Goal: Task Accomplishment & Management: Use online tool/utility

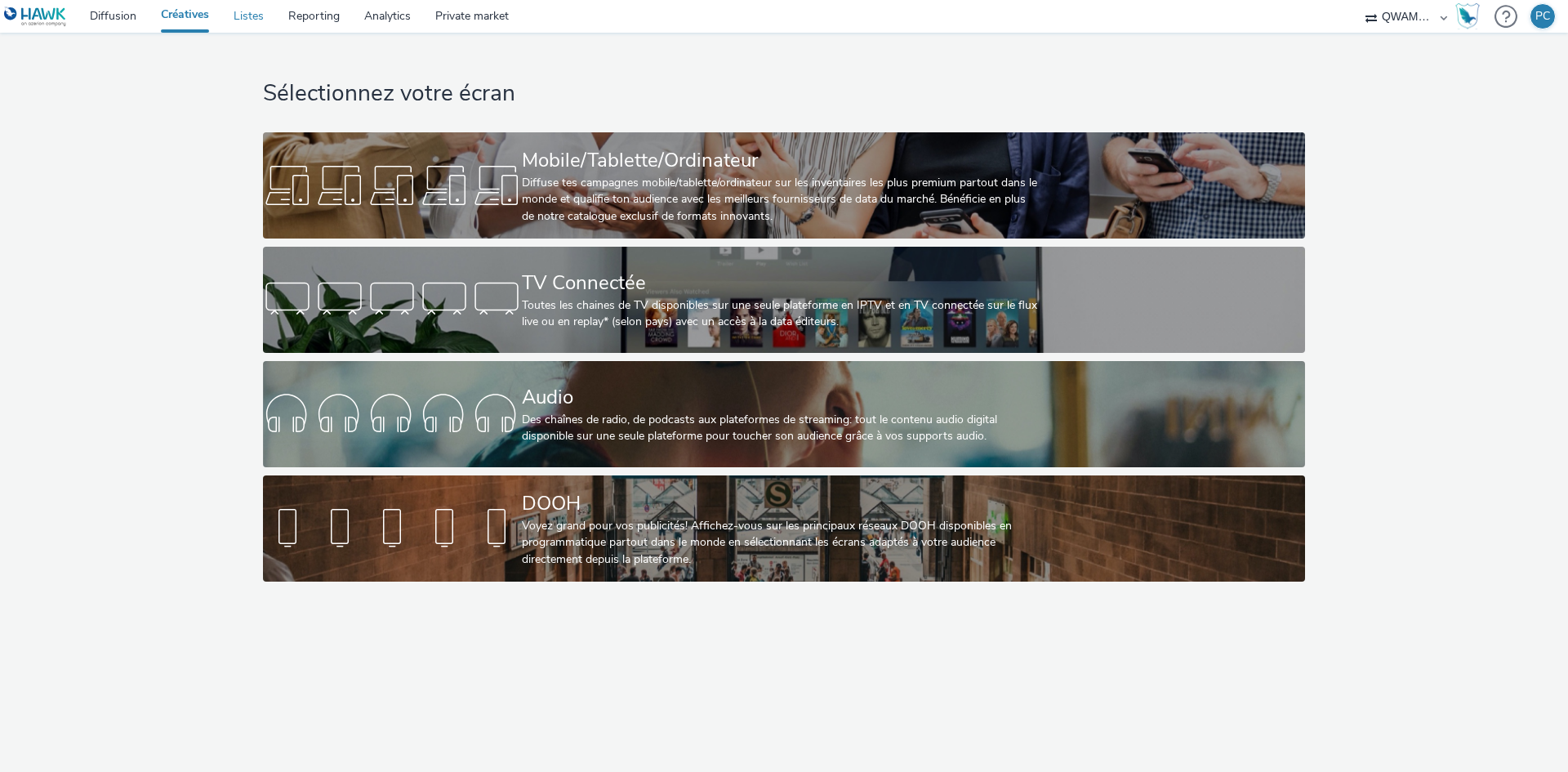
click at [239, 18] on link "Listes" at bounding box center [248, 16] width 54 height 33
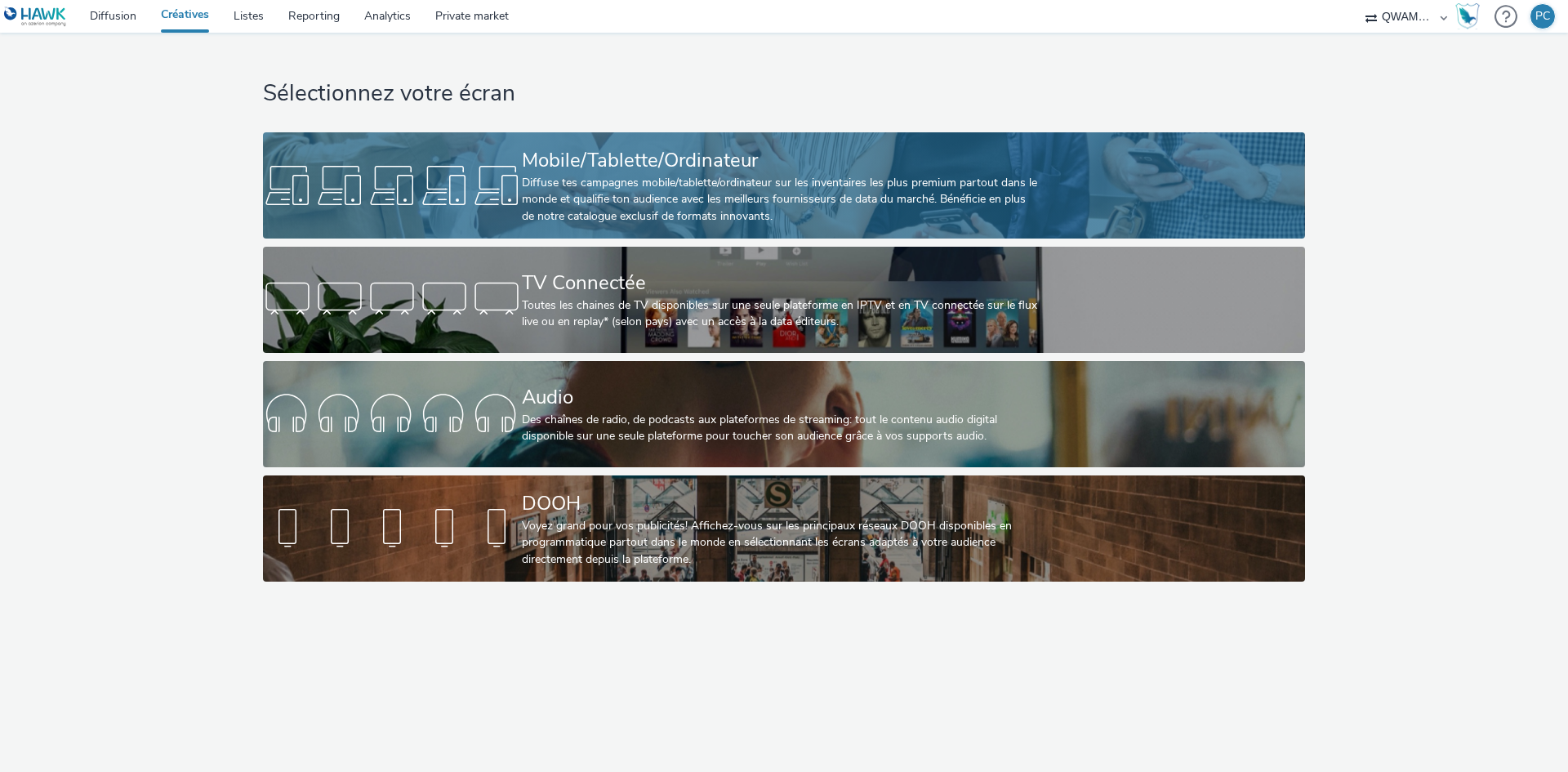
click at [596, 179] on div "Diffuse tes campagnes mobile/tablette/ordinateur sur les inventaires les plus p…" at bounding box center [781, 199] width 518 height 49
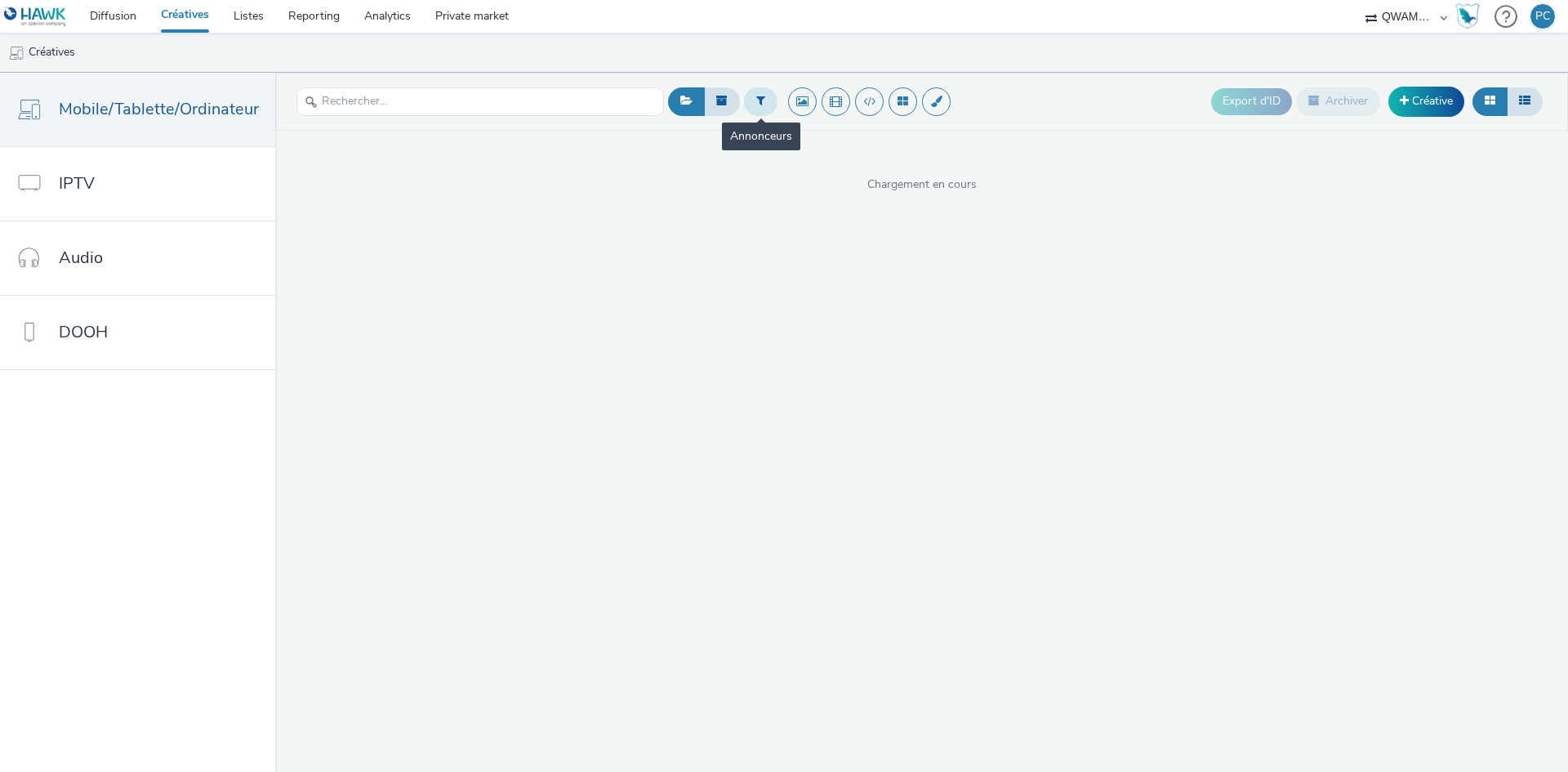
click at [764, 96] on button at bounding box center [760, 101] width 34 height 28
click at [759, 101] on icon at bounding box center [760, 101] width 9 height 12
click at [762, 101] on button at bounding box center [760, 101] width 34 height 28
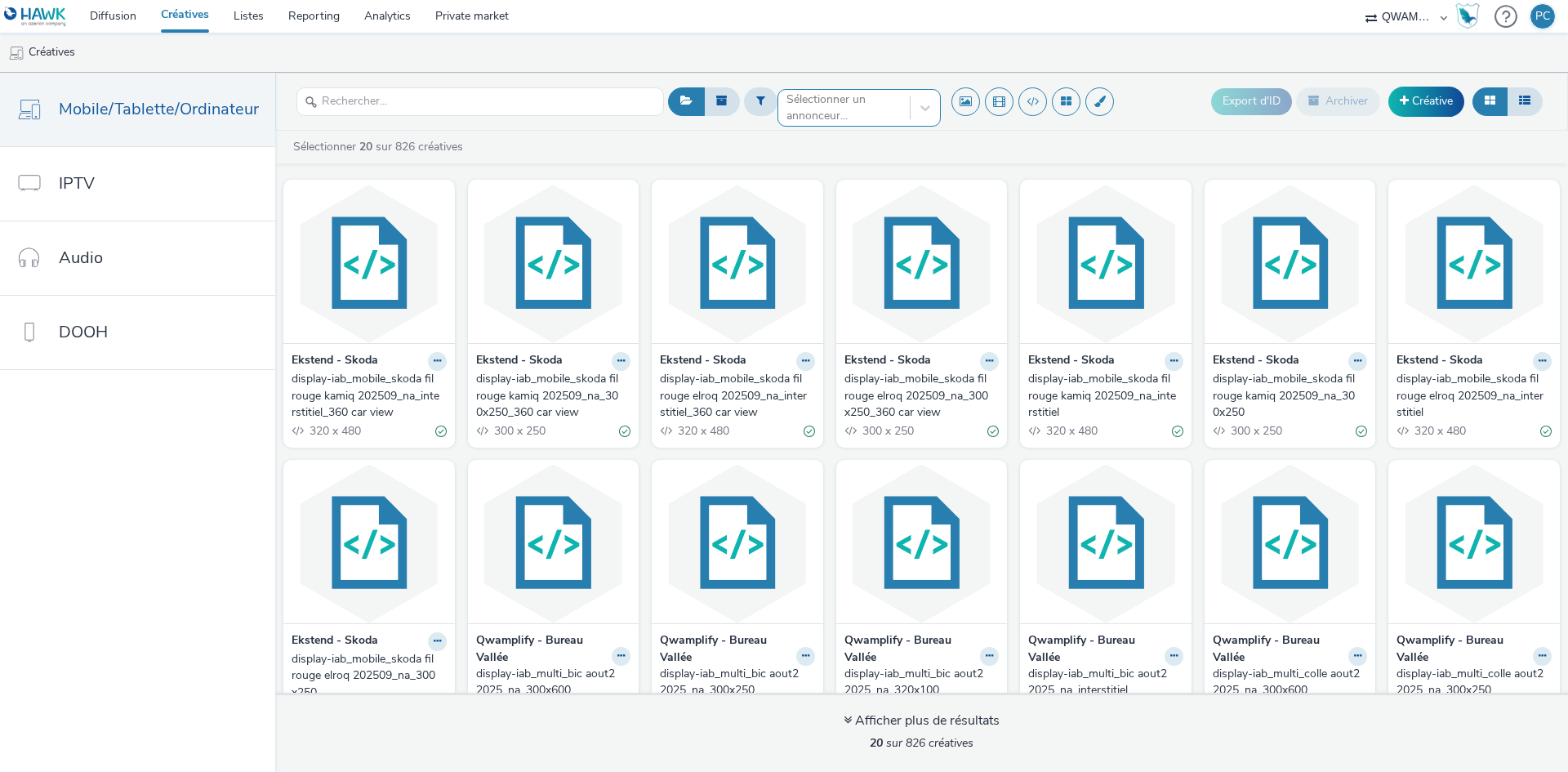
click at [842, 104] on div at bounding box center [844, 108] width 115 height 19
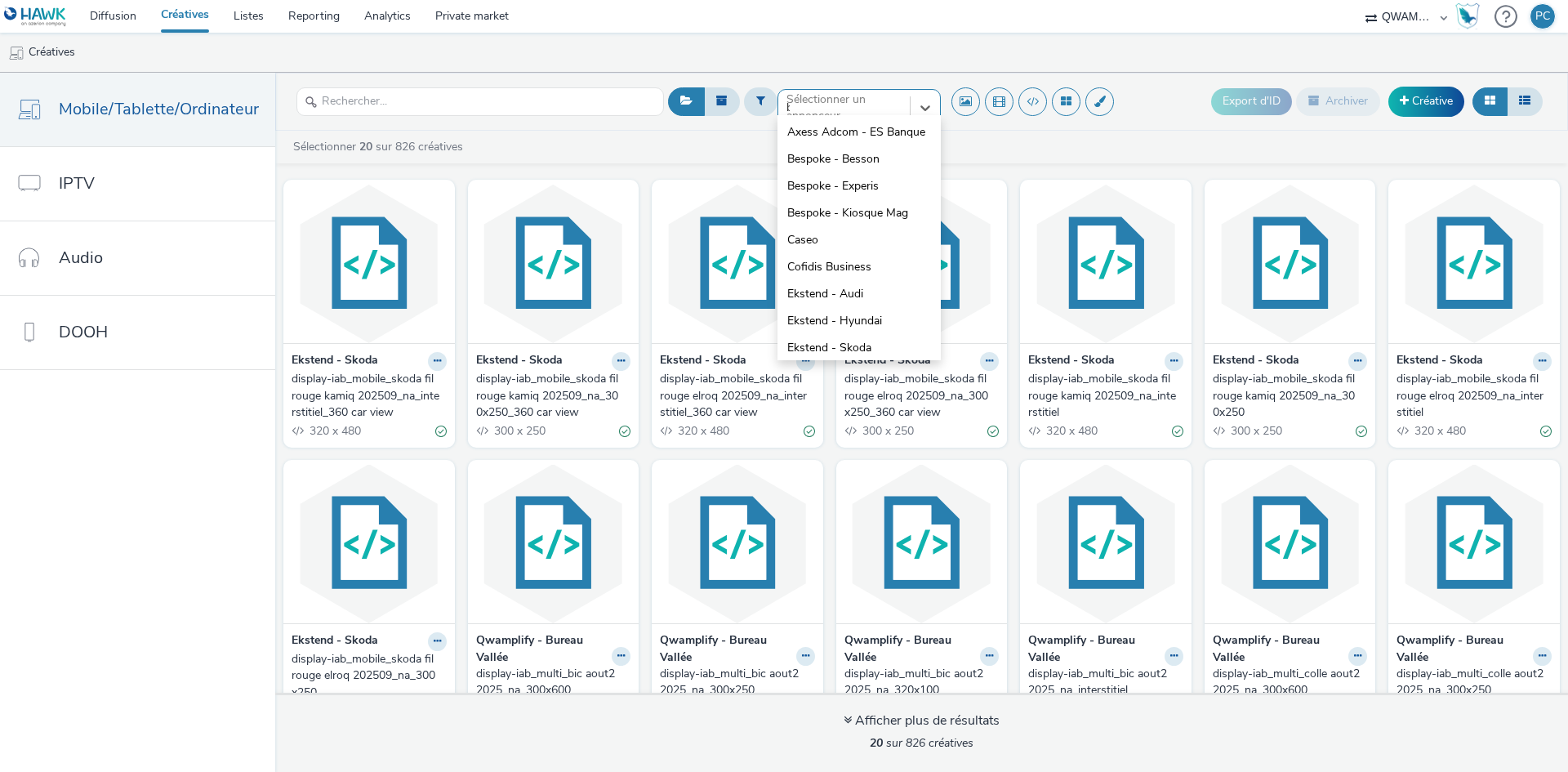
type input "bu"
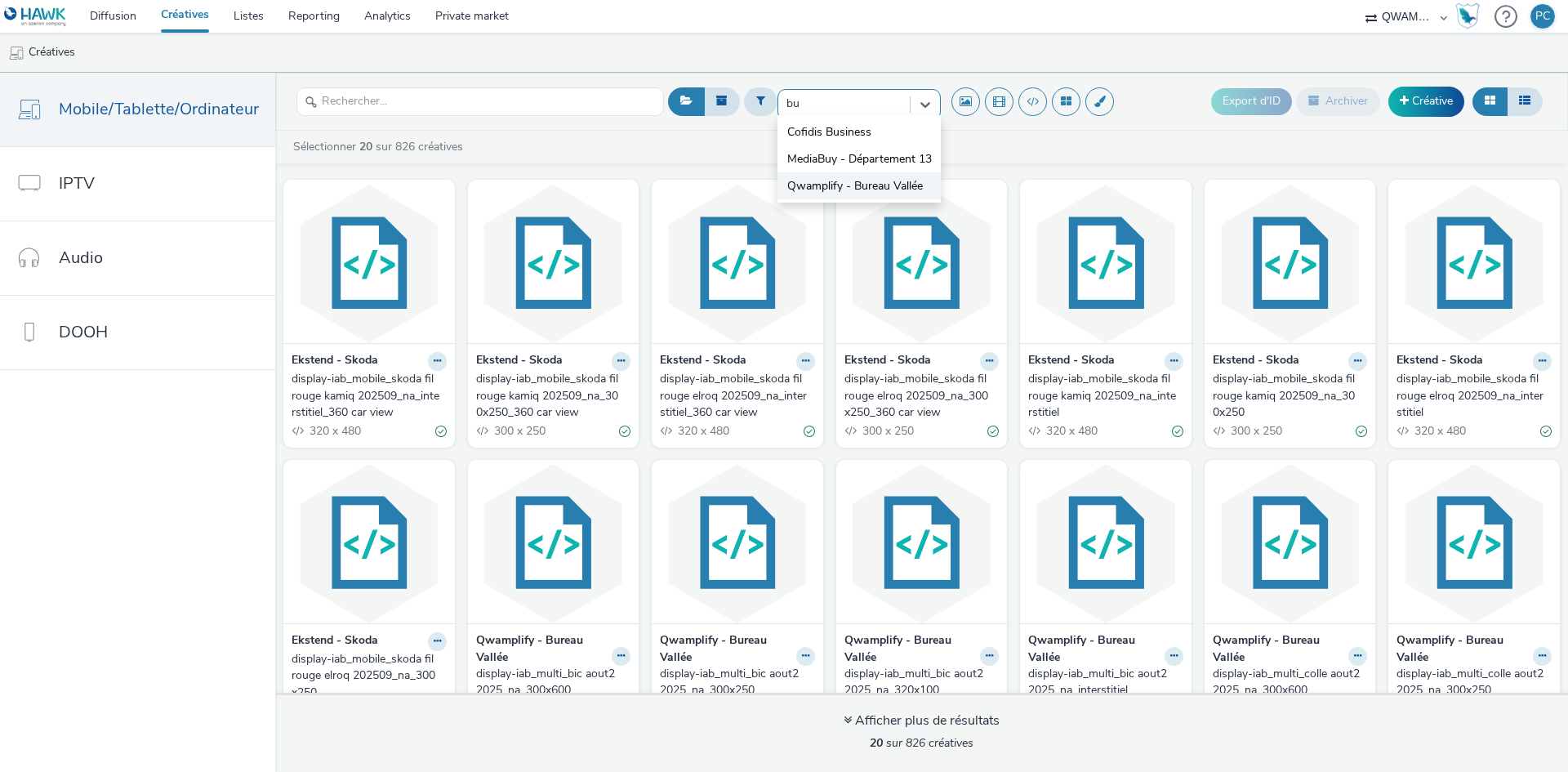
click at [836, 185] on span "Qwamplify - Bureau Vallée" at bounding box center [855, 186] width 136 height 16
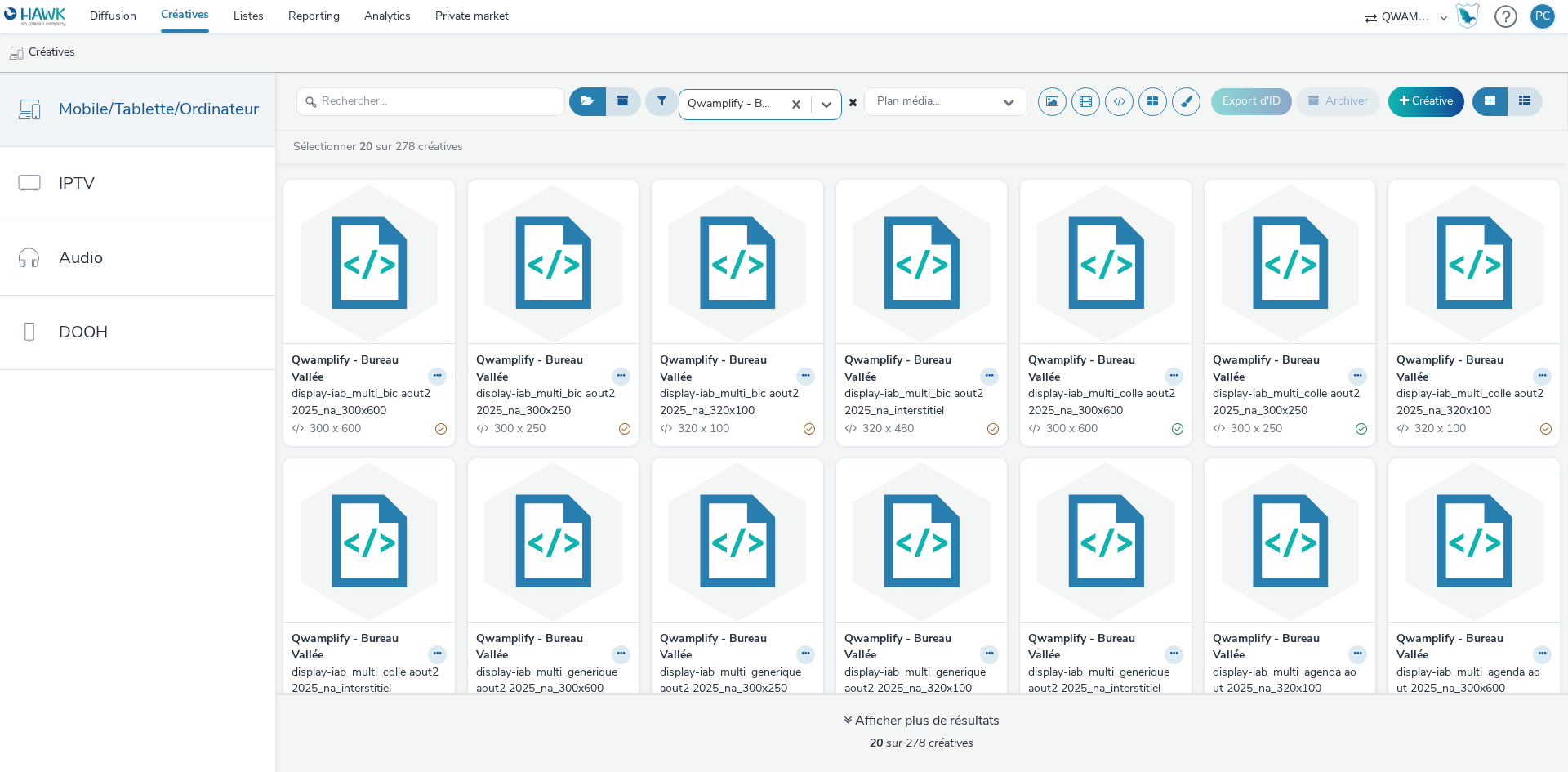
click at [319, 406] on div "display-iab_multi_bic aout2 2025_na_300x600" at bounding box center [366, 402] width 148 height 34
click at [548, 402] on div "display-iab_multi_bic aout2 2025_na_300x250" at bounding box center [550, 402] width 148 height 34
click at [720, 405] on div "display-iab_multi_bic aout2 2025_na_320x100" at bounding box center [734, 402] width 148 height 34
click at [879, 402] on div "display-iab_multi_bic aout2 2025_na_interstitiel" at bounding box center [918, 402] width 148 height 34
click at [1044, 402] on div "display-iab_multi_colle aout2 2025_na_300x600" at bounding box center [1103, 402] width 148 height 34
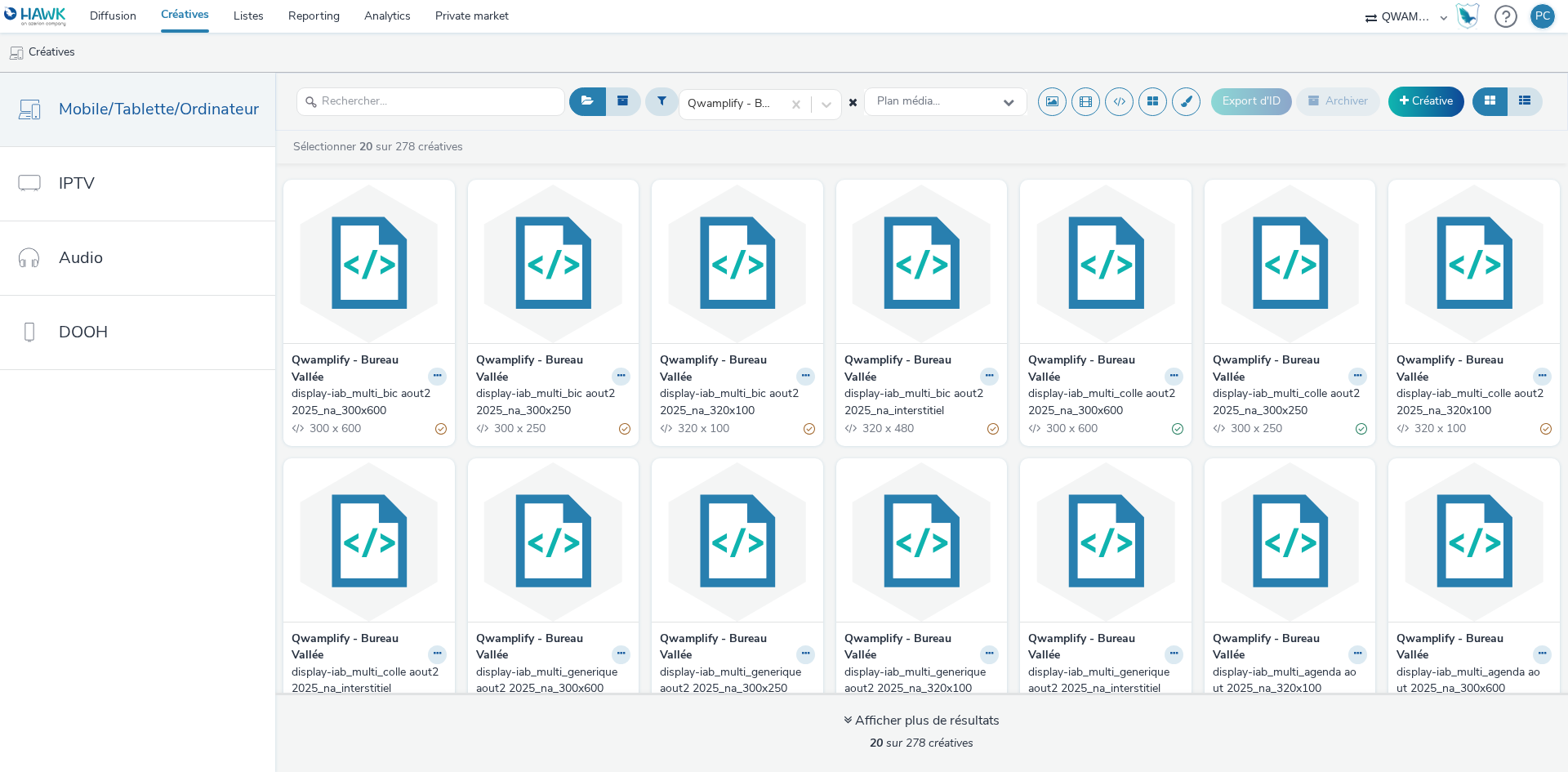
click at [1267, 405] on div "display-iab_multi_colle aout2 2025_na_300x250" at bounding box center [1287, 402] width 148 height 34
click at [1419, 400] on div "display-iab_multi_colle aout2 2025_na_320x100" at bounding box center [1470, 402] width 148 height 34
click at [339, 672] on div "display-iab_multi_colle aout2 2025_na_interstitiel" at bounding box center [366, 681] width 148 height 34
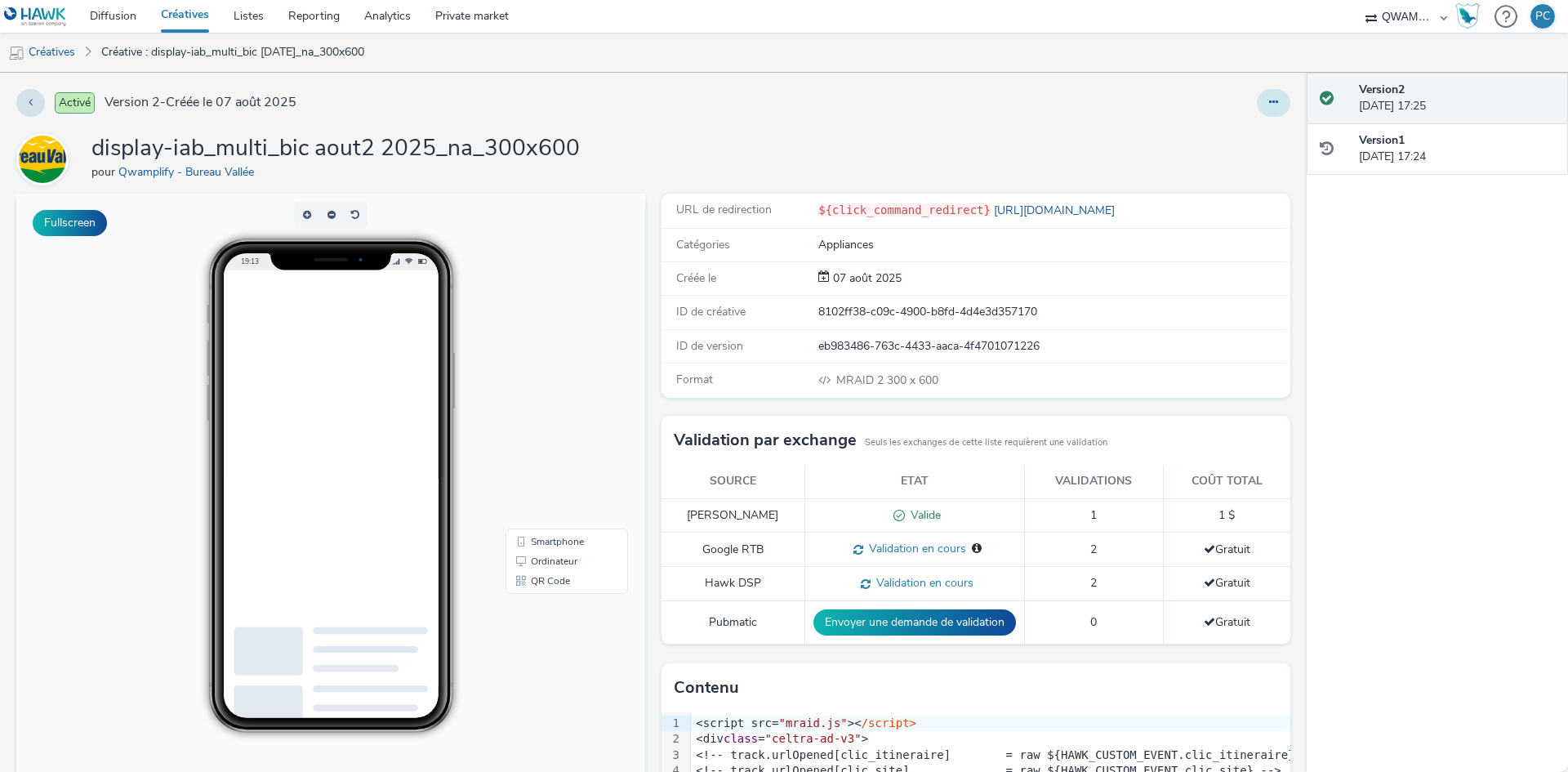
click at [1269, 107] on icon at bounding box center [1273, 102] width 9 height 12
click at [1226, 167] on link "Dupliquer" at bounding box center [1230, 169] width 122 height 33
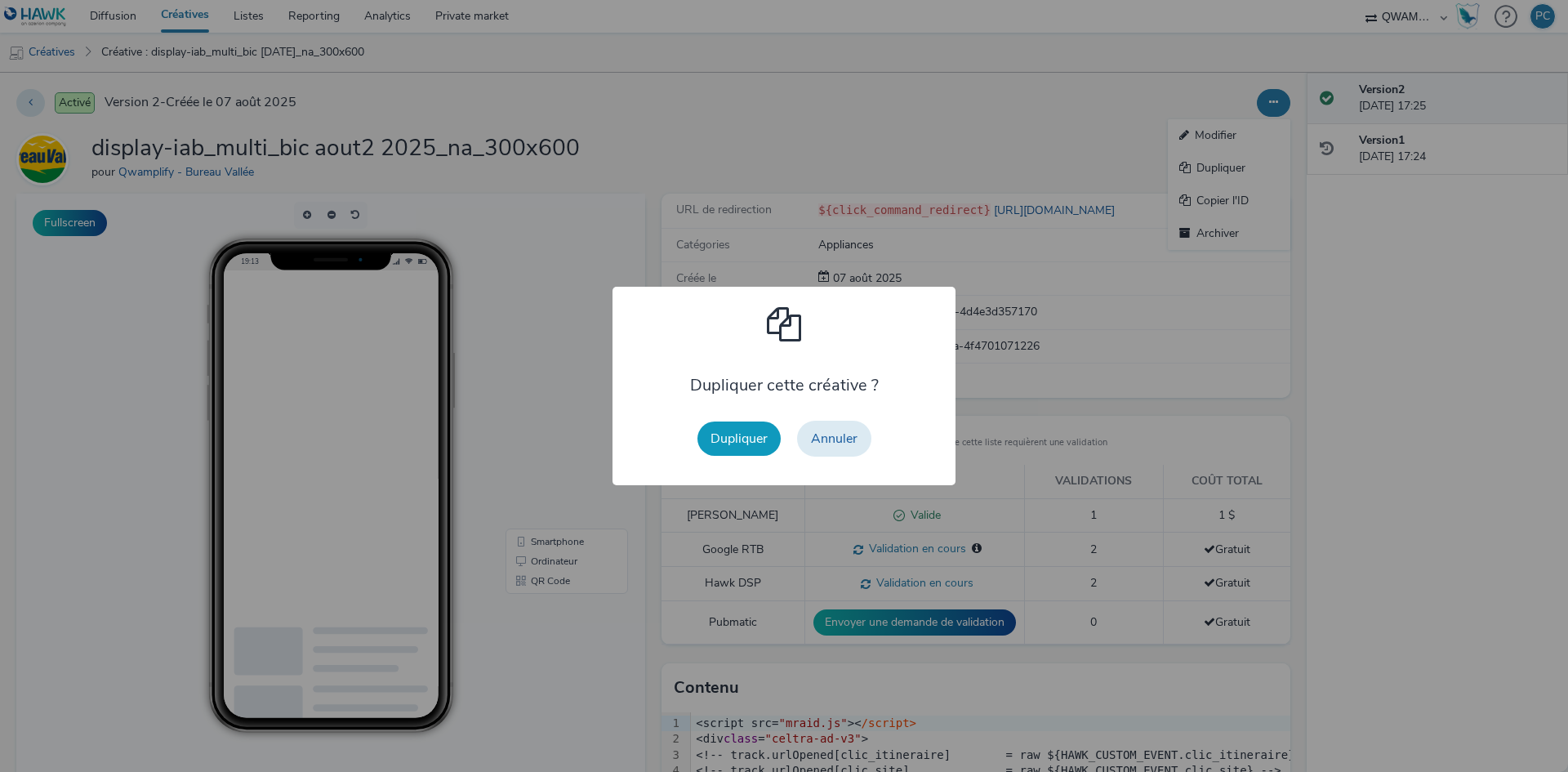
click at [719, 442] on button "Dupliquer" at bounding box center [739, 438] width 83 height 34
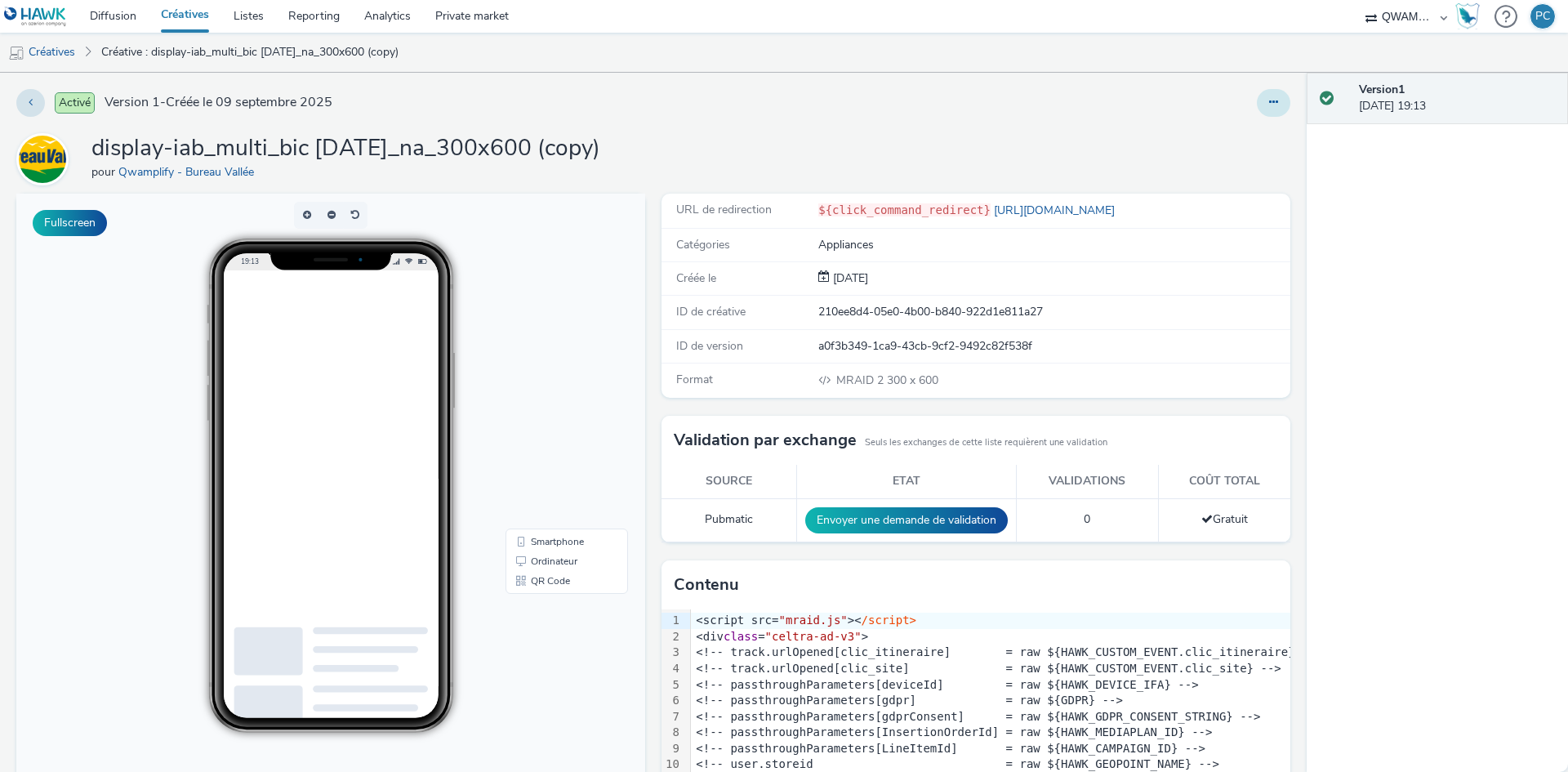
click at [1269, 98] on icon at bounding box center [1273, 102] width 9 height 12
click at [1205, 127] on link "Modifier" at bounding box center [1230, 136] width 122 height 33
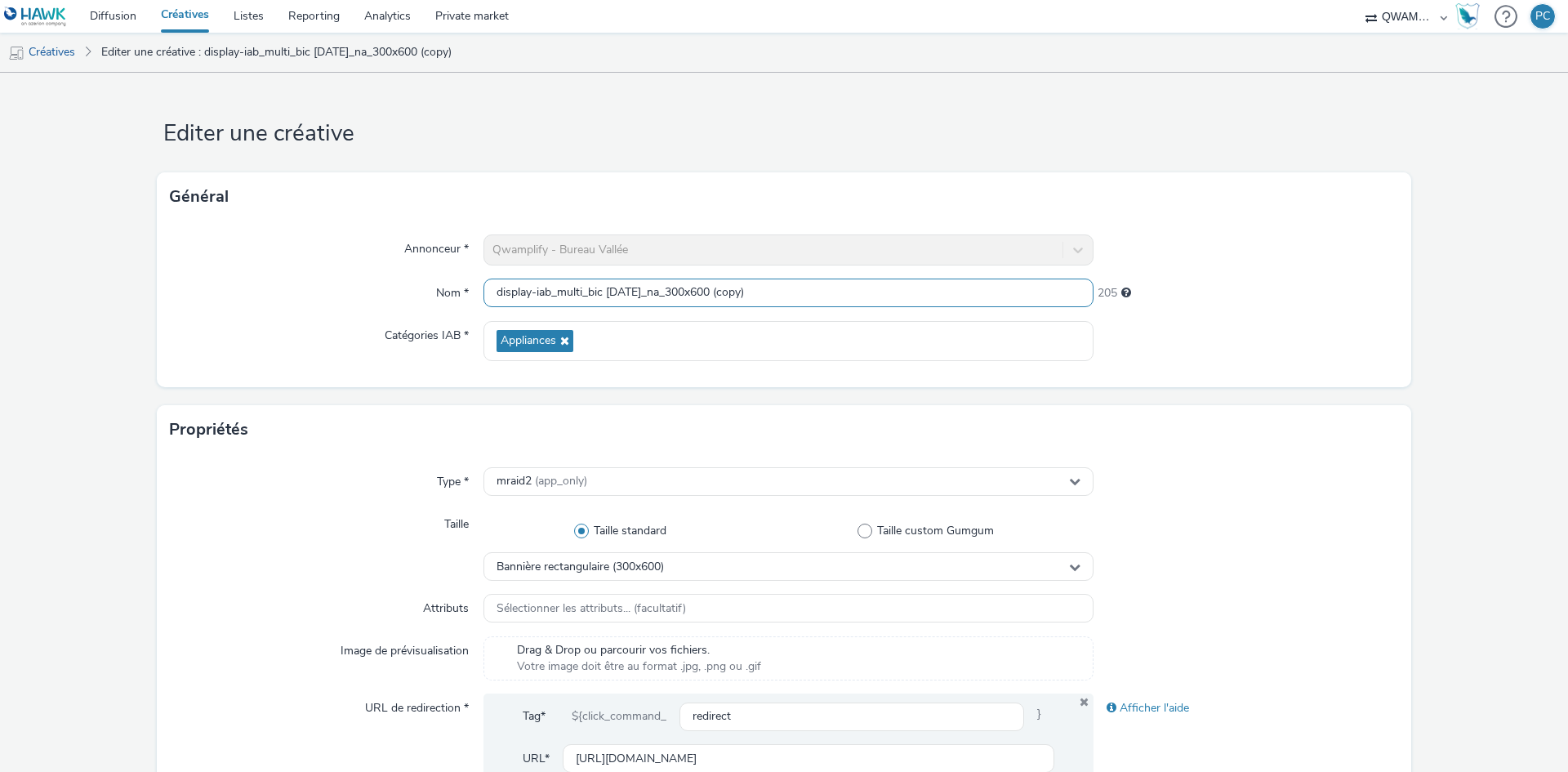
drag, startPoint x: 816, startPoint y: 297, endPoint x: 4, endPoint y: 270, distance: 812.4
click at [59, 271] on form "Editer une créative Général Annonceur * Qwamplify - Bureau Vallée Nom * display…" at bounding box center [784, 743] width 1568 height 1340
paste input "generique sept 1 2025_na_300x600"
type input "display-iab_multi_generique sept 1 2025_na_300x600"
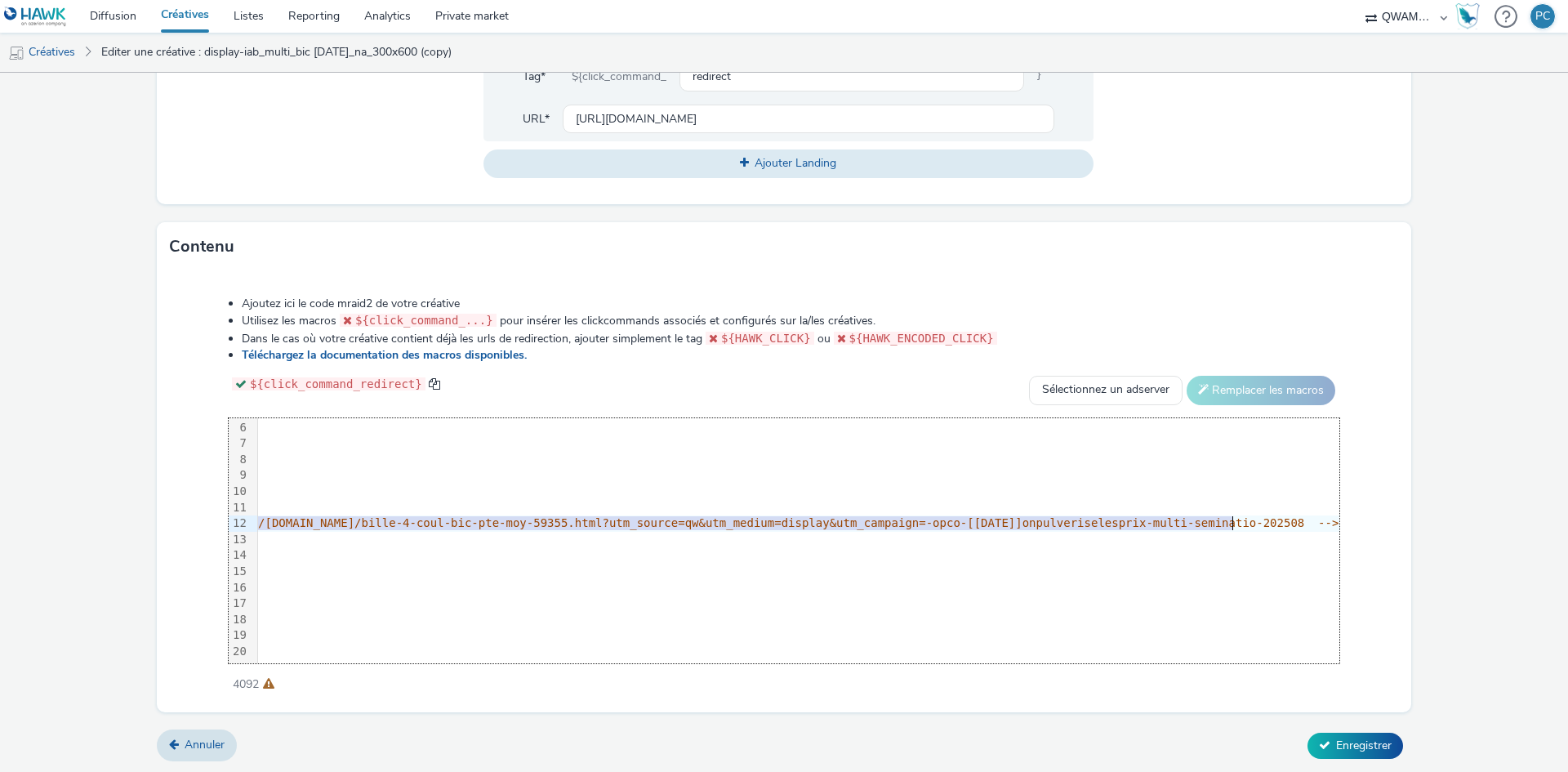
scroll to position [81, 1931]
drag, startPoint x: 474, startPoint y: 523, endPoint x: 1133, endPoint y: 518, distance: 659.0
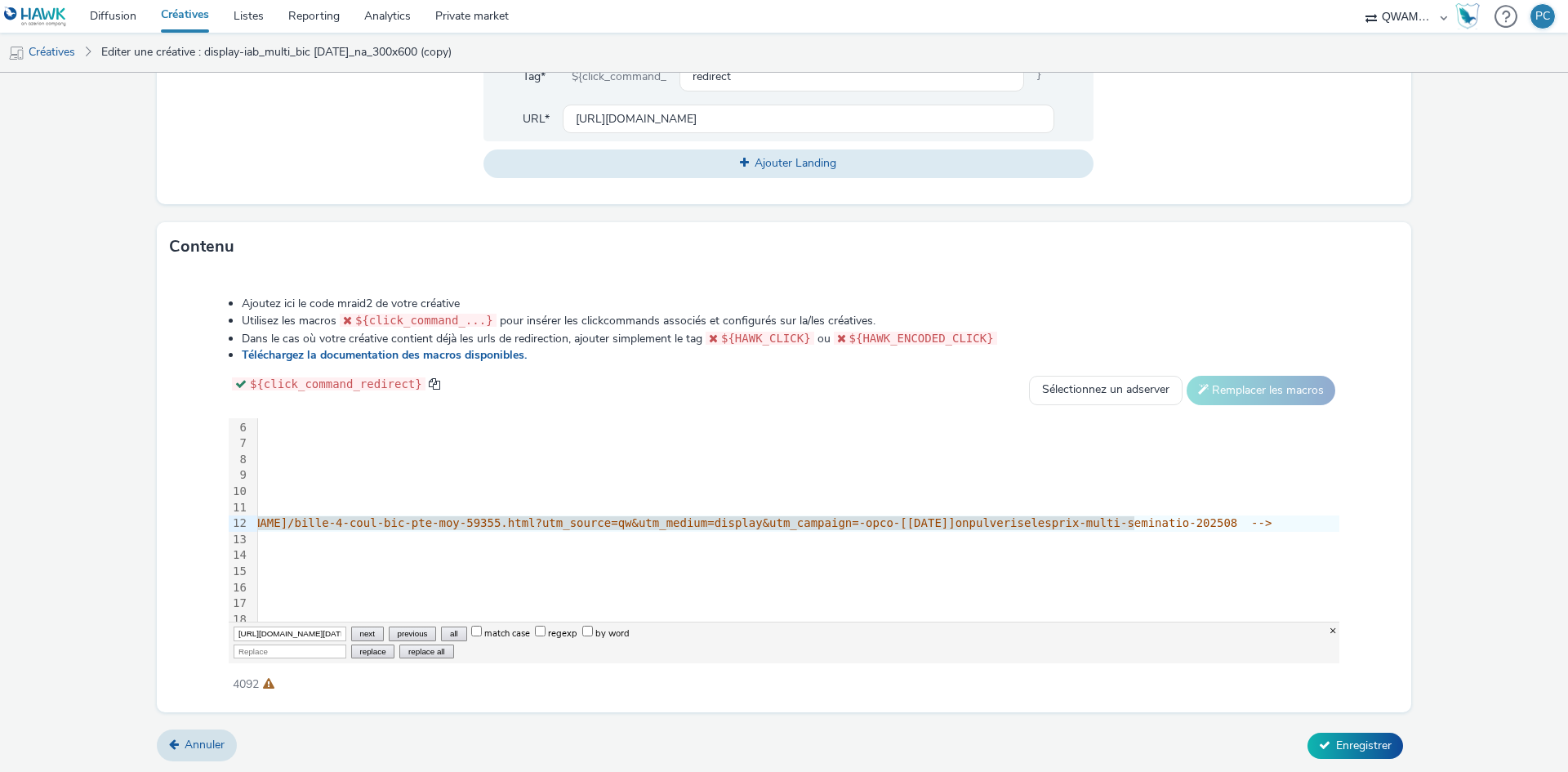
scroll to position [0, 529]
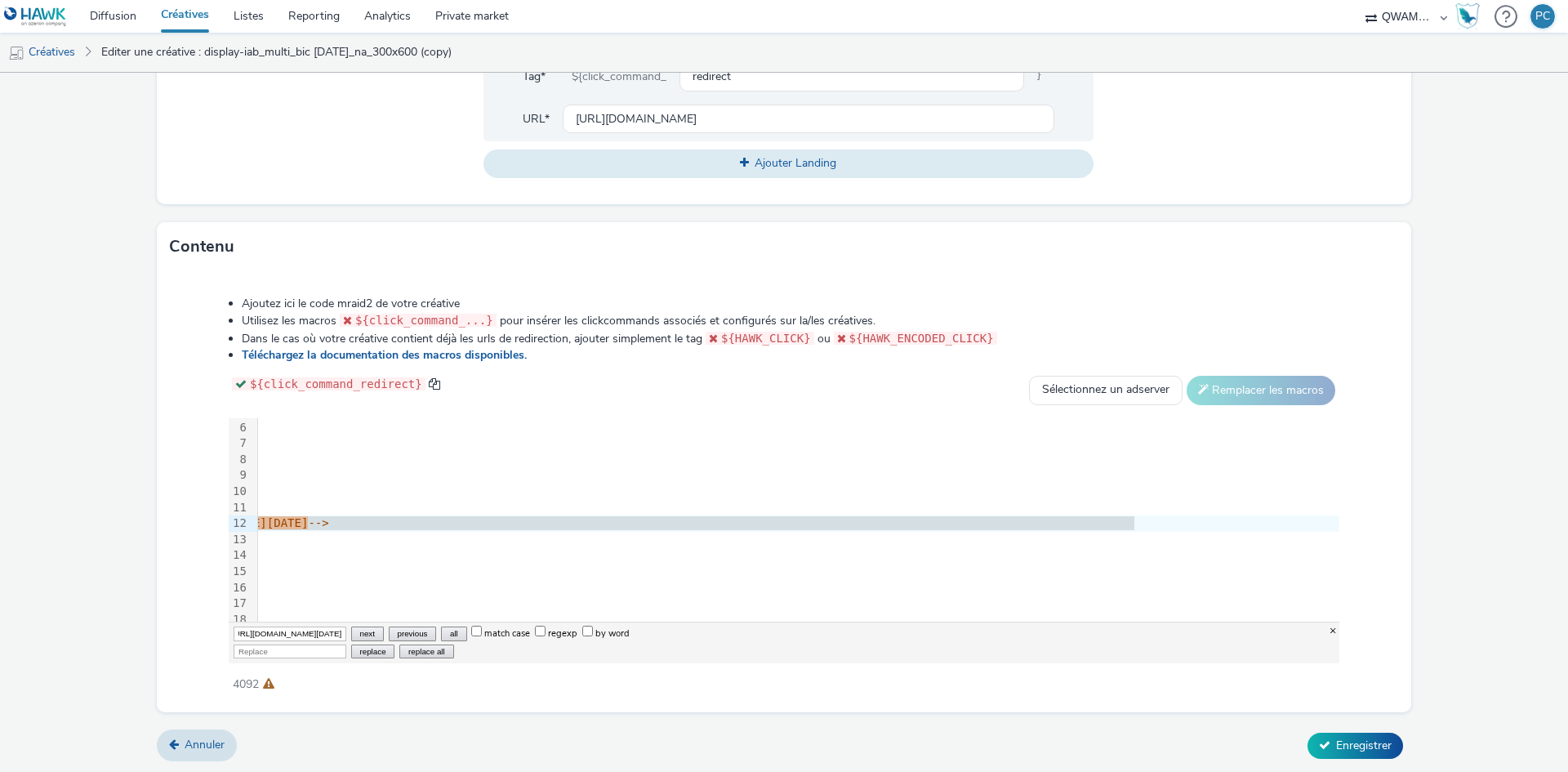
type input "[URL][DOMAIN_NAME][PERSON_NAME]"
click at [282, 649] on input "Replace" at bounding box center [290, 652] width 112 height 14
paste input "[URL][DOMAIN_NAME]"
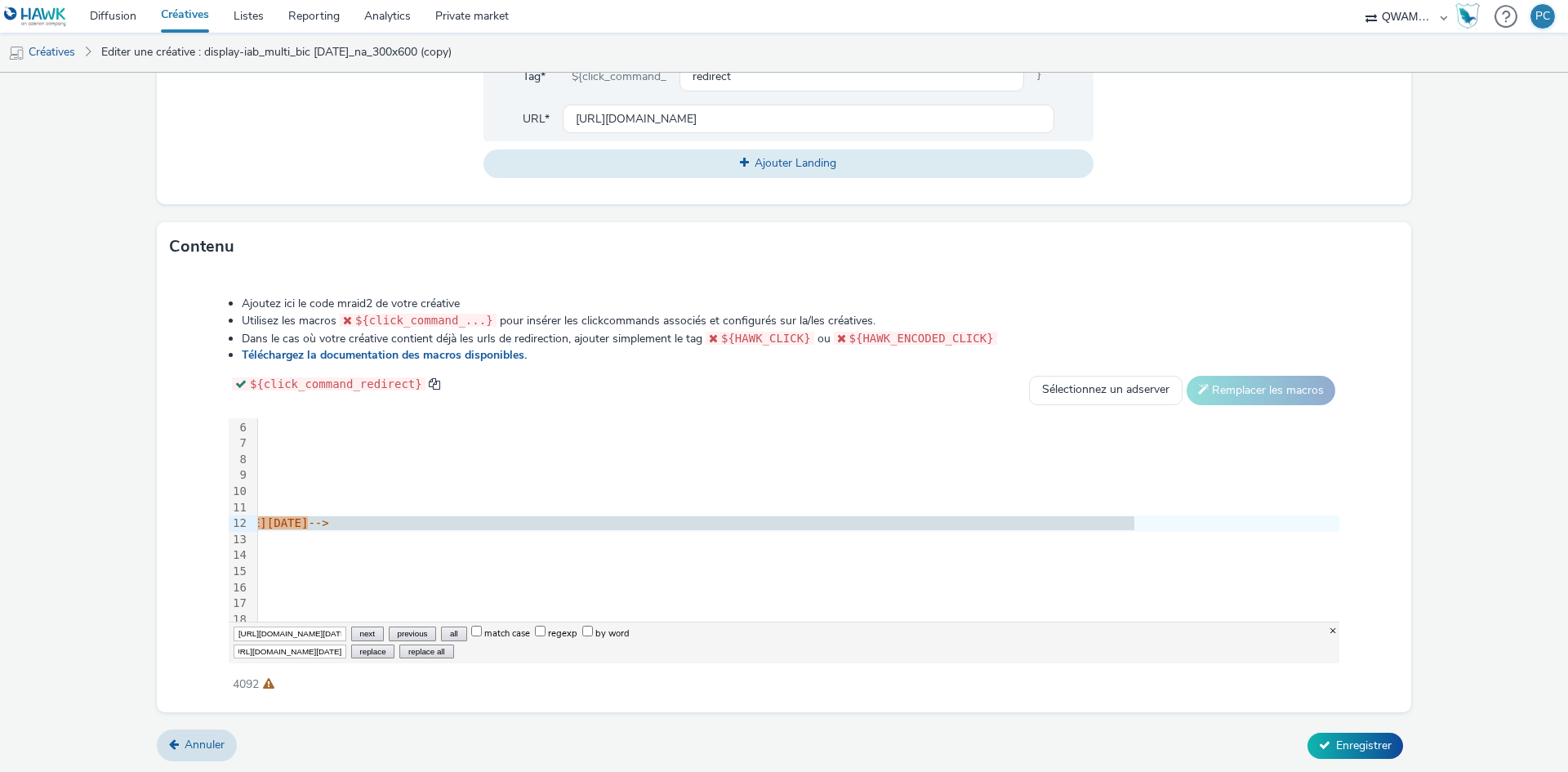
type input "[URL][DOMAIN_NAME]"
click at [433, 650] on button "replace all" at bounding box center [427, 652] width 54 height 14
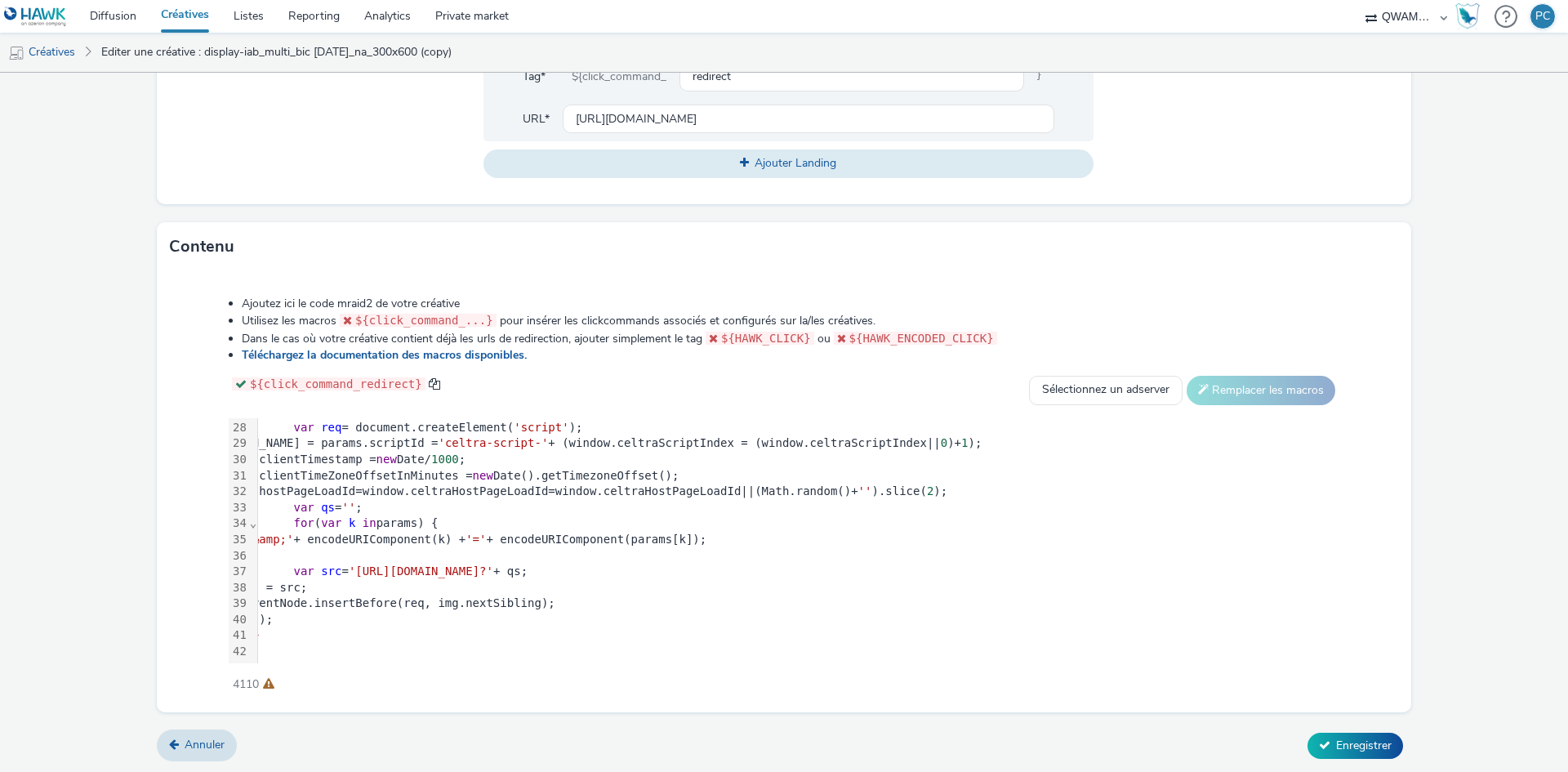
scroll to position [446, 0]
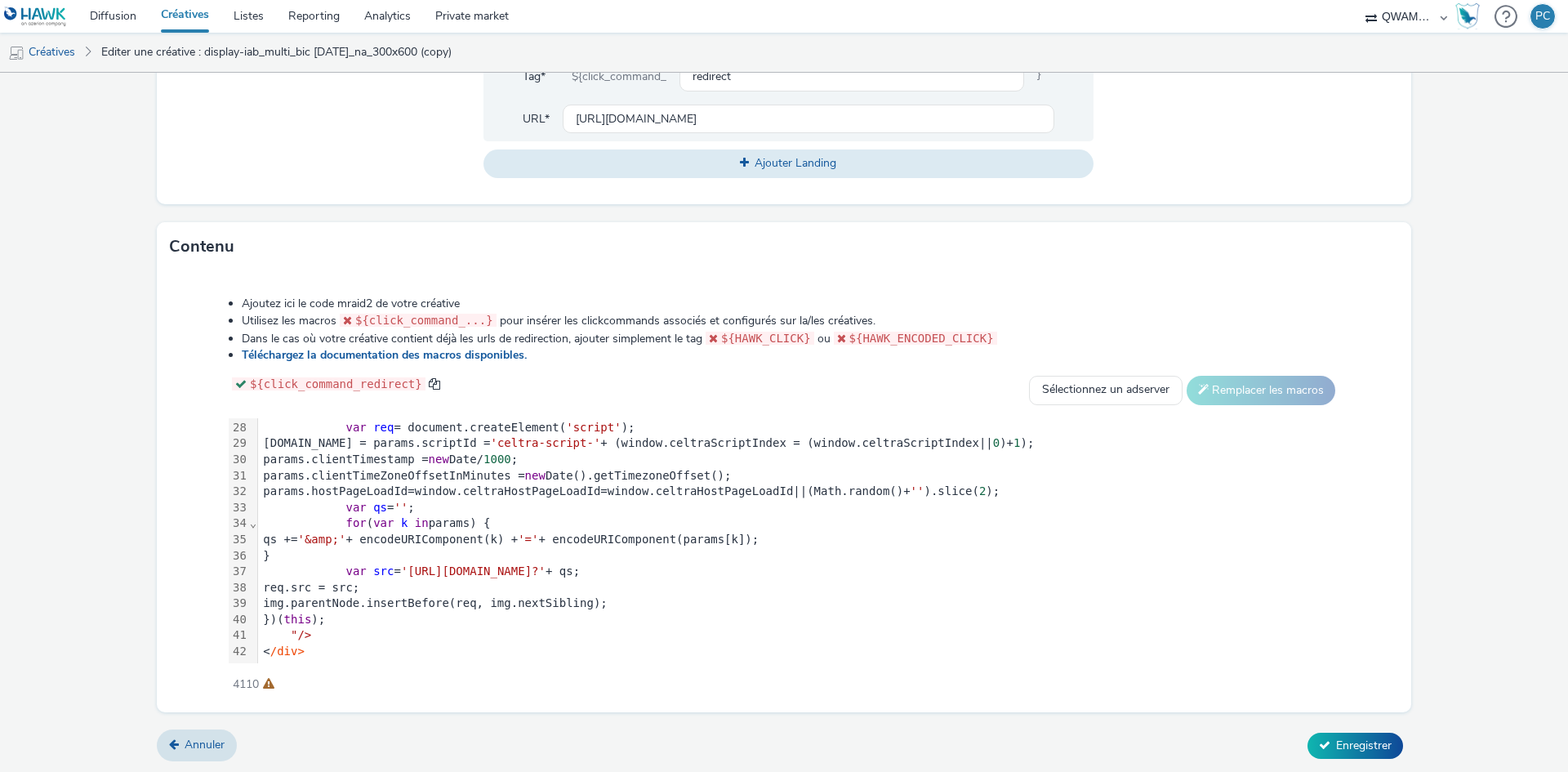
click at [546, 564] on span "'https://ads.celtra.com/97377617/mraid-ad.js?'" at bounding box center [473, 570] width 144 height 13
click at [546, 564] on span "'https://ads.celtra.com/daeb2e97/mraid-ad.js?'" at bounding box center [473, 570] width 144 height 13
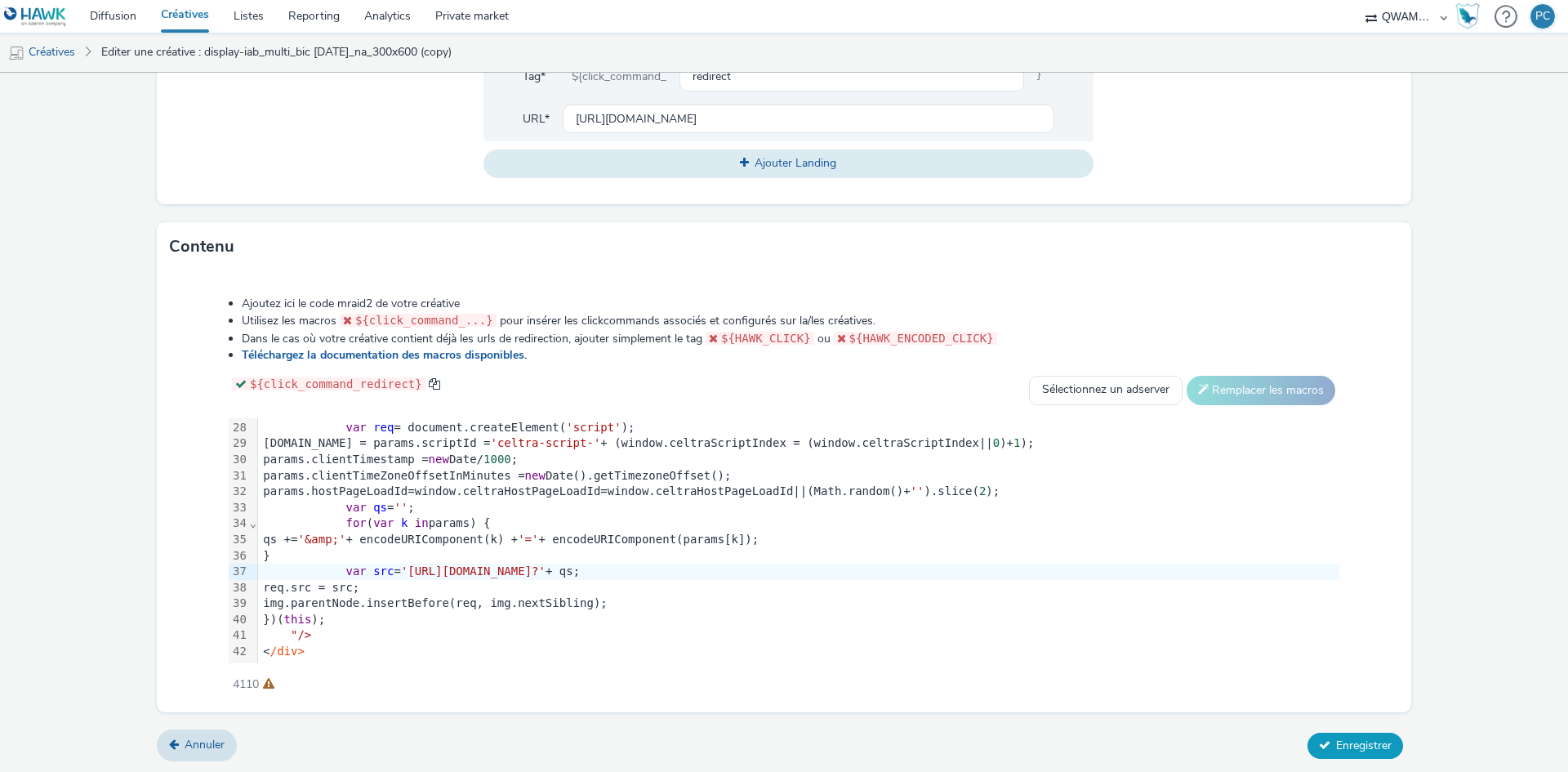
click at [1319, 742] on icon at bounding box center [1325, 745] width 12 height 12
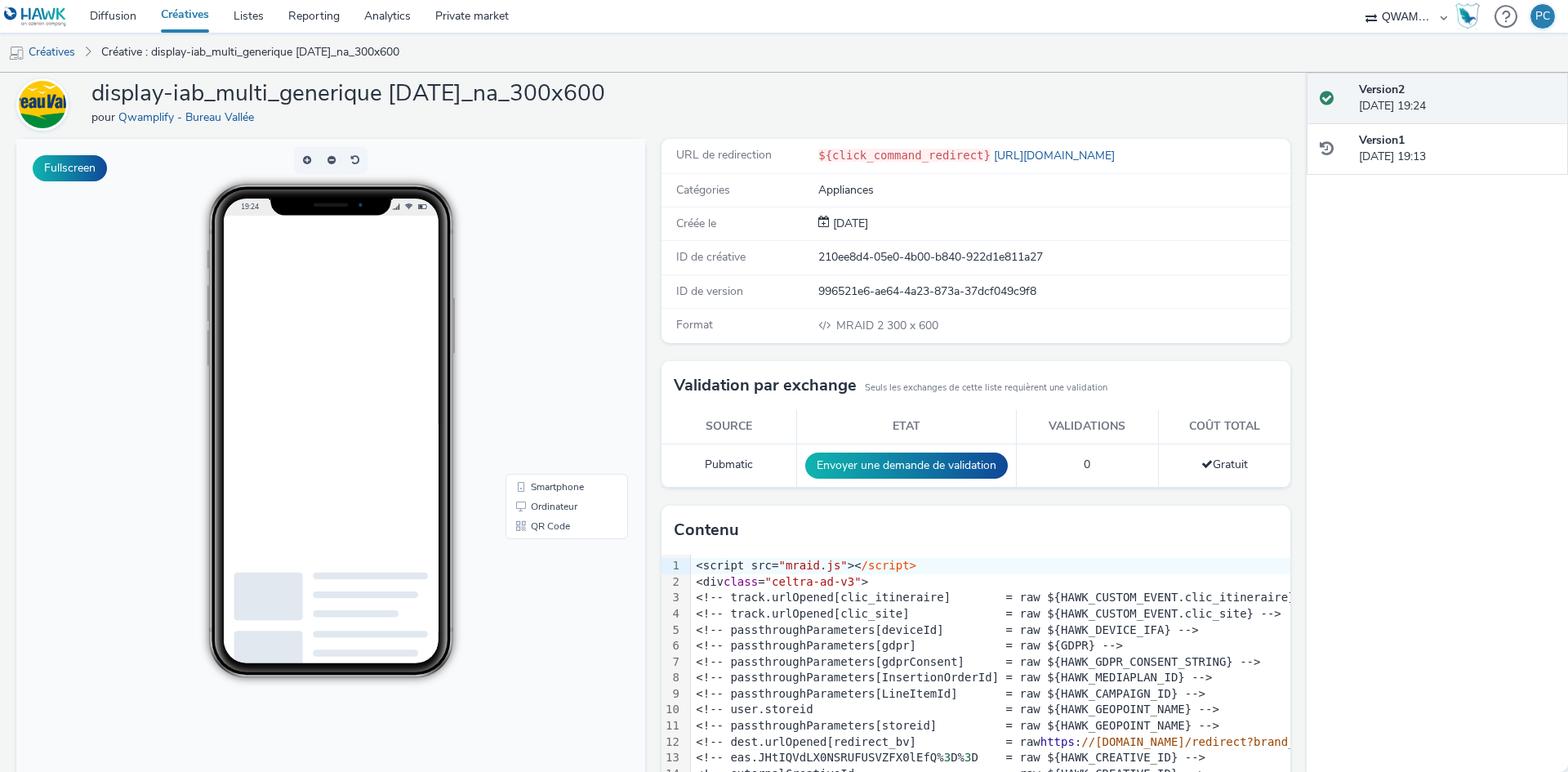
scroll to position [110, 0]
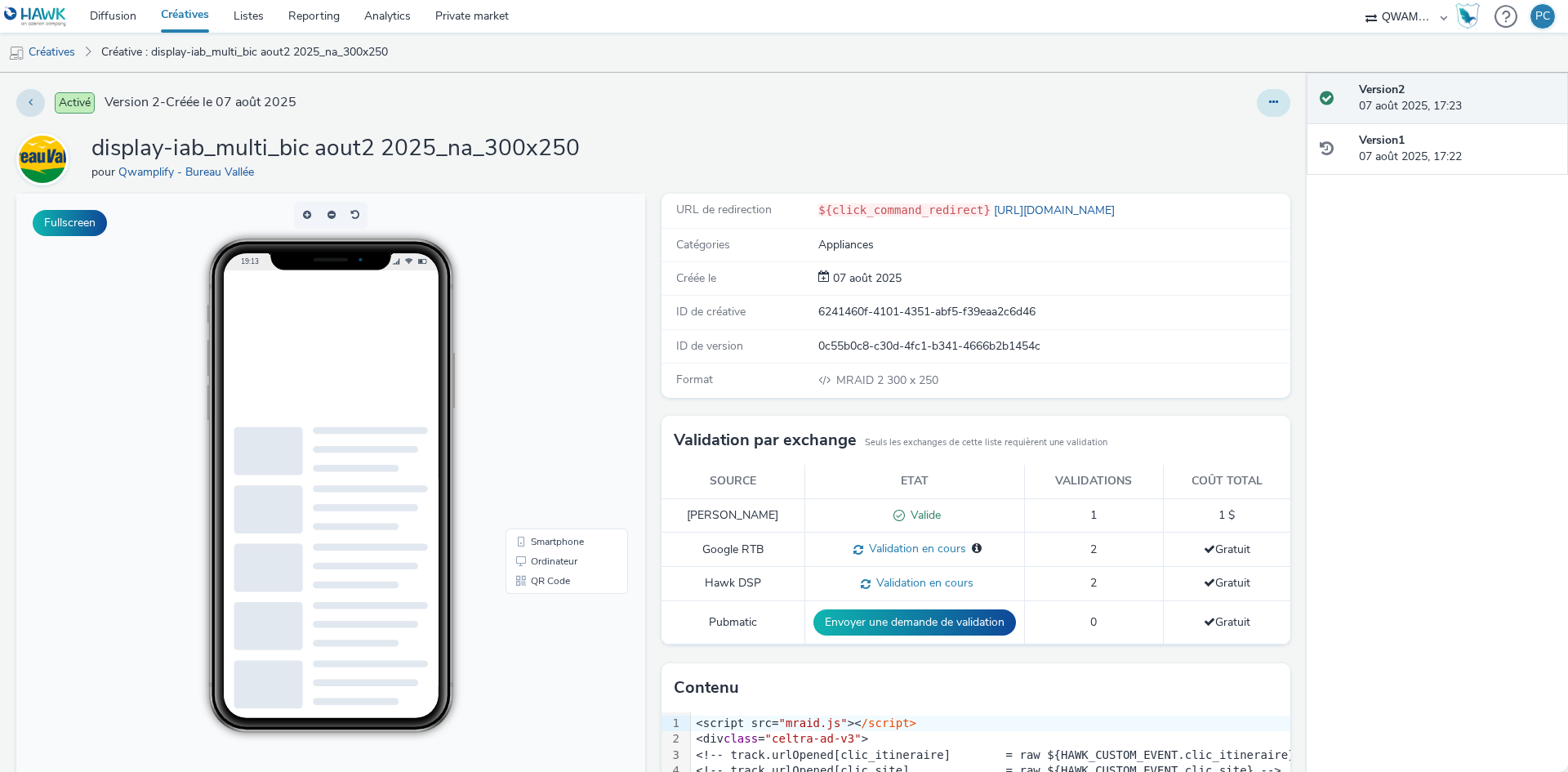
click at [1269, 107] on icon at bounding box center [1273, 102] width 9 height 12
click at [1226, 167] on link "Dupliquer" at bounding box center [1230, 169] width 122 height 33
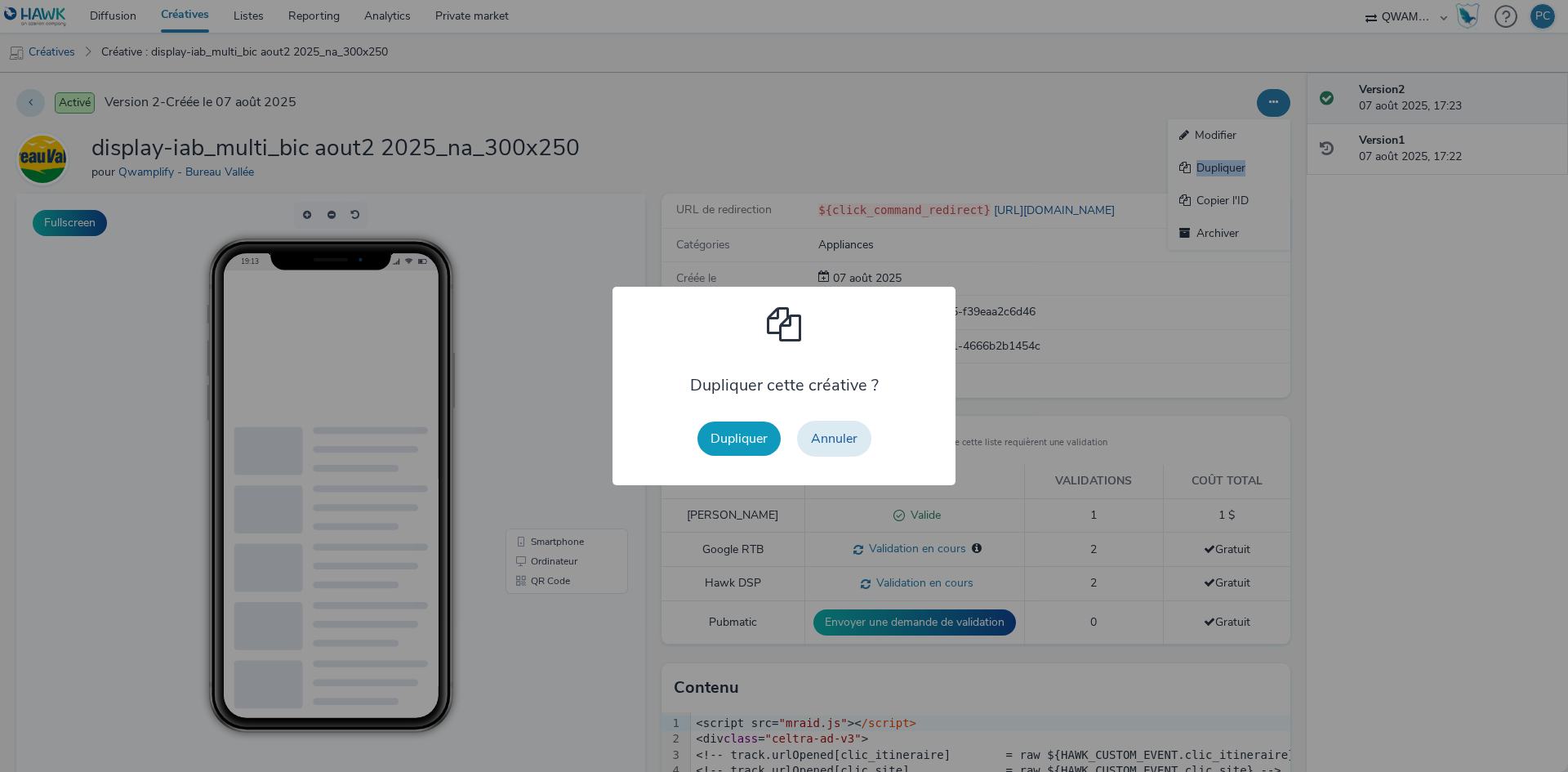
click at [719, 442] on button "Dupliquer" at bounding box center [739, 438] width 83 height 34
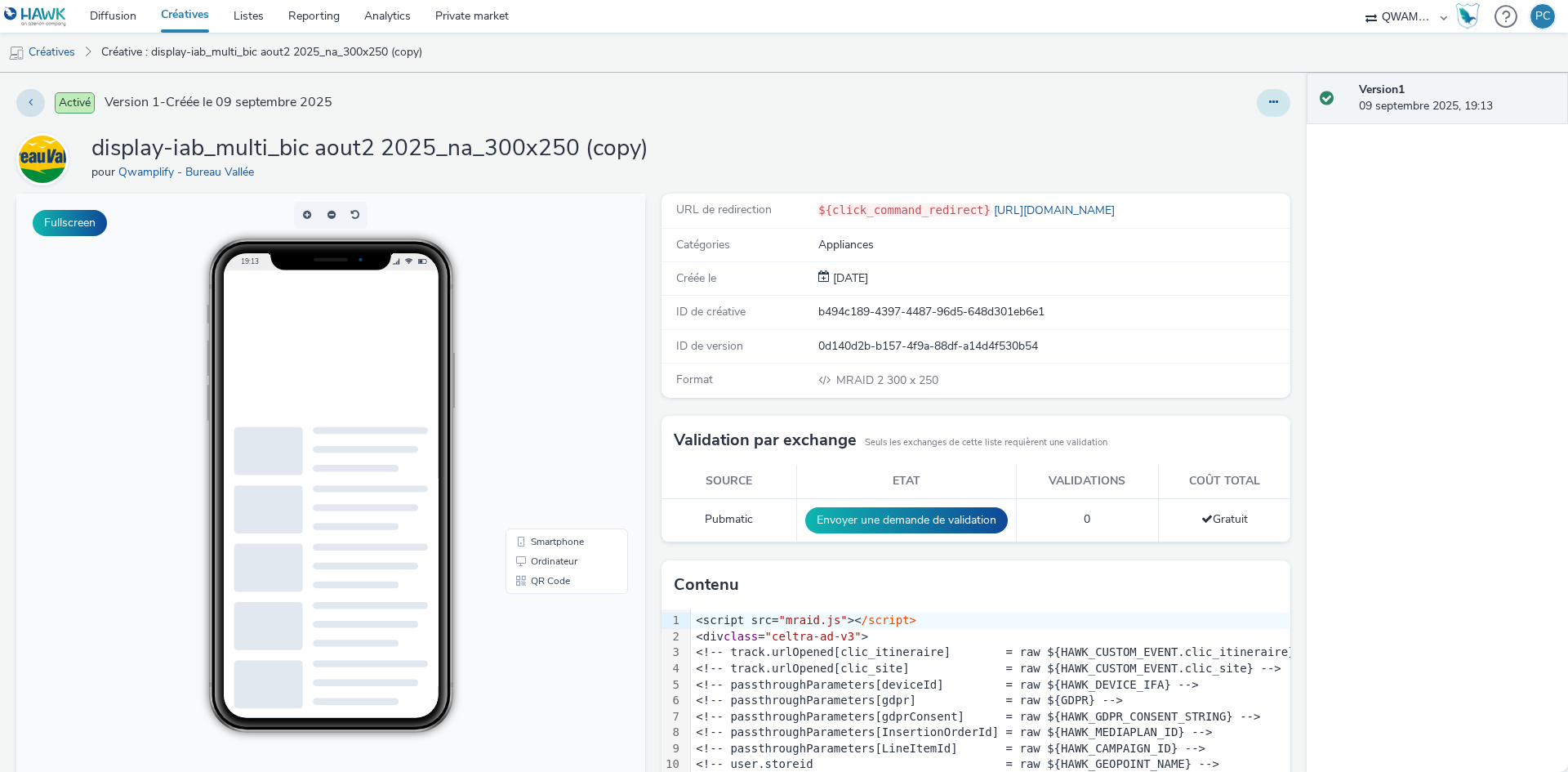
click at [1269, 98] on icon at bounding box center [1273, 102] width 9 height 12
click at [1205, 127] on link "Modifier" at bounding box center [1230, 136] width 122 height 33
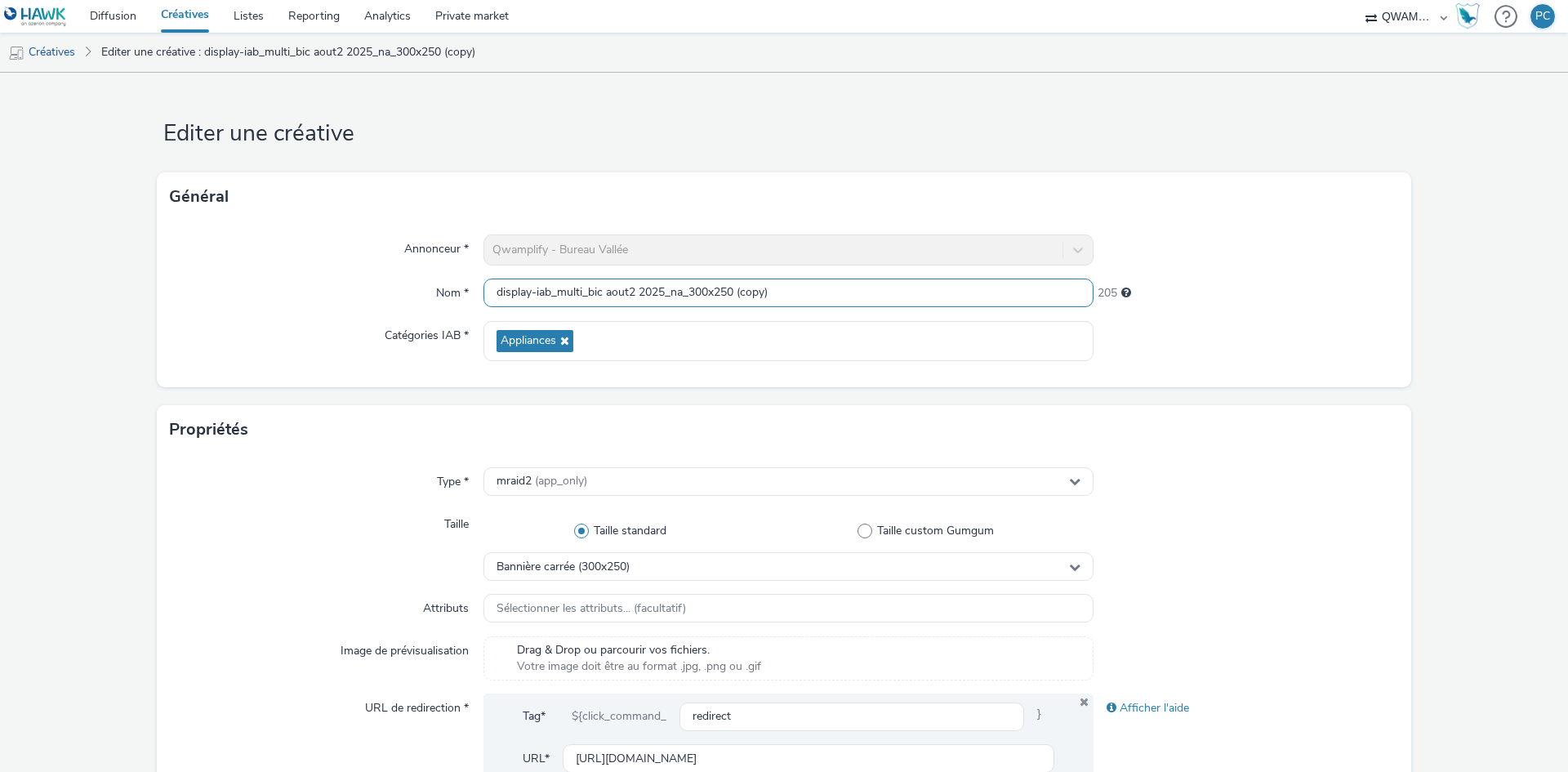
drag, startPoint x: 202, startPoint y: 292, endPoint x: -82, endPoint y: 305, distance: 284.3
click at [0, 305] on html "Diffusion Créatives Listes Reporting Analytics Private market QWAMPLIFY PC Créa…" at bounding box center [784, 386] width 1568 height 772
paste input "generique sept 1 2025_na_300x250"
type input "display-iab_multi_generique sept 1 2025_na_300x250"
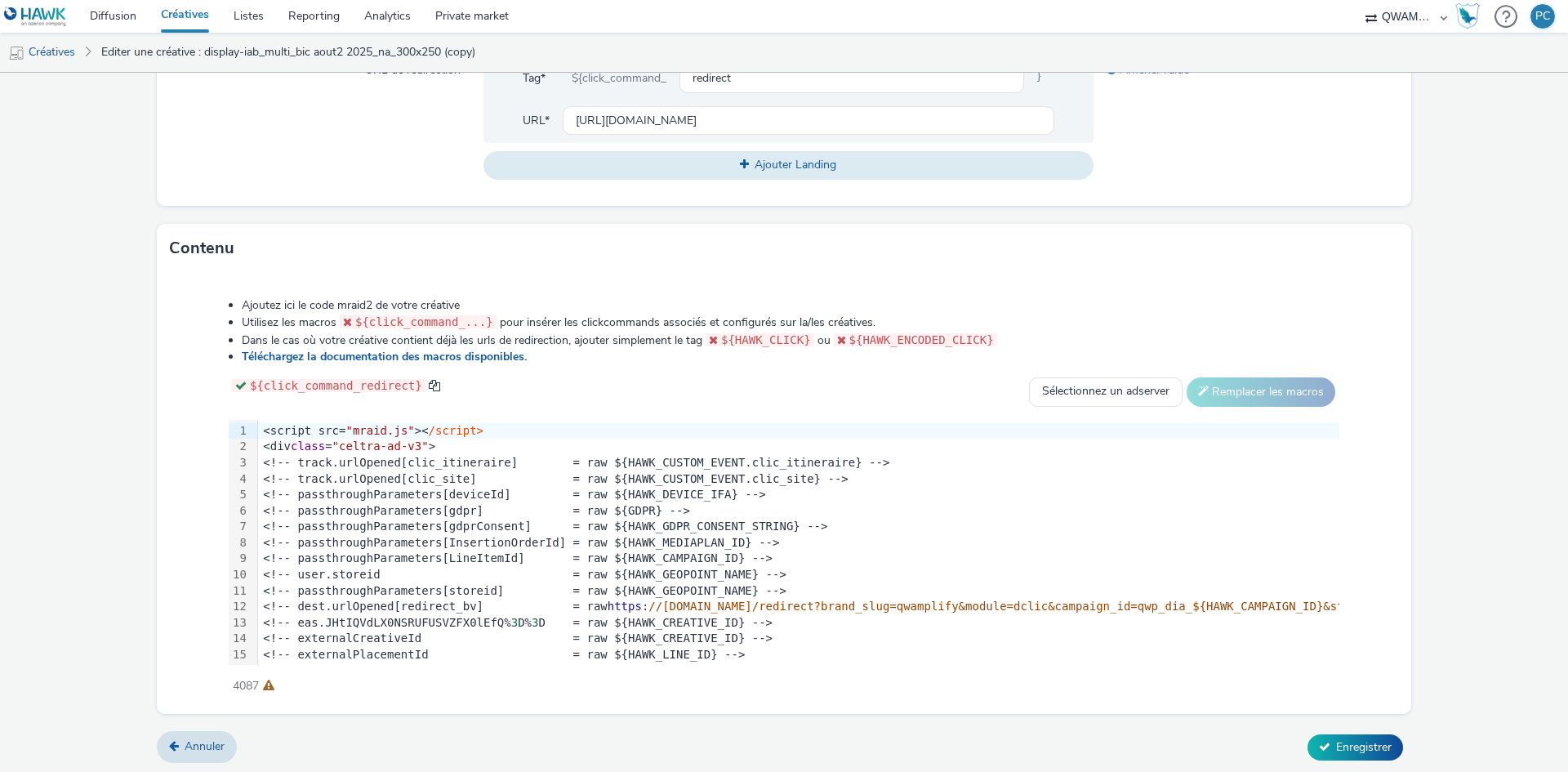
scroll to position [640, 0]
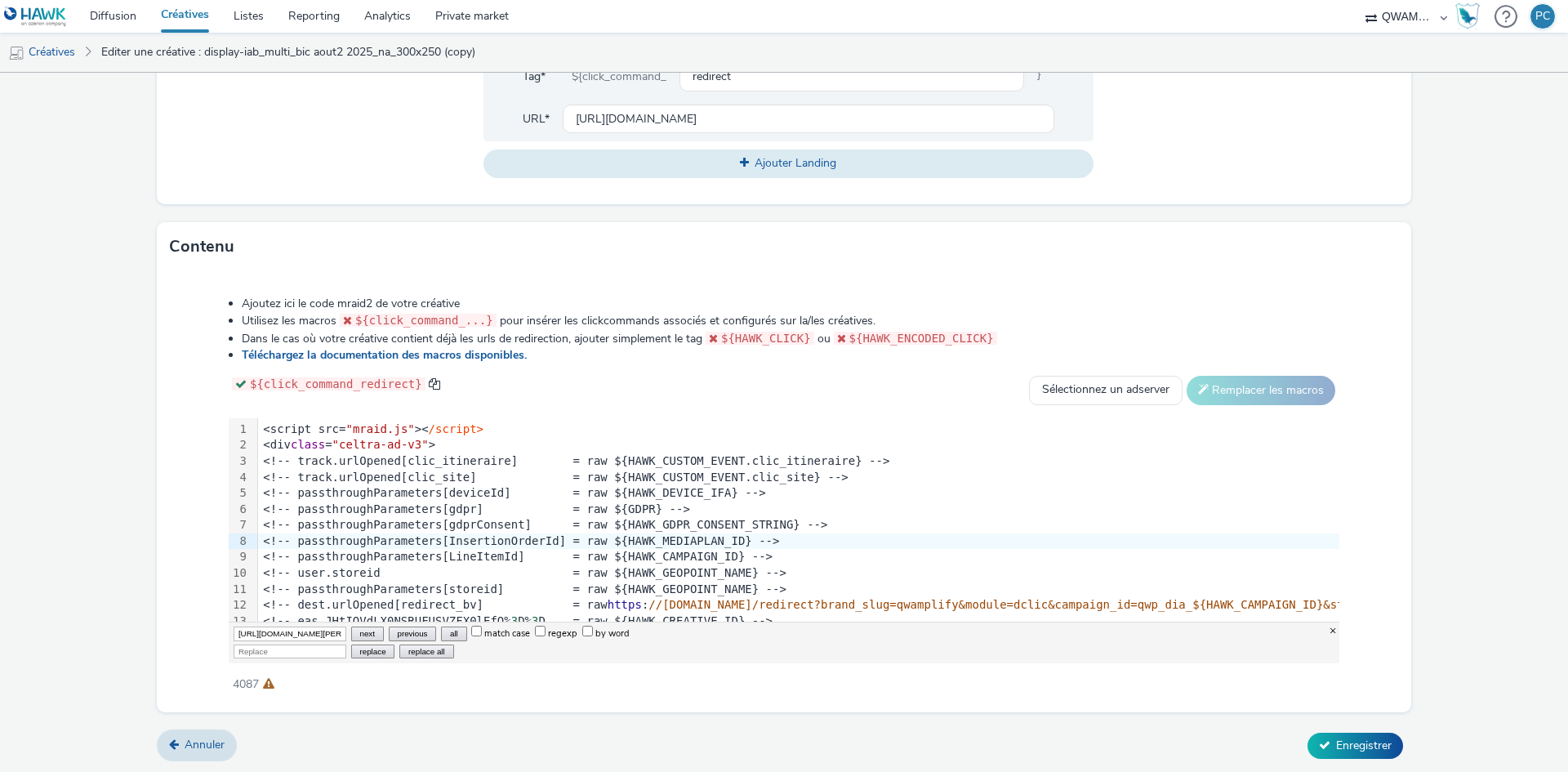
scroll to position [0, 529]
type input "[URL][DOMAIN_NAME][PERSON_NAME]"
click at [282, 649] on input "Replace" at bounding box center [290, 652] width 112 height 14
paste input "[URL][DOMAIN_NAME]"
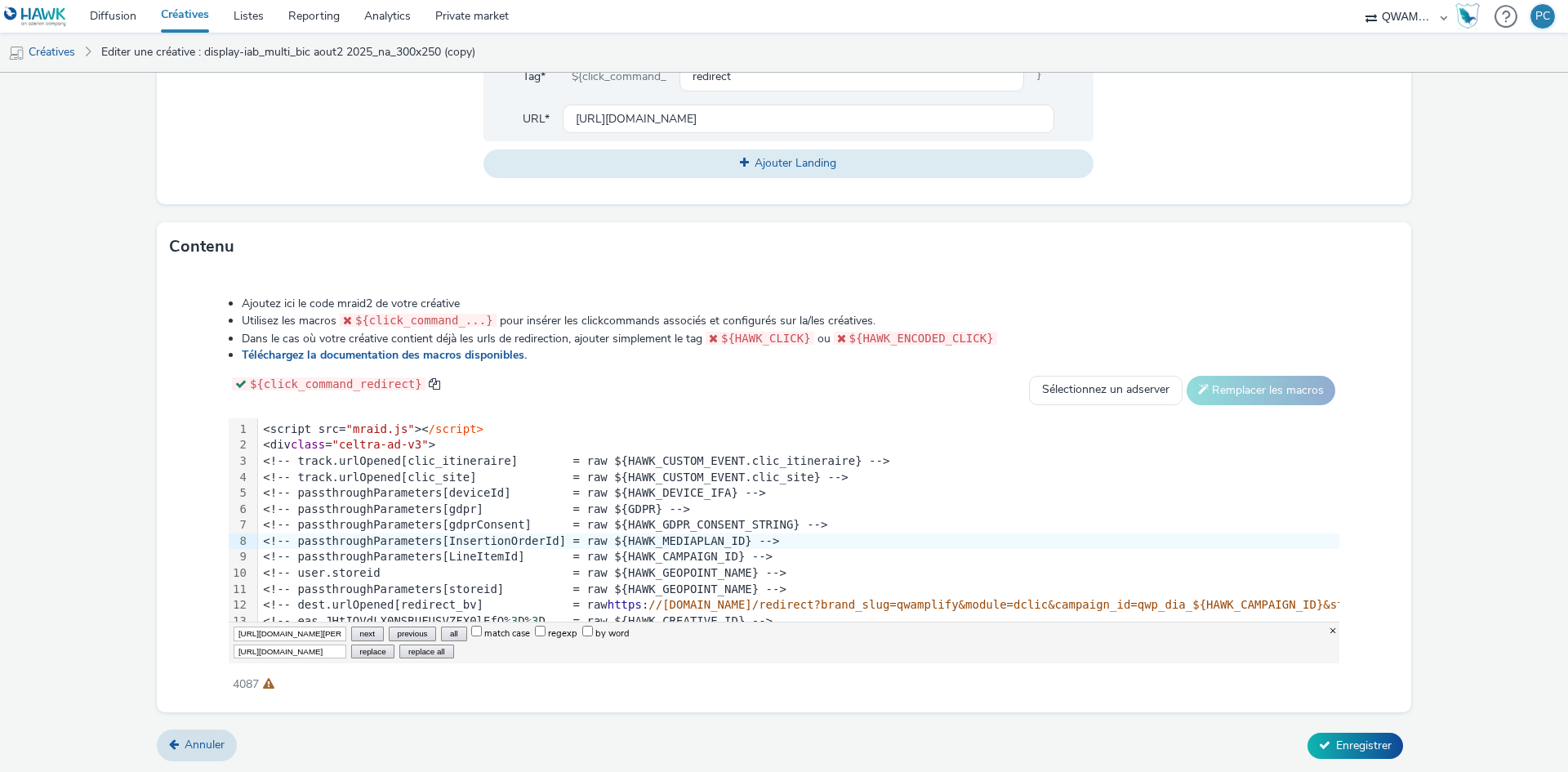
scroll to position [0, 479]
type input "[URL][DOMAIN_NAME]"
click at [433, 650] on button "replace all" at bounding box center [427, 652] width 54 height 14
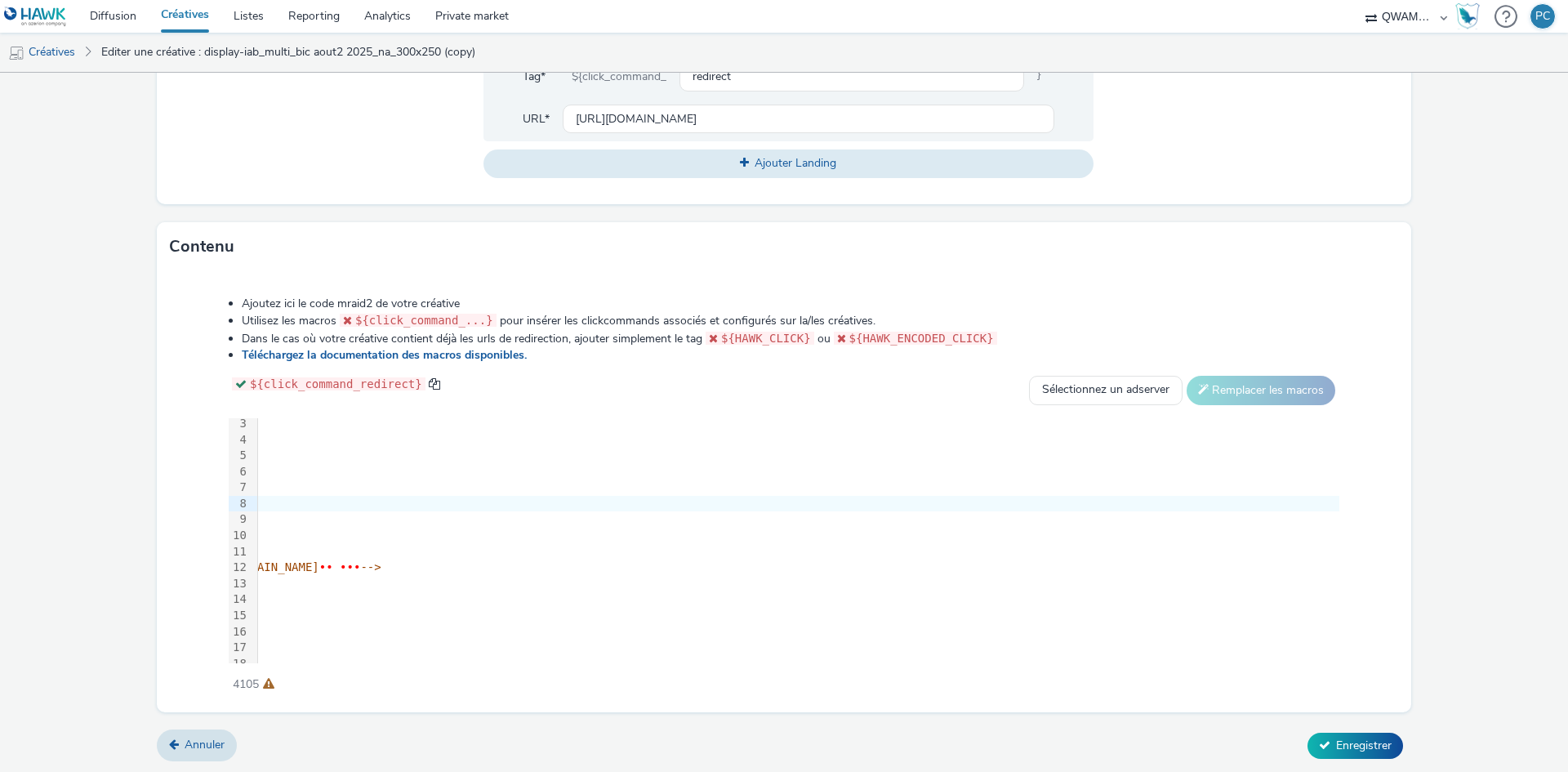
scroll to position [38, 2124]
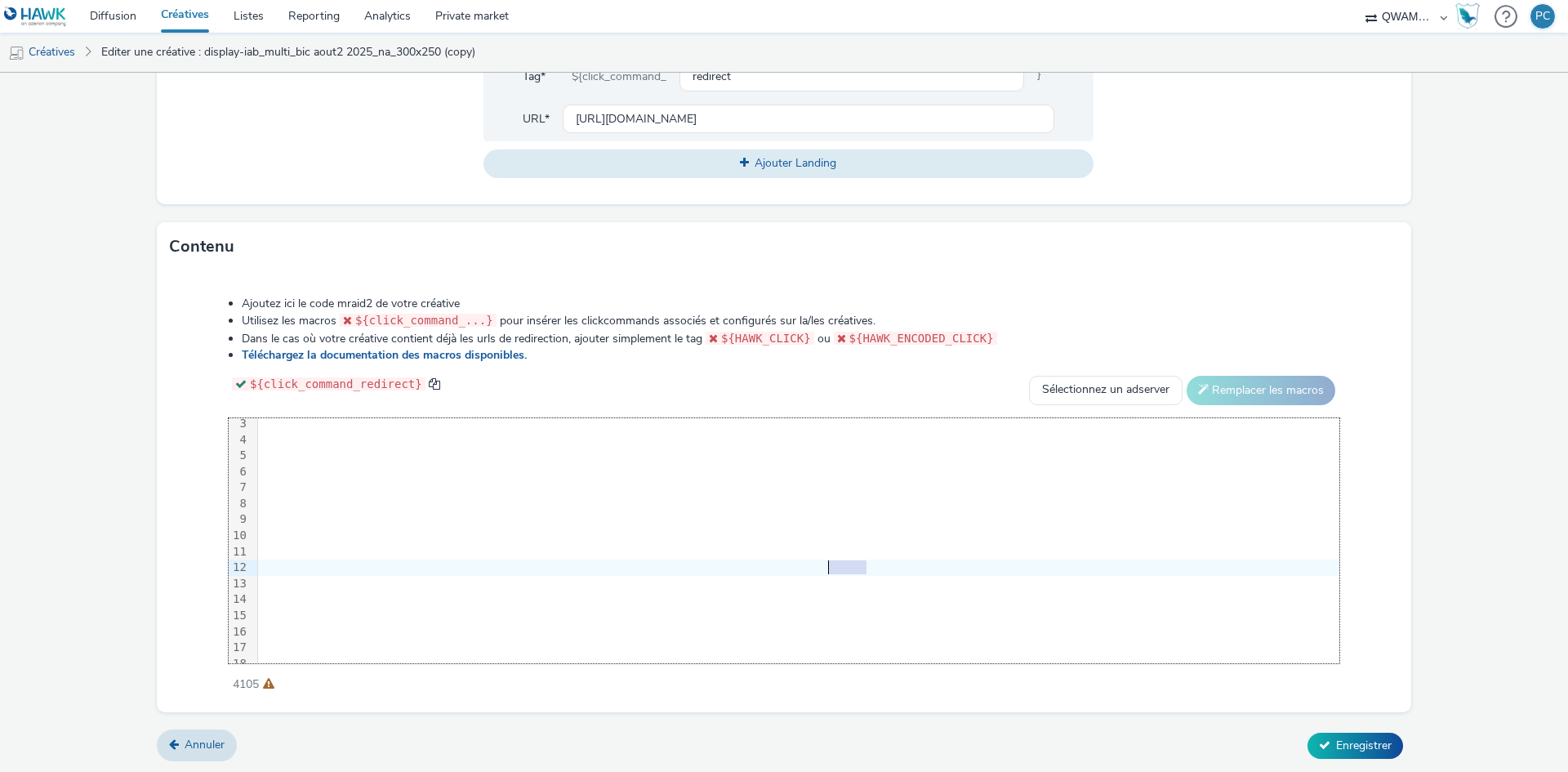
drag, startPoint x: 863, startPoint y: 566, endPoint x: 830, endPoint y: 563, distance: 33.1
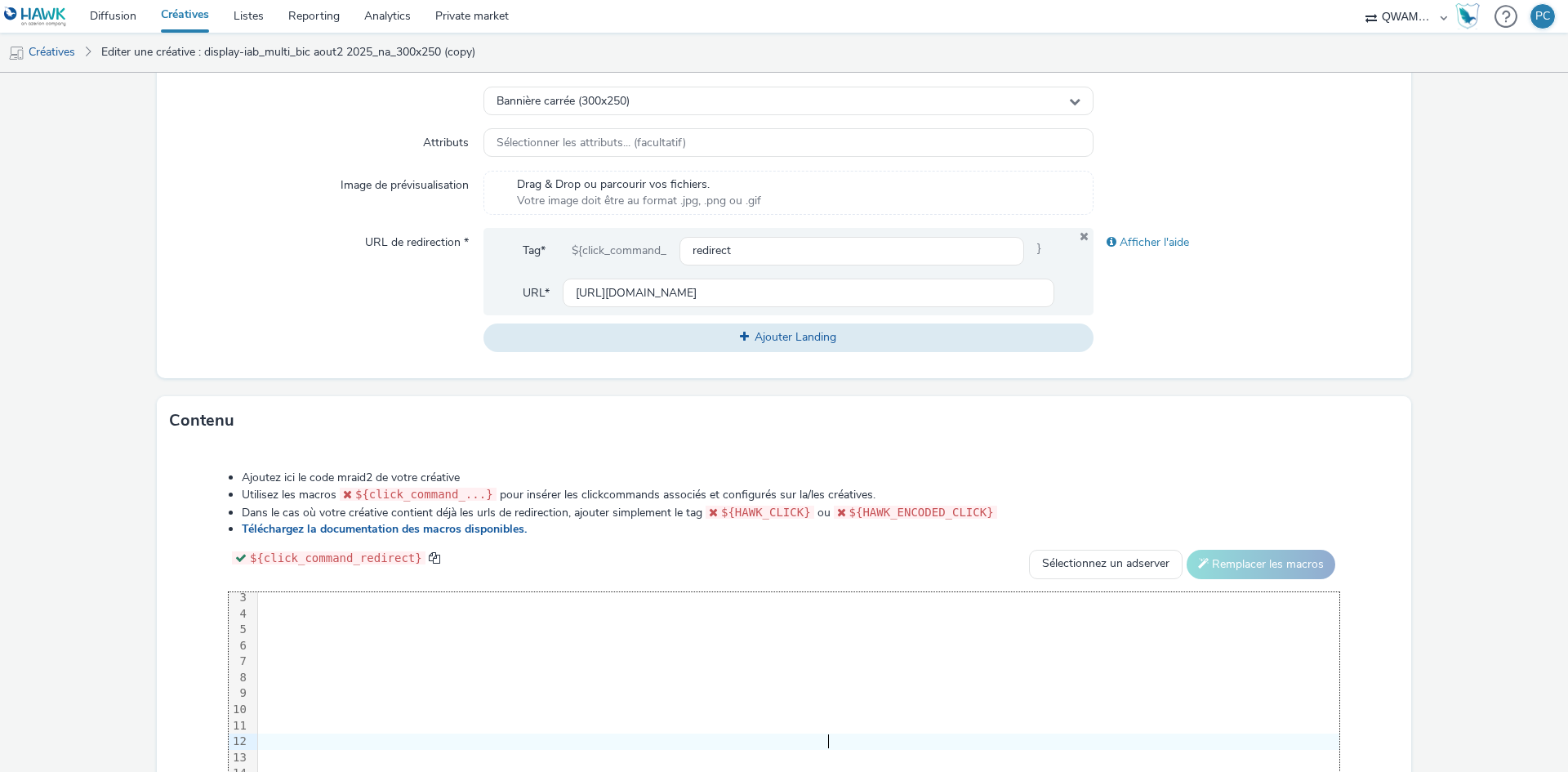
scroll to position [0, 0]
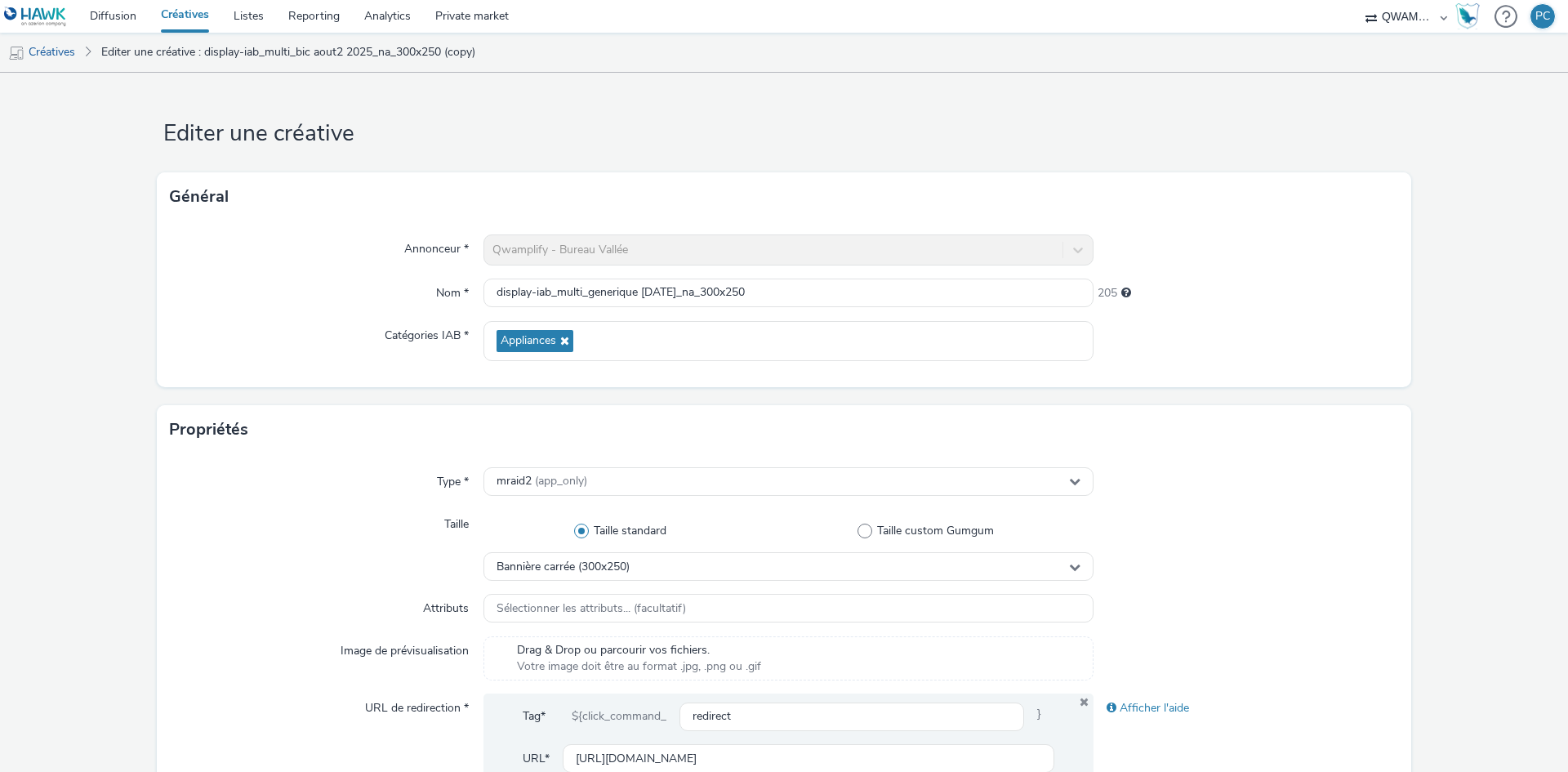
click at [101, 231] on form "Editer une créative Général Annonceur * Qwamplify - Bureau Vallée Nom * display…" at bounding box center [784, 743] width 1568 height 1340
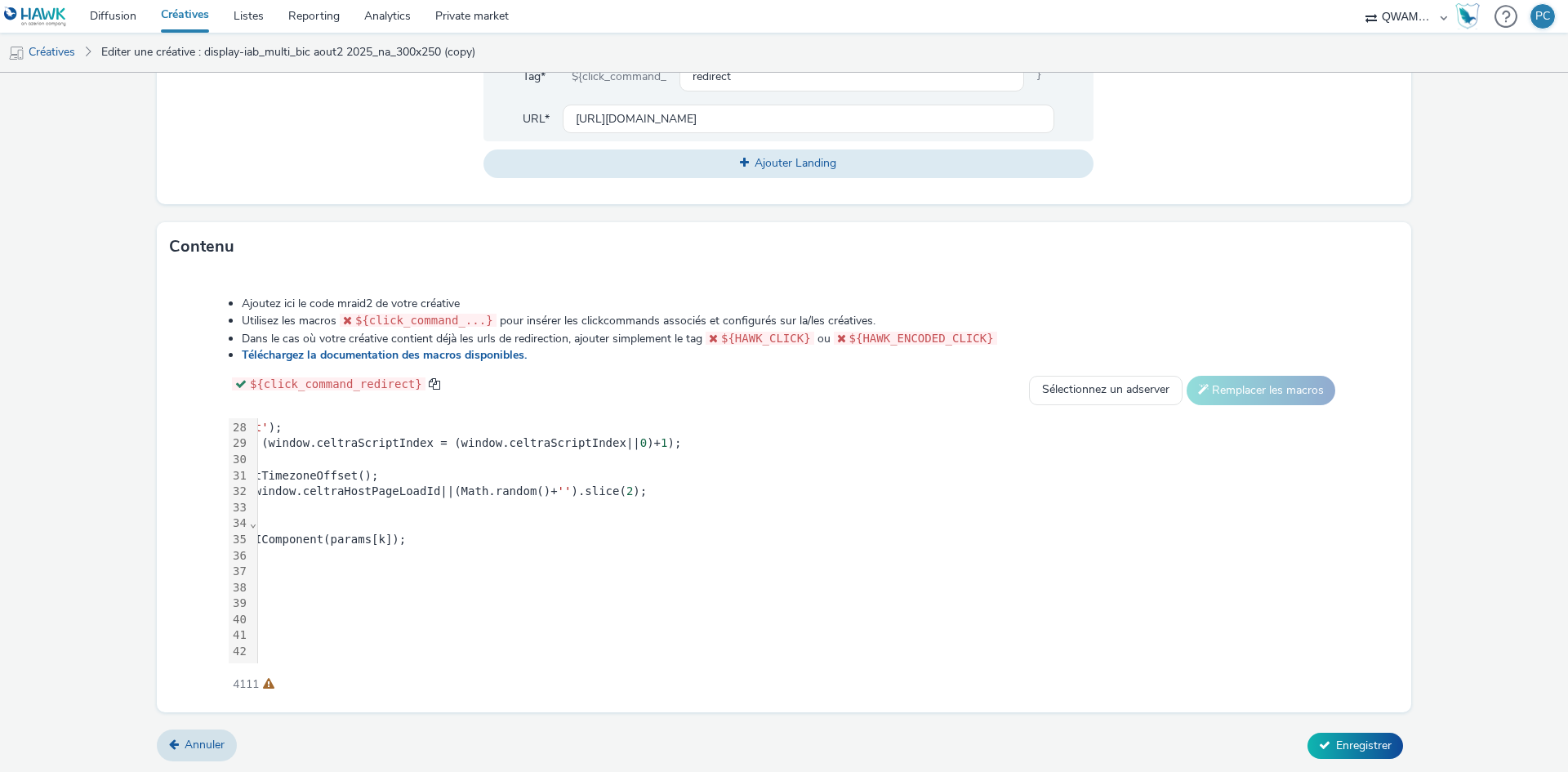
scroll to position [446, 0]
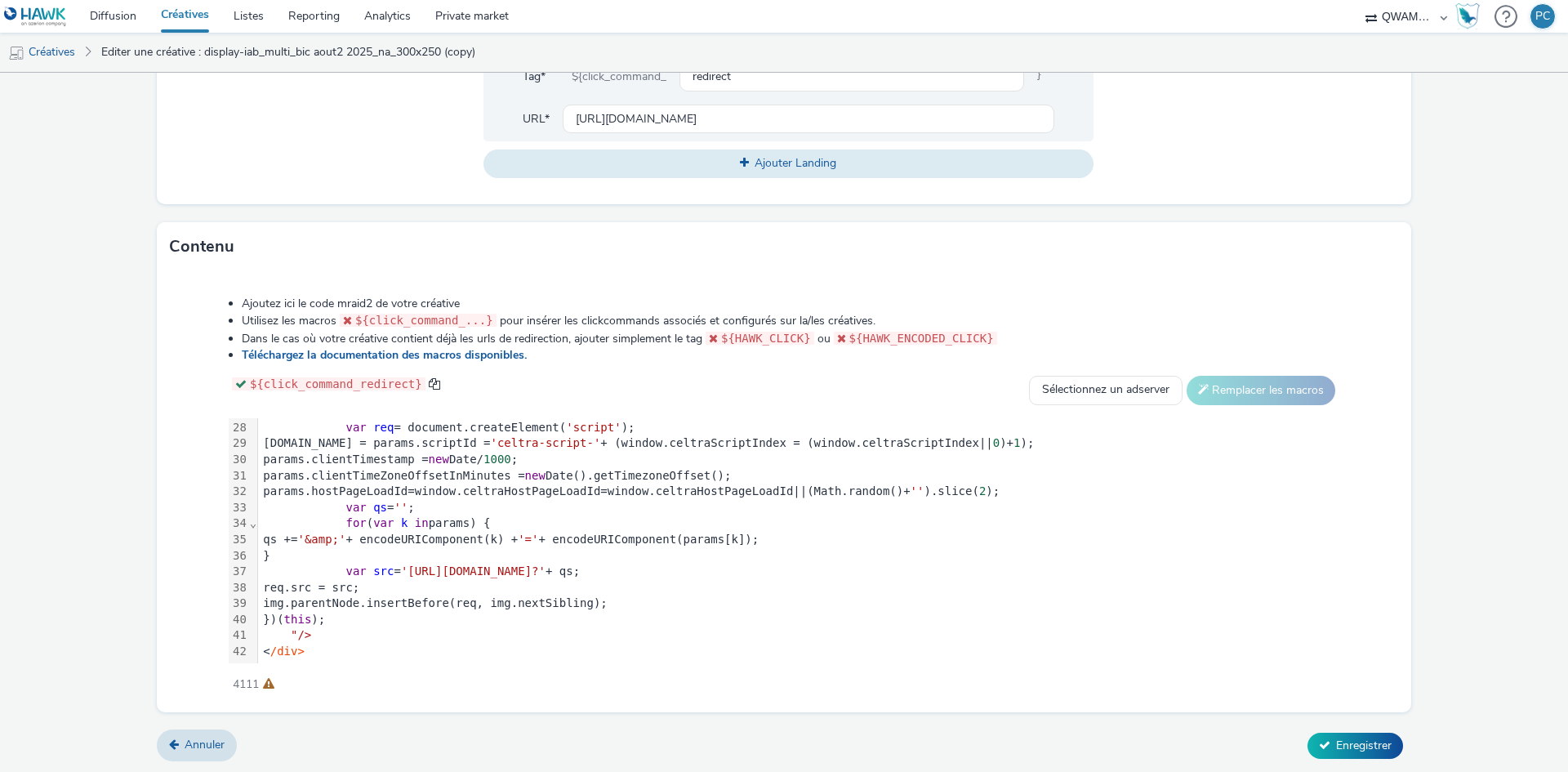
click at [546, 564] on span "'https://ads.celtra.com/a90f05b5/mraid-ad.js?'" at bounding box center [473, 570] width 144 height 13
click at [546, 564] on span "'https://ads.celtra.com/faed39df/mraid-ad.js?'" at bounding box center [473, 570] width 144 height 13
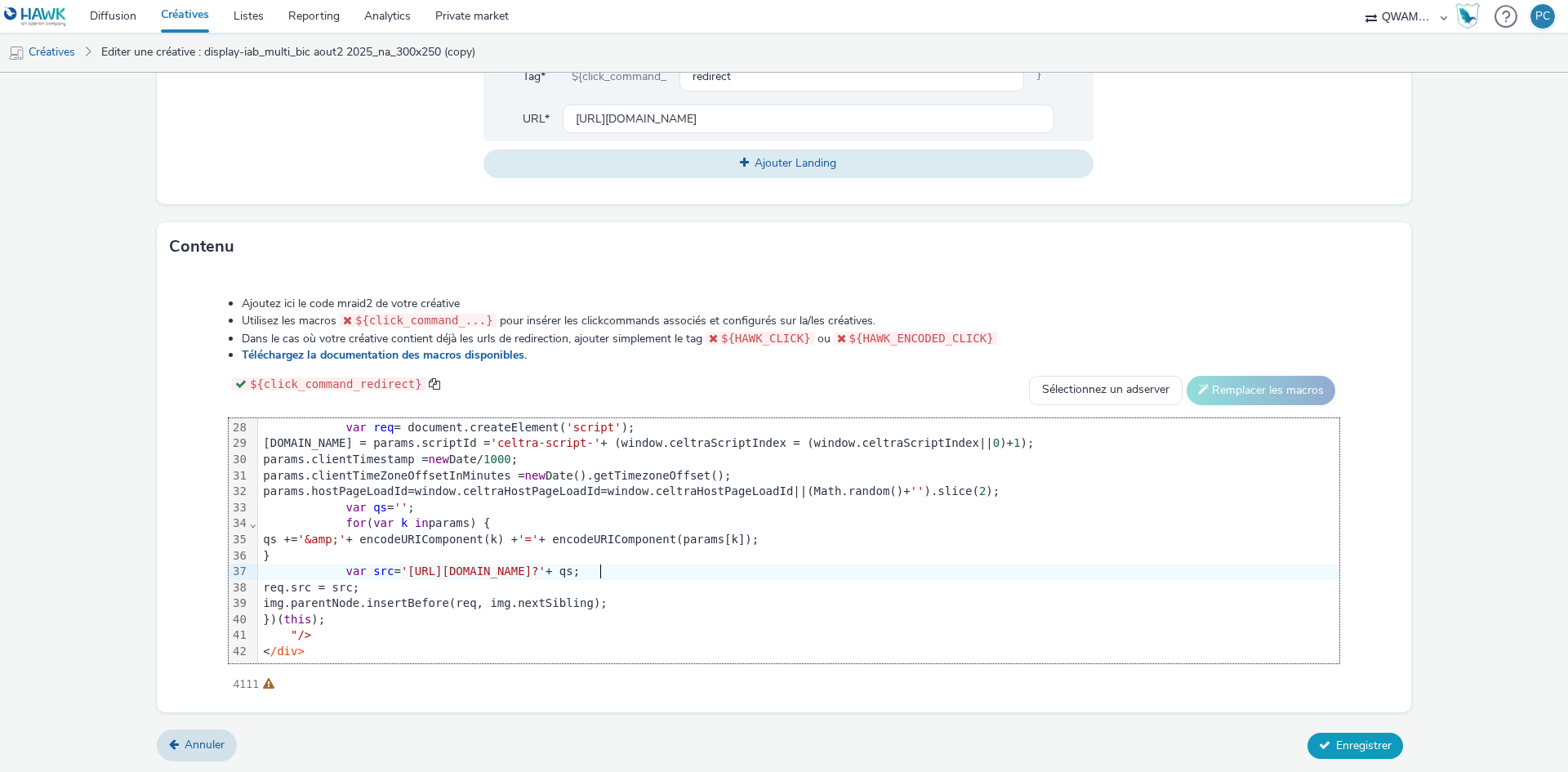
click at [1319, 742] on icon at bounding box center [1325, 745] width 12 height 12
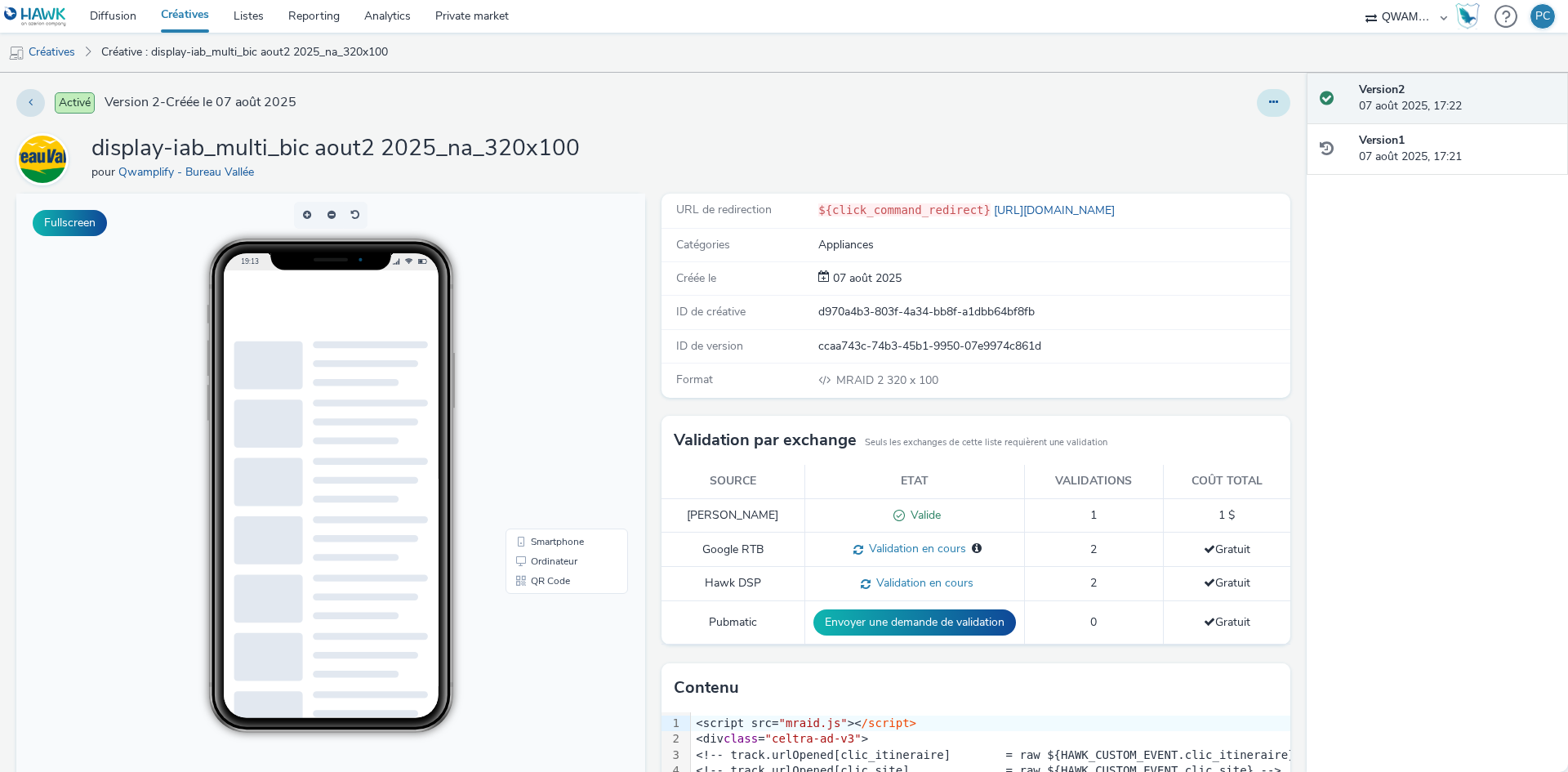
click at [1269, 107] on icon at bounding box center [1273, 102] width 9 height 12
click at [1226, 167] on link "Dupliquer" at bounding box center [1230, 169] width 122 height 33
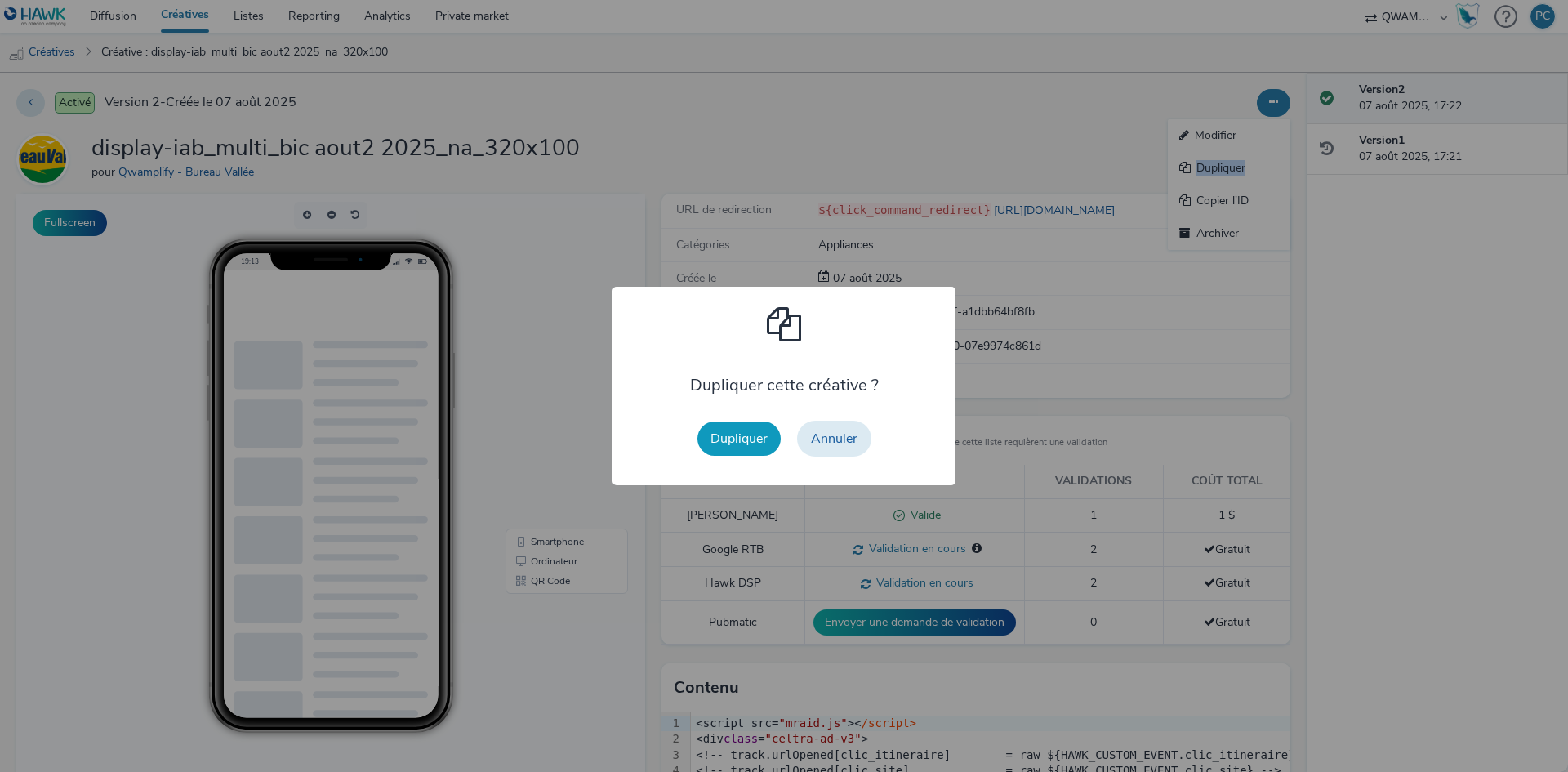
click at [719, 442] on button "Dupliquer" at bounding box center [739, 438] width 83 height 34
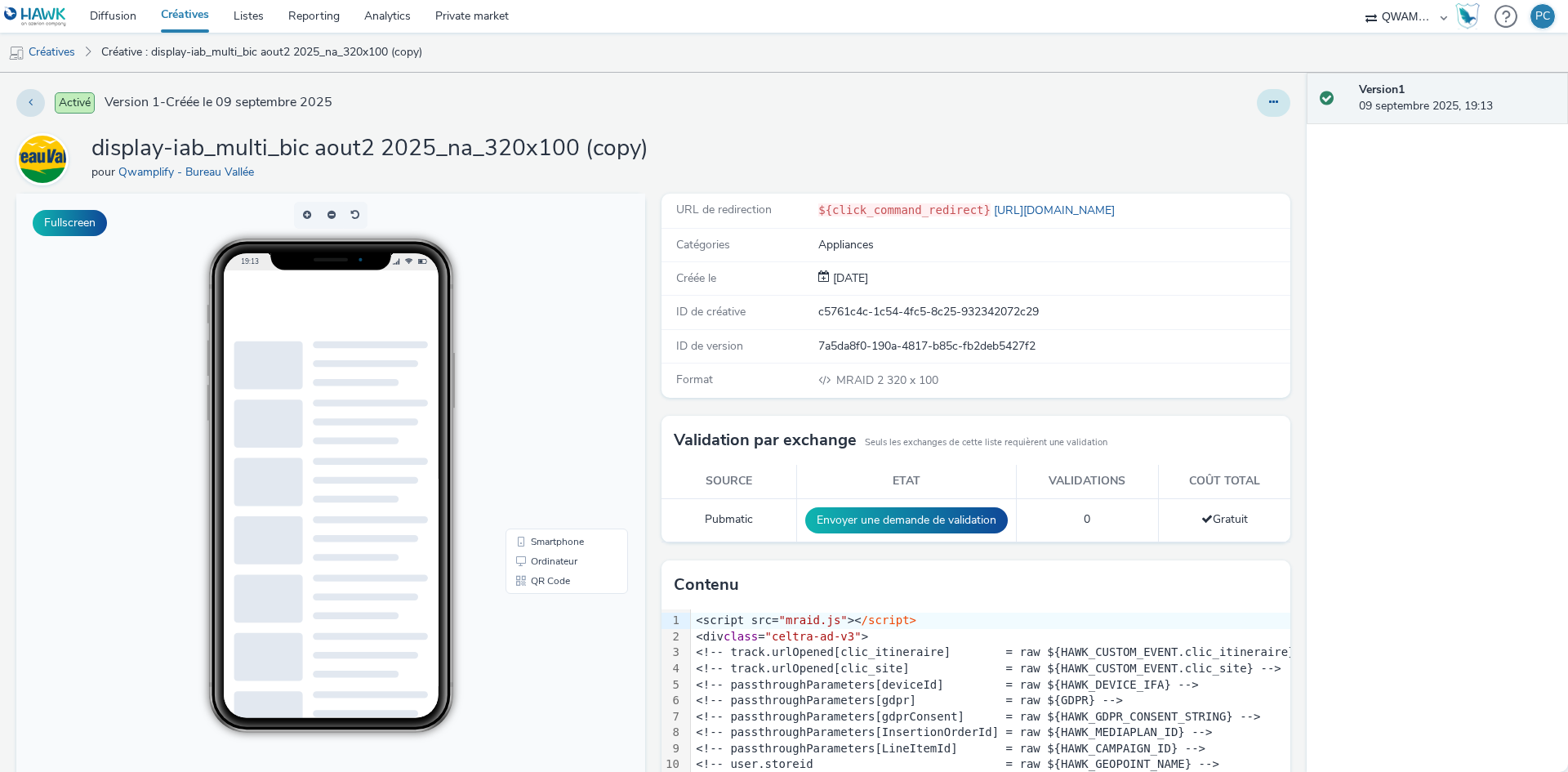
click at [1269, 98] on icon at bounding box center [1273, 102] width 9 height 12
click at [1205, 127] on link "Modifier" at bounding box center [1230, 136] width 122 height 33
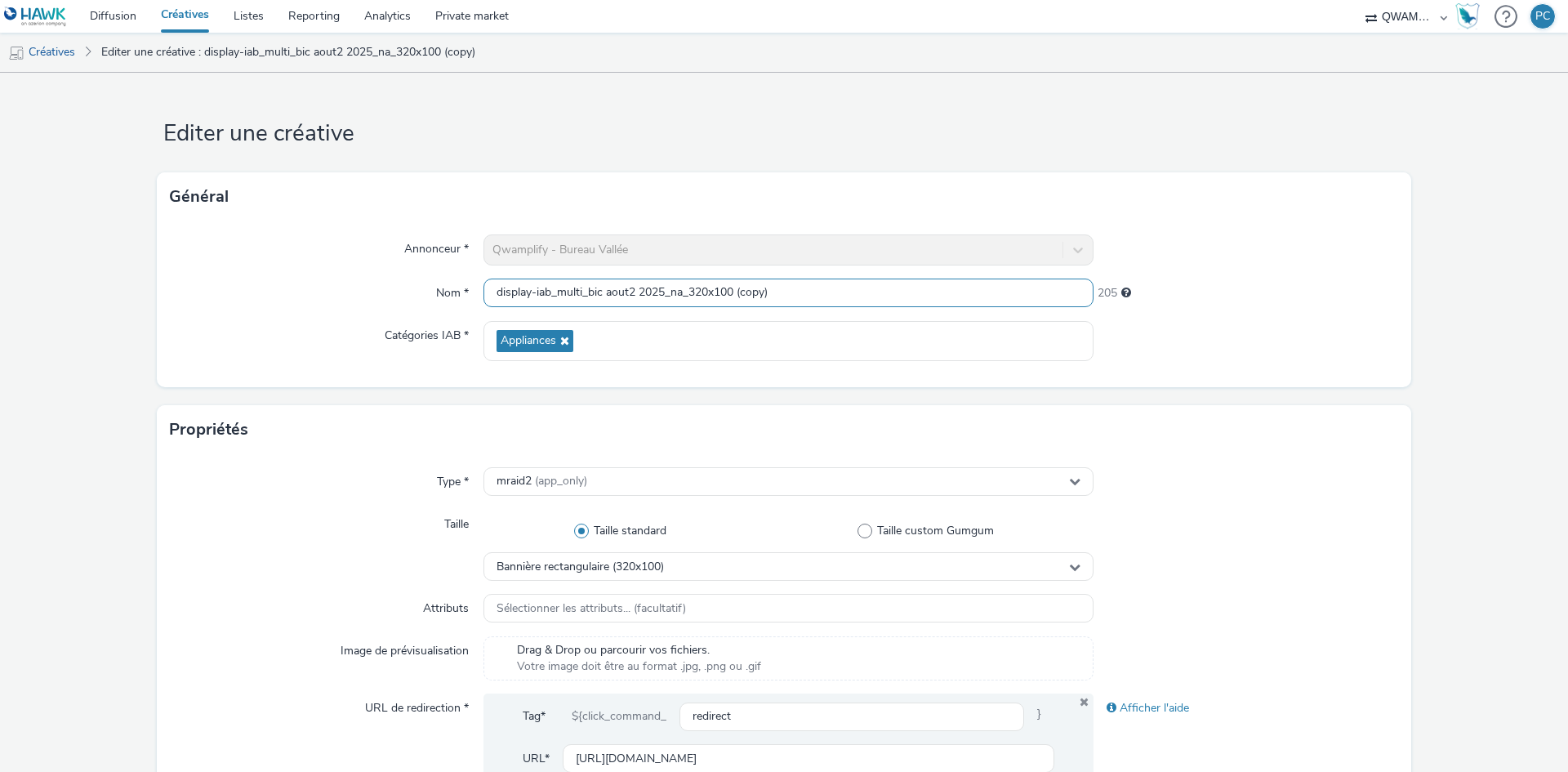
drag, startPoint x: 541, startPoint y: 276, endPoint x: 290, endPoint y: 267, distance: 251.2
click at [311, 268] on div "Annonceur * Qwamplify - Bureau Vallée Nom * display-iab_multi_bic aout2 2025_na…" at bounding box center [784, 304] width 1255 height 166
paste input "generique [DATE]_na_320x100"
type input "display-iab_multi_generique [DATE]_na_320x100"
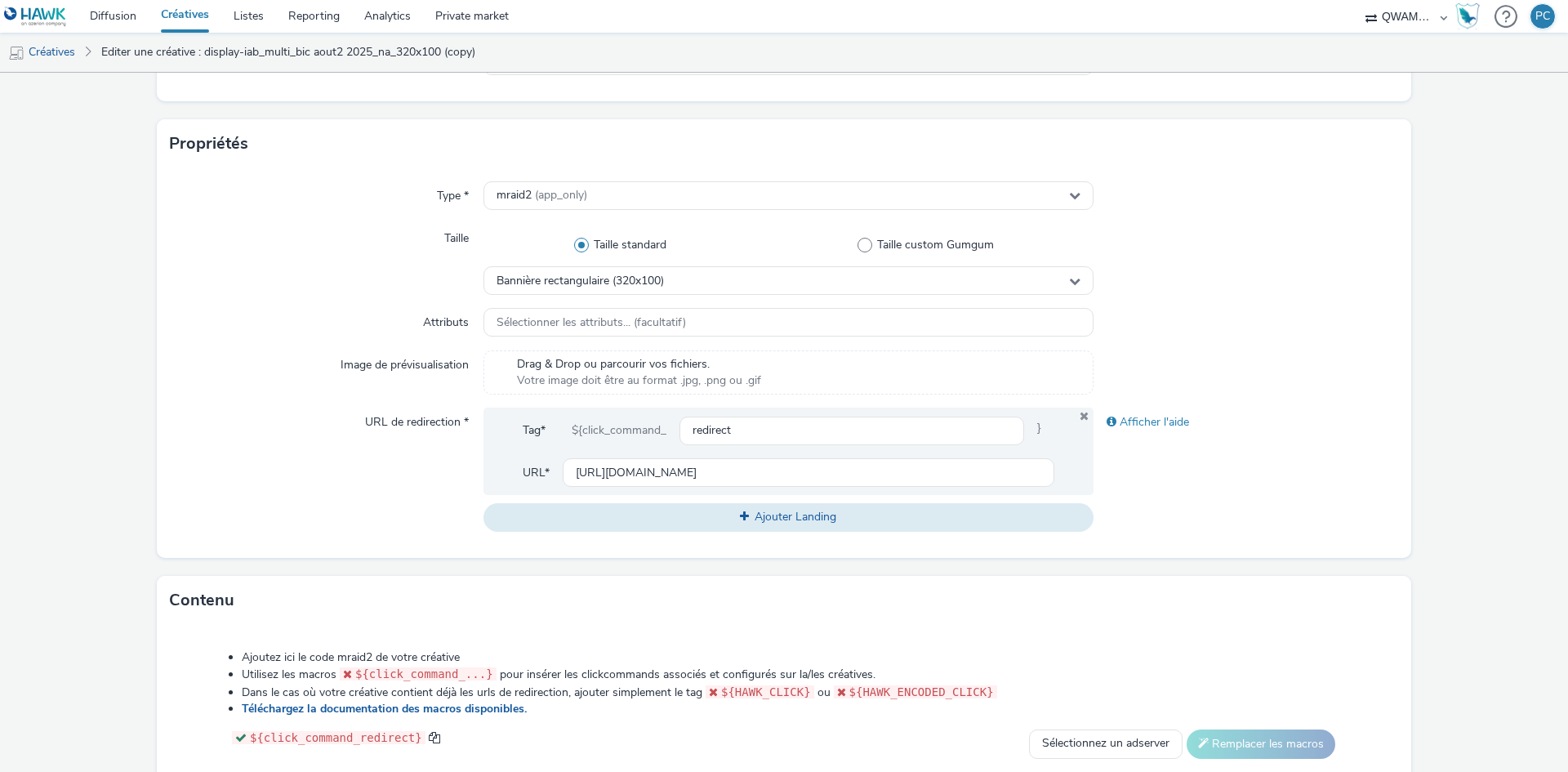
scroll to position [640, 0]
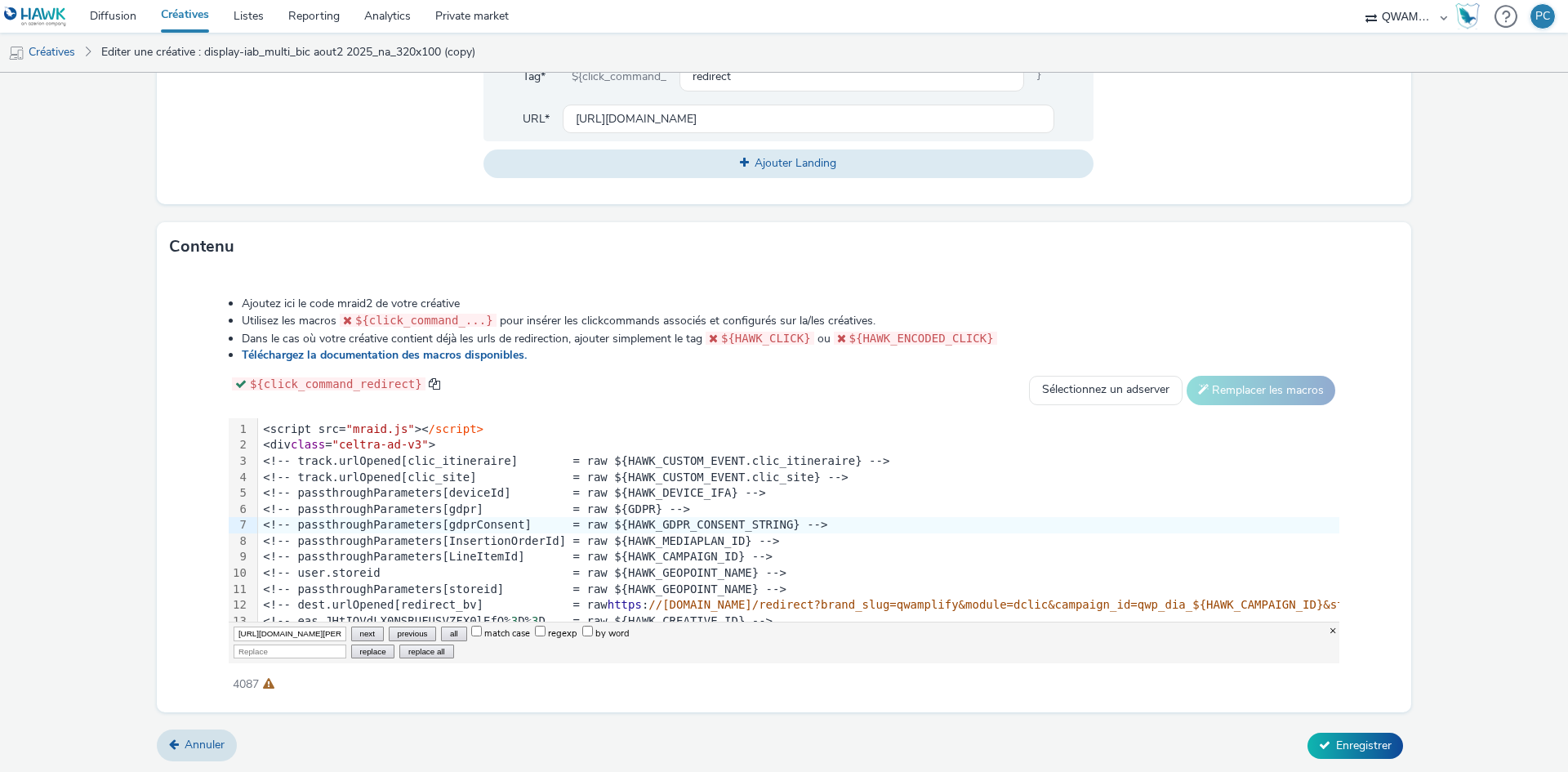
scroll to position [0, 529]
type input "[URL][DOMAIN_NAME][PERSON_NAME]"
click at [282, 649] on input "Replace" at bounding box center [290, 652] width 112 height 14
paste input "[URL][DOMAIN_NAME]"
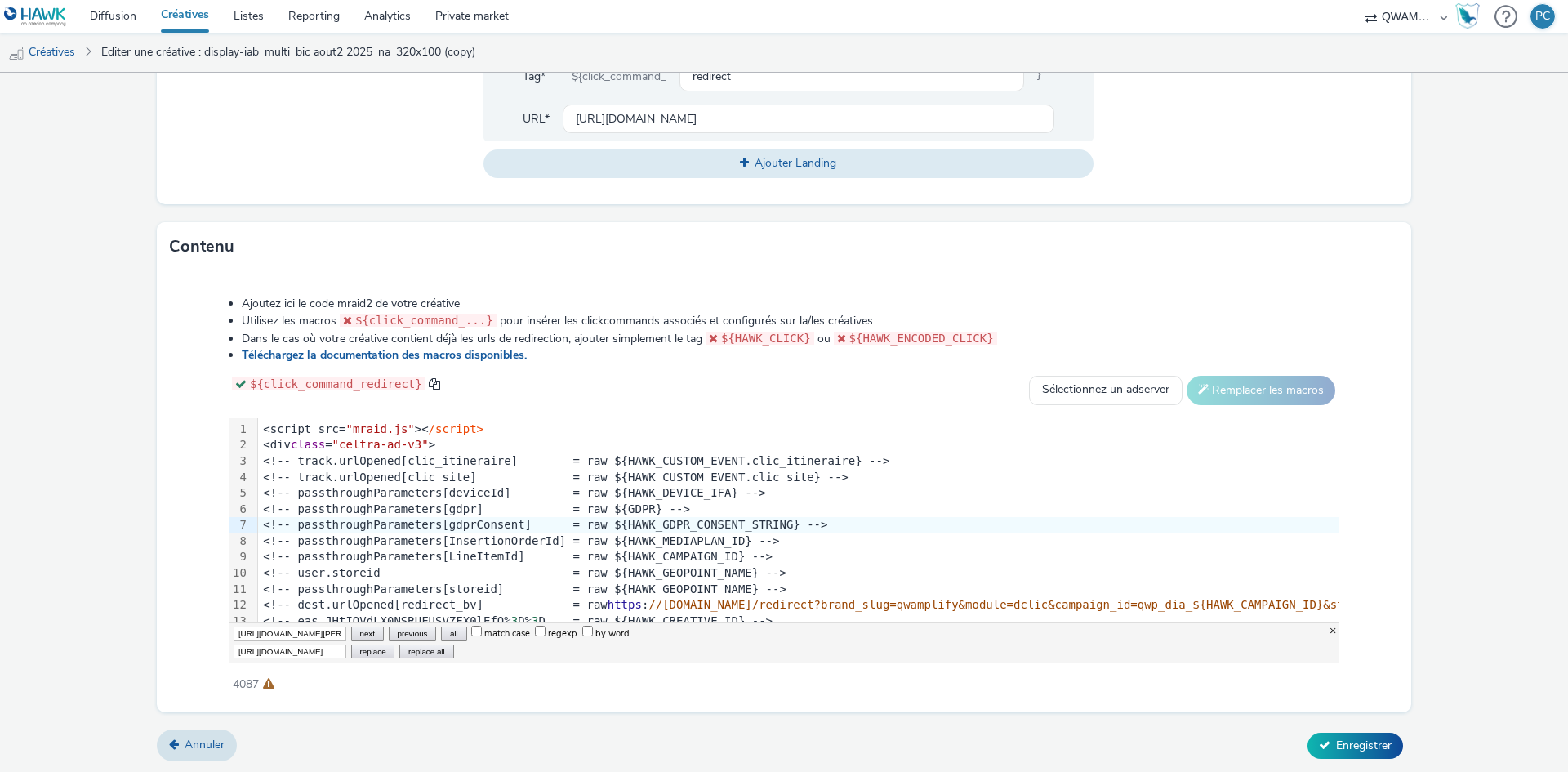
scroll to position [0, 479]
type input "[URL][DOMAIN_NAME]"
click at [433, 650] on button "replace all" at bounding box center [427, 652] width 54 height 14
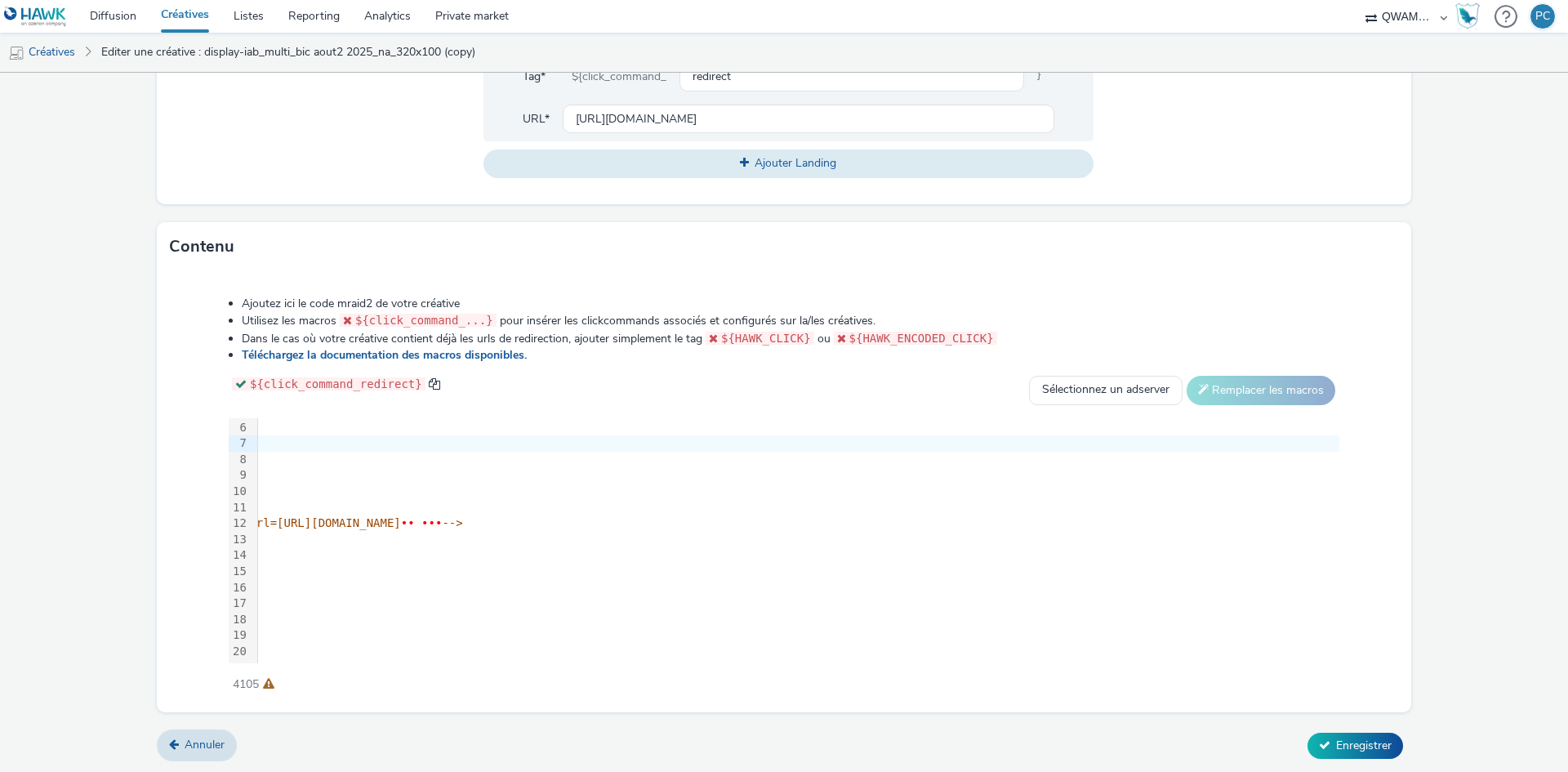
scroll to position [81, 2288]
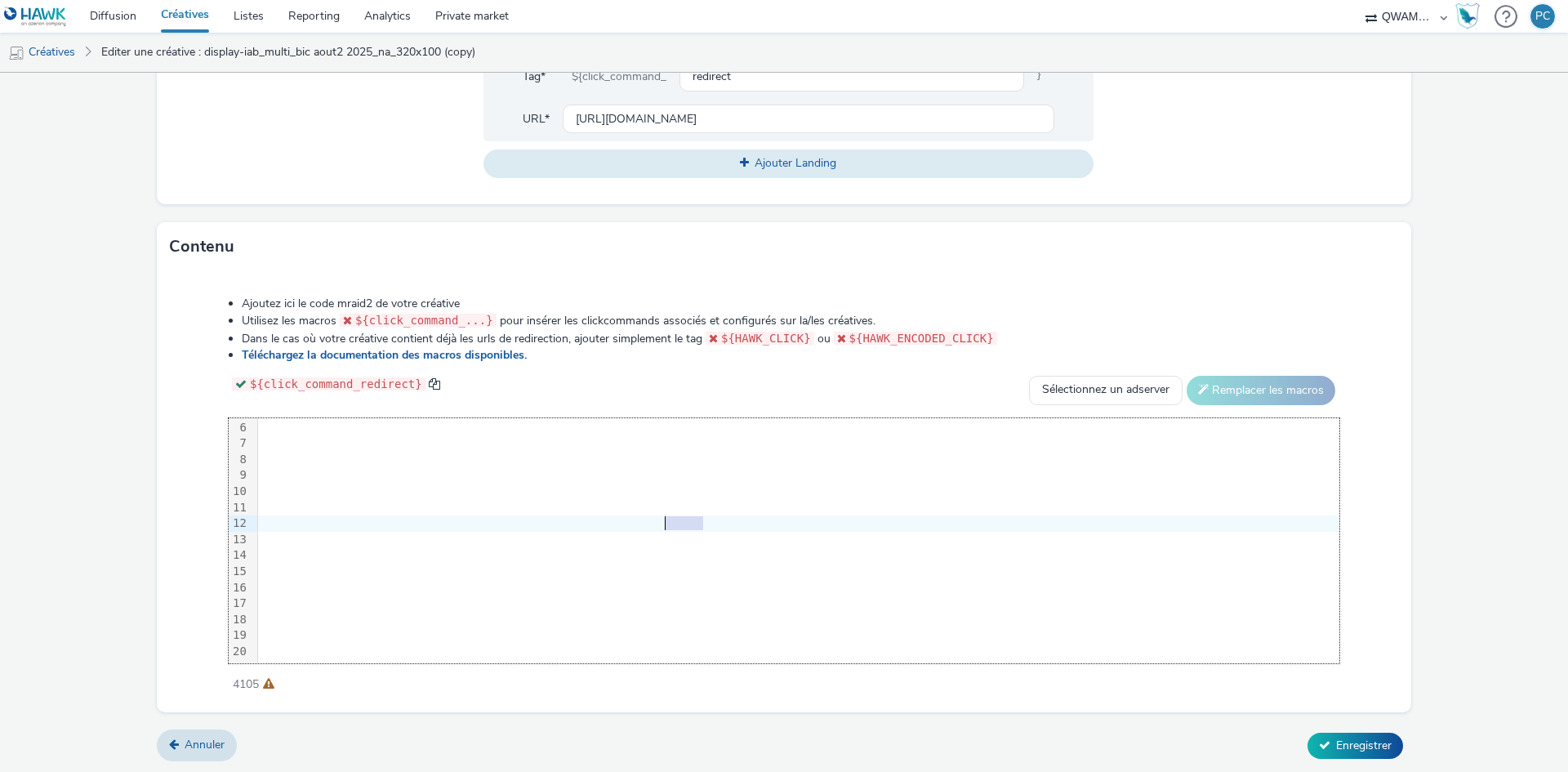
drag, startPoint x: 702, startPoint y: 521, endPoint x: 666, endPoint y: 521, distance: 36.0
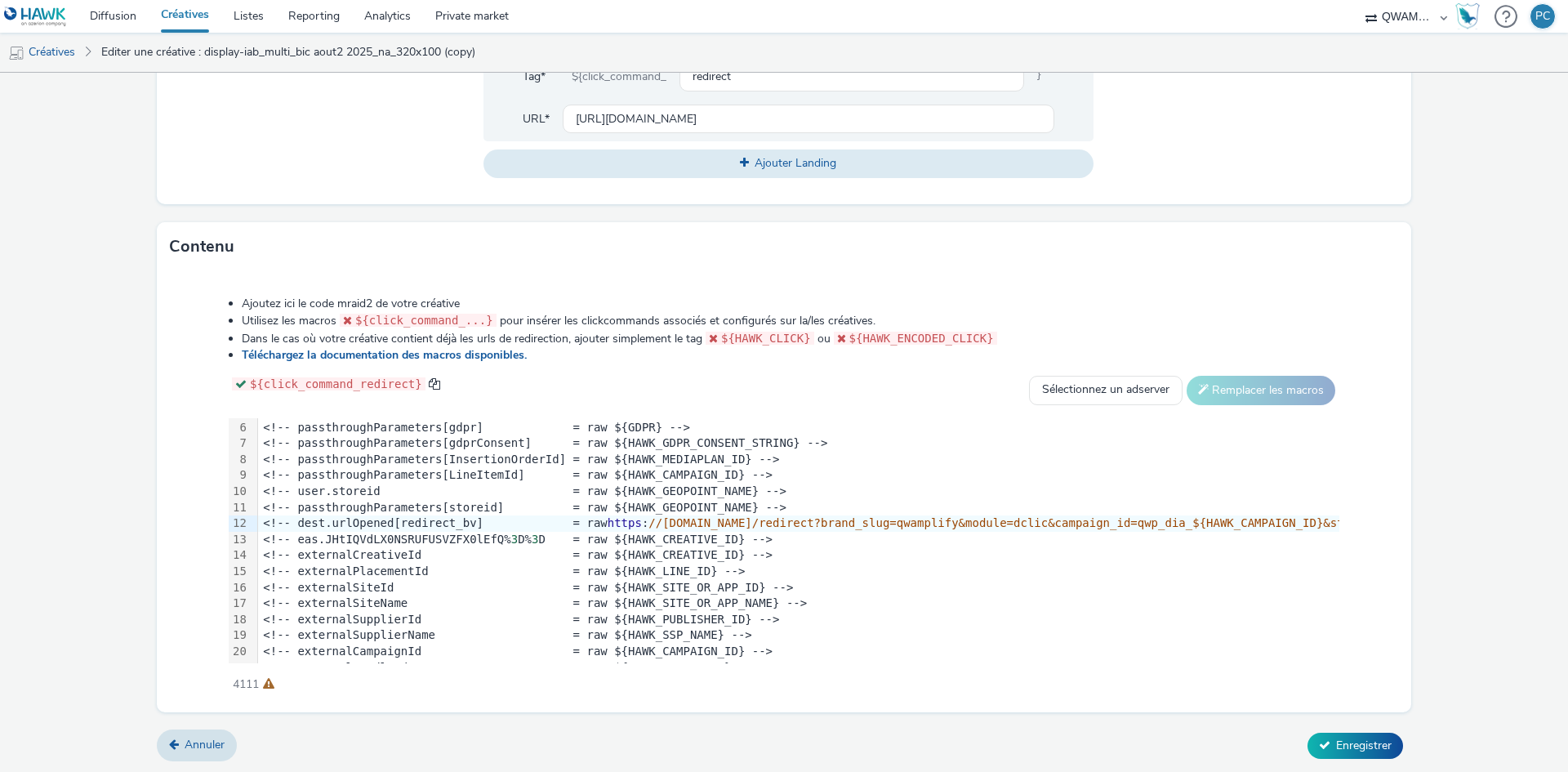
scroll to position [446, 0]
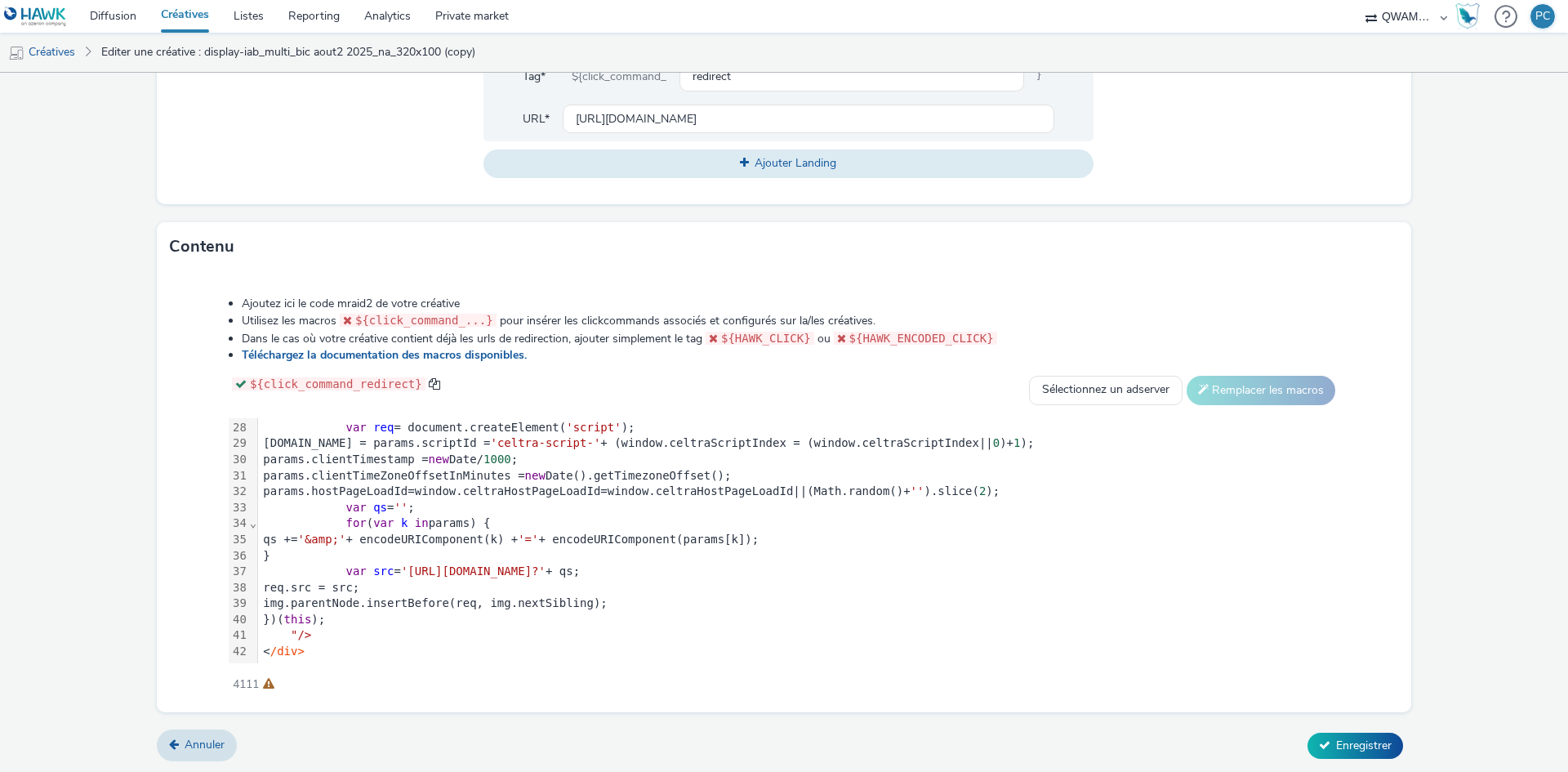
click at [546, 564] on span "'[URL][DOMAIN_NAME]?'" at bounding box center [473, 570] width 144 height 13
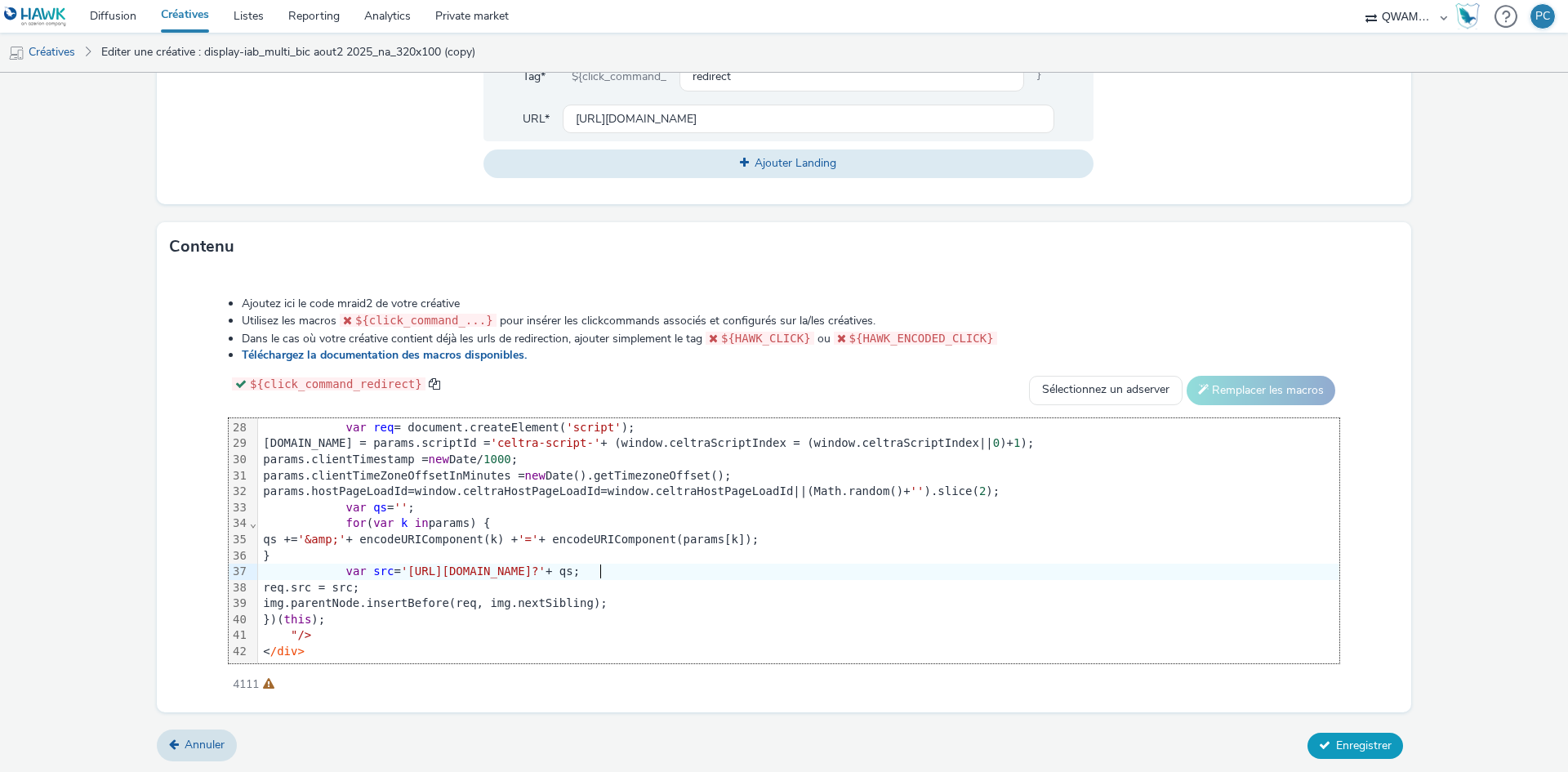
click at [1319, 742] on icon at bounding box center [1325, 745] width 12 height 12
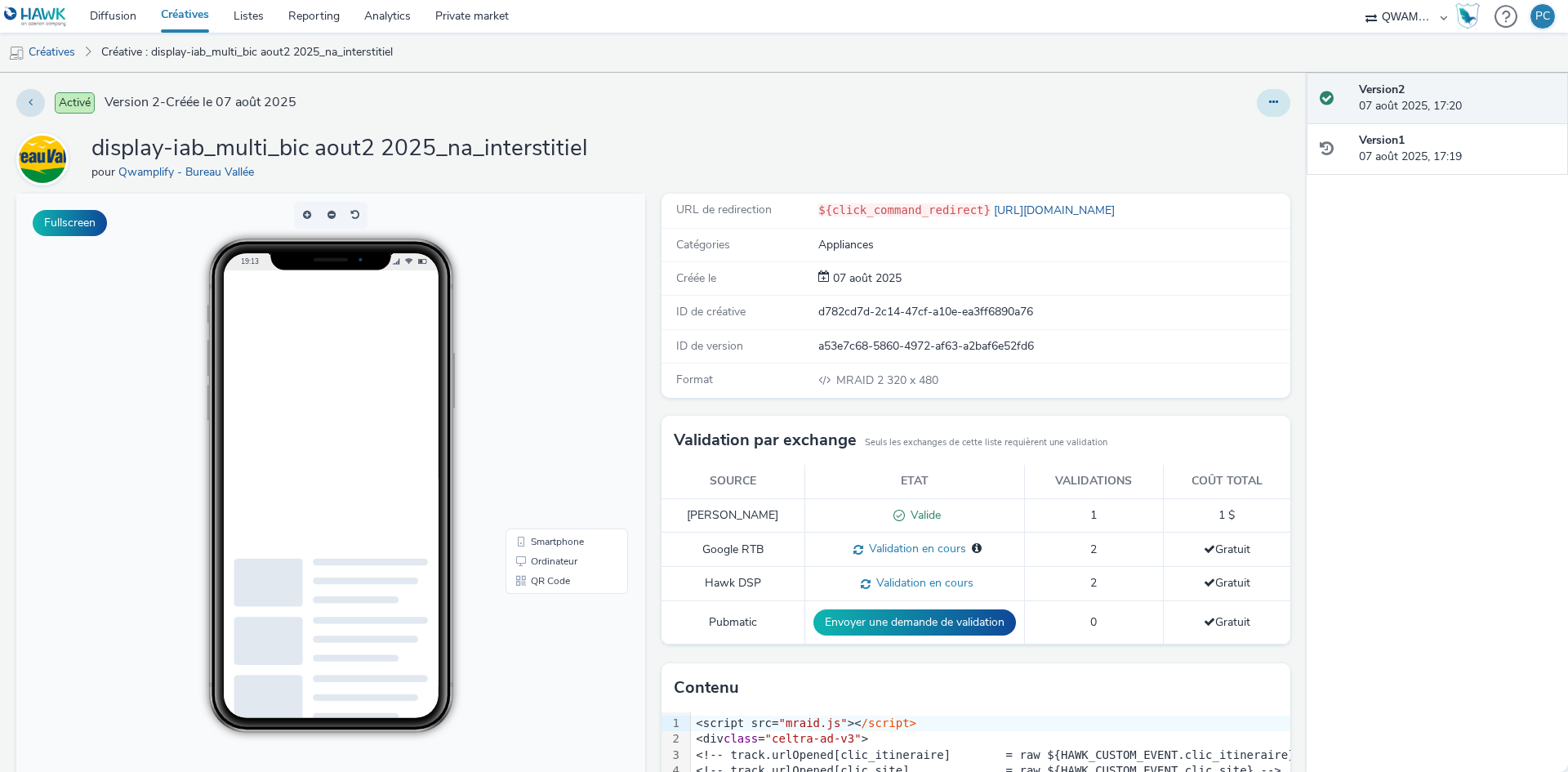
click at [1269, 107] on icon at bounding box center [1273, 102] width 9 height 12
click at [1226, 167] on link "Dupliquer" at bounding box center [1230, 169] width 122 height 33
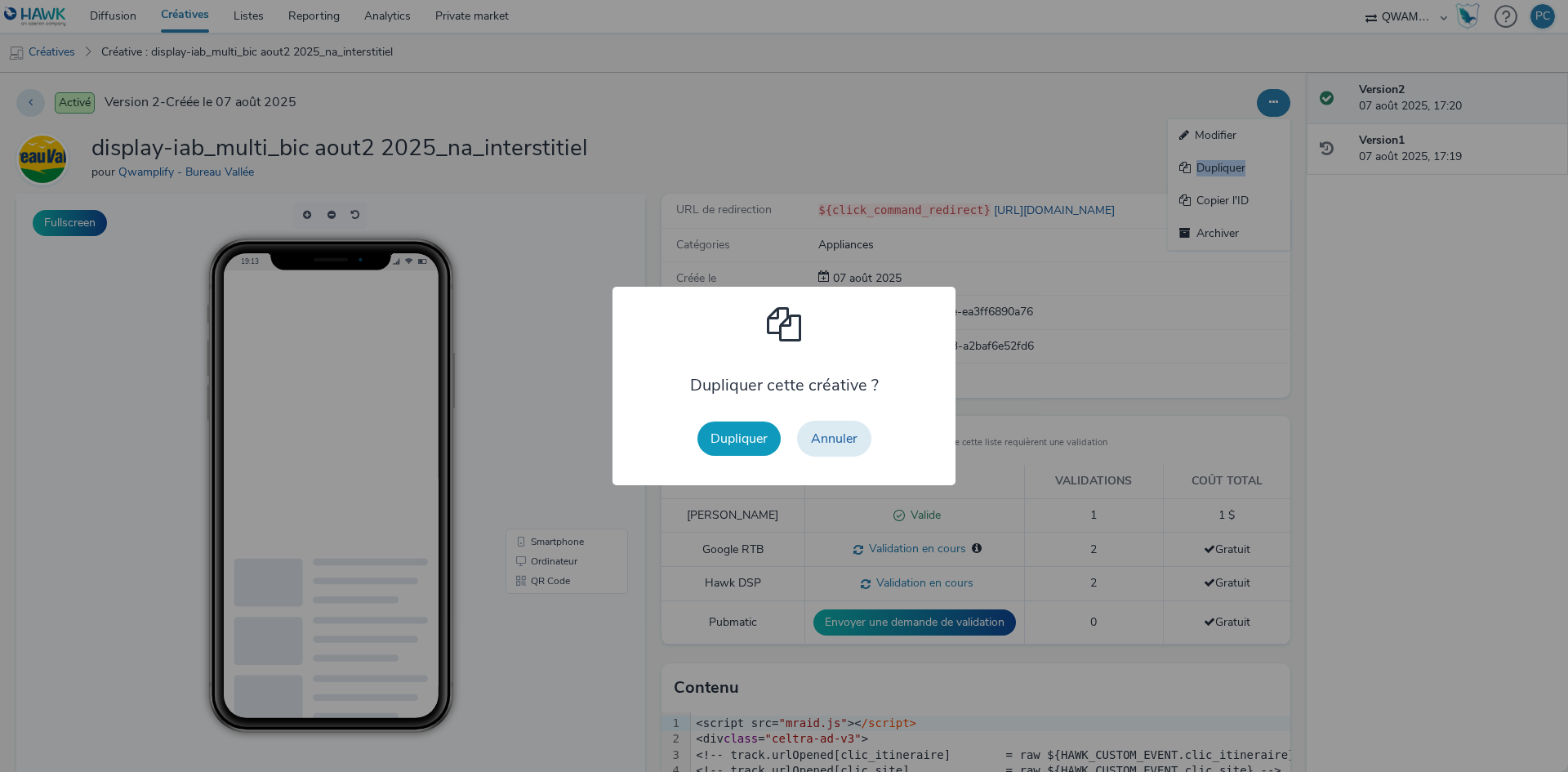
click at [719, 442] on button "Dupliquer" at bounding box center [739, 438] width 83 height 34
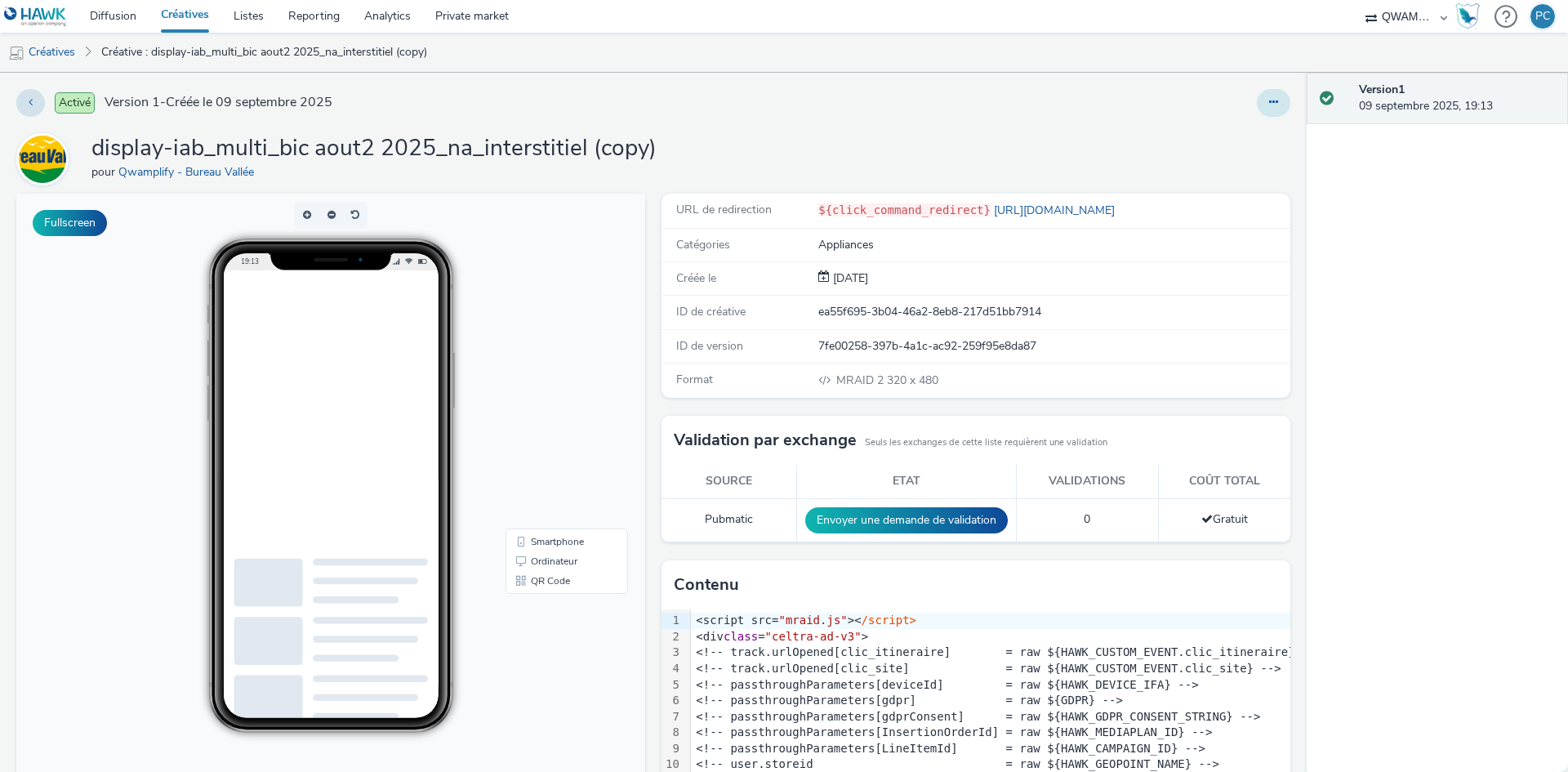
click at [1269, 98] on icon at bounding box center [1273, 102] width 9 height 12
click at [1205, 127] on link "Modifier" at bounding box center [1230, 136] width 122 height 33
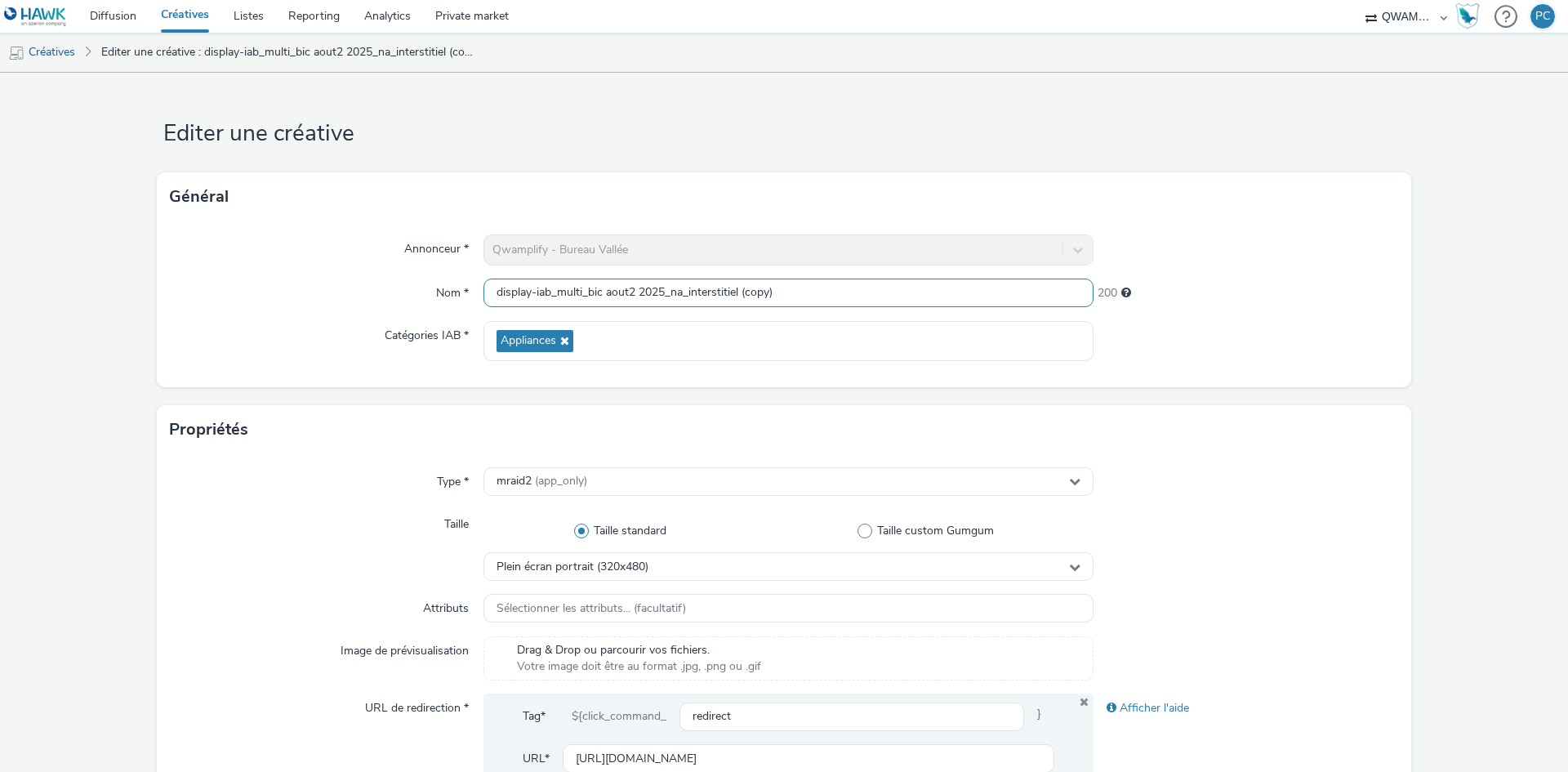
drag, startPoint x: 787, startPoint y: 292, endPoint x: 119, endPoint y: 305, distance: 668.1
click at [189, 304] on div "Nom * display-iab_multi_bic aout2 2025_na_interstitiel (copy) 200" at bounding box center [784, 293] width 1229 height 29
paste input "generique sept 1 2025_na_interstitiel"
type input "display-iab_multi_generique sept 1 2025_na_interstitiel"
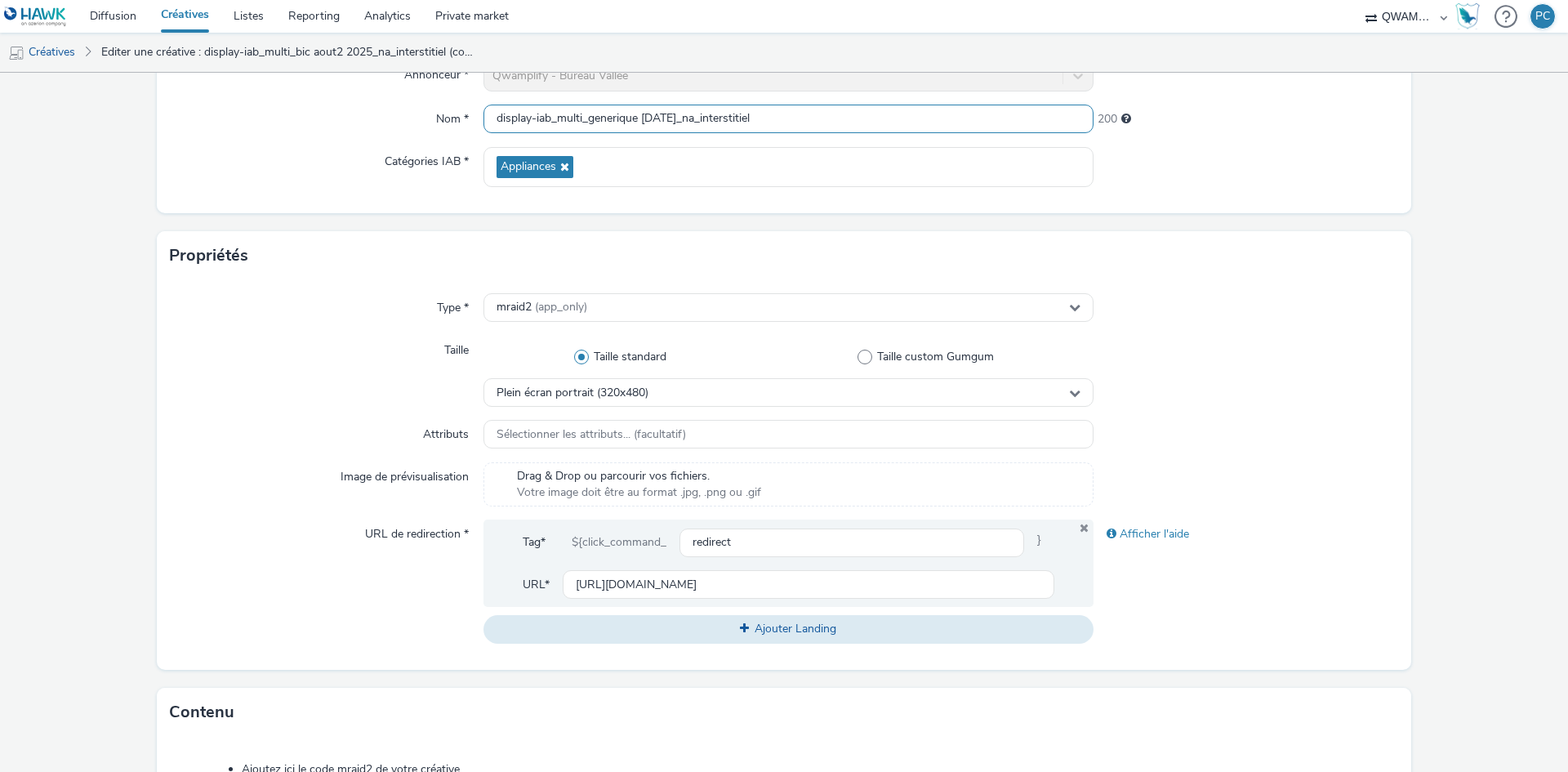
scroll to position [640, 0]
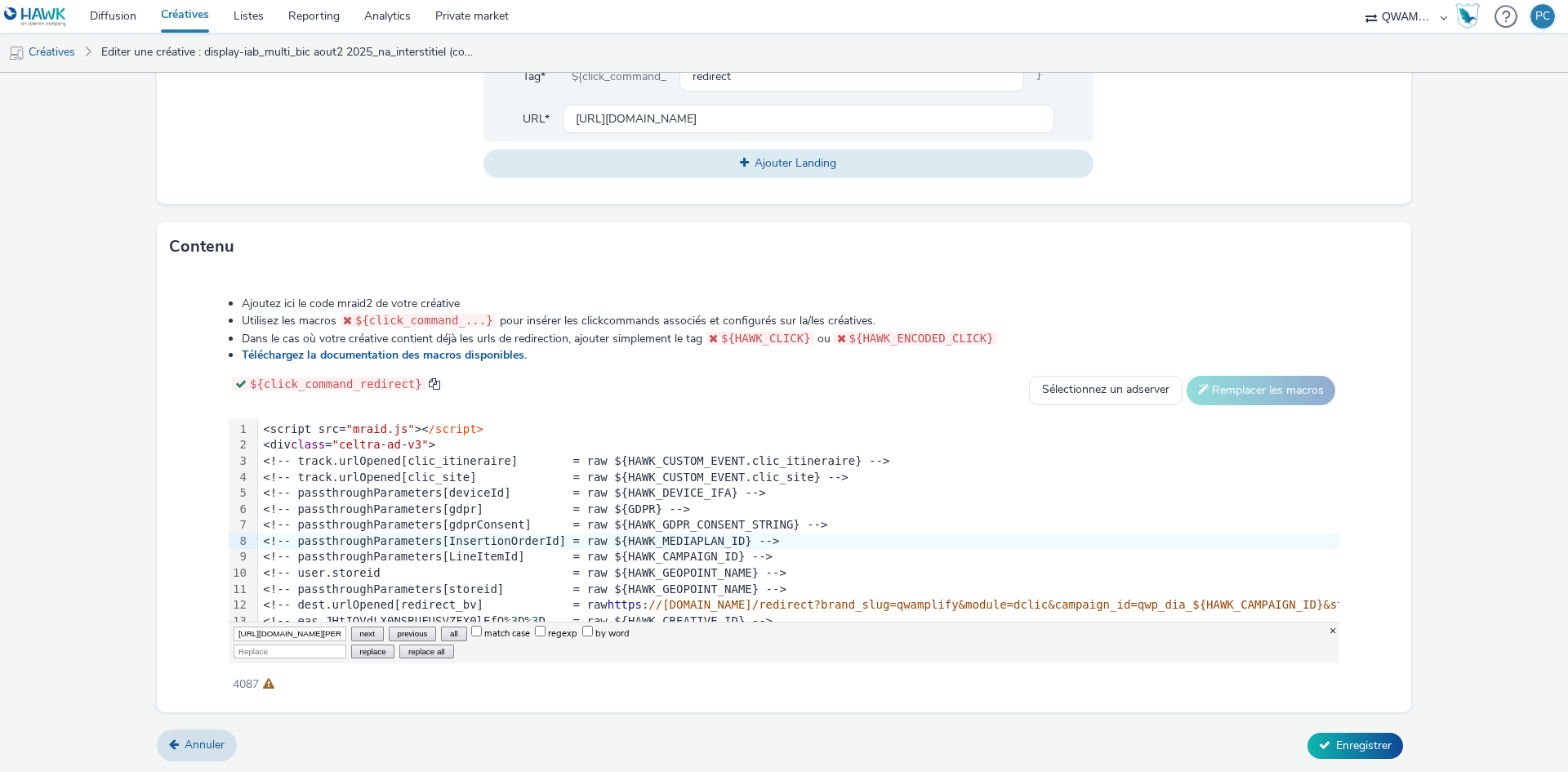
scroll to position [0, 529]
type input "https://www.bureau-vallee.fr/bille-4-coul-bic-pte-moy-59355.html?utm_source=qw&…"
click at [282, 649] on input "Replace" at bounding box center [290, 652] width 112 height 14
paste input "https://www.bureau-vallee.fr/promotions.html?utm_source=qw&utm_medium=display&u…"
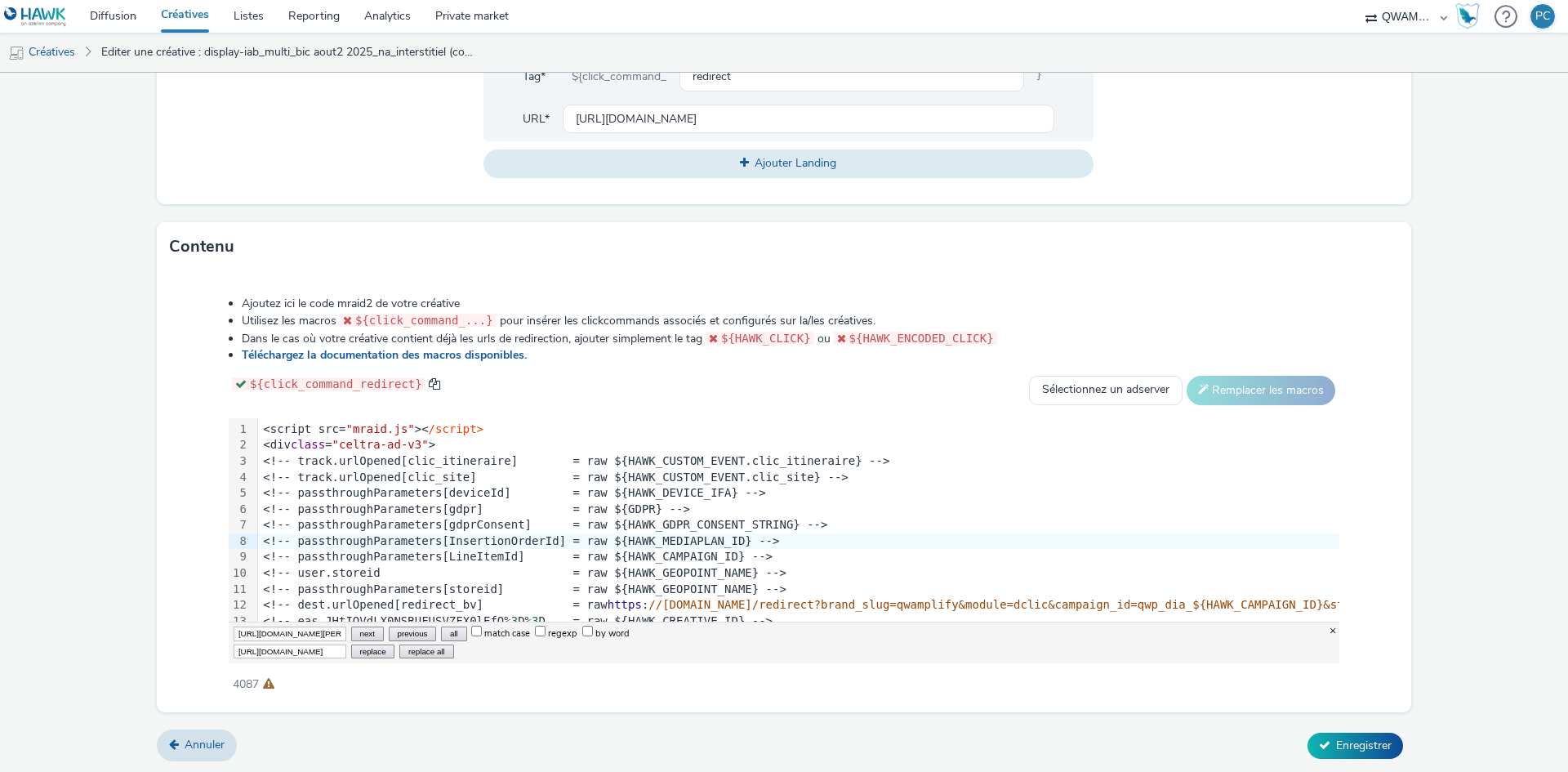
scroll to position [0, 479]
type input "https://www.bureau-vallee.fr/promotions.html?utm_source=qw&utm_medium=display&u…"
click at [433, 650] on button "replace all" at bounding box center [427, 652] width 54 height 14
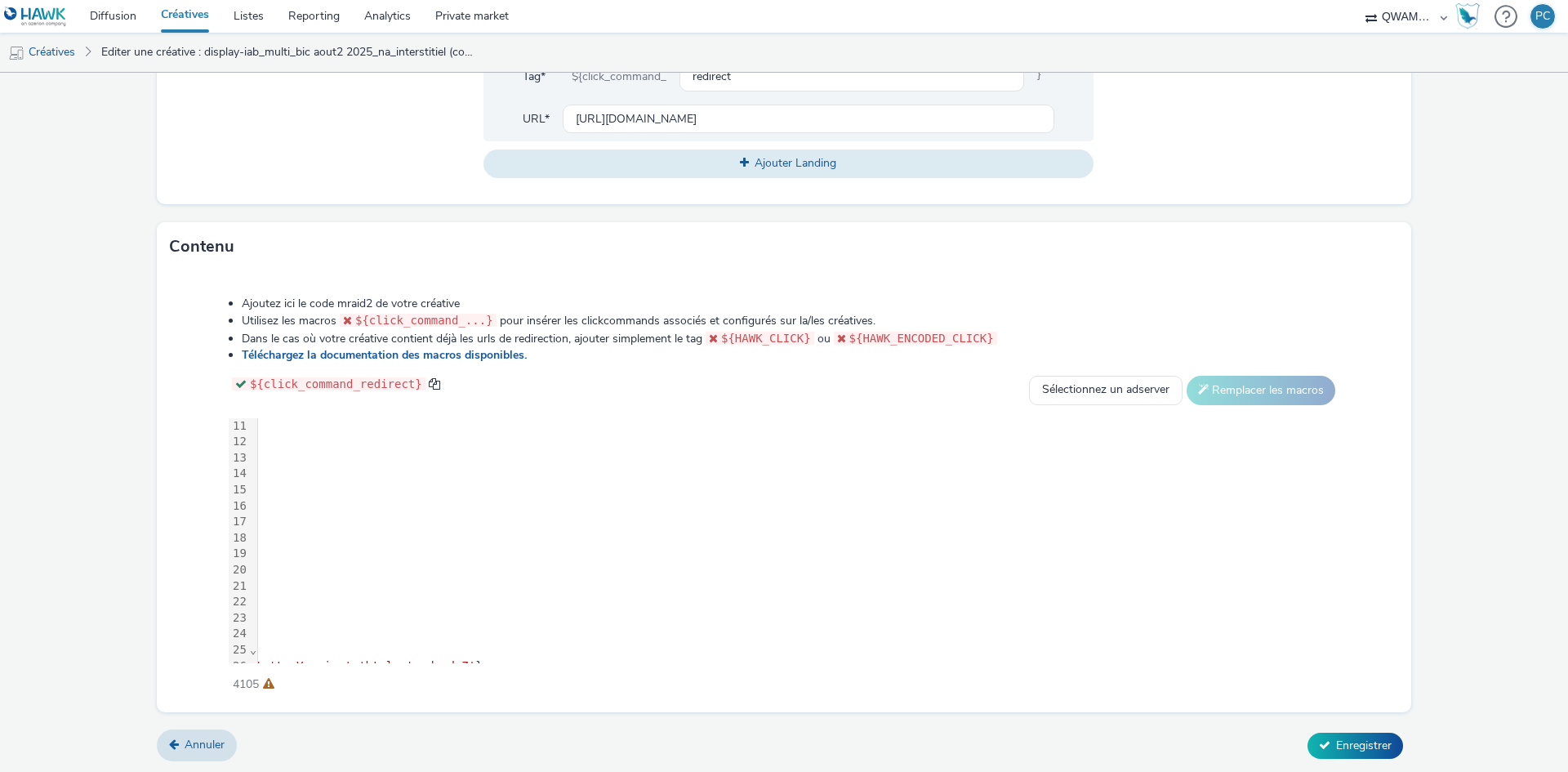
scroll to position [163, 2288]
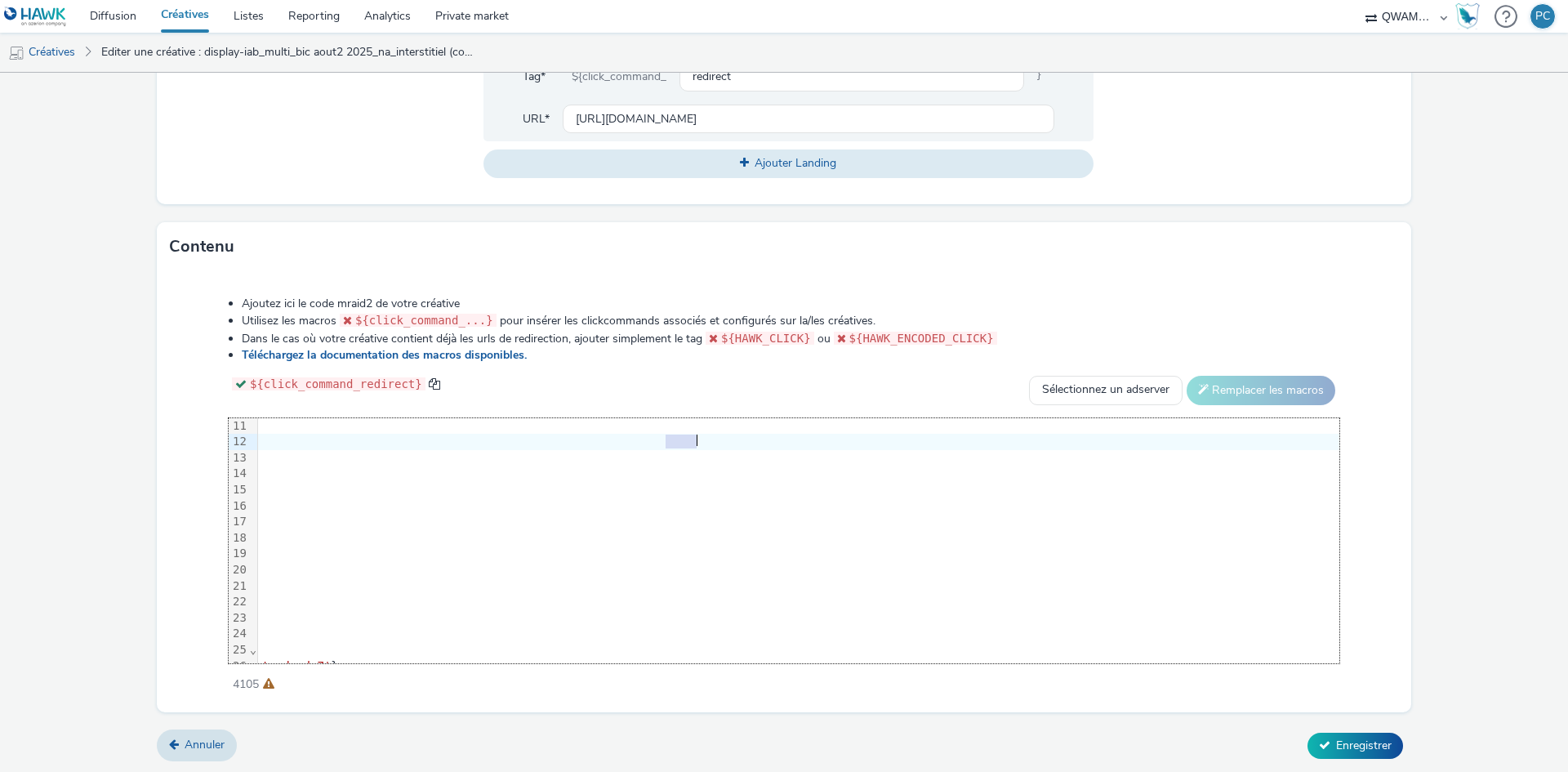
drag, startPoint x: 668, startPoint y: 441, endPoint x: 697, endPoint y: 443, distance: 29.1
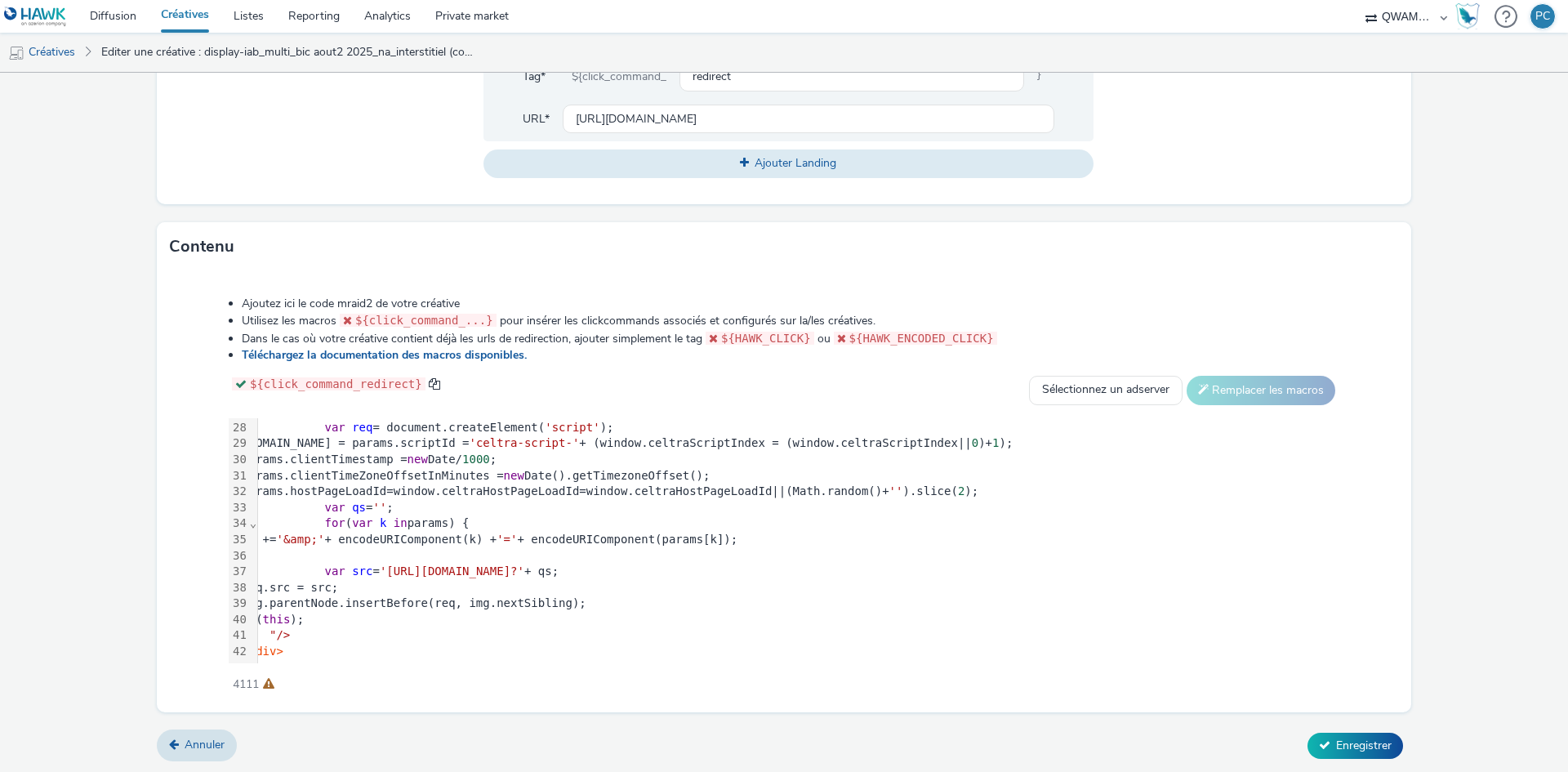
scroll to position [446, 0]
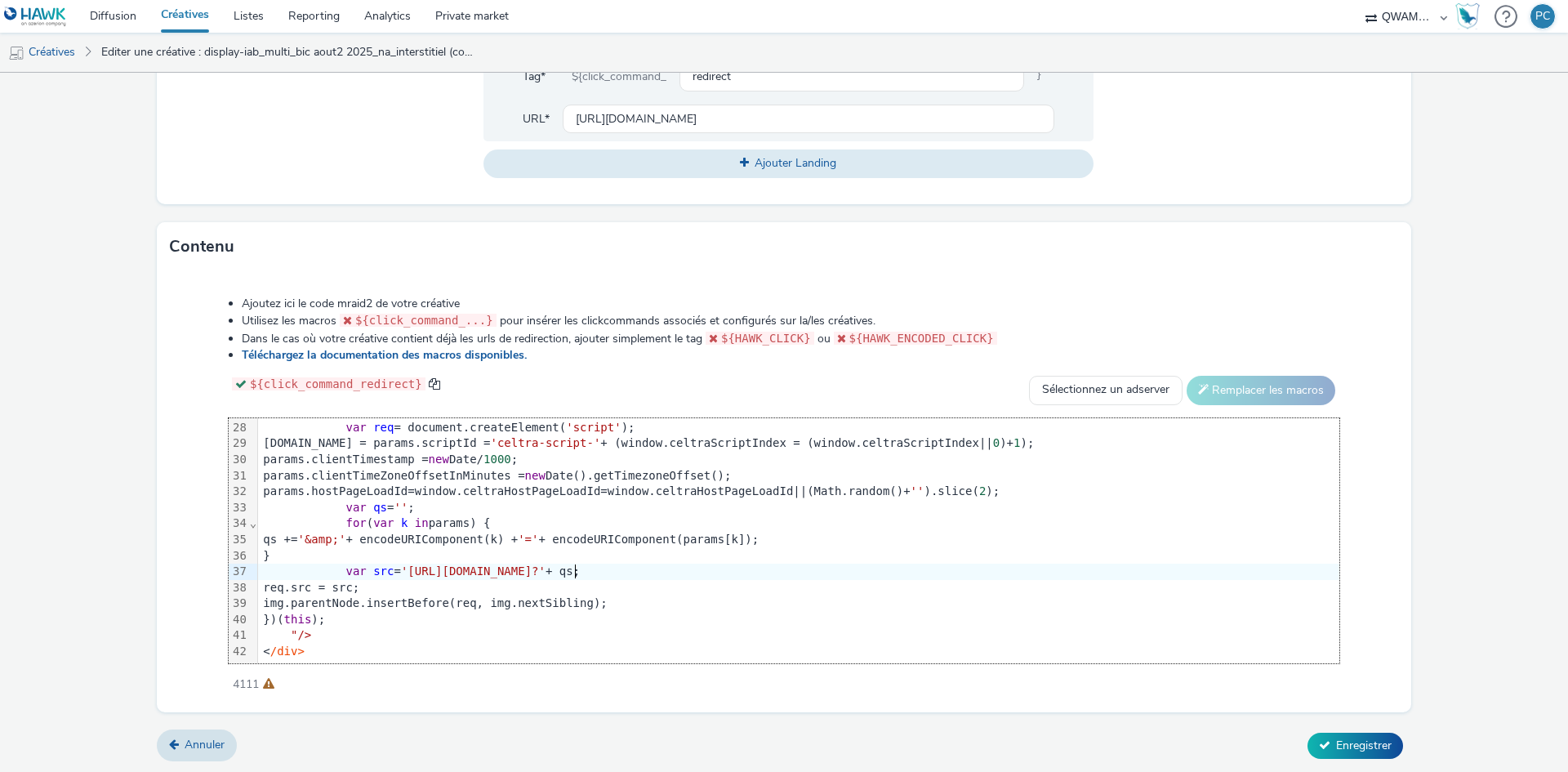
click at [546, 564] on span "'https://ads.celtra.com/449cd32c/mraid-ad.js?'" at bounding box center [473, 570] width 144 height 13
click at [546, 564] on span "'https://ads.celtra.com/979b35fd/mraid-ad.js?'" at bounding box center [473, 570] width 144 height 13
click at [1319, 742] on icon at bounding box center [1325, 745] width 12 height 12
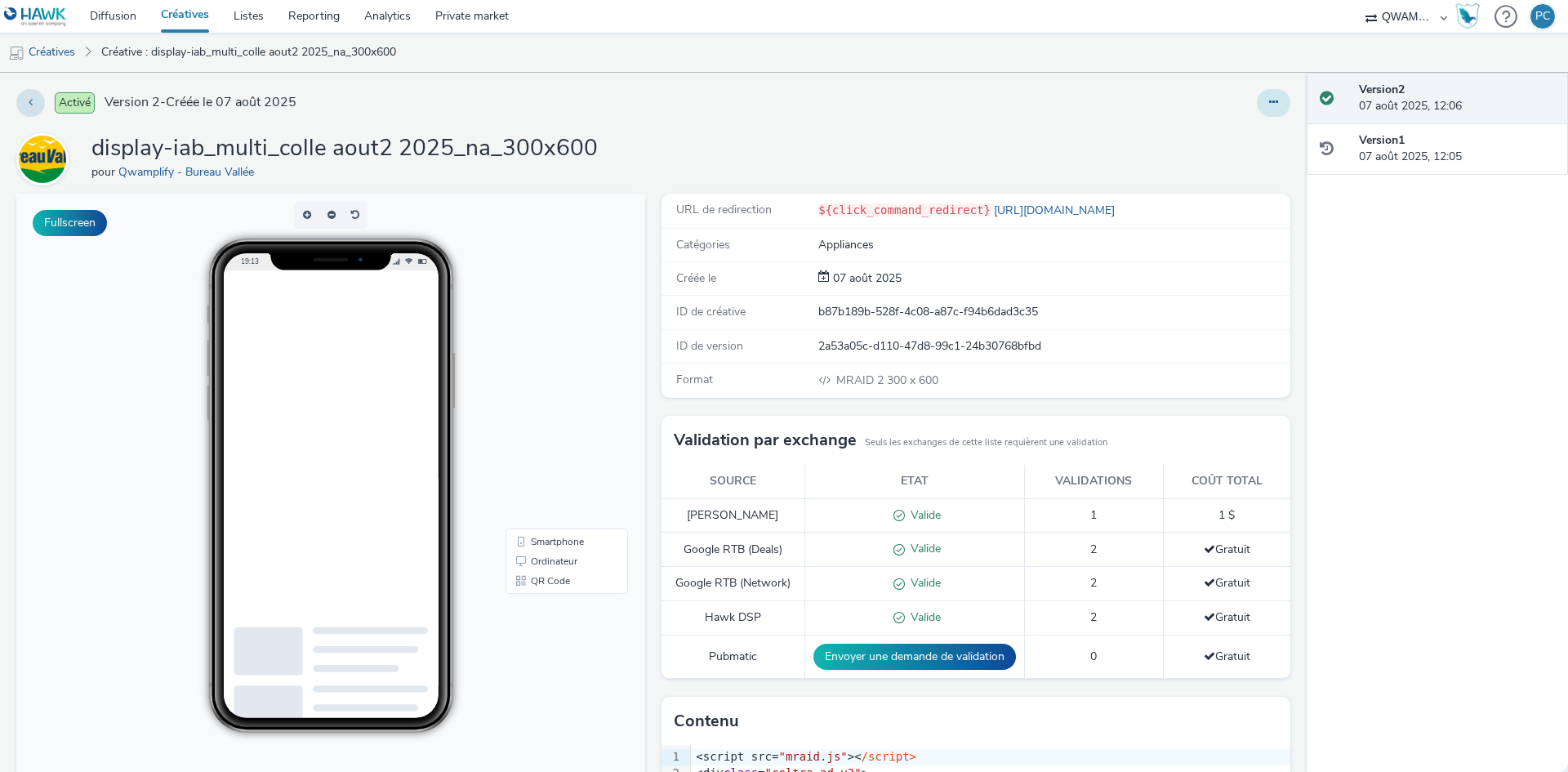
click at [1269, 107] on icon at bounding box center [1273, 102] width 9 height 12
click at [1226, 167] on link "Dupliquer" at bounding box center [1230, 169] width 122 height 33
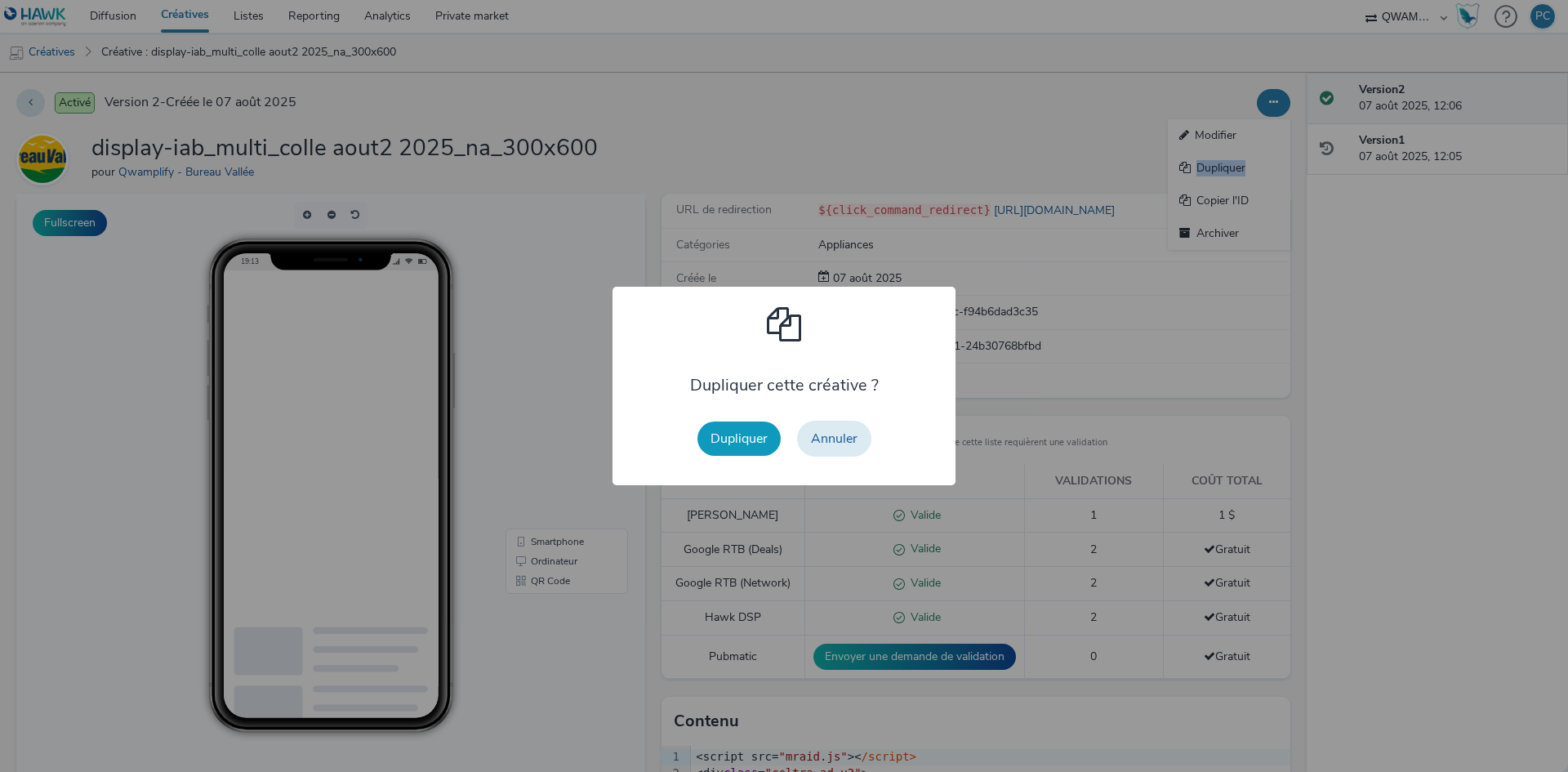
click at [719, 442] on button "Dupliquer" at bounding box center [739, 438] width 83 height 34
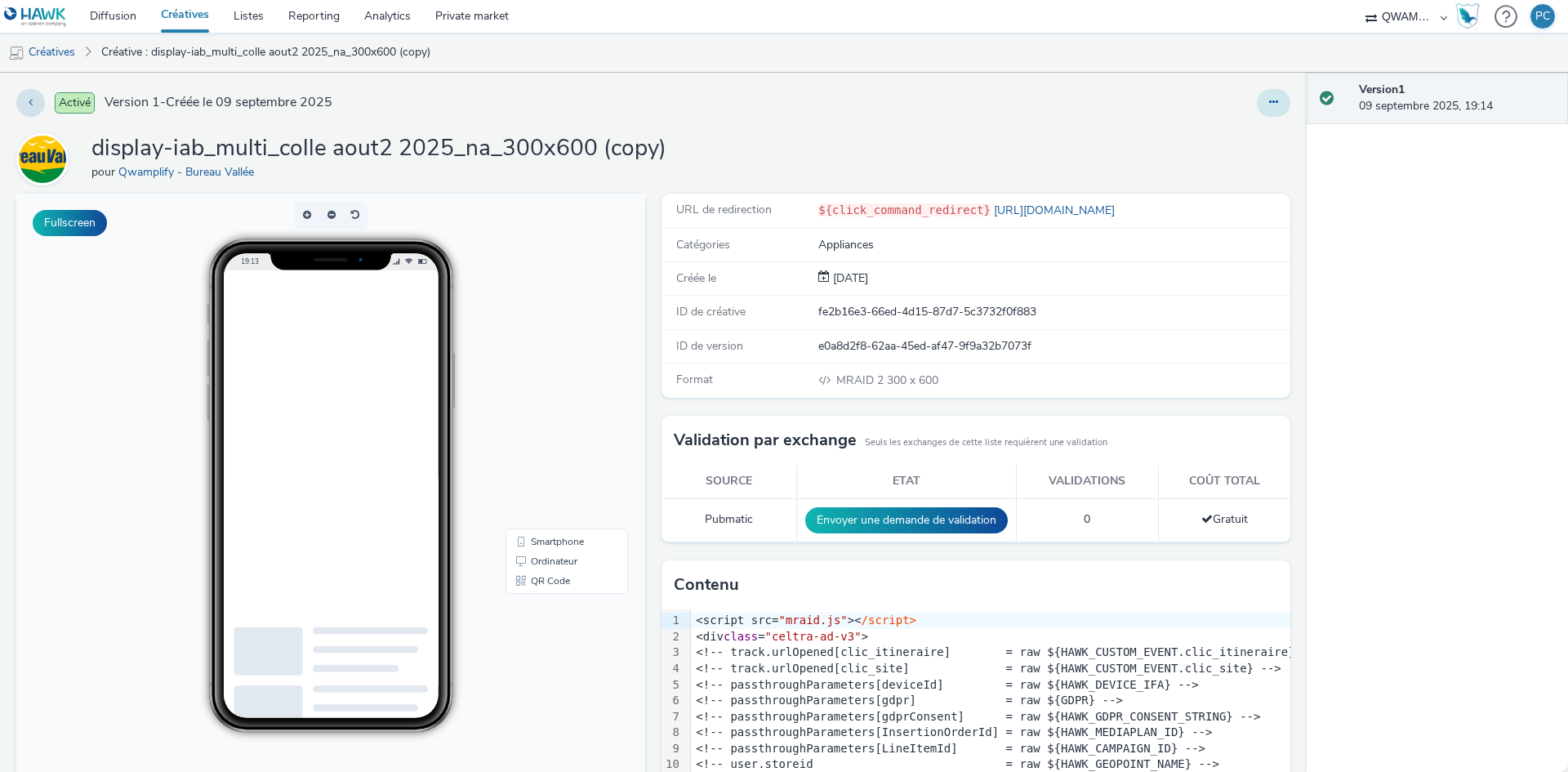
click at [1269, 98] on icon at bounding box center [1273, 102] width 9 height 12
click at [1205, 127] on link "Modifier" at bounding box center [1230, 136] width 122 height 33
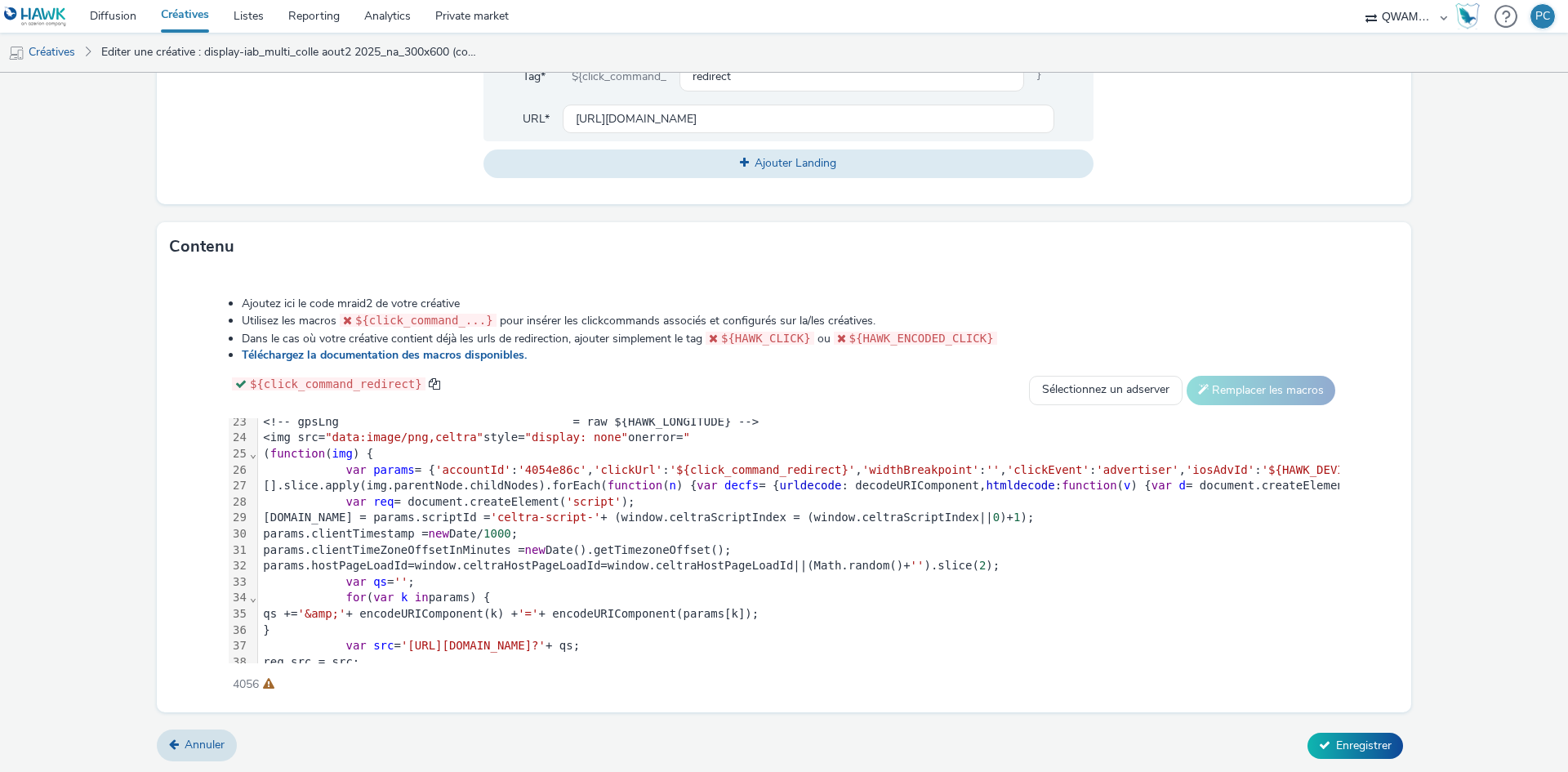
scroll to position [446, 0]
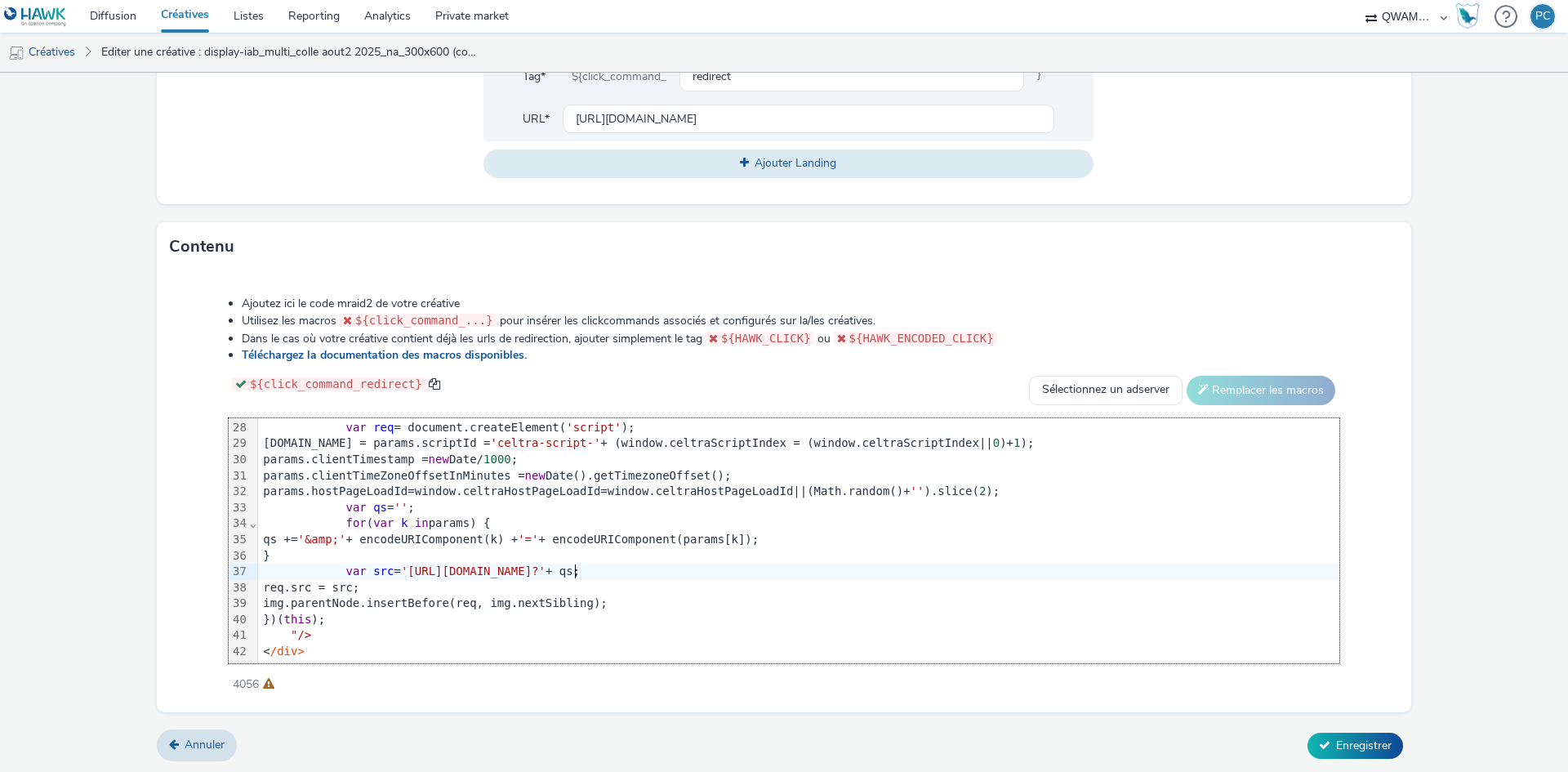
click at [546, 564] on span "'https://ads.celtra.com/1fb9ec5a/mraid-ad.js?'" at bounding box center [473, 570] width 144 height 13
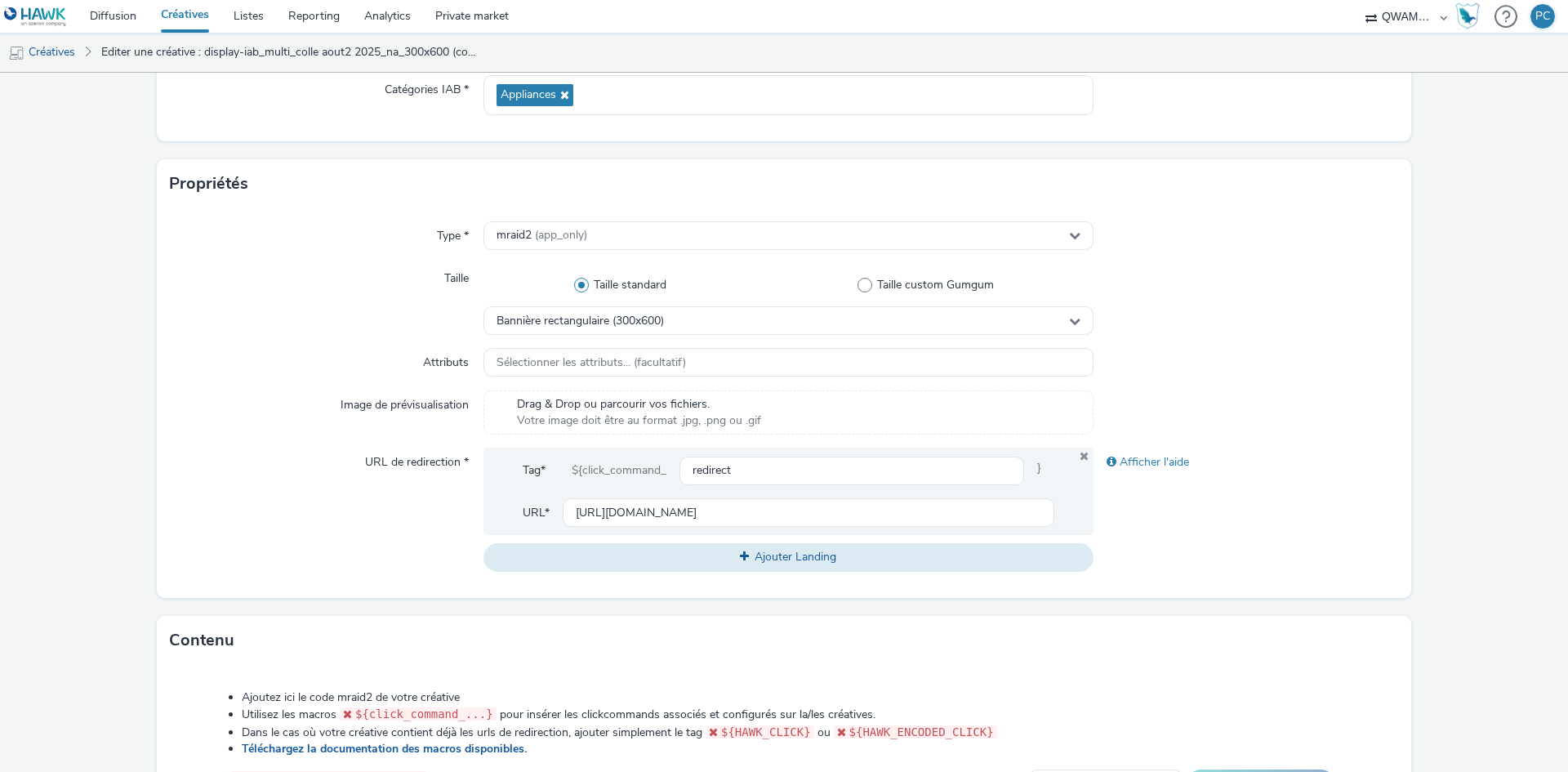
scroll to position [640, 0]
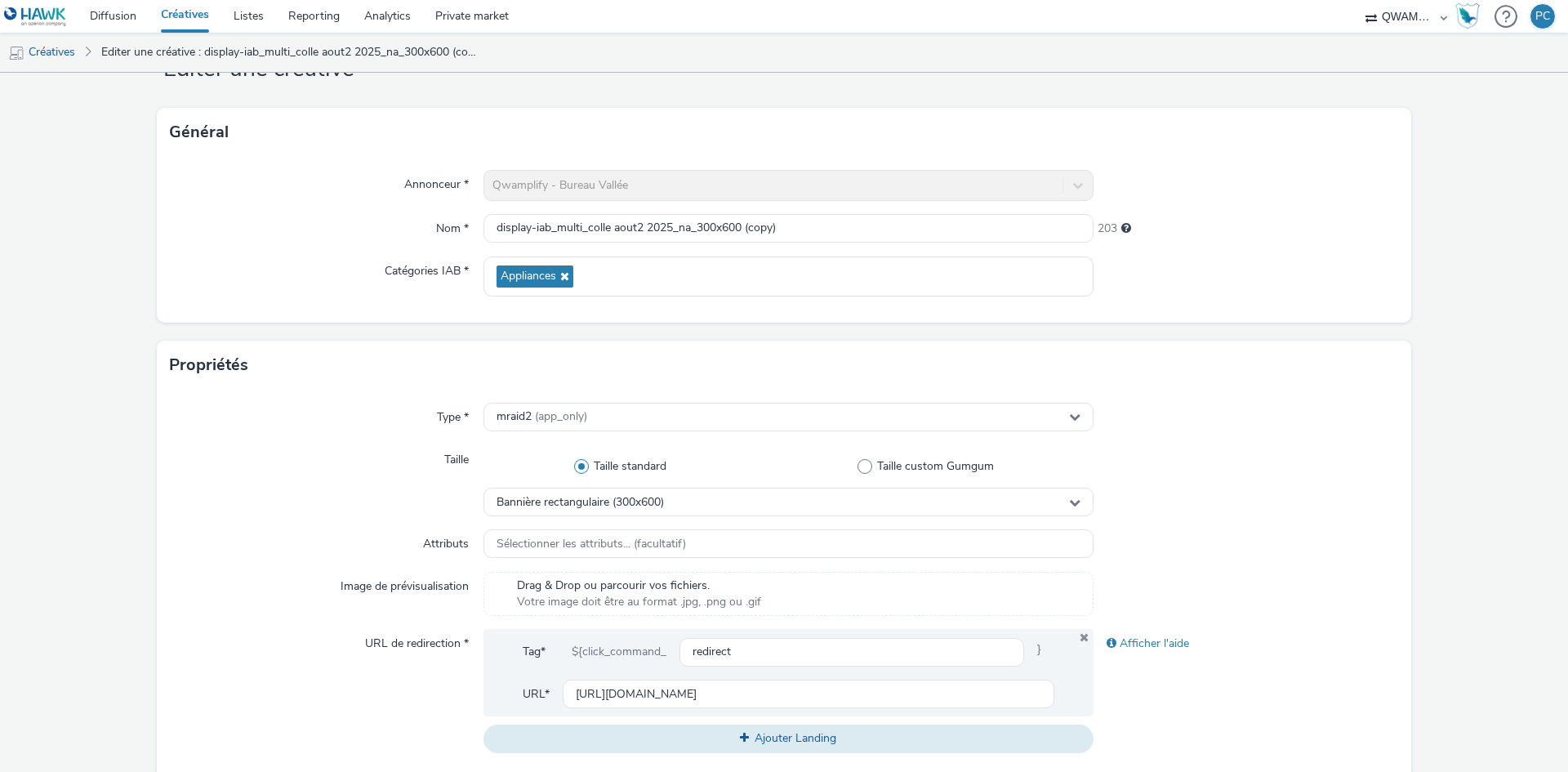
scroll to position [0, 0]
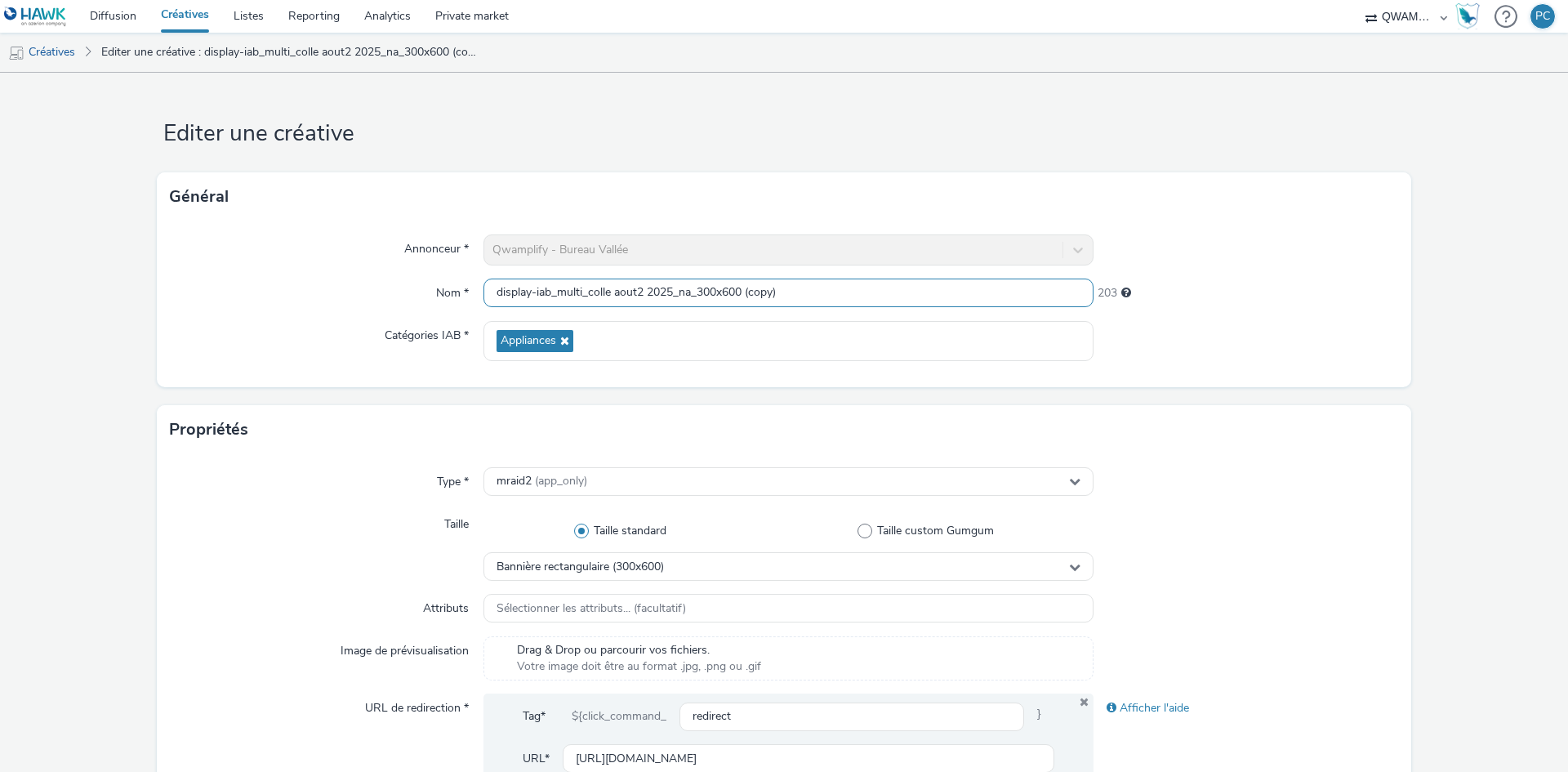
click at [647, 304] on input "display-iab_multi_colle aout2 2025_na_300x600 (copy)" at bounding box center [788, 292] width 610 height 28
paste input "feuille sept 1 2025_na_300x600"
type input "display-iab_multi_feuille sept 1 2025_na_300x600"
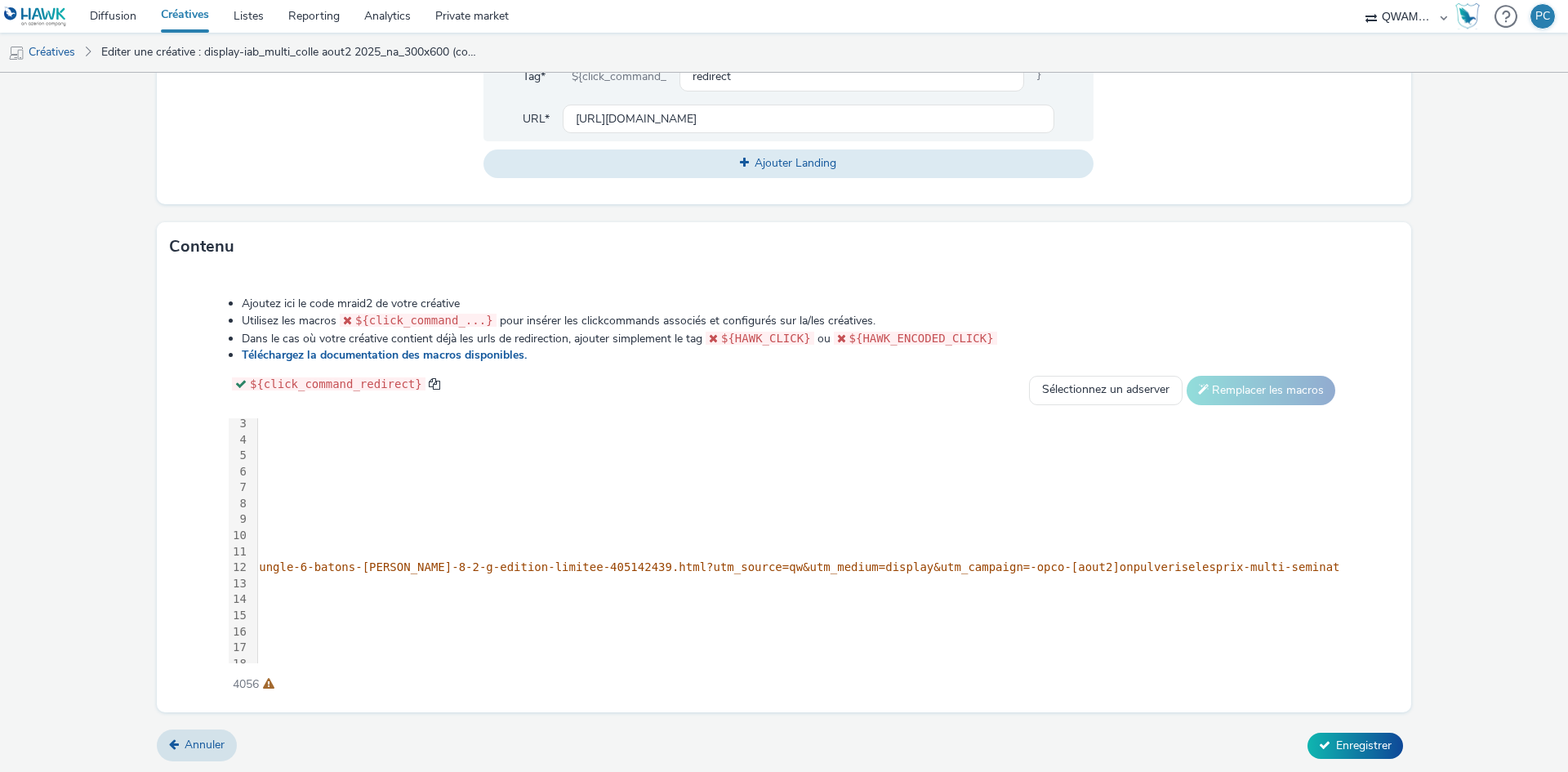
scroll to position [38, 2429]
drag, startPoint x: 857, startPoint y: 560, endPoint x: 821, endPoint y: 563, distance: 36.1
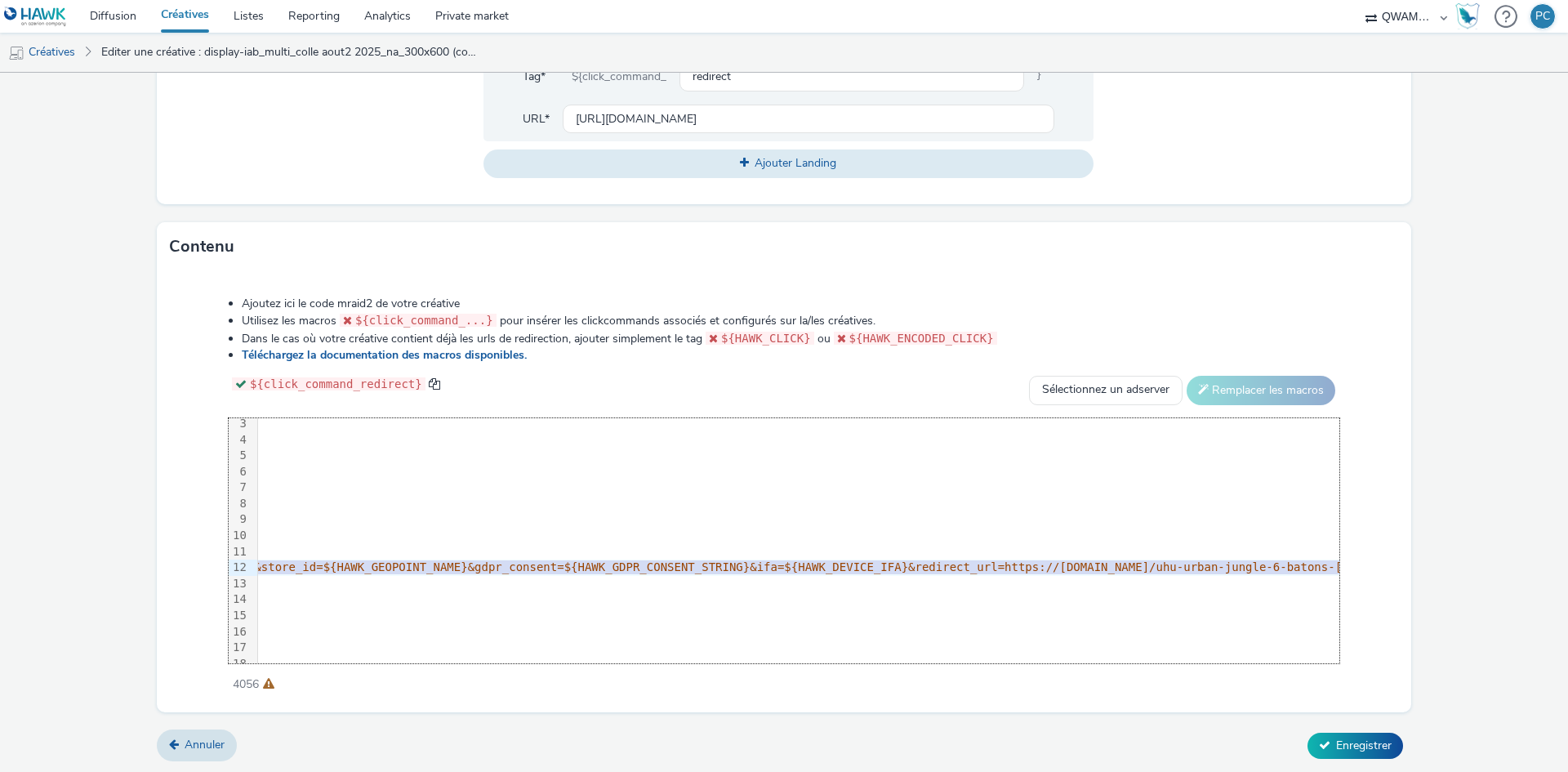
scroll to position [38, 1039]
drag, startPoint x: 863, startPoint y: 564, endPoint x: 991, endPoint y: 569, distance: 128.1
click at [991, 569] on span "//audience-api.wts-okube.com/redirect?brand_slug=qwamplify&module=dclic&campaig…" at bounding box center [1025, 566] width 2830 height 13
copy span "https://www.bureau-vallee.fr/uhu-urban-jungle-6-batons-de-colle- 8-2-g-edition-…"
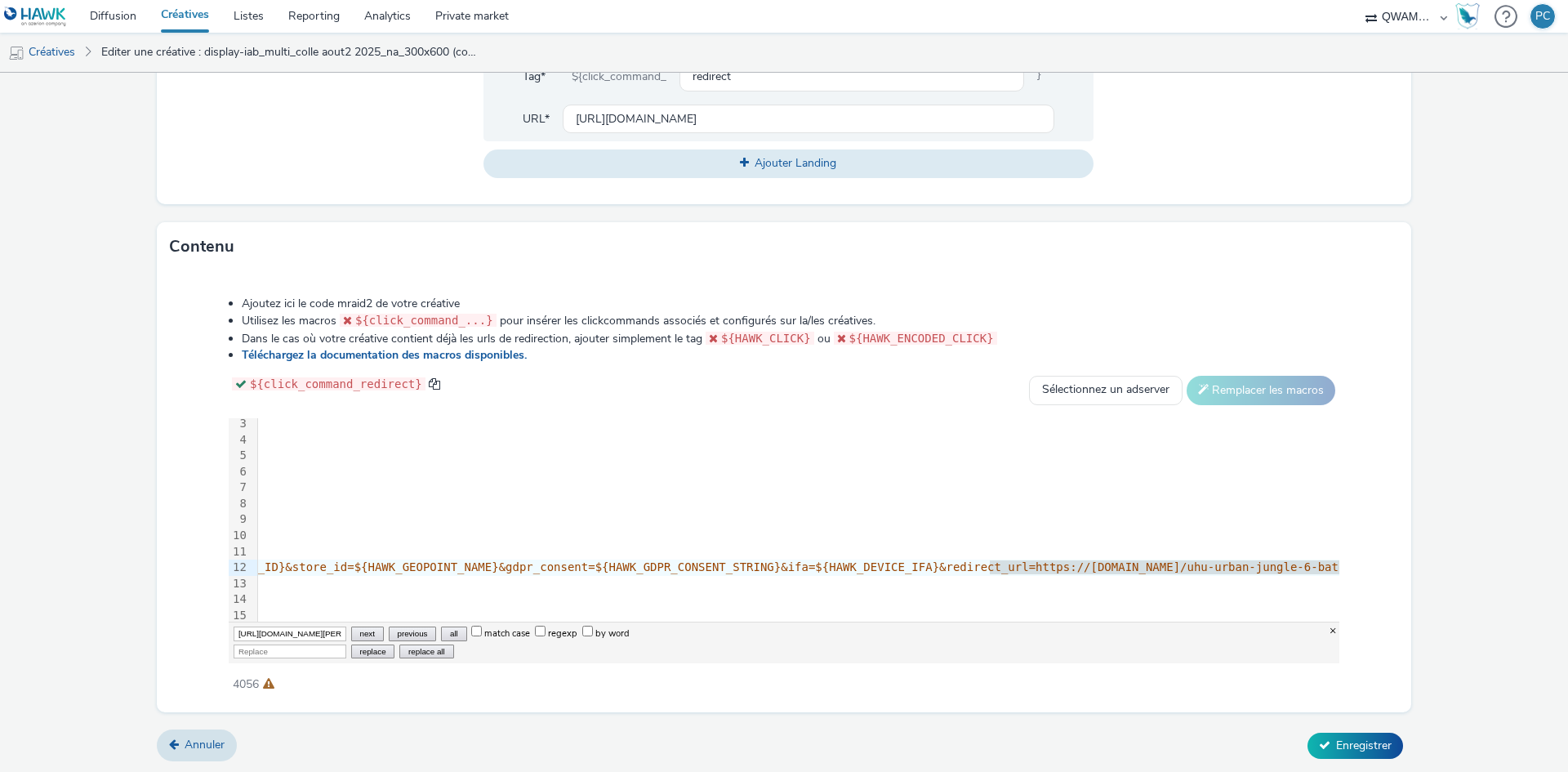
scroll to position [0, 662]
type input "[URL][DOMAIN_NAME][PERSON_NAME]"
click at [254, 656] on input "Replace" at bounding box center [290, 652] width 112 height 14
paste input "[URL][DOMAIN_NAME]"
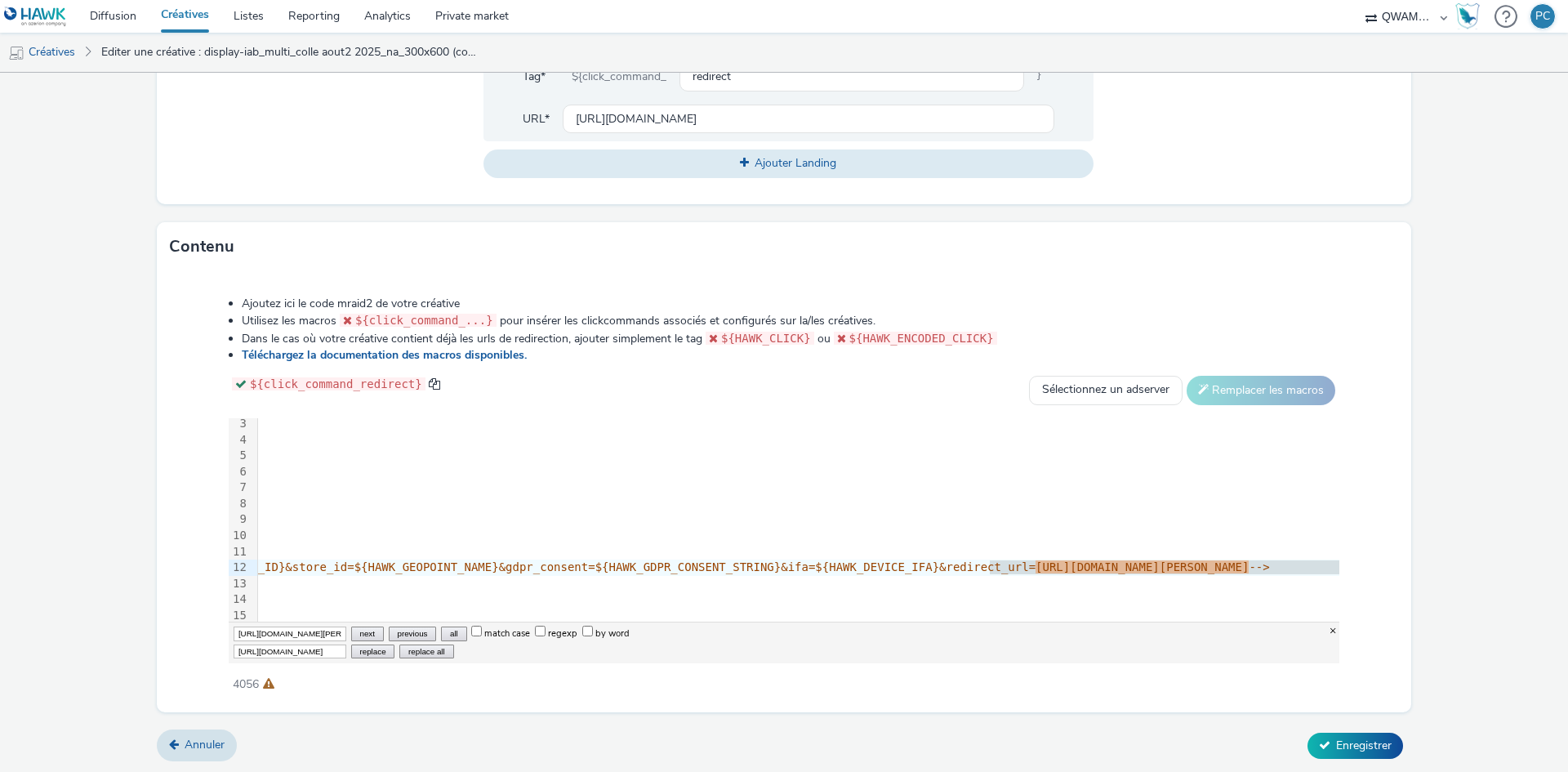
scroll to position [0, 612]
type input "[URL][DOMAIN_NAME]"
click at [429, 649] on button "replace all" at bounding box center [427, 652] width 54 height 14
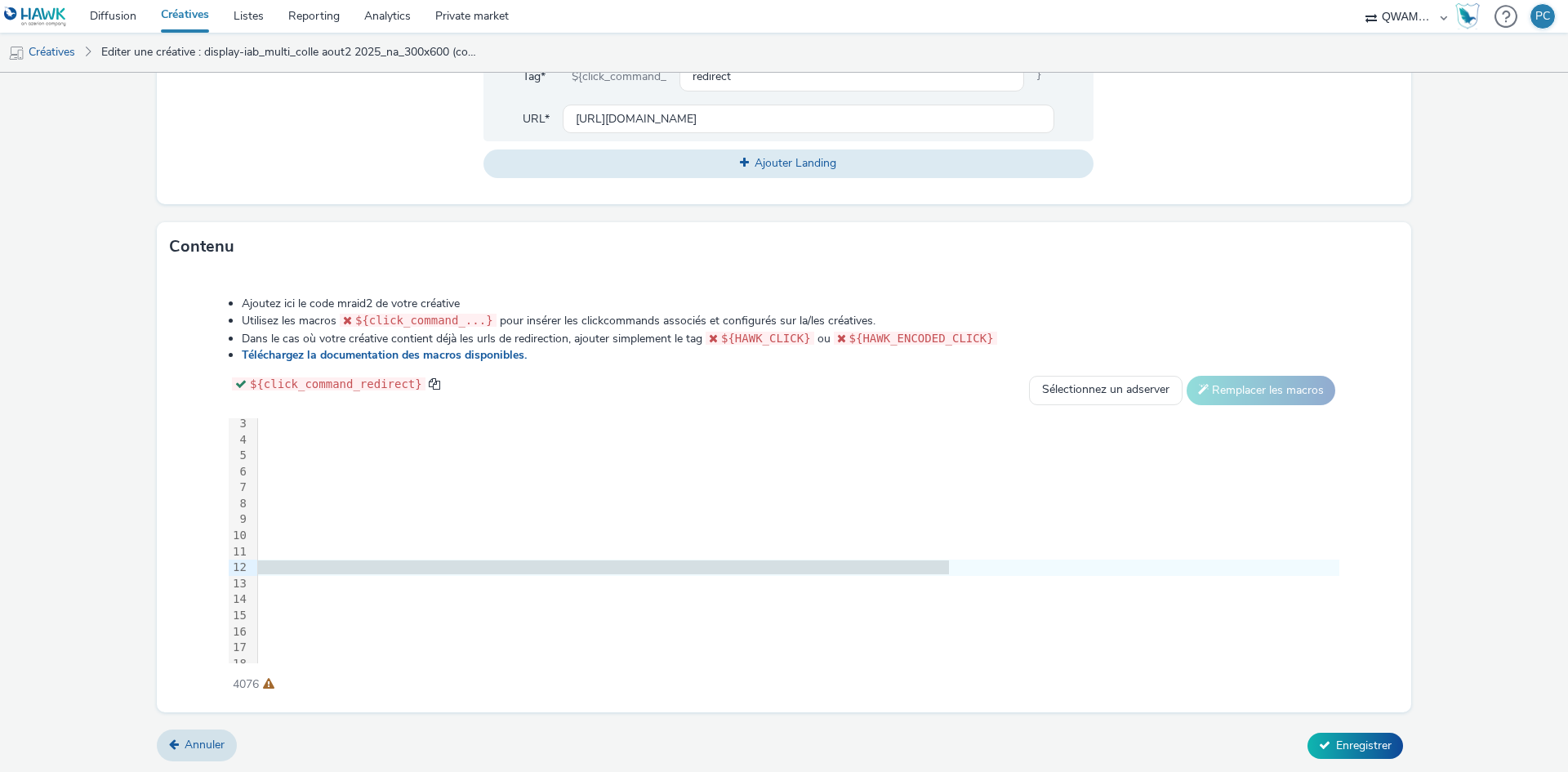
scroll to position [38, 2345]
click at [1319, 739] on icon at bounding box center [1325, 745] width 12 height 12
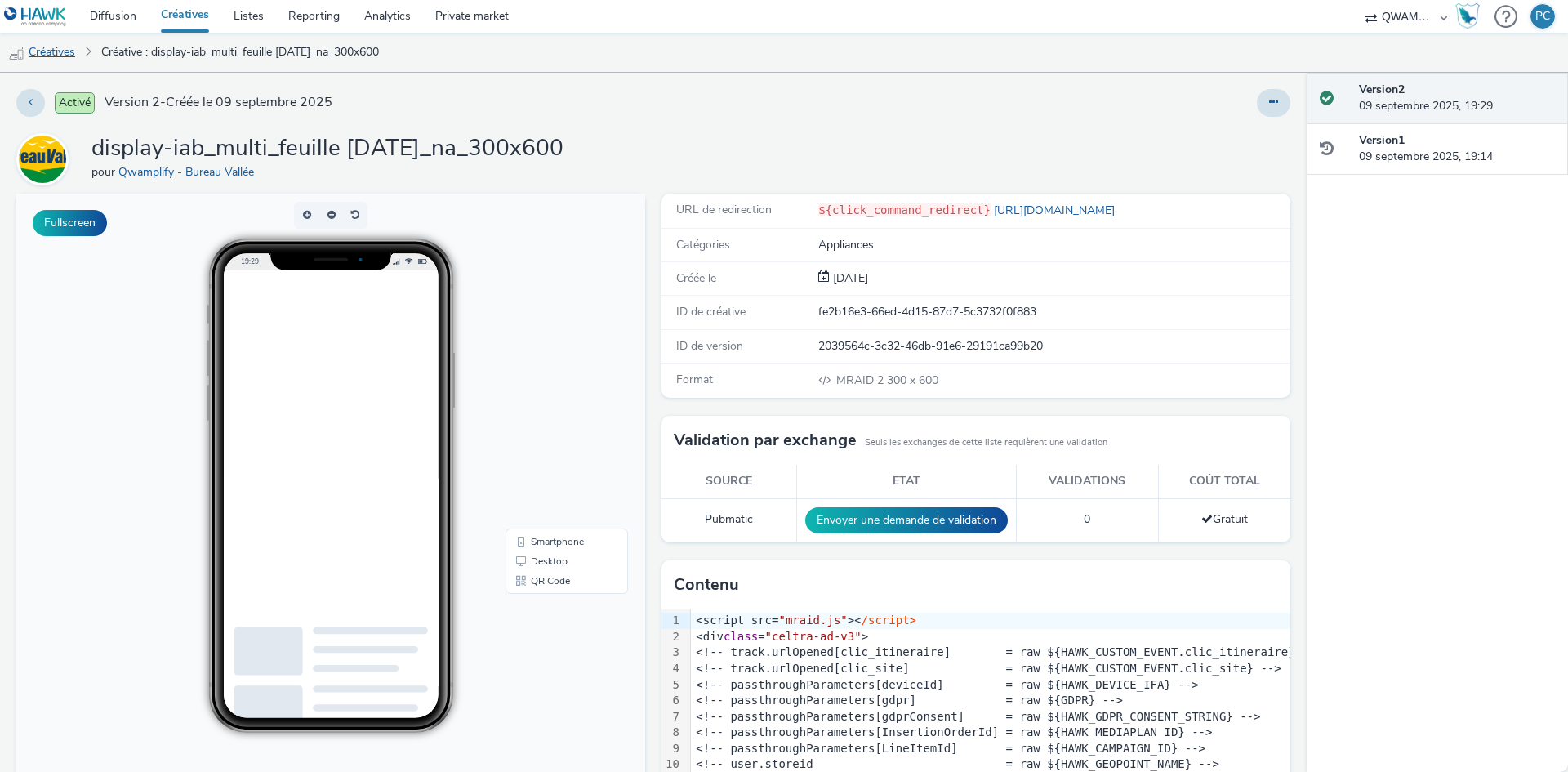
click at [59, 53] on link "Créatives" at bounding box center [42, 52] width 83 height 39
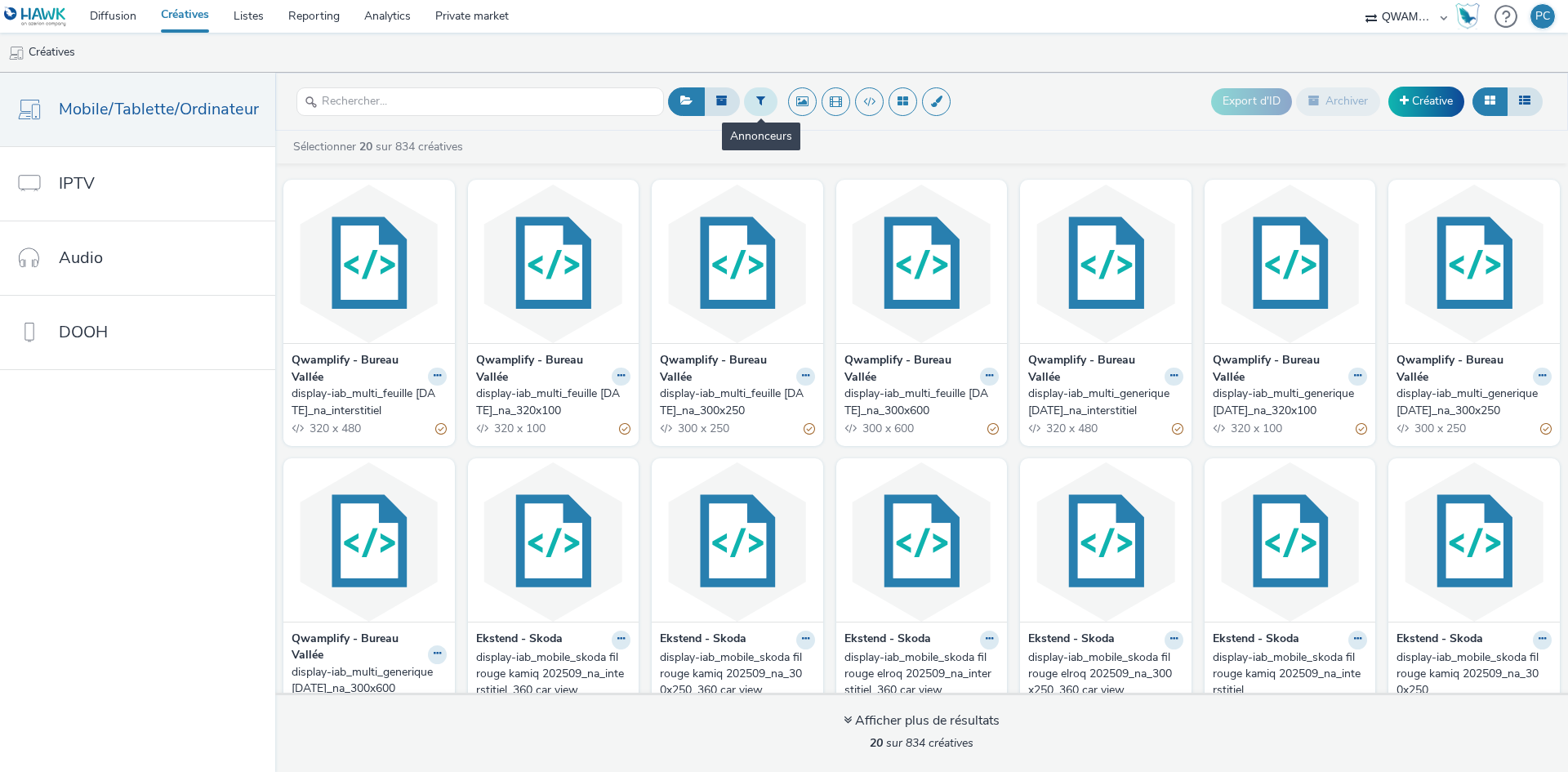
click at [770, 102] on button at bounding box center [760, 101] width 34 height 28
click at [1065, 405] on div "display-iab_multi_generique sept 1 2025_na_interstitiel" at bounding box center [1103, 402] width 148 height 34
click at [1231, 402] on div "display-iab_multi_generique [DATE]_na_320x100" at bounding box center [1287, 402] width 148 height 34
click at [1431, 393] on div "display-iab_multi_generique sept 1 2025_na_300x250" at bounding box center [1470, 402] width 148 height 34
click at [364, 680] on div "display-iab_multi_generique sept 1 2025_na_300x600" at bounding box center [366, 681] width 148 height 34
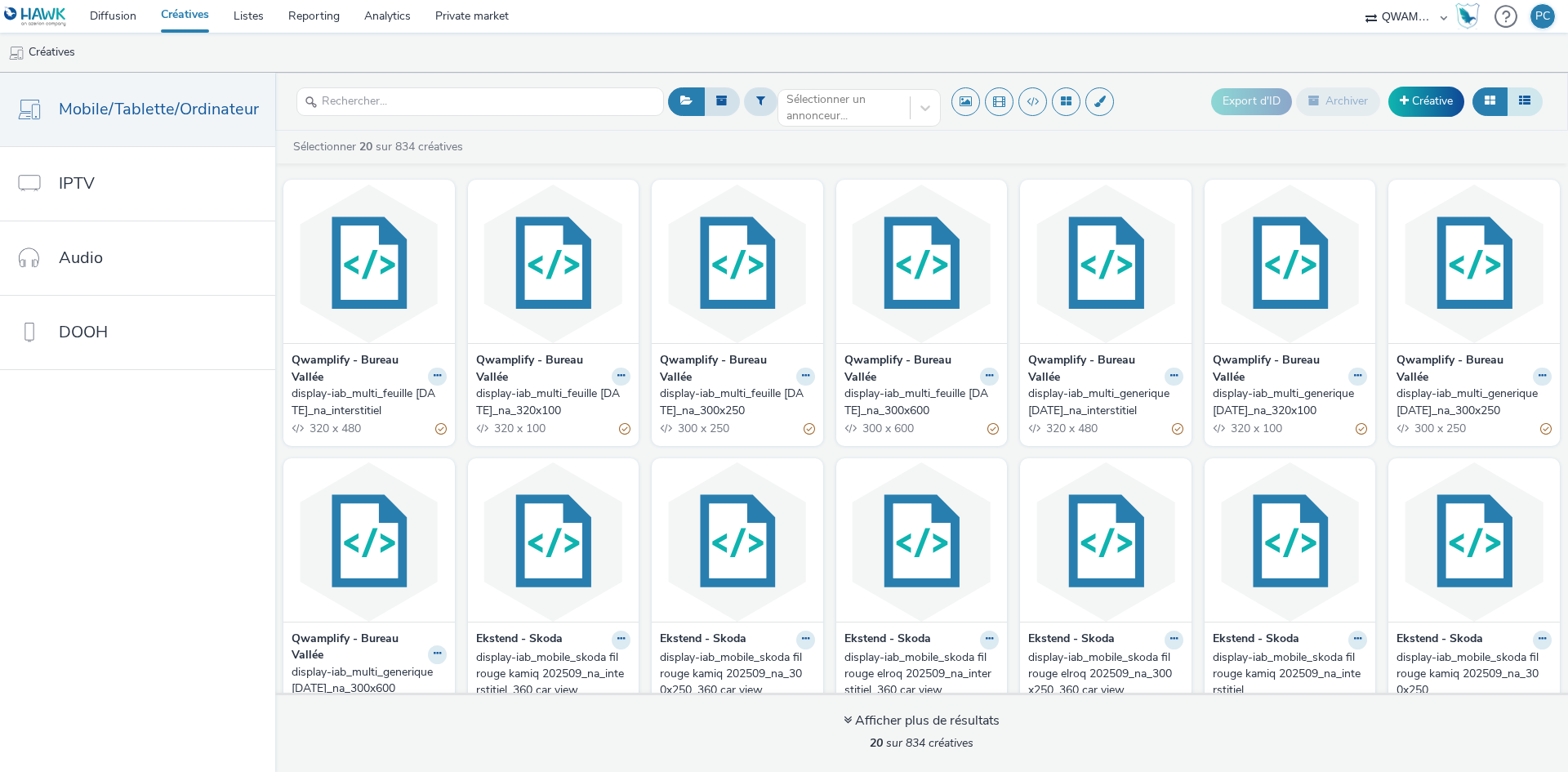
click at [1531, 104] on button at bounding box center [1524, 101] width 36 height 28
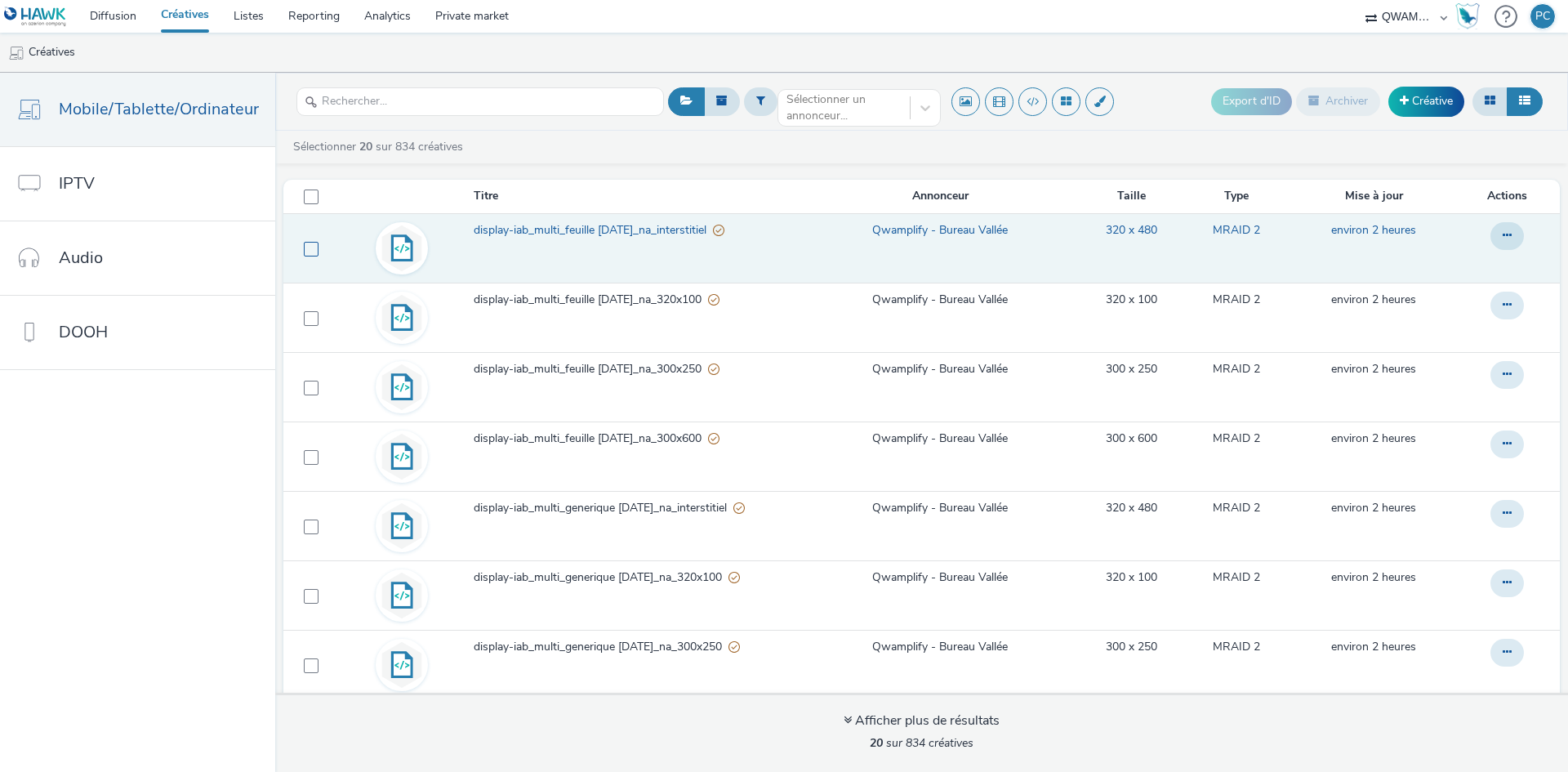
click at [306, 251] on span at bounding box center [310, 248] width 15 height 15
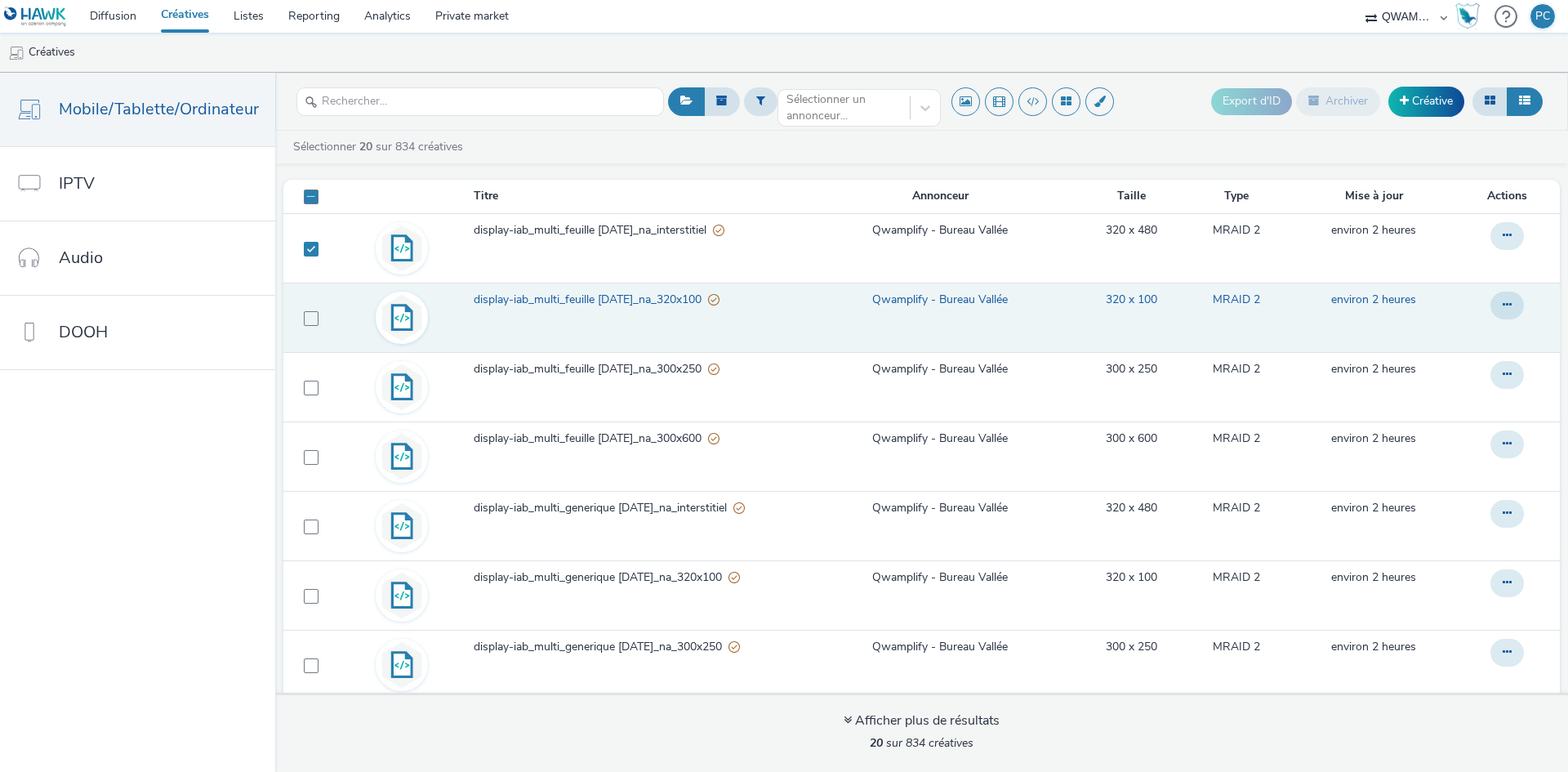
checkbox input "true"
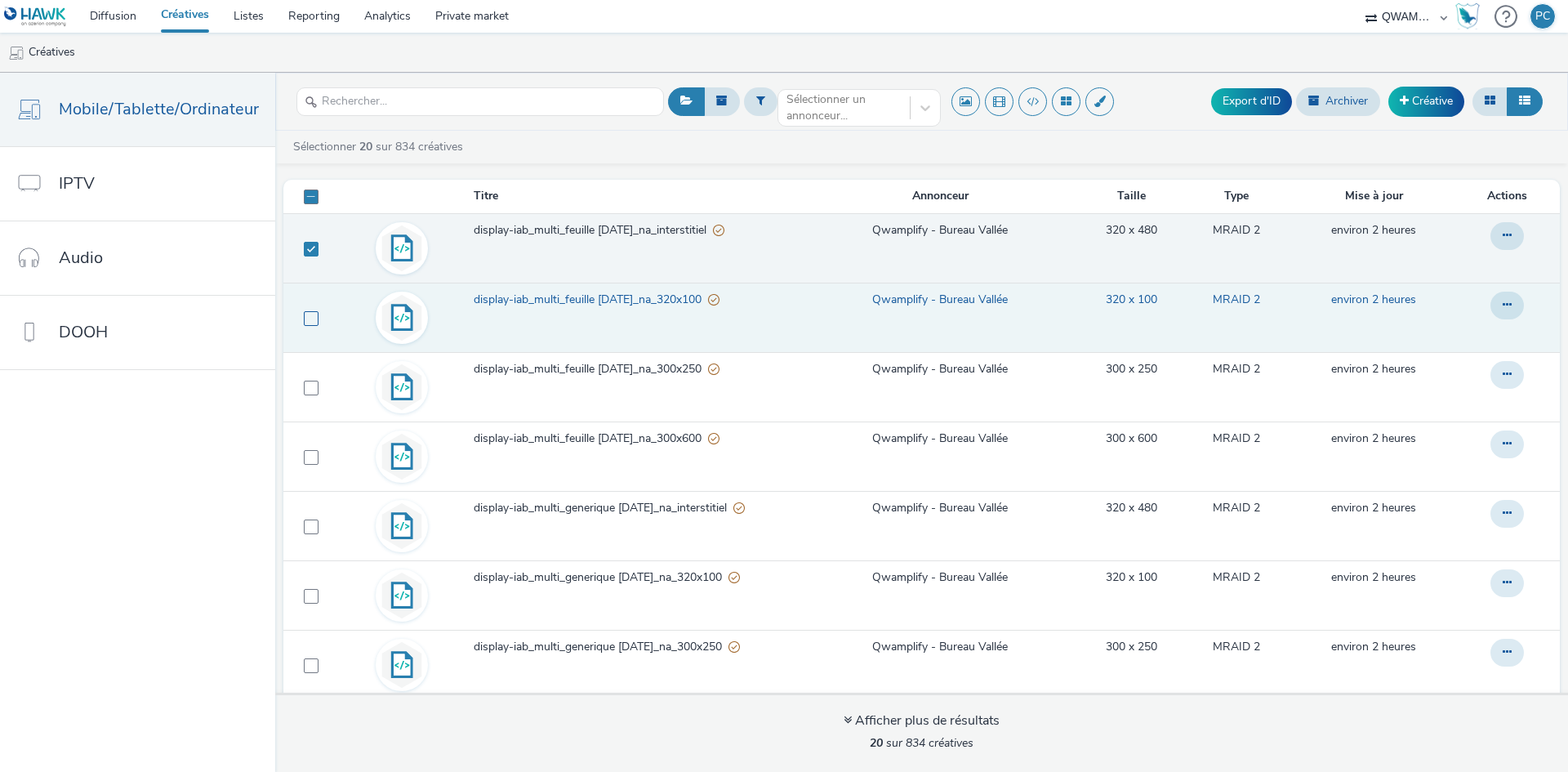
click at [304, 322] on span at bounding box center [310, 318] width 15 height 15
checkbox input "true"
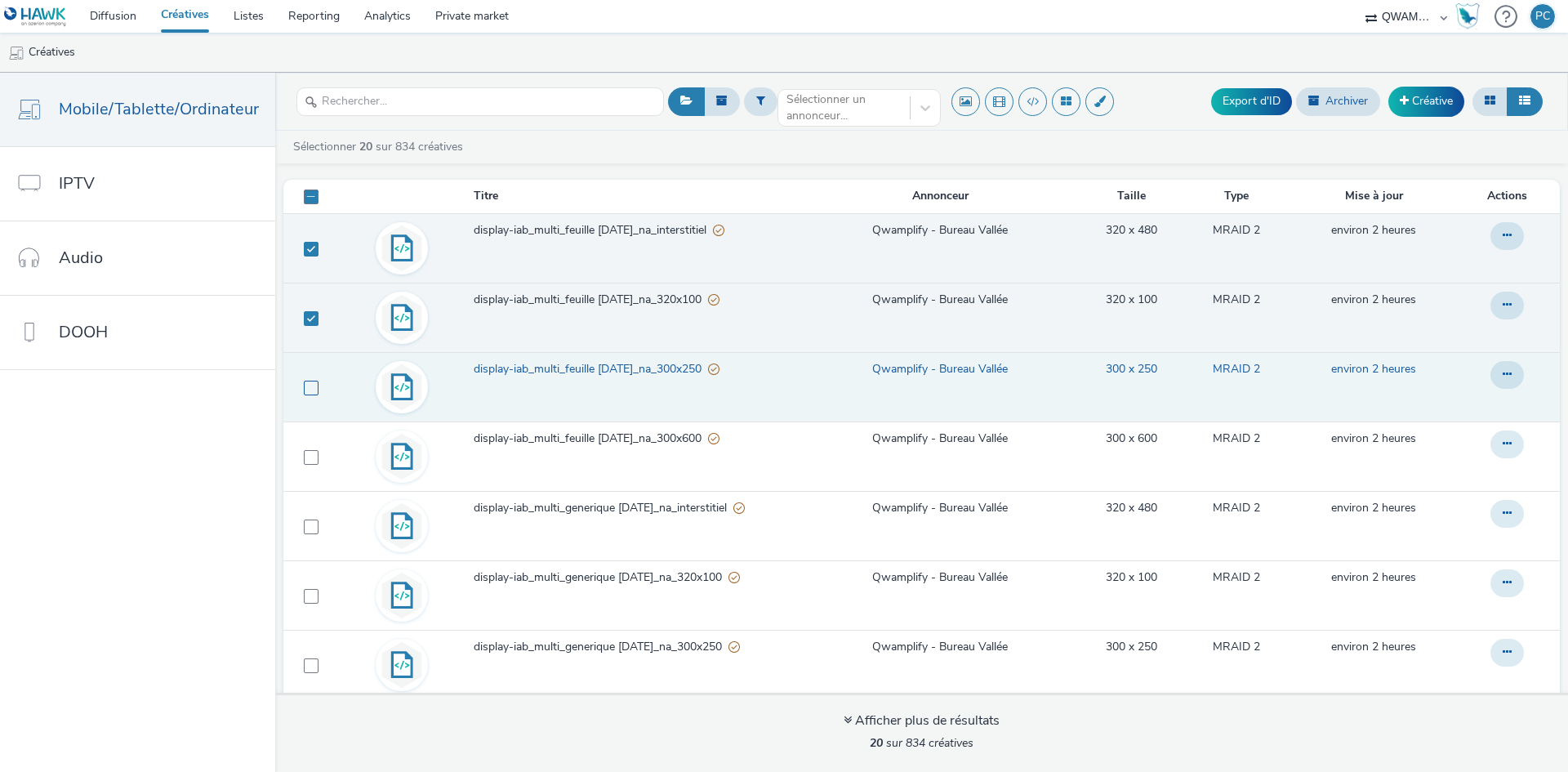
click at [305, 392] on span at bounding box center [310, 388] width 15 height 15
checkbox input "true"
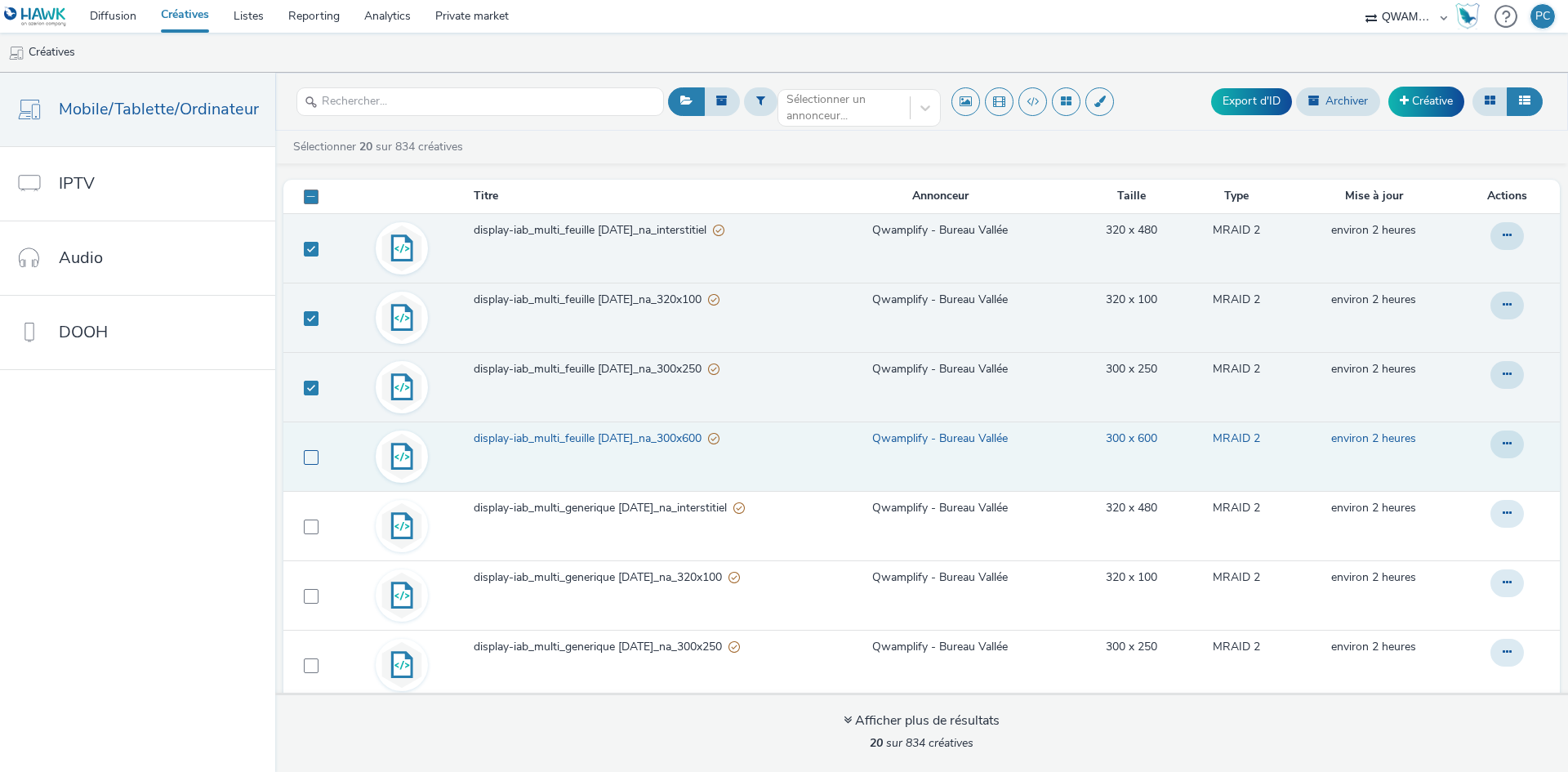
click at [307, 455] on span at bounding box center [310, 457] width 15 height 15
checkbox input "true"
click at [1338, 111] on button "Archiver" at bounding box center [1338, 101] width 84 height 28
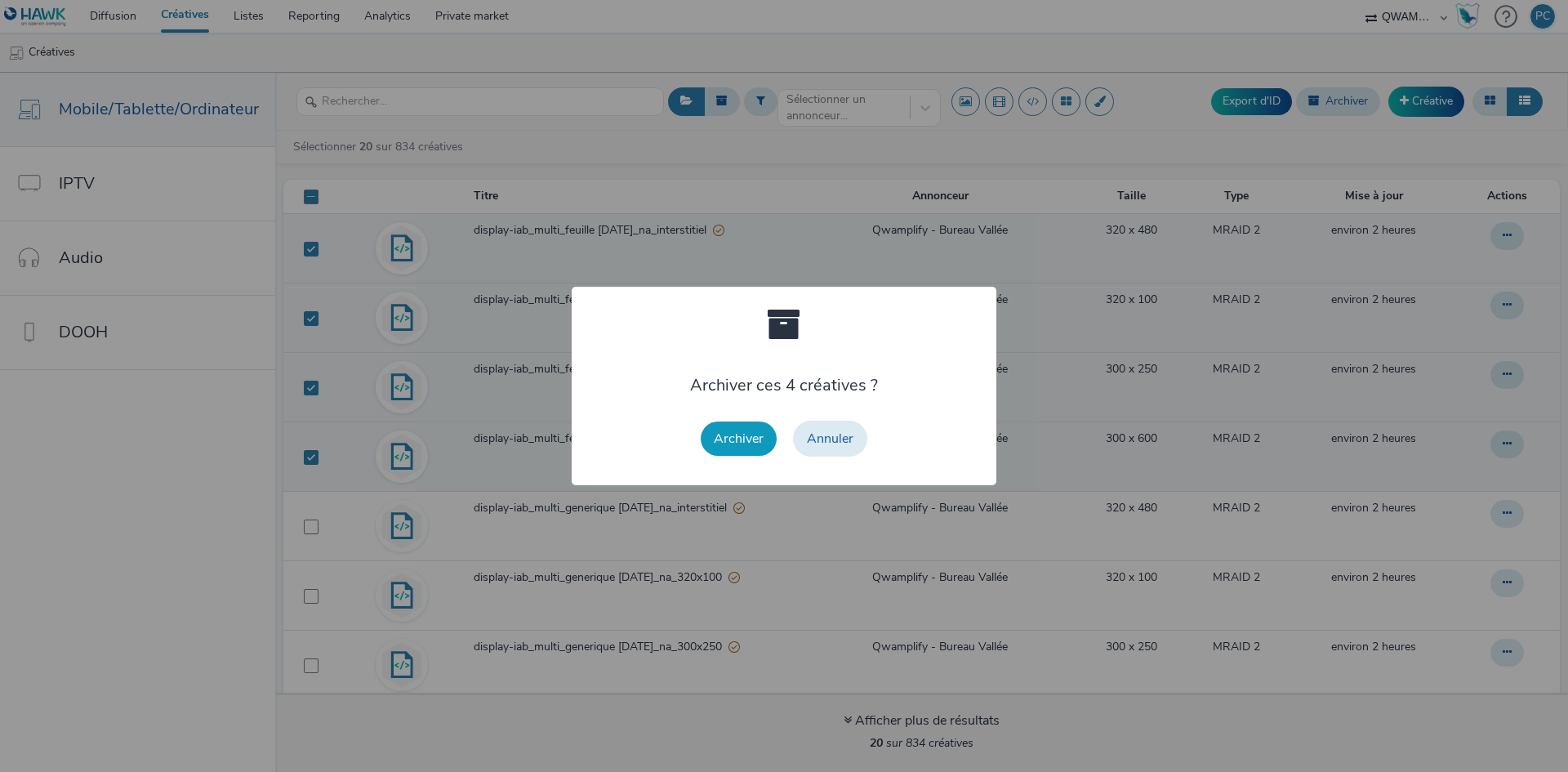
click at [736, 448] on button "Archiver" at bounding box center [739, 438] width 76 height 34
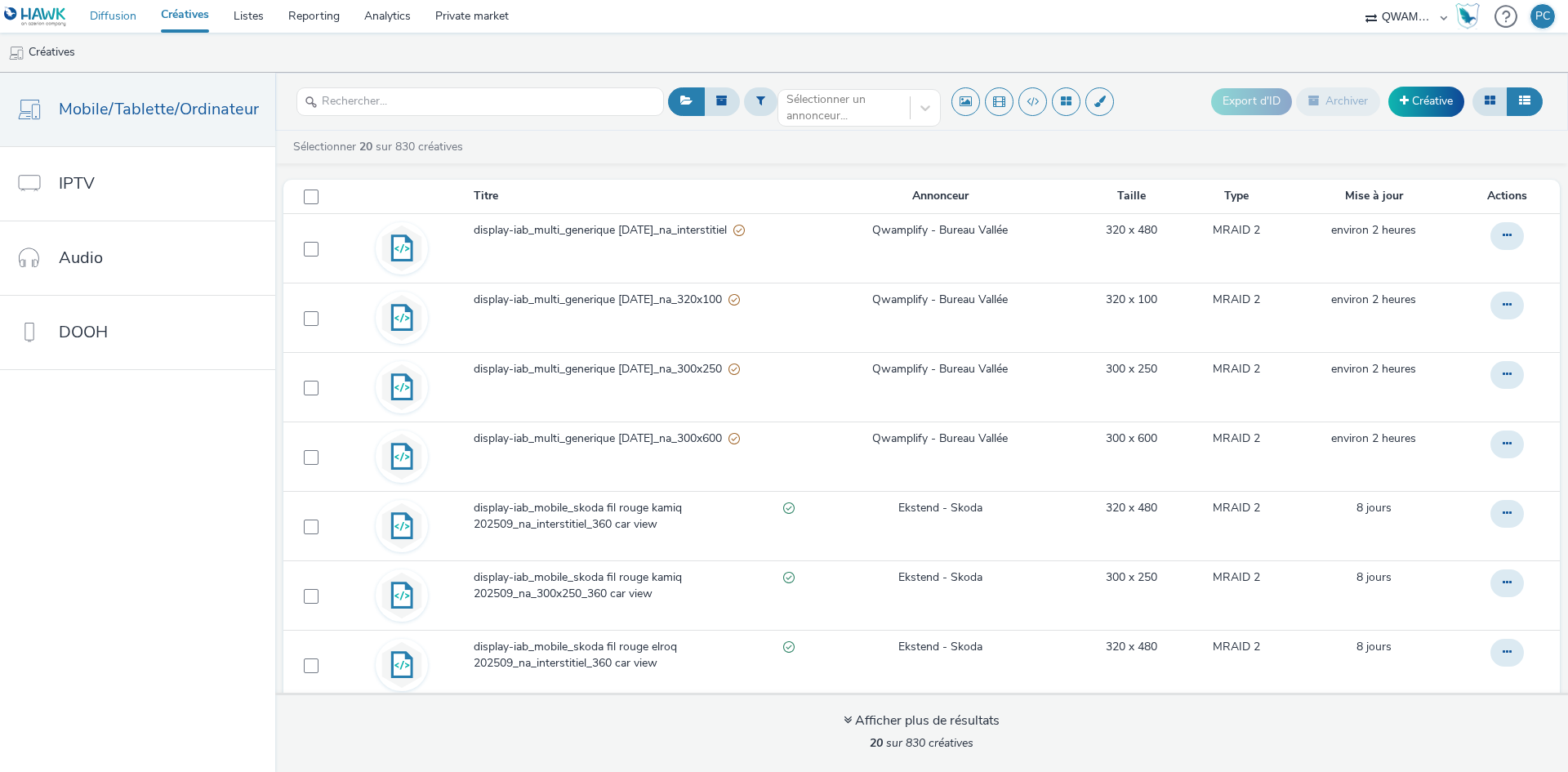
click at [122, 18] on link "Diffusion" at bounding box center [112, 16] width 71 height 33
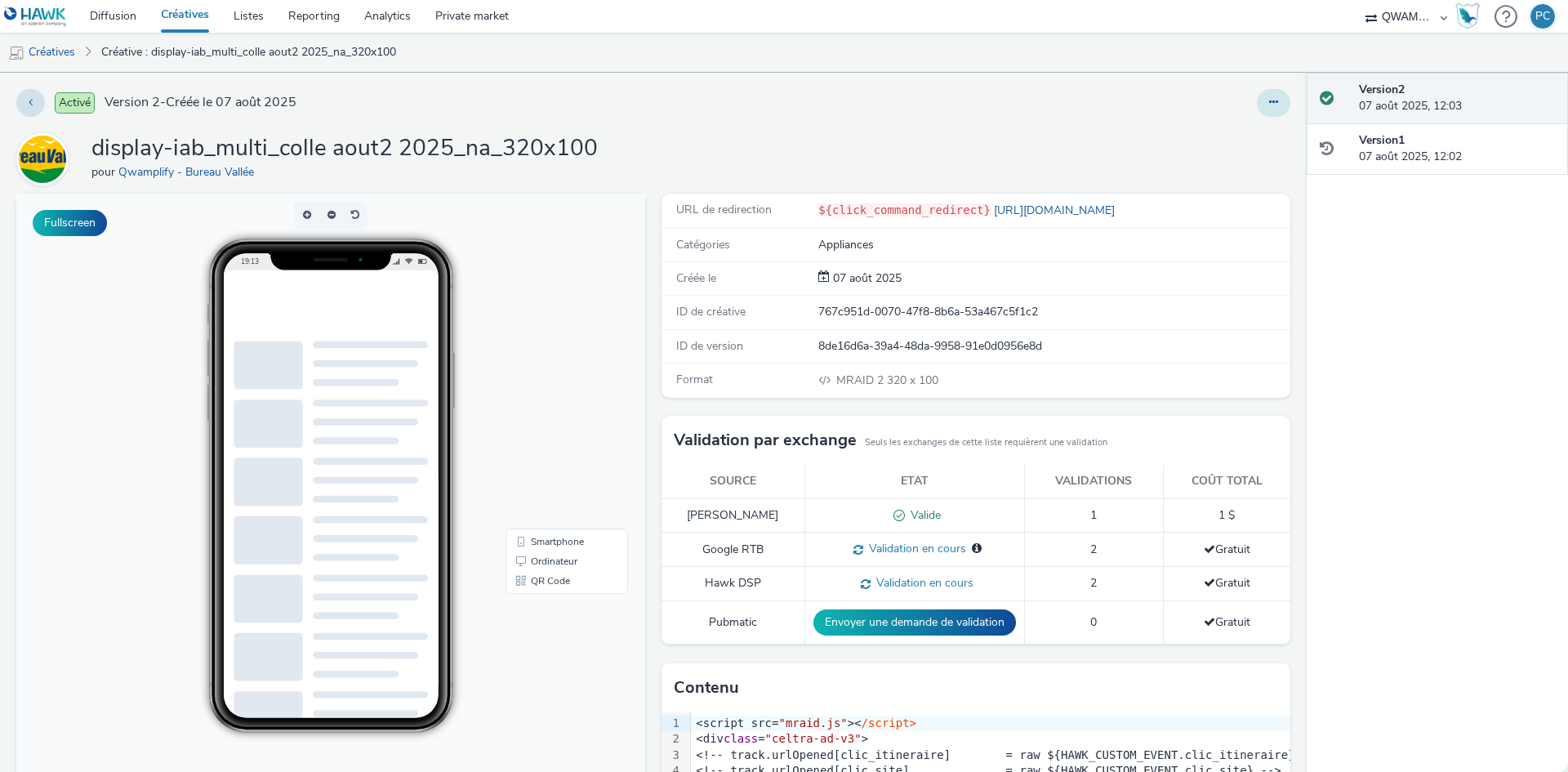
click at [1269, 107] on icon at bounding box center [1273, 102] width 9 height 12
click at [1226, 167] on link "Dupliquer" at bounding box center [1230, 169] width 122 height 33
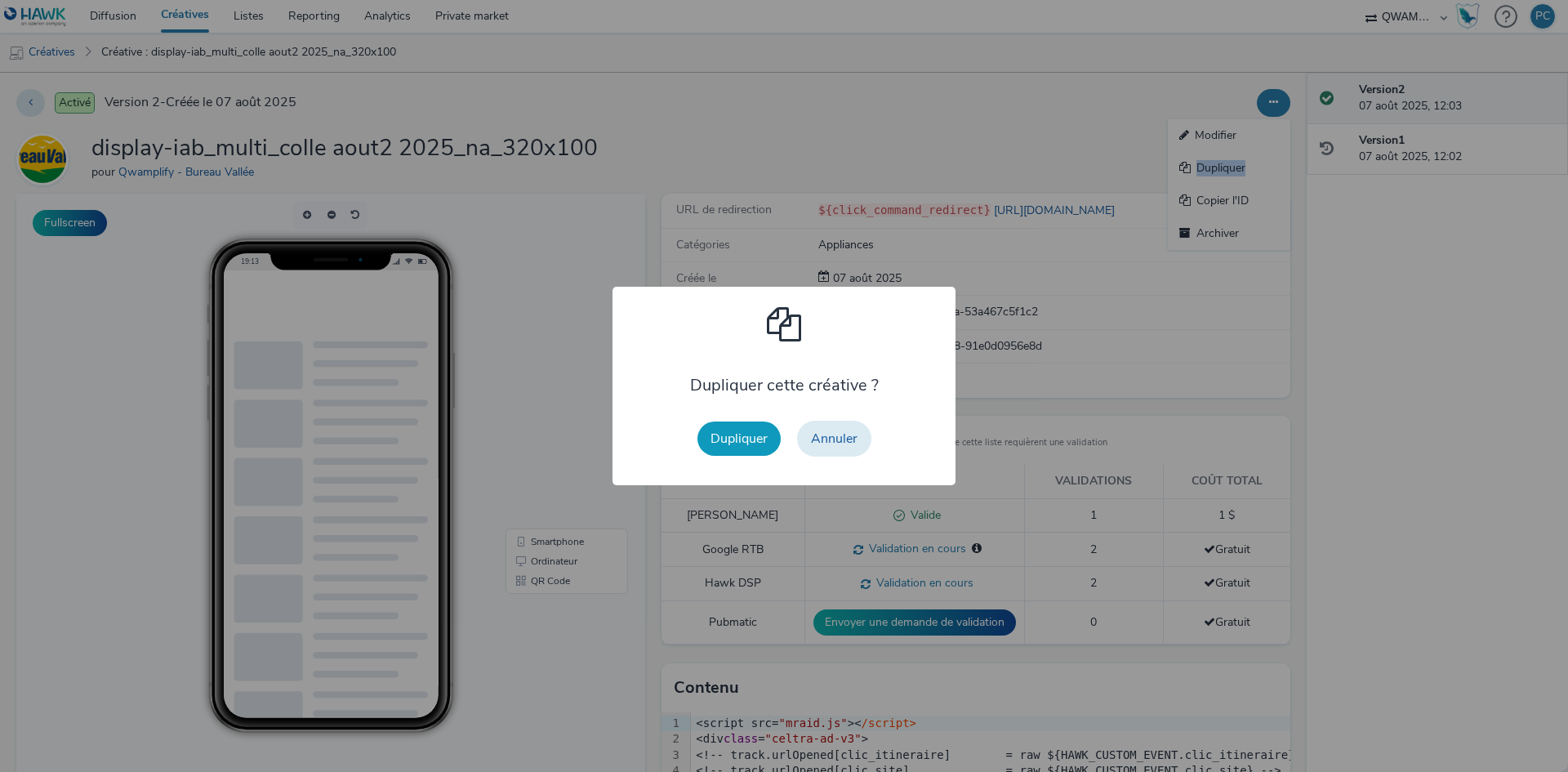
click at [719, 442] on button "Dupliquer" at bounding box center [739, 438] width 83 height 34
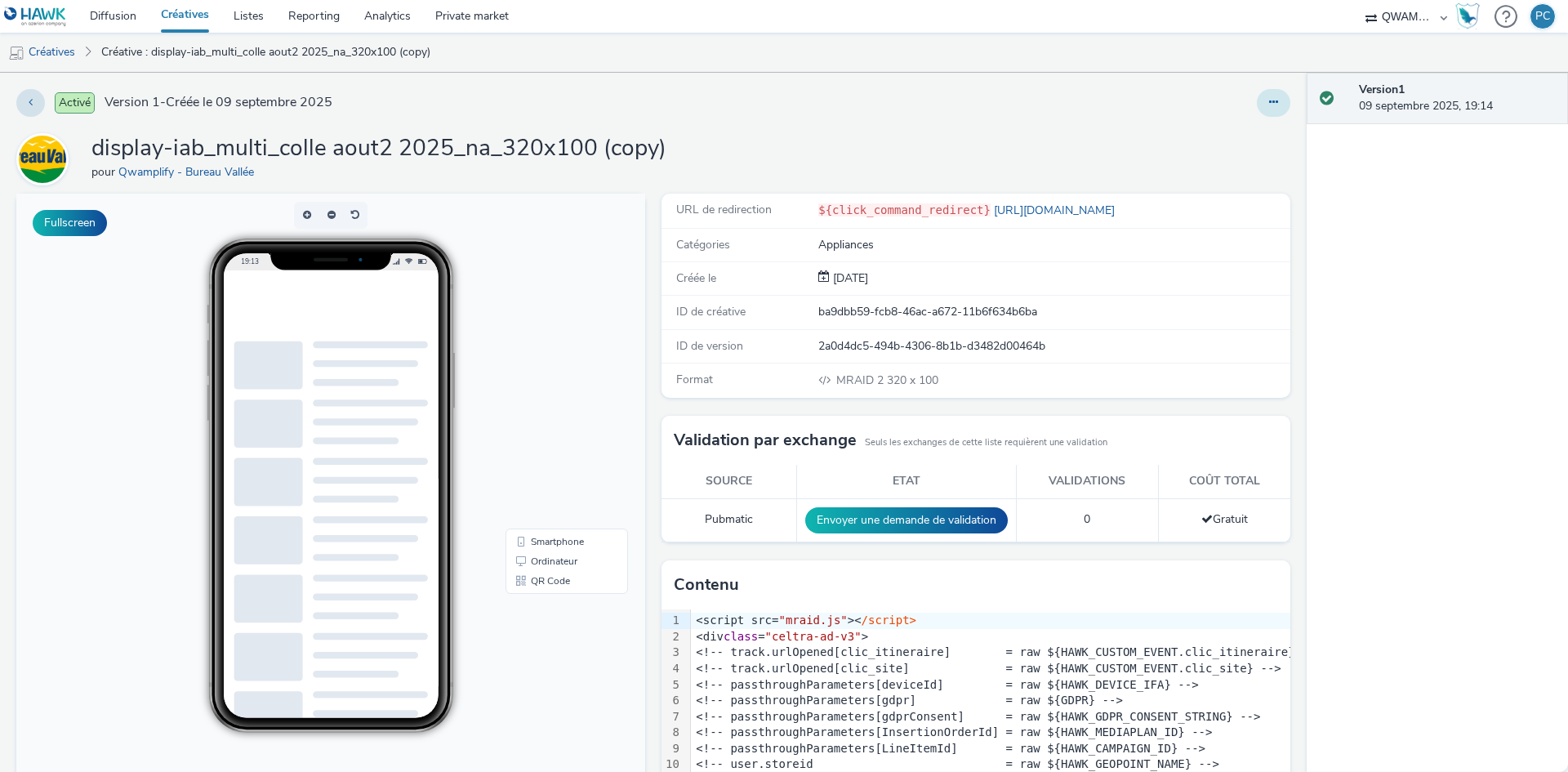
click at [1269, 98] on icon at bounding box center [1273, 102] width 9 height 12
click at [1205, 127] on link "Modifier" at bounding box center [1230, 136] width 122 height 33
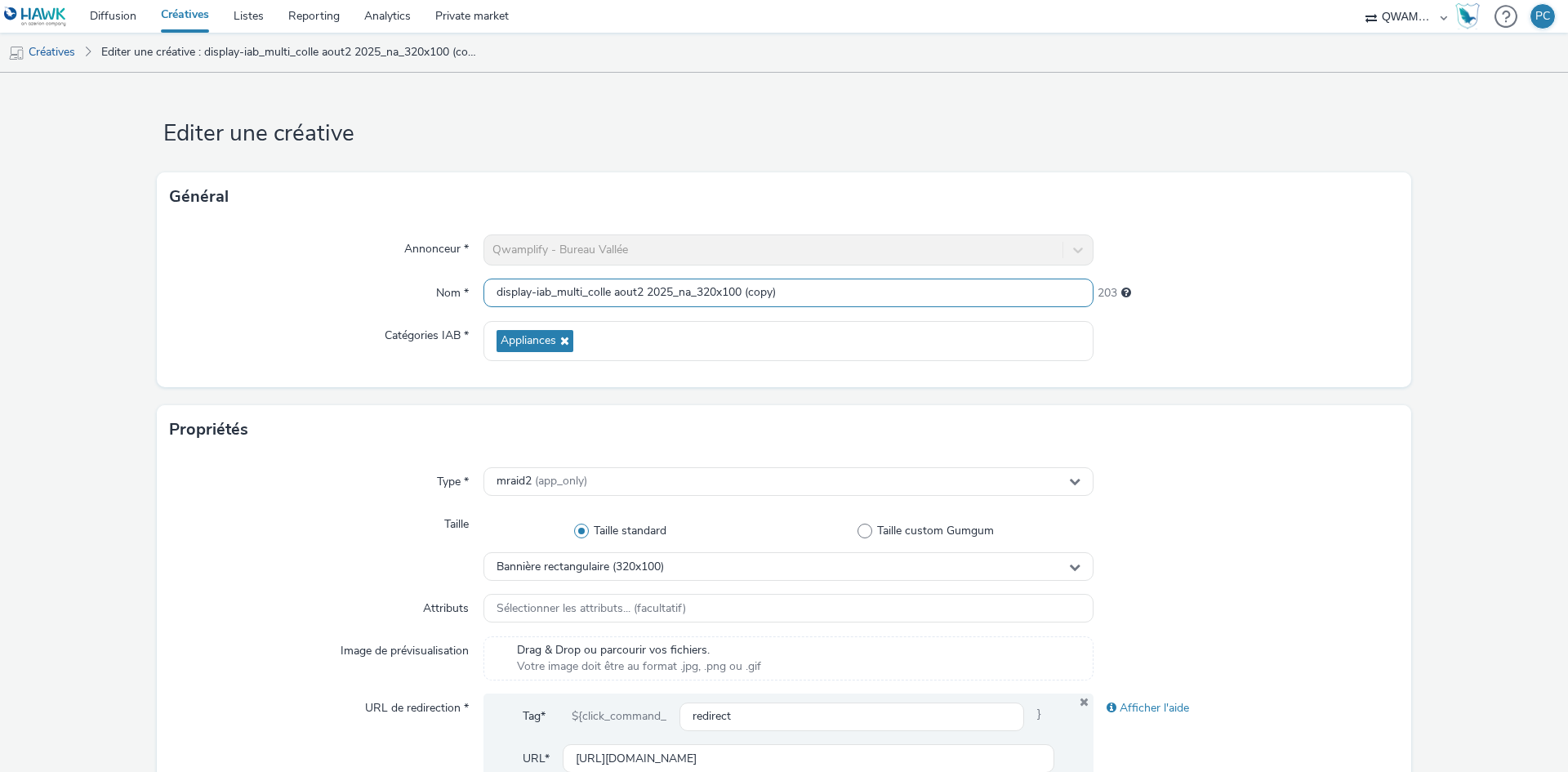
drag, startPoint x: 812, startPoint y: 287, endPoint x: 18, endPoint y: 287, distance: 794.0
click at [63, 287] on form "Editer une créative Général Annonceur * Qwamplify - Bureau Vallée Nom * display…" at bounding box center [784, 743] width 1568 height 1340
paste input "feuille sept 1 2025_na_320x100"
type input "display-iab_multi_feuille sept 1 2025_na_320x100"
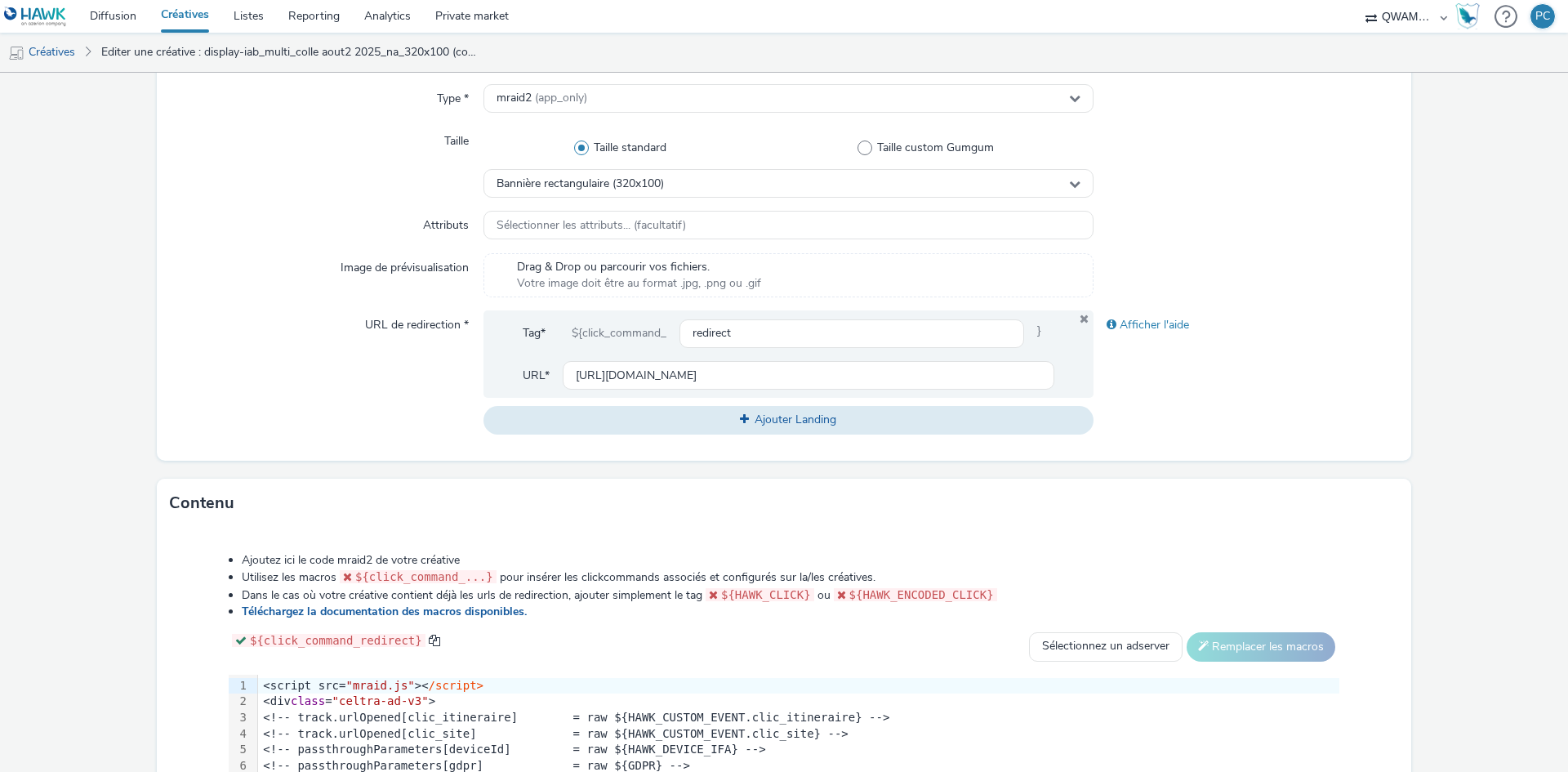
scroll to position [640, 0]
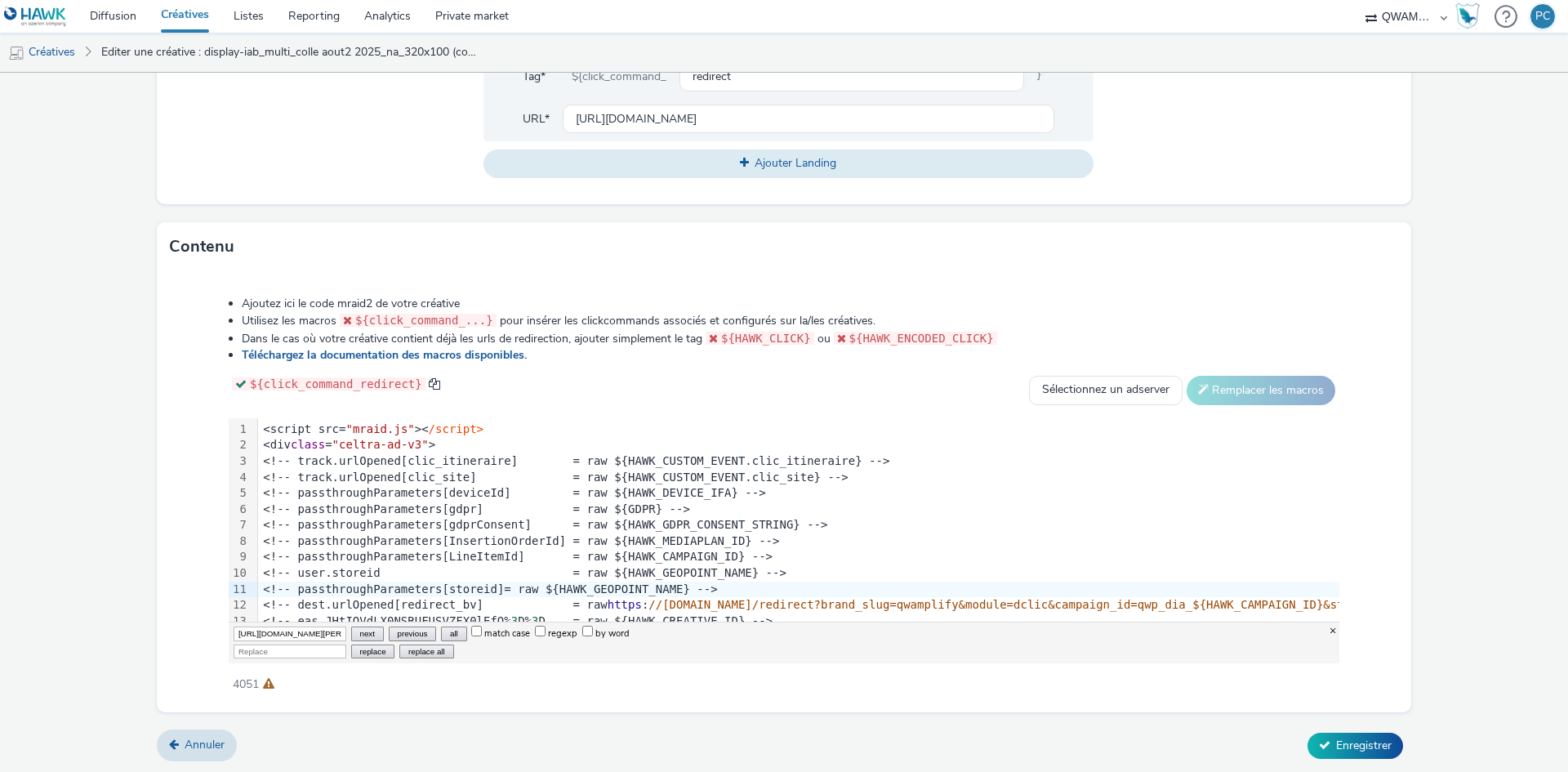
scroll to position [0, 662]
type input "[URL][DOMAIN_NAME][PERSON_NAME]"
click at [254, 656] on input "Replace" at bounding box center [290, 652] width 112 height 14
paste input "[URL][DOMAIN_NAME]"
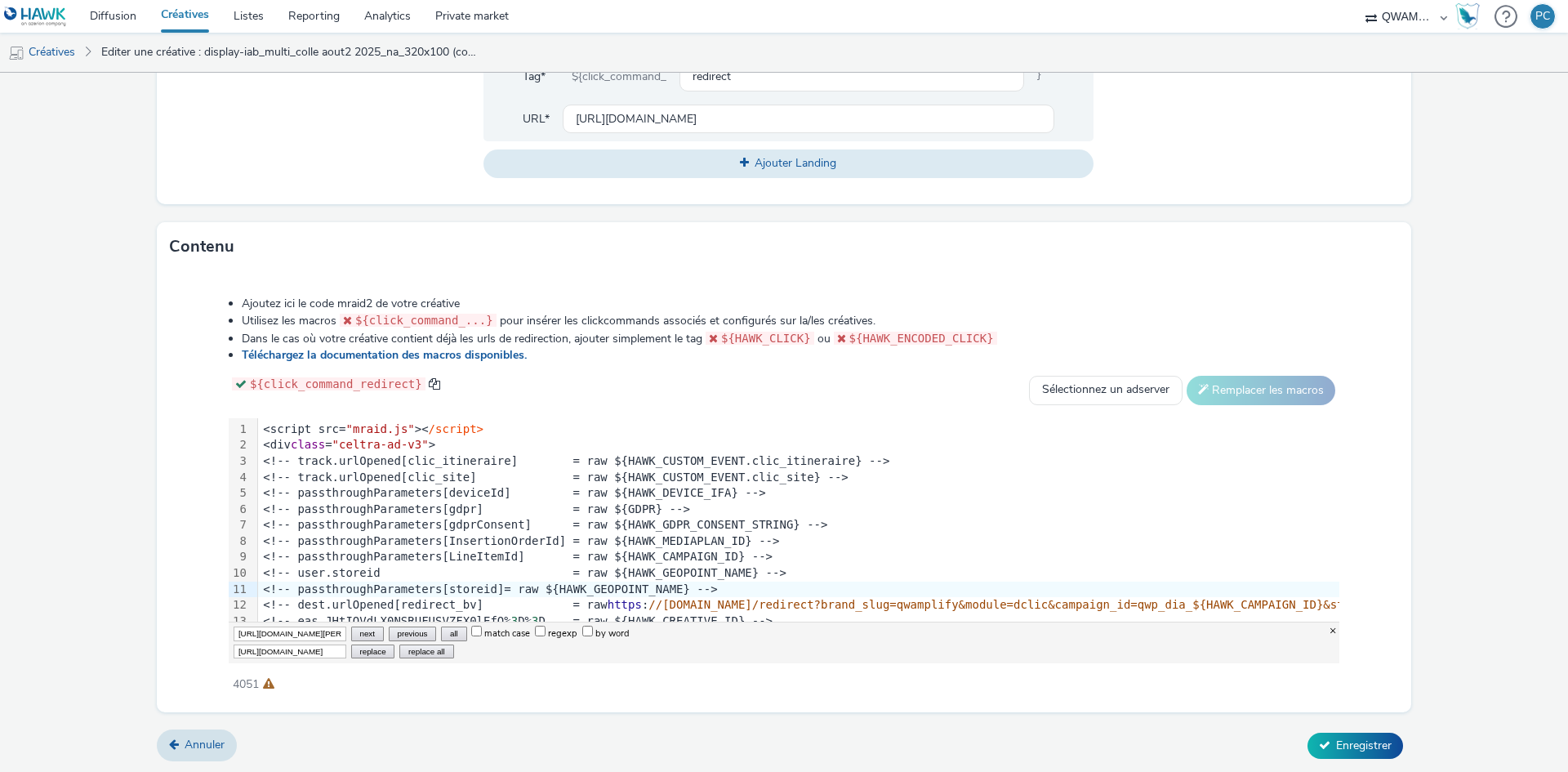
scroll to position [0, 612]
type input "[URL][DOMAIN_NAME]"
click at [429, 649] on button "replace all" at bounding box center [427, 652] width 54 height 14
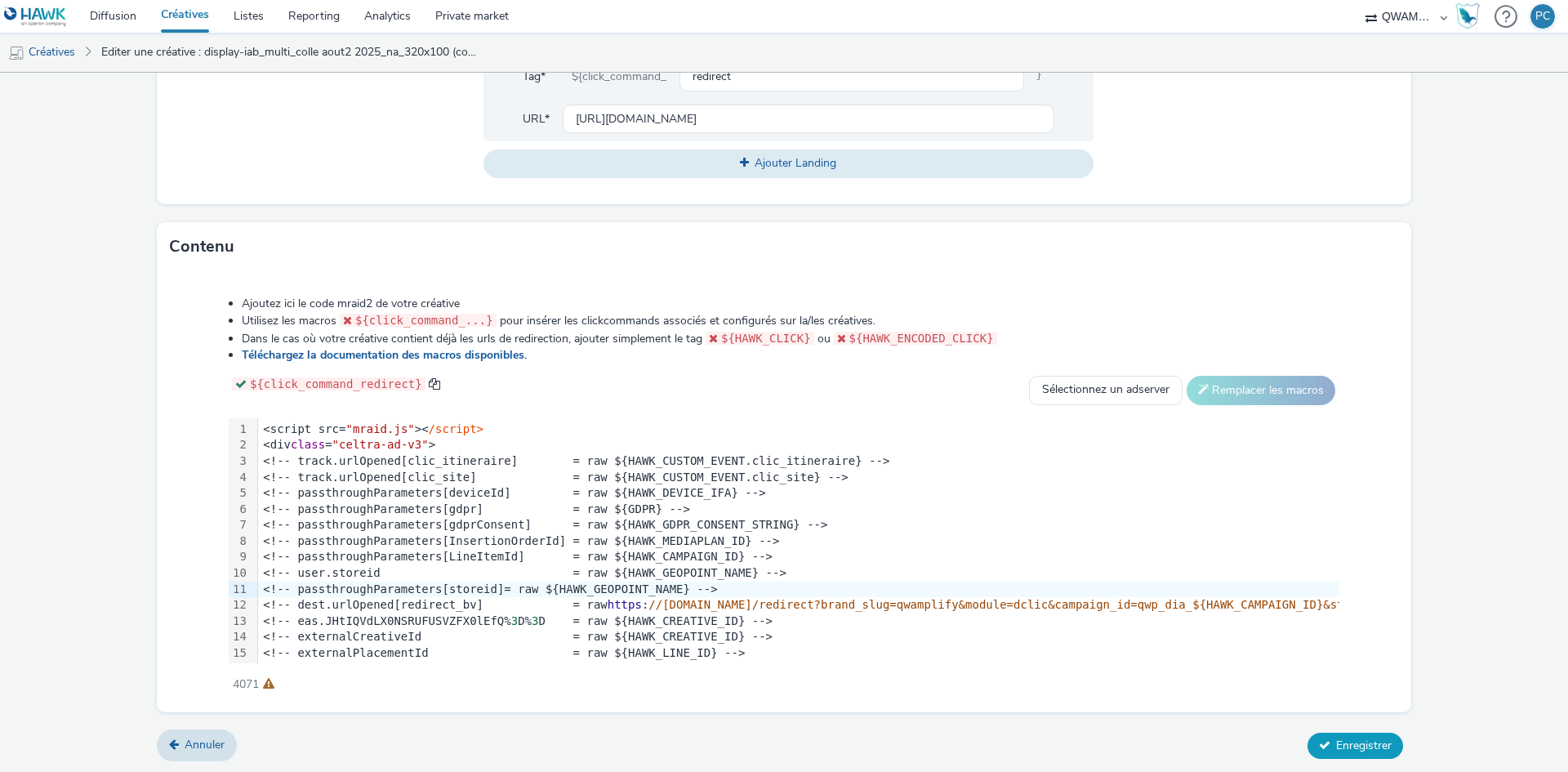
click at [1319, 739] on icon at bounding box center [1325, 745] width 12 height 12
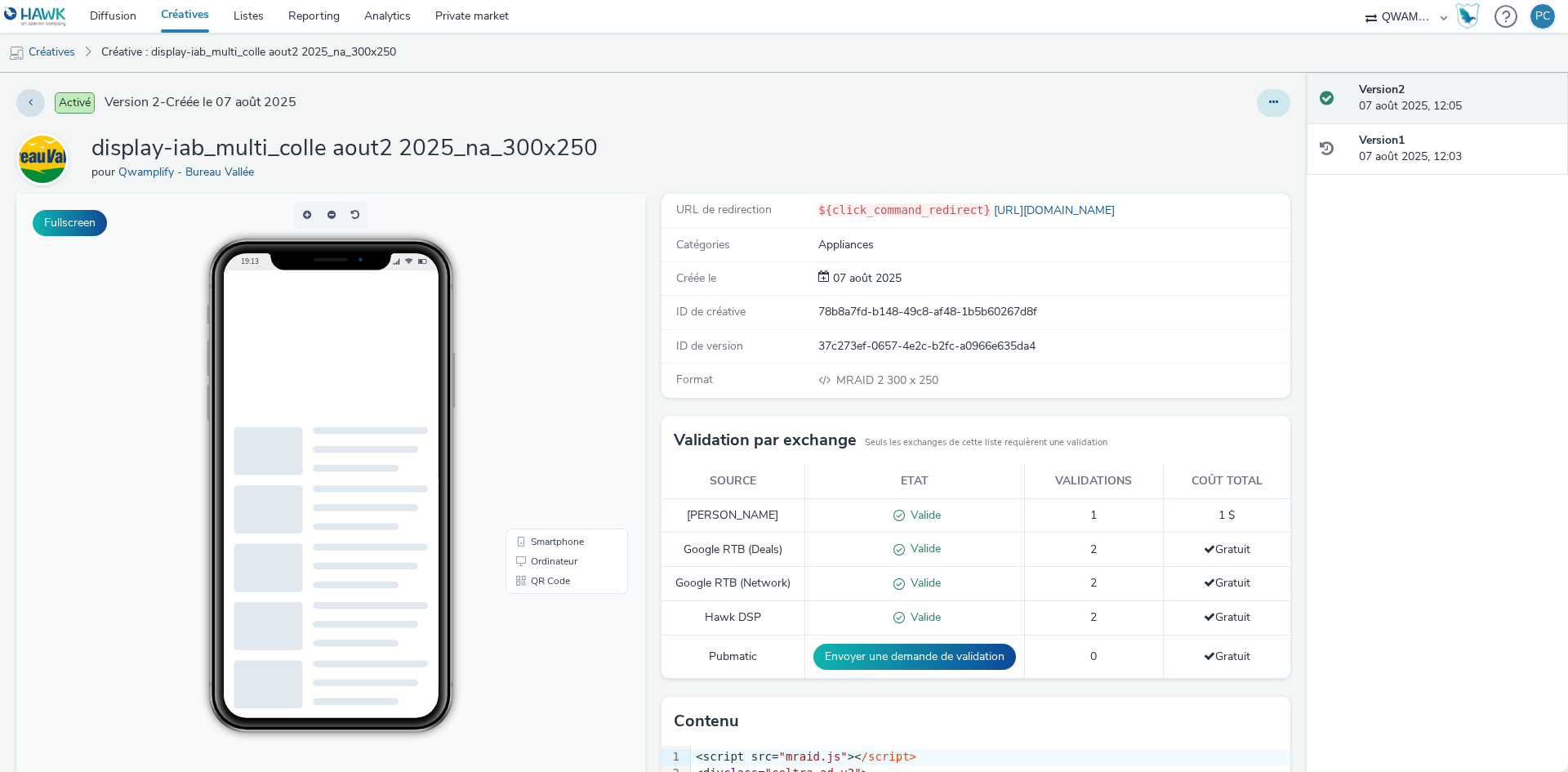
click at [1269, 107] on icon at bounding box center [1273, 102] width 9 height 12
click at [1226, 167] on link "Dupliquer" at bounding box center [1230, 169] width 122 height 33
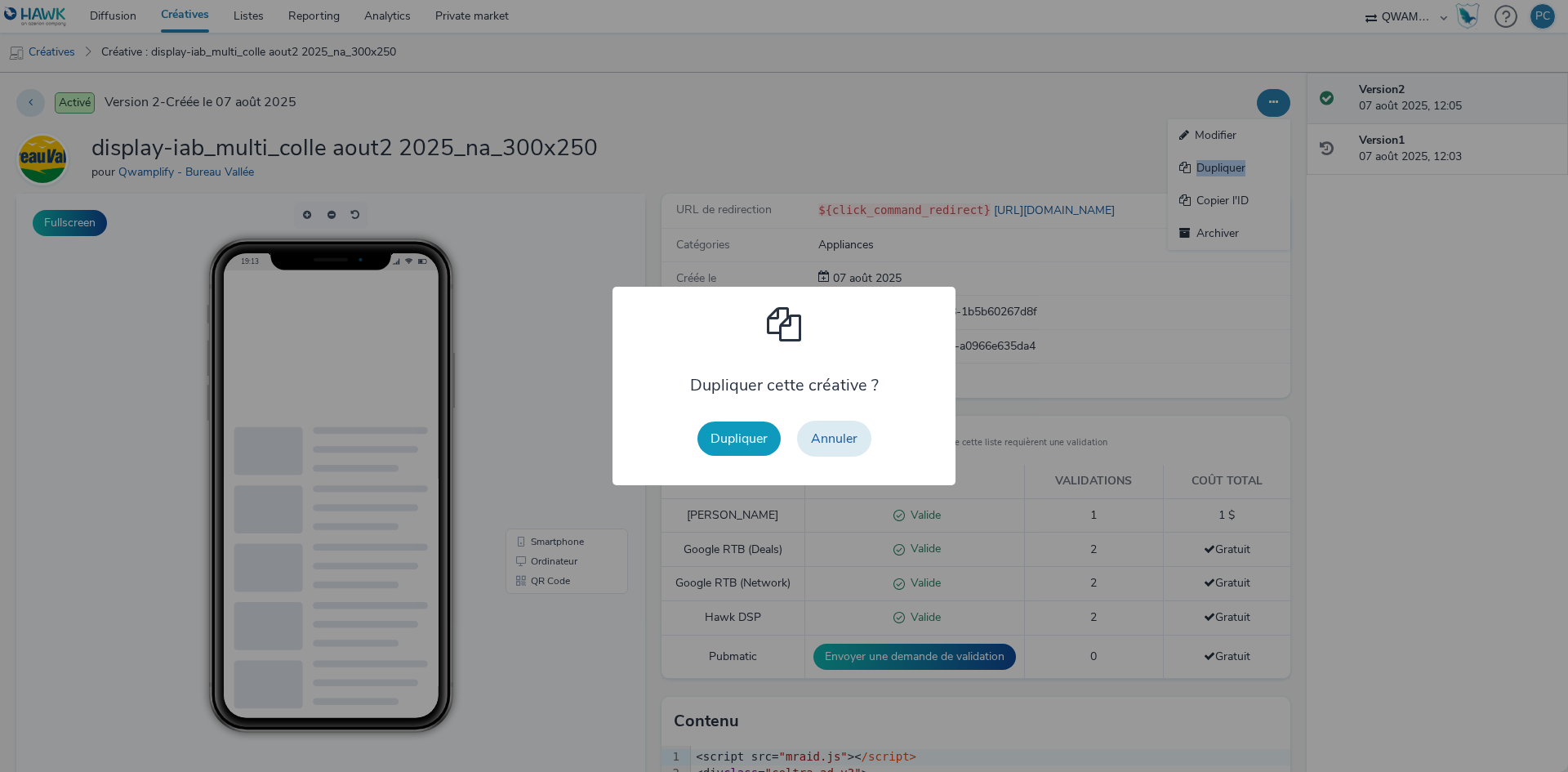
click at [719, 442] on button "Dupliquer" at bounding box center [739, 438] width 83 height 34
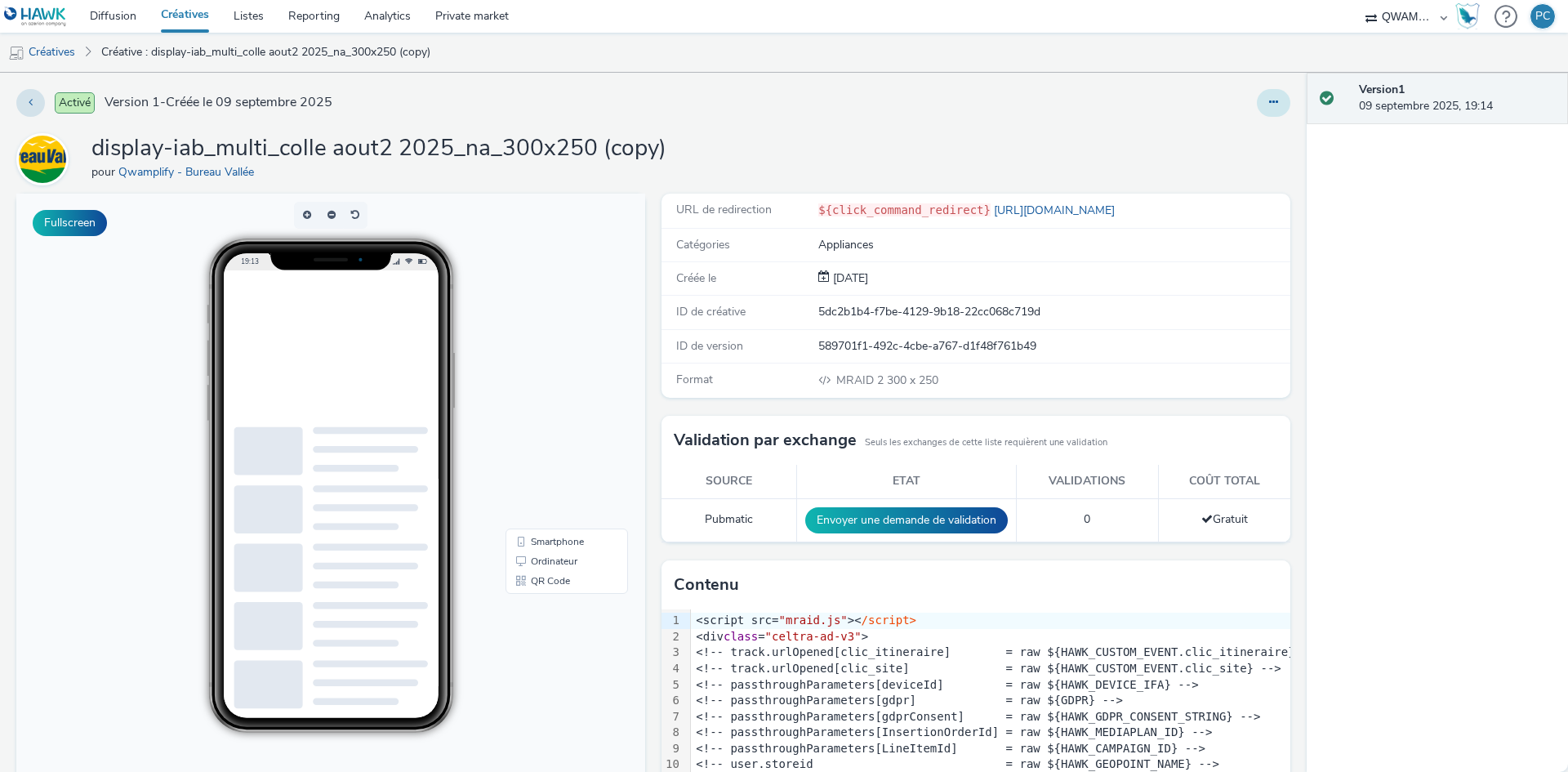
click at [1269, 98] on icon at bounding box center [1273, 102] width 9 height 12
click at [1205, 127] on link "Modifier" at bounding box center [1230, 136] width 122 height 33
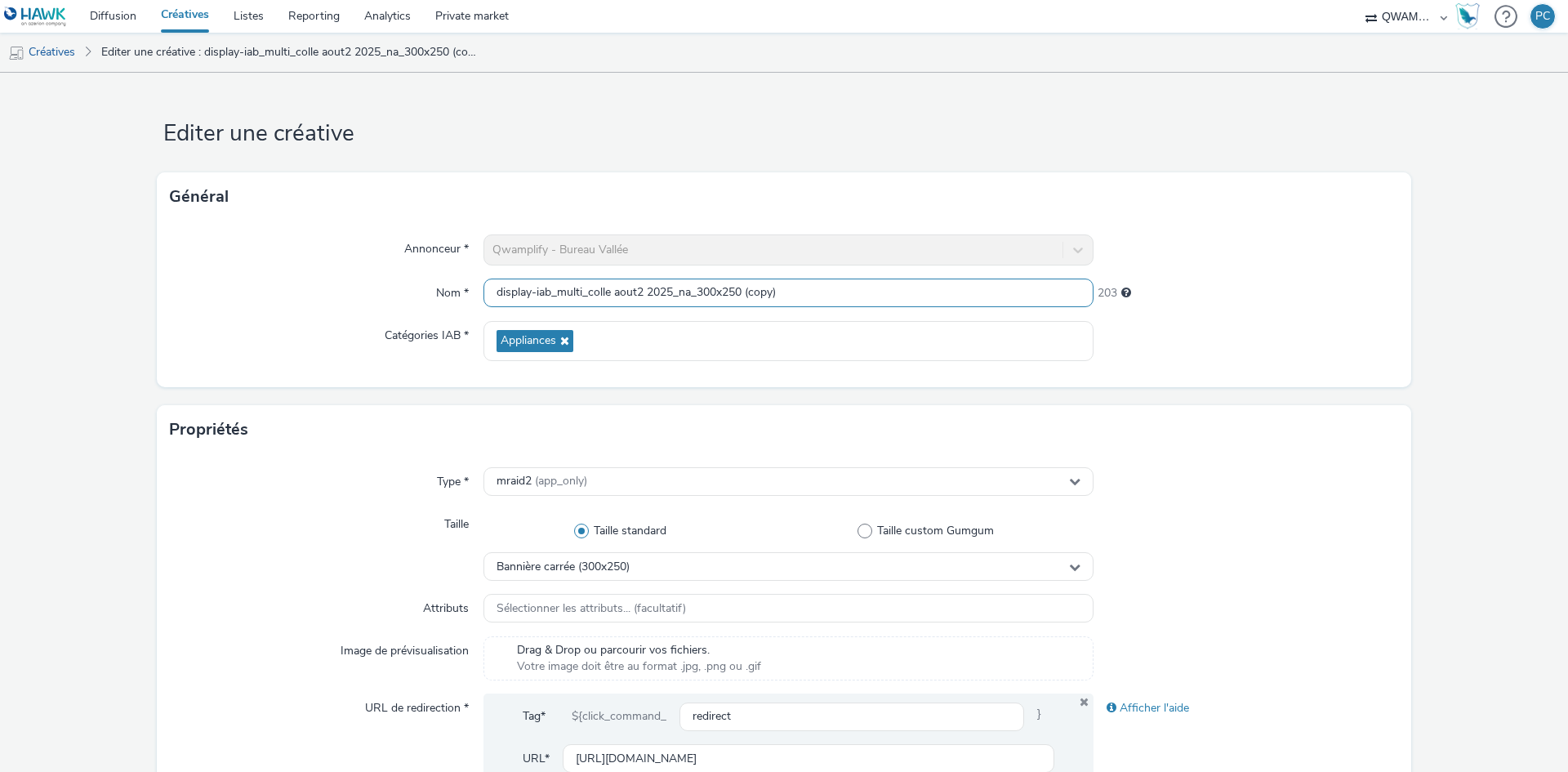
drag, startPoint x: 804, startPoint y: 288, endPoint x: 83, endPoint y: 288, distance: 721.0
click at [91, 289] on form "Editer une créative Général Annonceur * Qwamplify - Bureau Vallée Nom * display…" at bounding box center [784, 743] width 1568 height 1340
paste input "feuille [DATE]_na_300x250"
type input "display-iab_multi_feuille [DATE]_na_300x250"
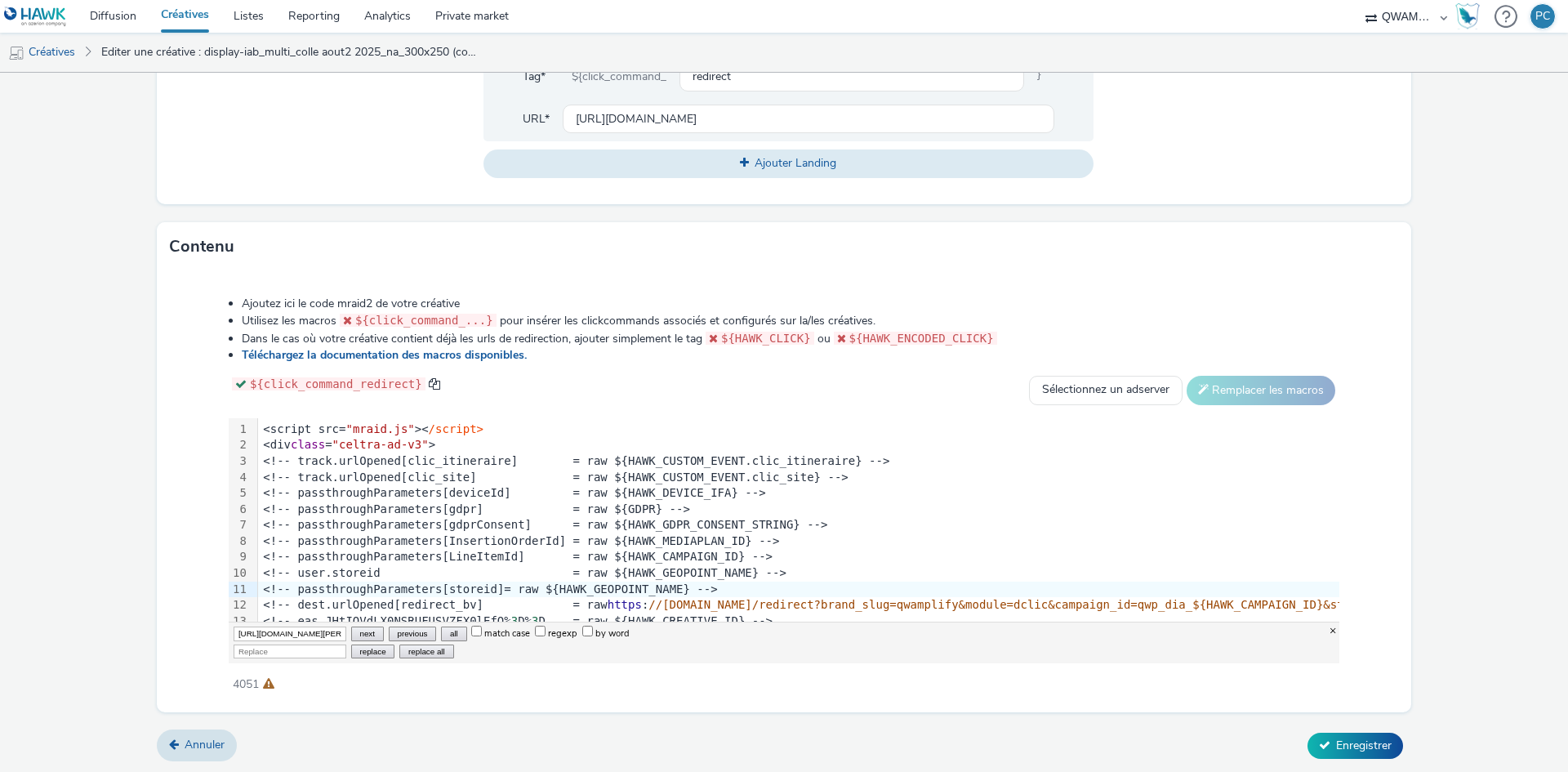
scroll to position [0, 662]
type input "[URL][DOMAIN_NAME][PERSON_NAME]"
click at [254, 656] on input "Replace" at bounding box center [290, 652] width 112 height 14
paste input "[URL][DOMAIN_NAME]"
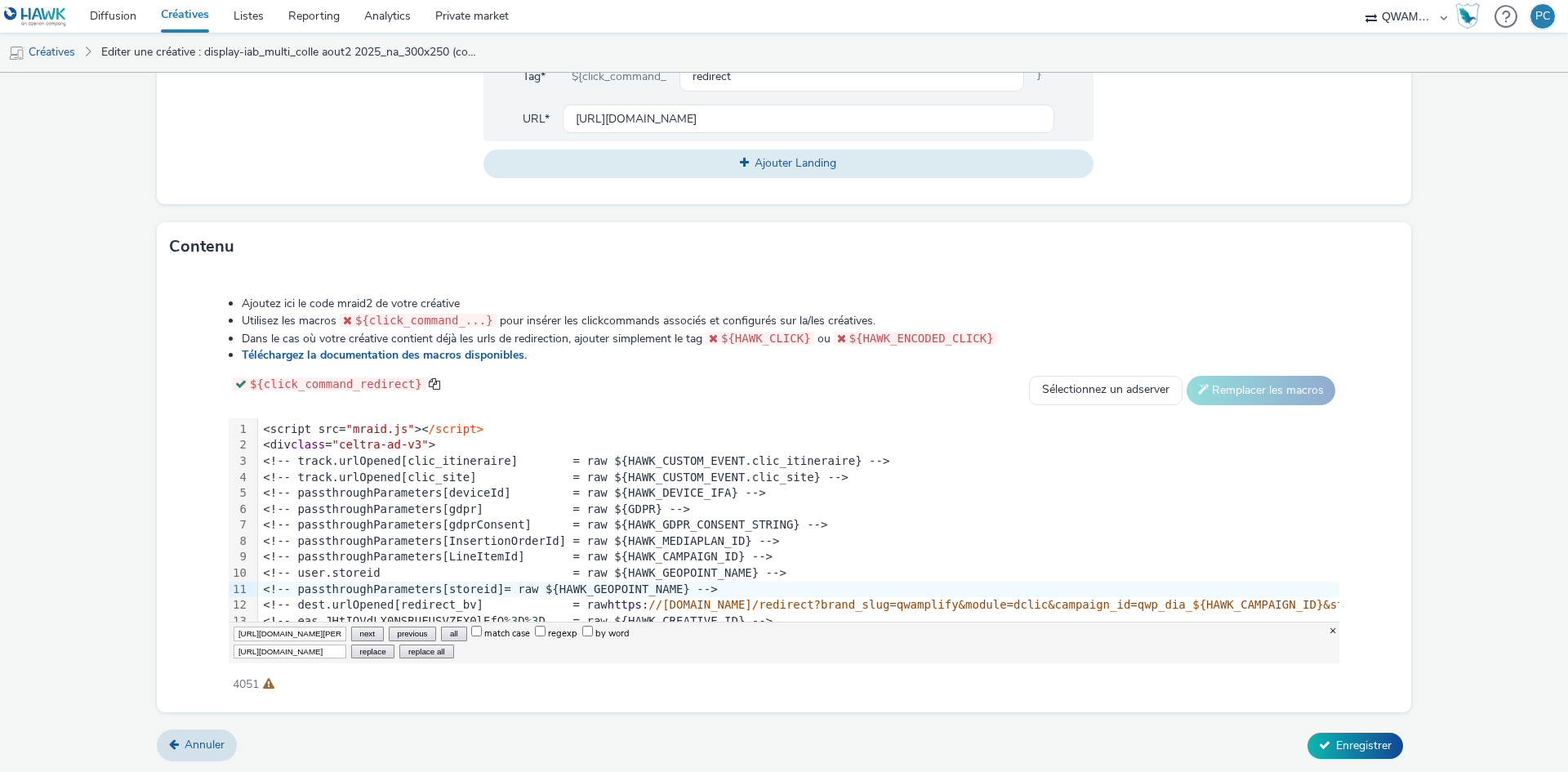
scroll to position [0, 612]
type input "[URL][DOMAIN_NAME]"
click at [429, 649] on button "replace all" at bounding box center [427, 652] width 54 height 14
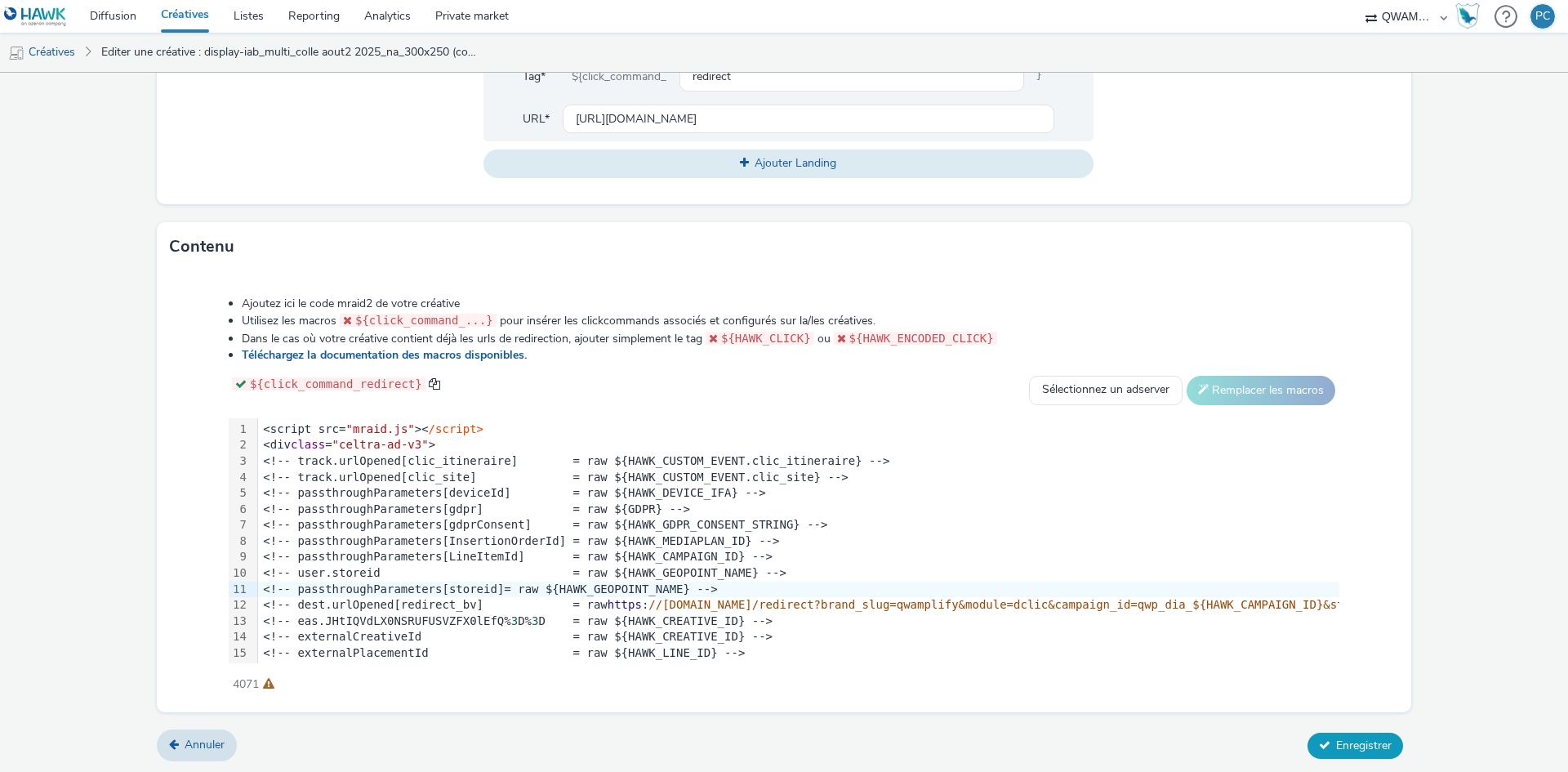
click at [1319, 739] on icon at bounding box center [1325, 745] width 12 height 12
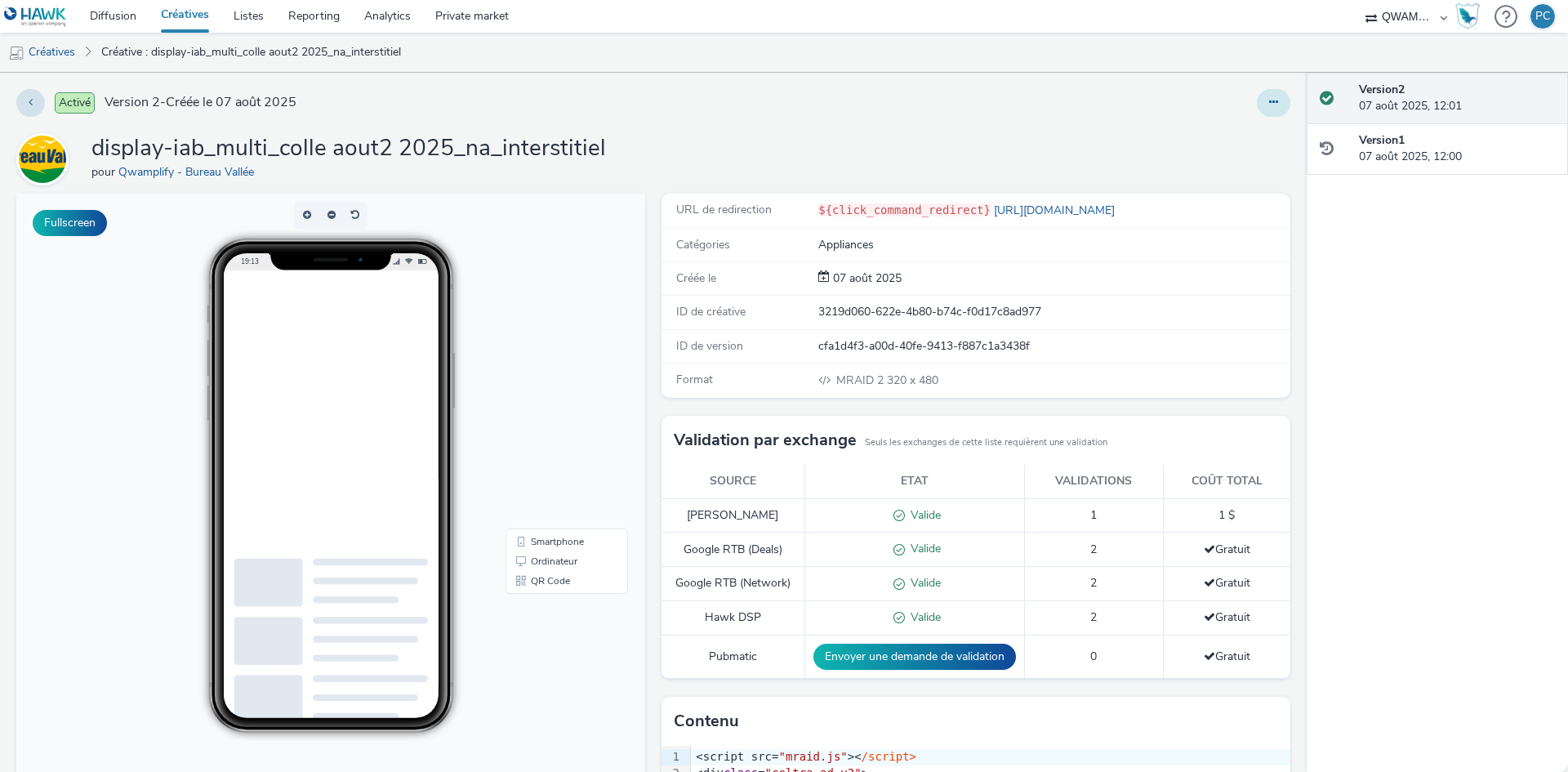
click at [1269, 107] on icon at bounding box center [1273, 102] width 9 height 12
click at [1226, 167] on link "Dupliquer" at bounding box center [1230, 169] width 122 height 33
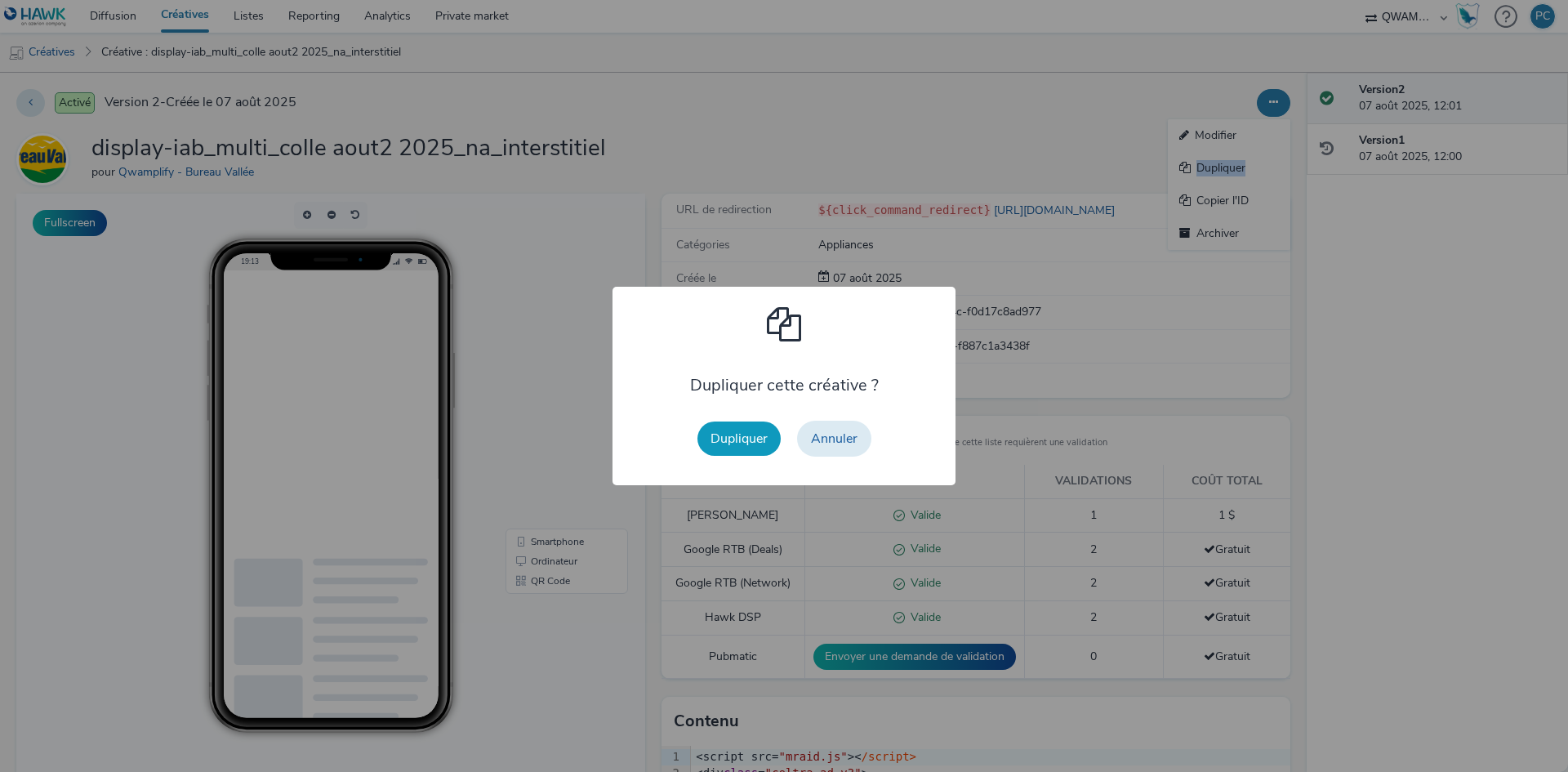
click at [719, 442] on button "Dupliquer" at bounding box center [739, 438] width 83 height 34
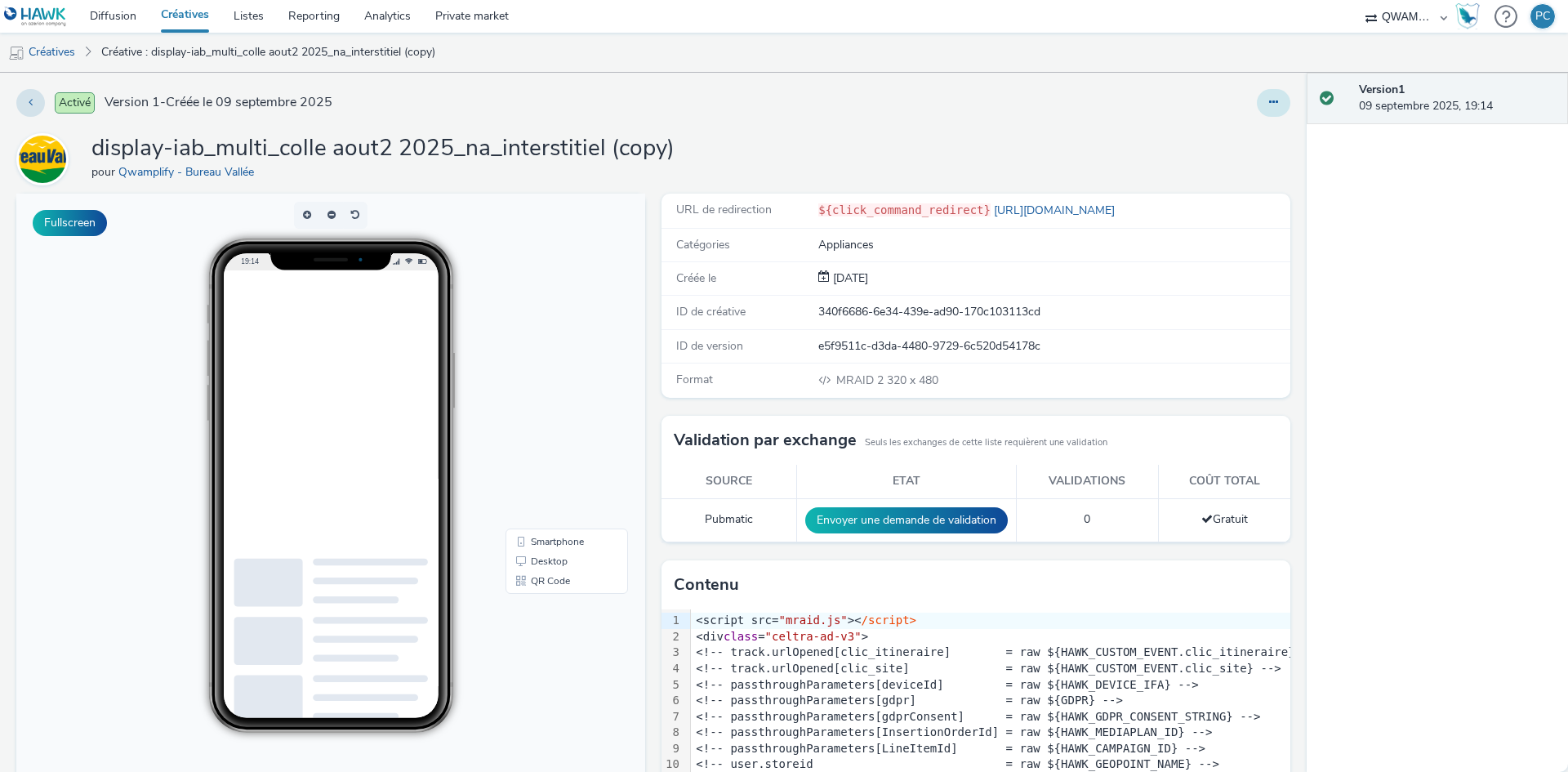
click at [1269, 98] on icon at bounding box center [1273, 102] width 9 height 12
click at [1205, 127] on link "Modifier" at bounding box center [1230, 136] width 122 height 33
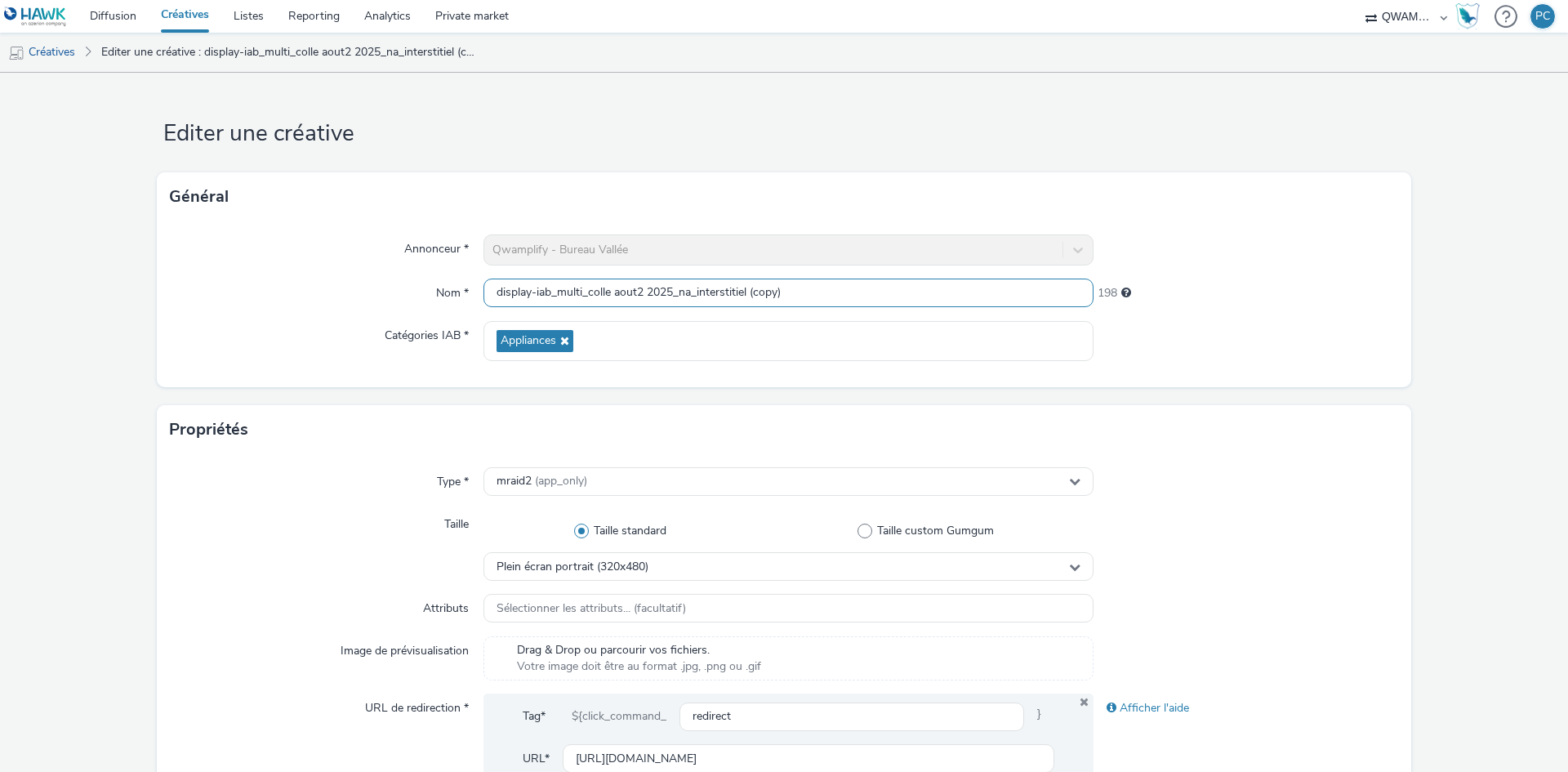
drag, startPoint x: 800, startPoint y: 282, endPoint x: 204, endPoint y: 282, distance: 596.0
click at [259, 282] on div "Nom * display-iab_multi_colle aout2 2025_na_interstitiel (copy) 198" at bounding box center [784, 293] width 1229 height 29
paste input "feuille sept 1 2025_na_interstitiel"
type input "display-iab_multi_feuille sept 1 2025_na_interstitiel"
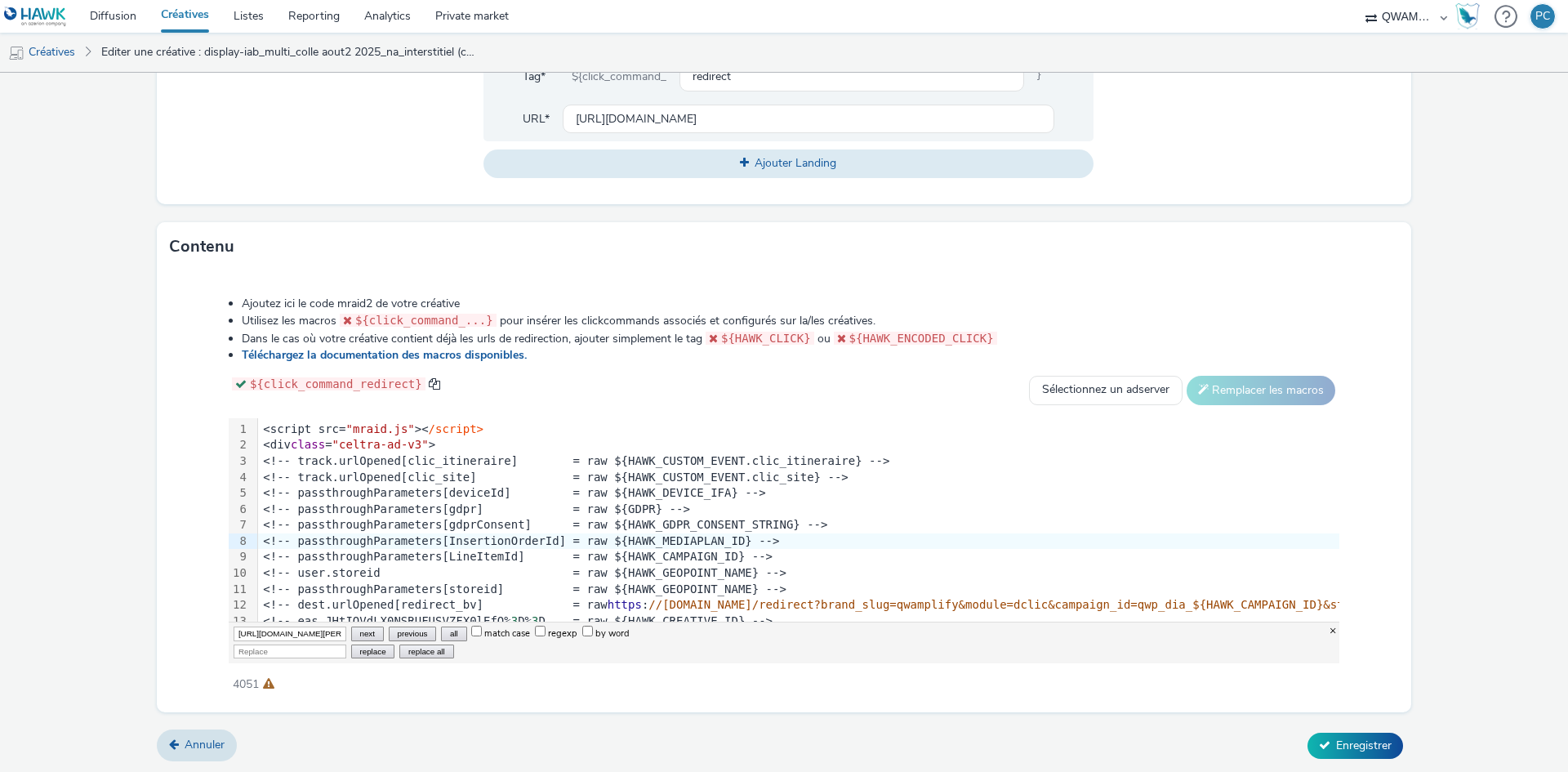
scroll to position [0, 662]
type input "https://www.bureau-vallee.fr/uhu-urban-jungle-6-batons-de-colle-8-2-g-edition-l…"
click at [254, 656] on input "Replace" at bounding box center [290, 652] width 112 height 14
paste input "https://www.bureau-vallee.fr/fm-210x297-seyes-200p-100p-gratuit-90g-59246.html?…"
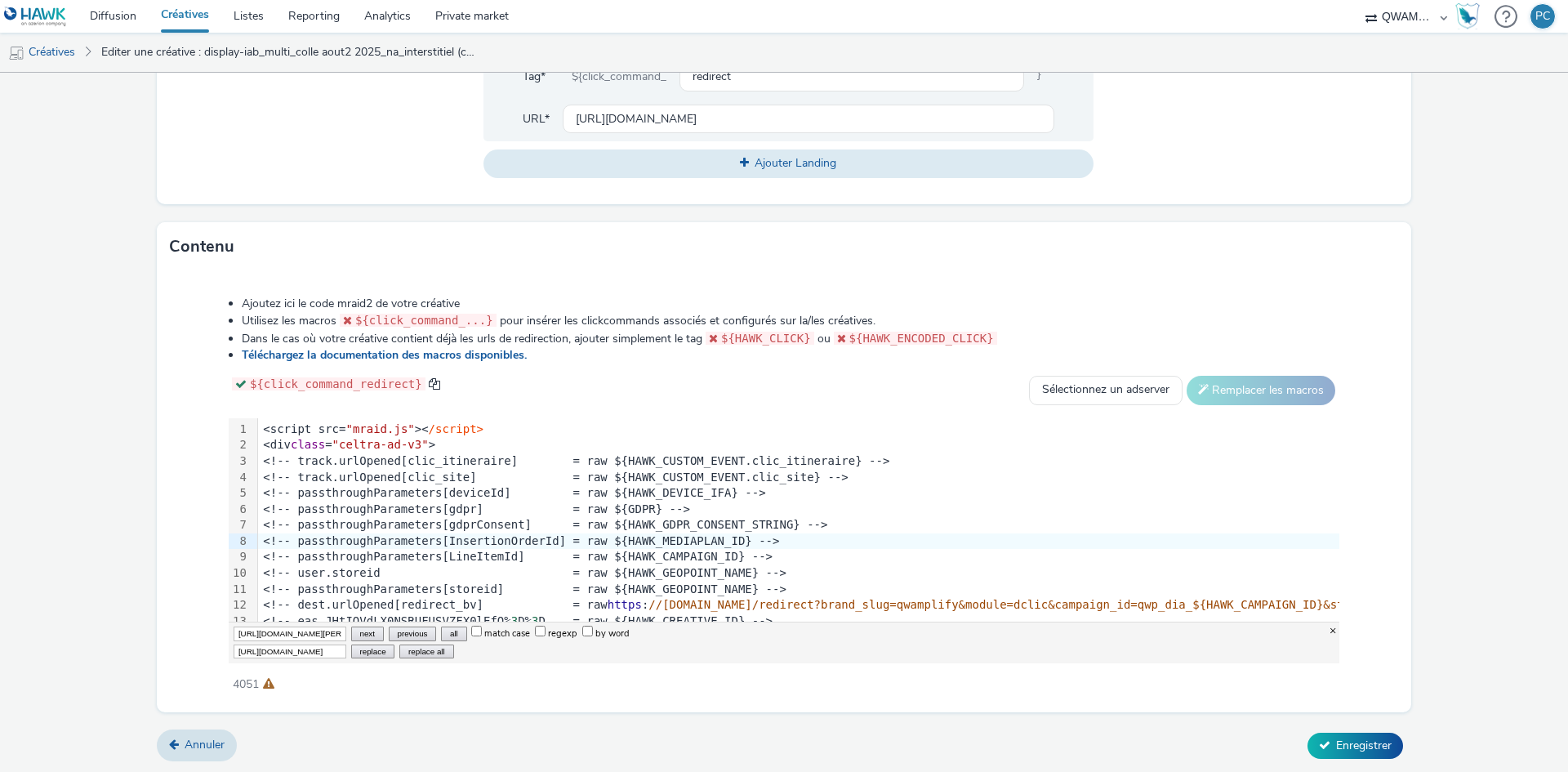
scroll to position [0, 612]
type input "https://www.bureau-vallee.fr/fm-210x297-seyes-200p-100p-gratuit-90g-59246.html?…"
click at [429, 649] on button "replace all" at bounding box center [427, 652] width 54 height 14
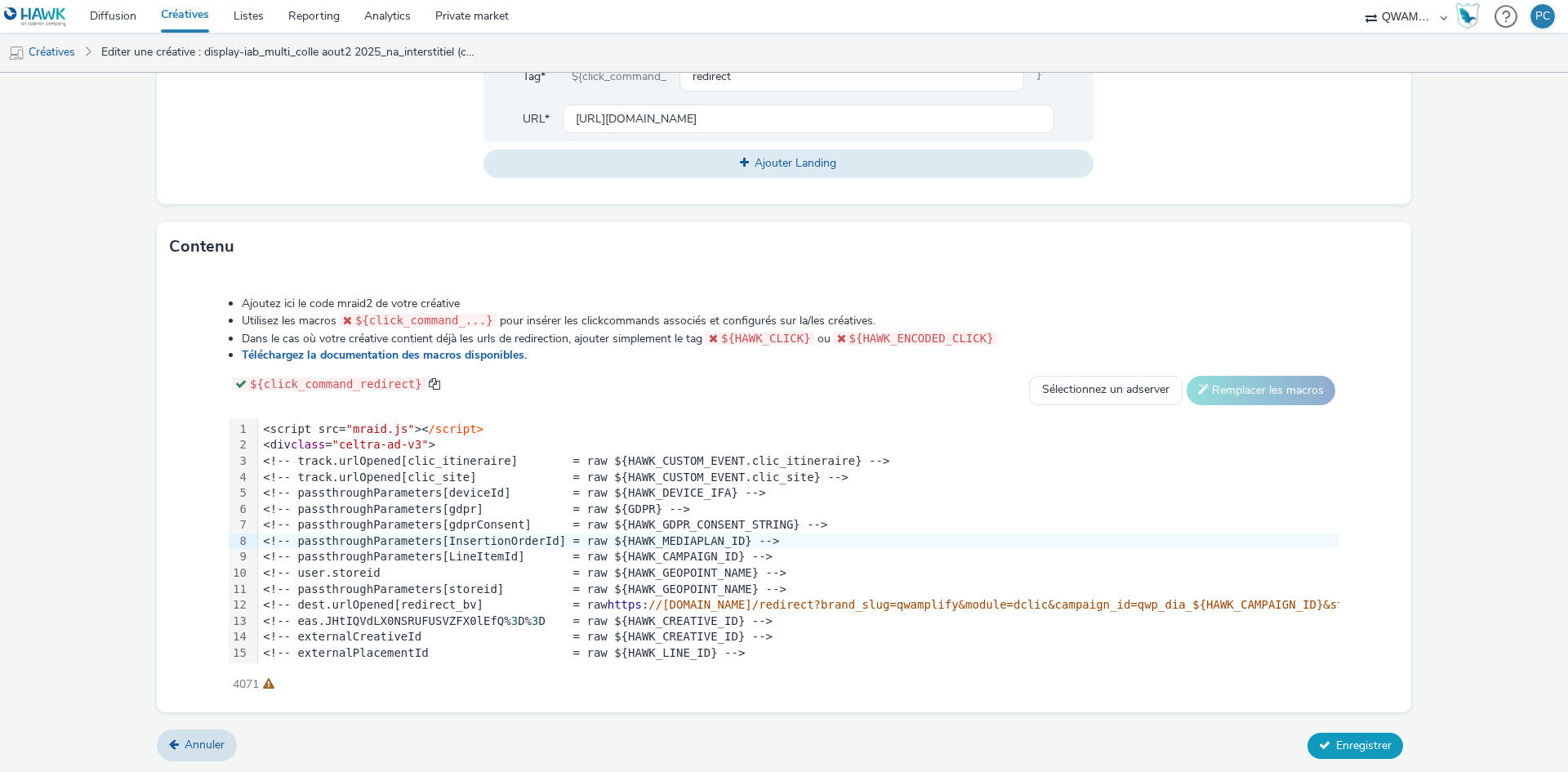
click at [1319, 739] on icon at bounding box center [1325, 745] width 12 height 12
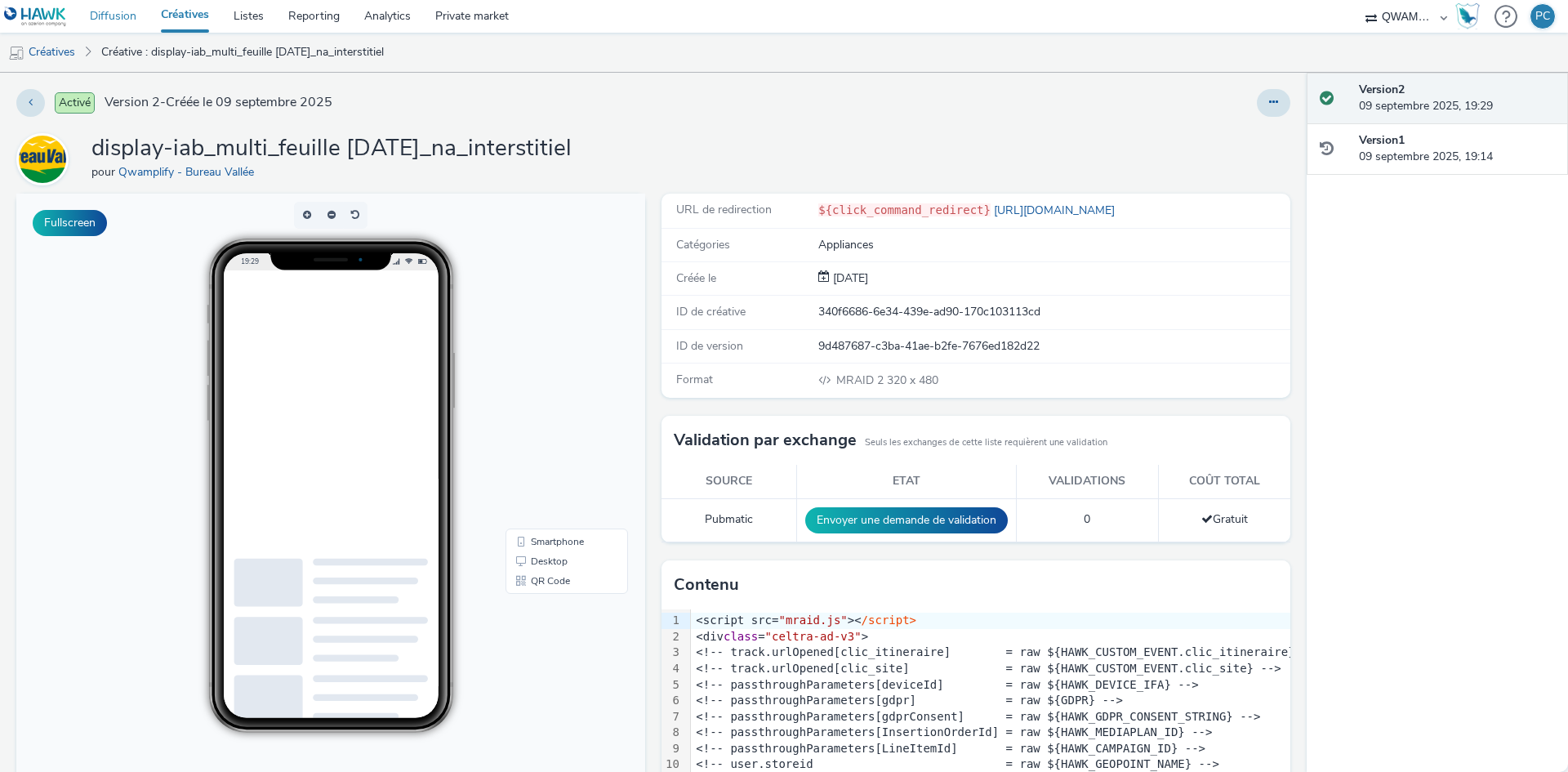
click at [105, 19] on link "Diffusion" at bounding box center [112, 16] width 71 height 33
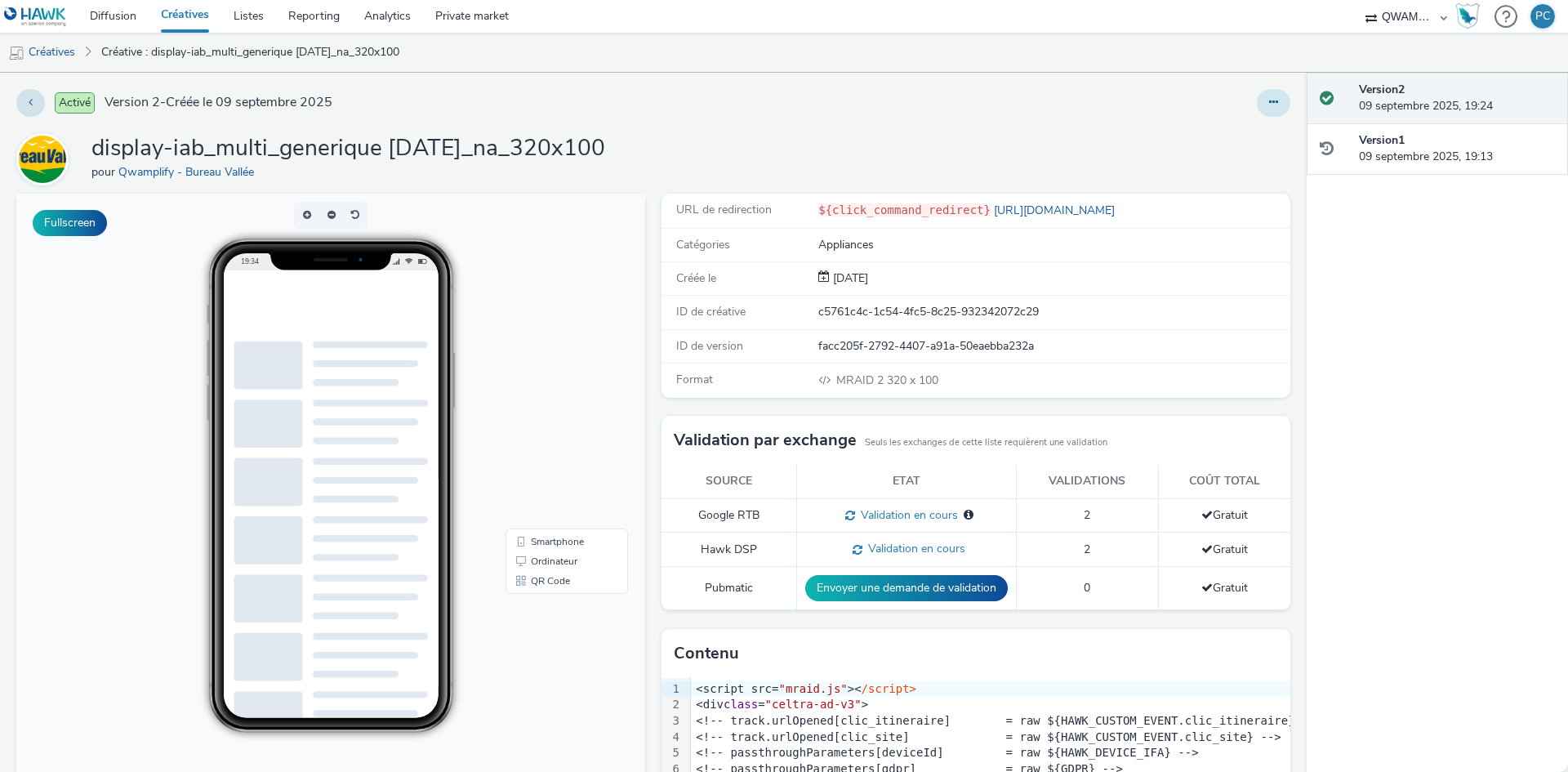
click at [1260, 112] on button at bounding box center [1273, 103] width 34 height 28
click at [1193, 130] on link "Modifier" at bounding box center [1230, 136] width 122 height 33
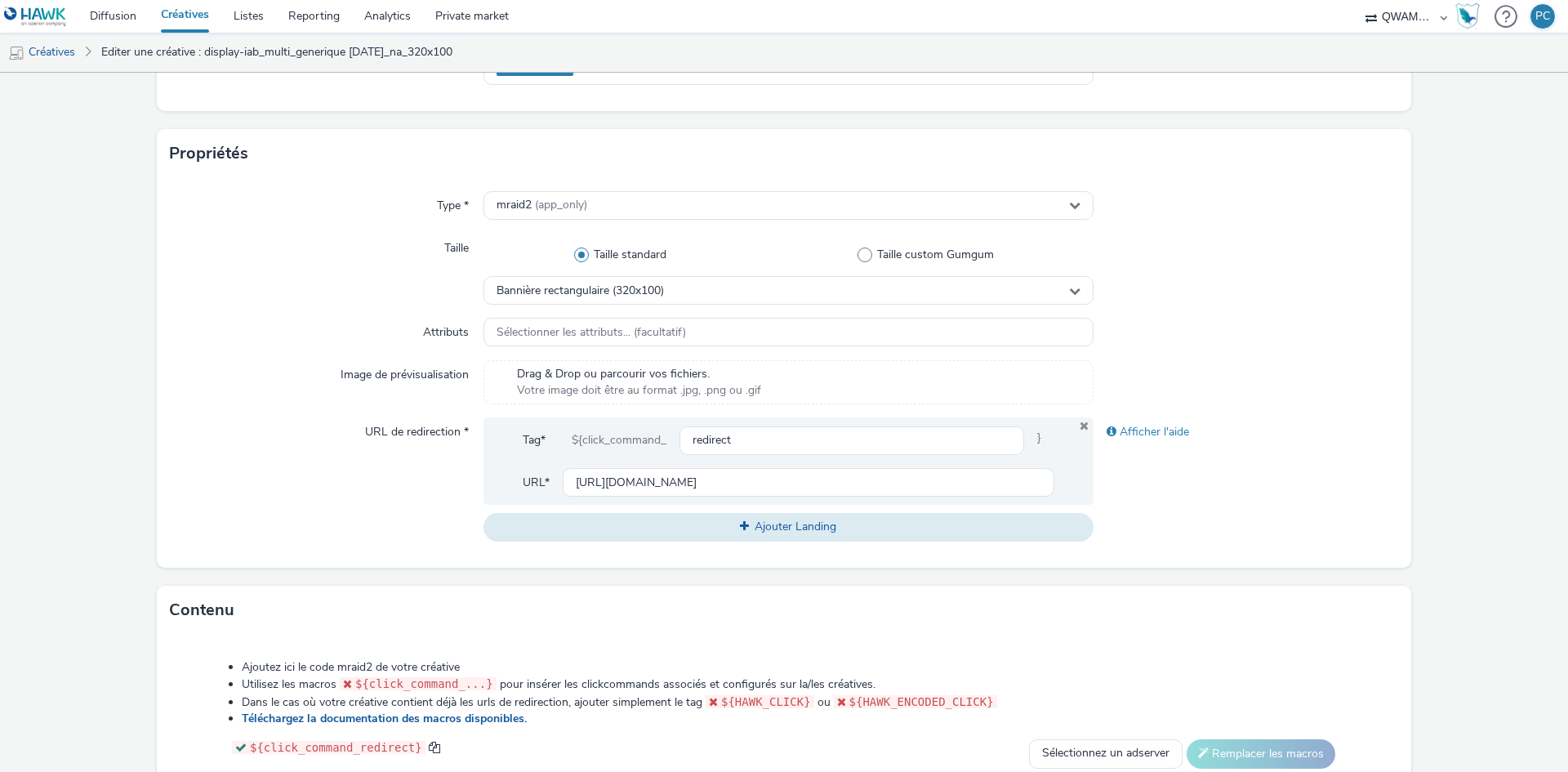
scroll to position [640, 0]
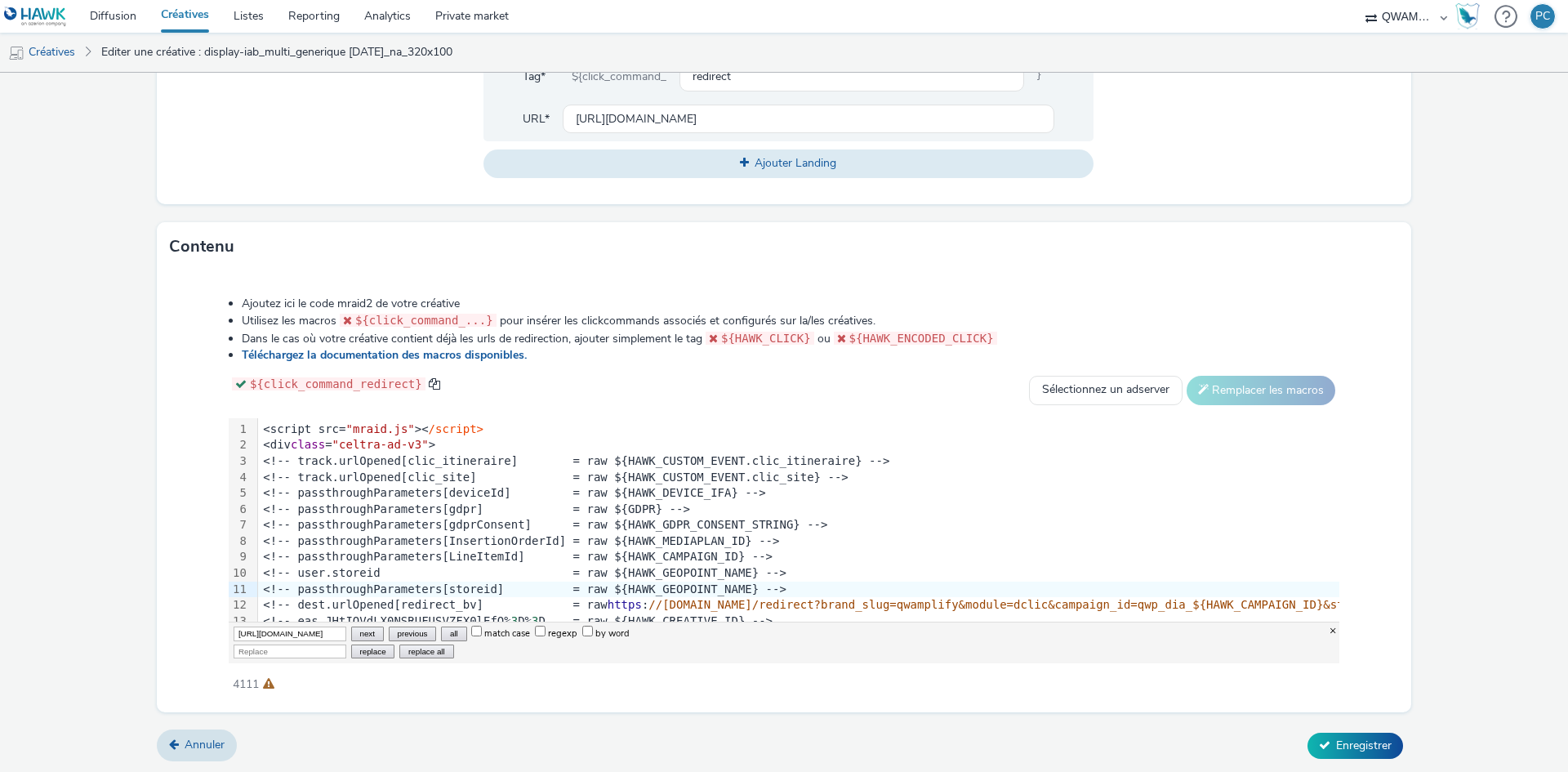
scroll to position [0, 479]
type input "[URL][DOMAIN_NAME]"
click at [269, 653] on input "Replace" at bounding box center [290, 652] width 112 height 14
paste input "[URL][DOMAIN_NAME]"
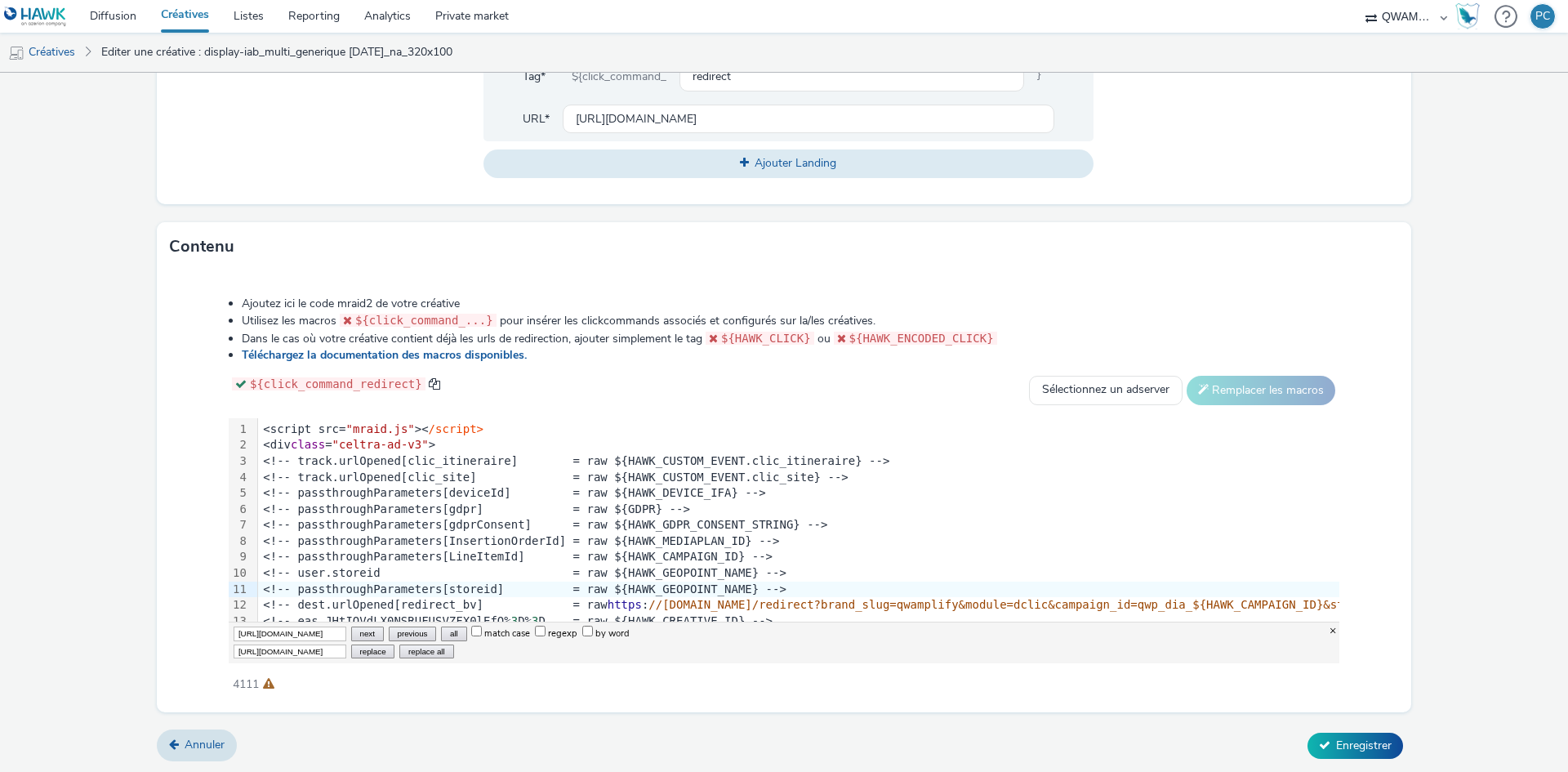
scroll to position [0, 414]
type input "[URL][DOMAIN_NAME]"
click at [288, 636] on input "[URL][DOMAIN_NAME]" at bounding box center [290, 633] width 112 height 14
click at [423, 651] on button "replace all" at bounding box center [427, 652] width 54 height 14
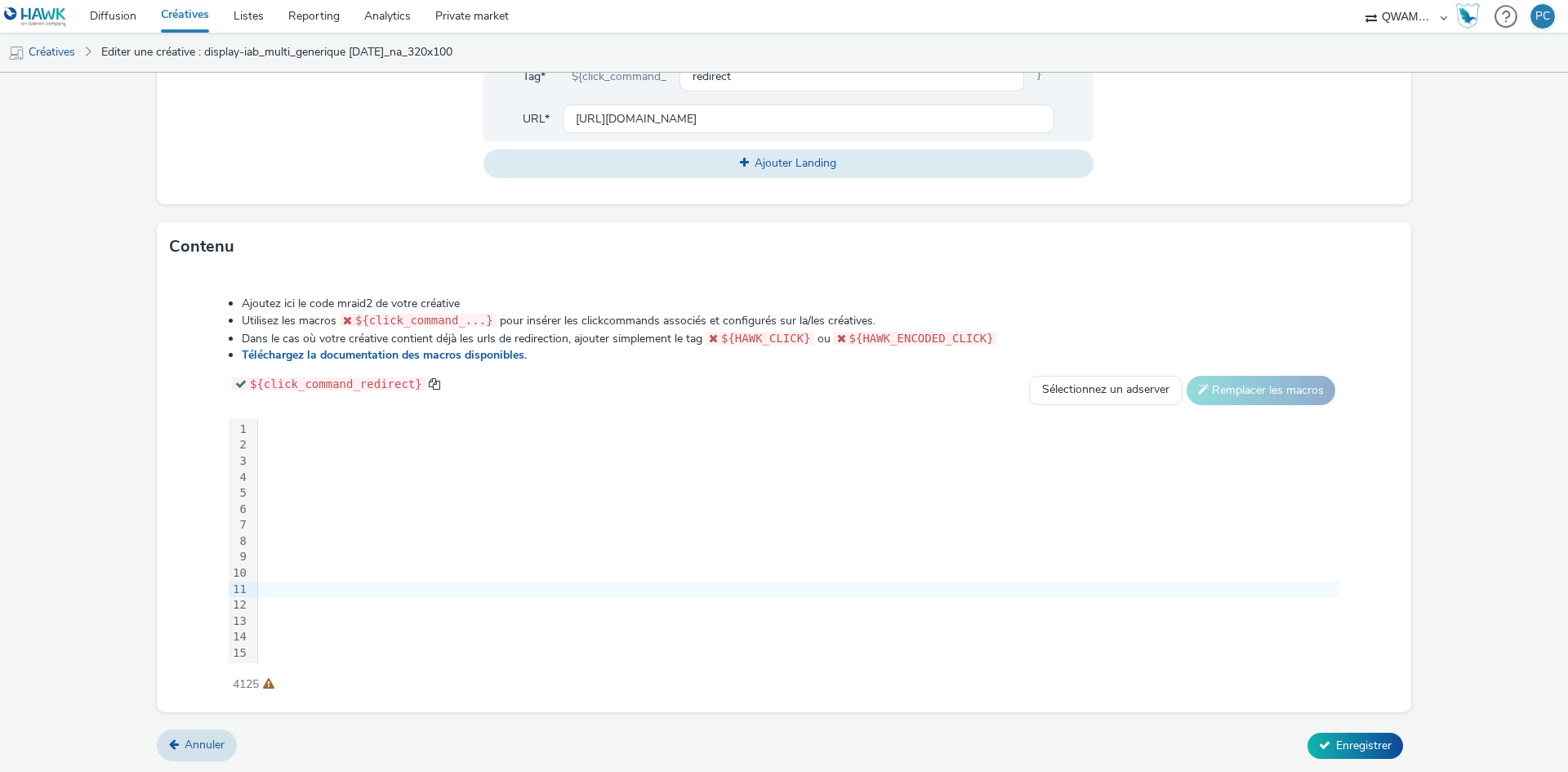
scroll to position [0, 2124]
click at [1336, 756] on button "Enregistrer" at bounding box center [1356, 746] width 96 height 26
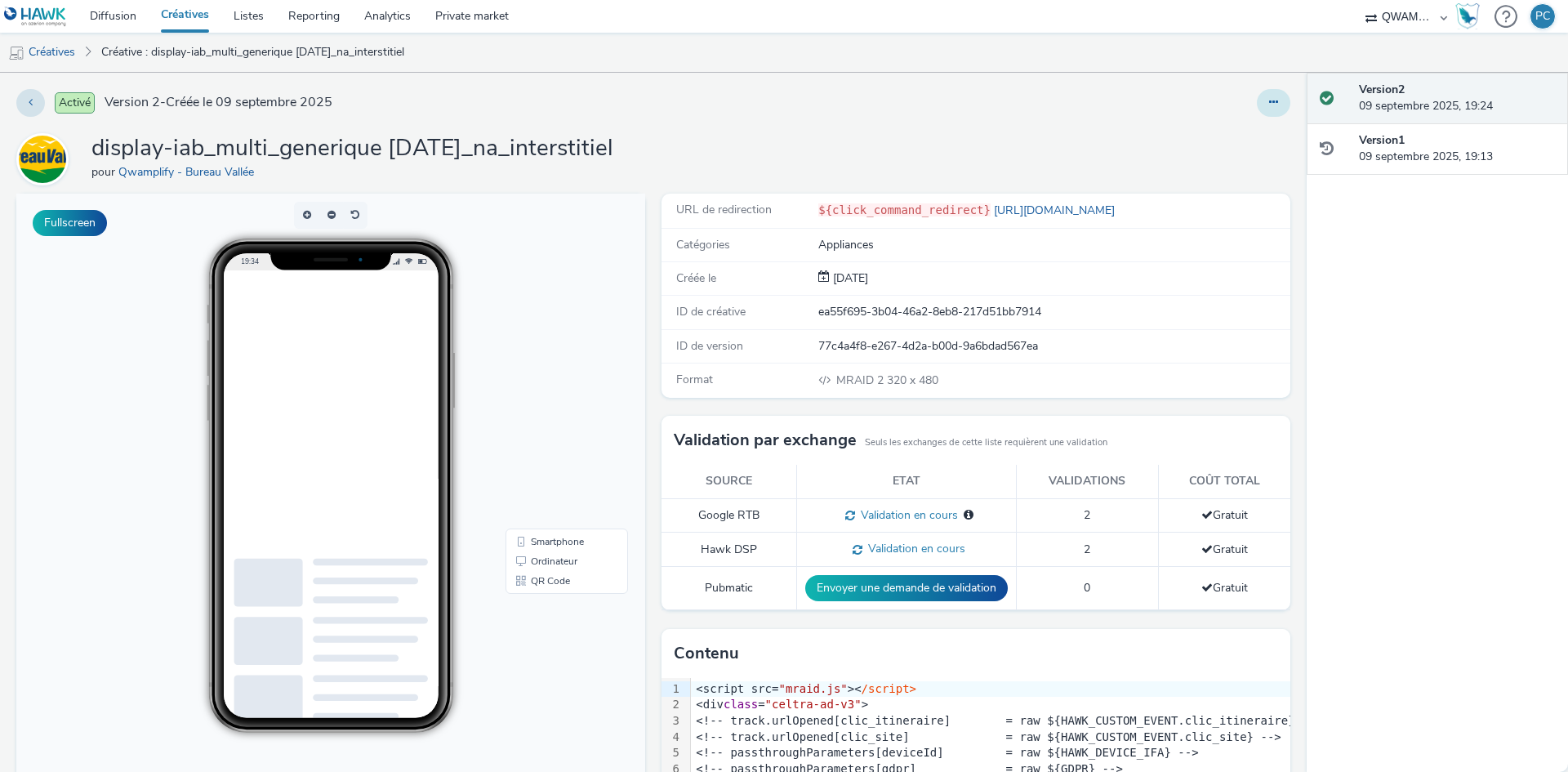
click at [1260, 112] on button at bounding box center [1273, 103] width 34 height 28
click at [1193, 130] on link "Modifier" at bounding box center [1230, 136] width 122 height 33
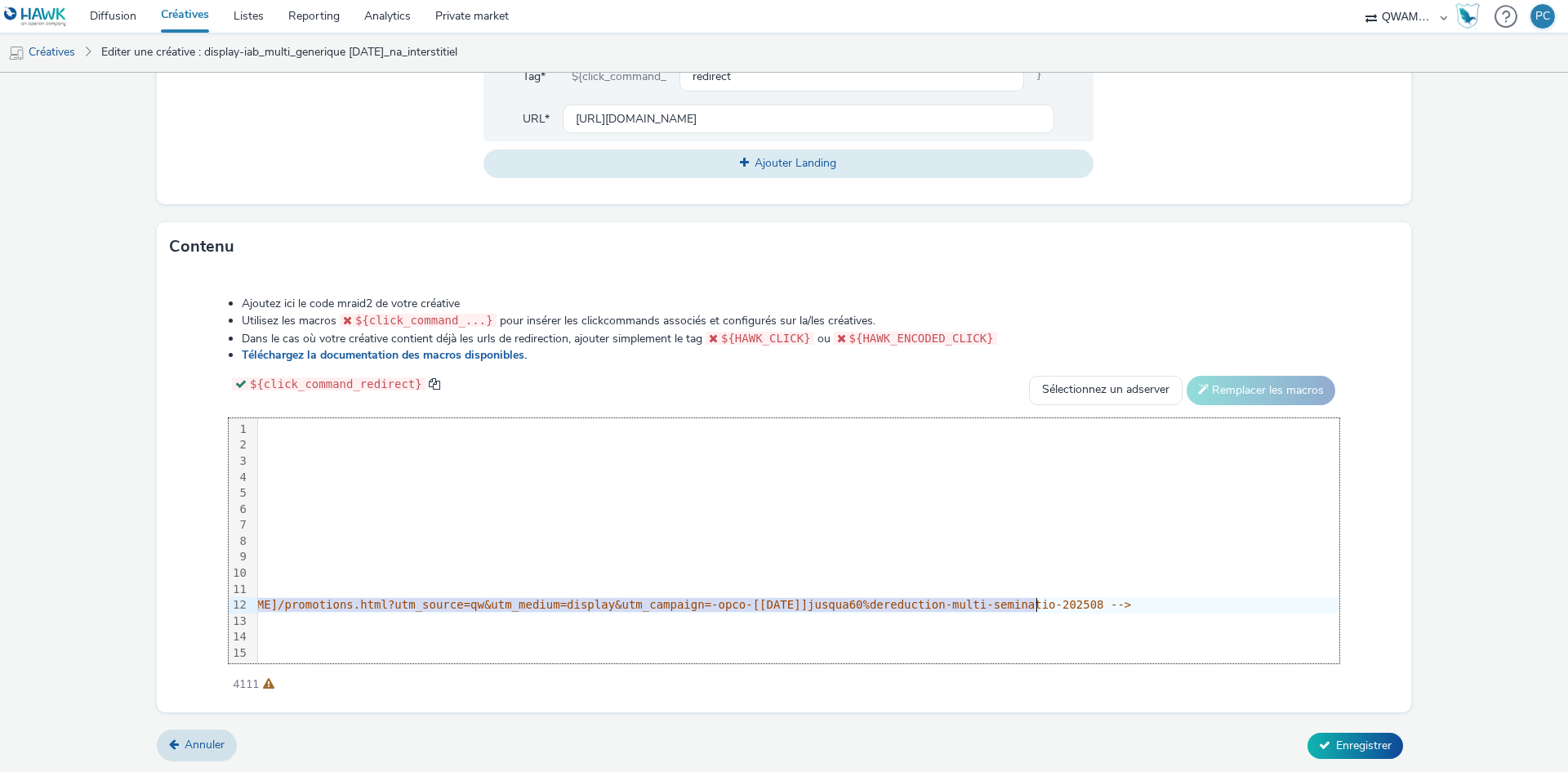
scroll to position [0, 2055]
drag, startPoint x: 720, startPoint y: 602, endPoint x: 897, endPoint y: 602, distance: 177.0
copy span "[URL][DOMAIN_NAME]"
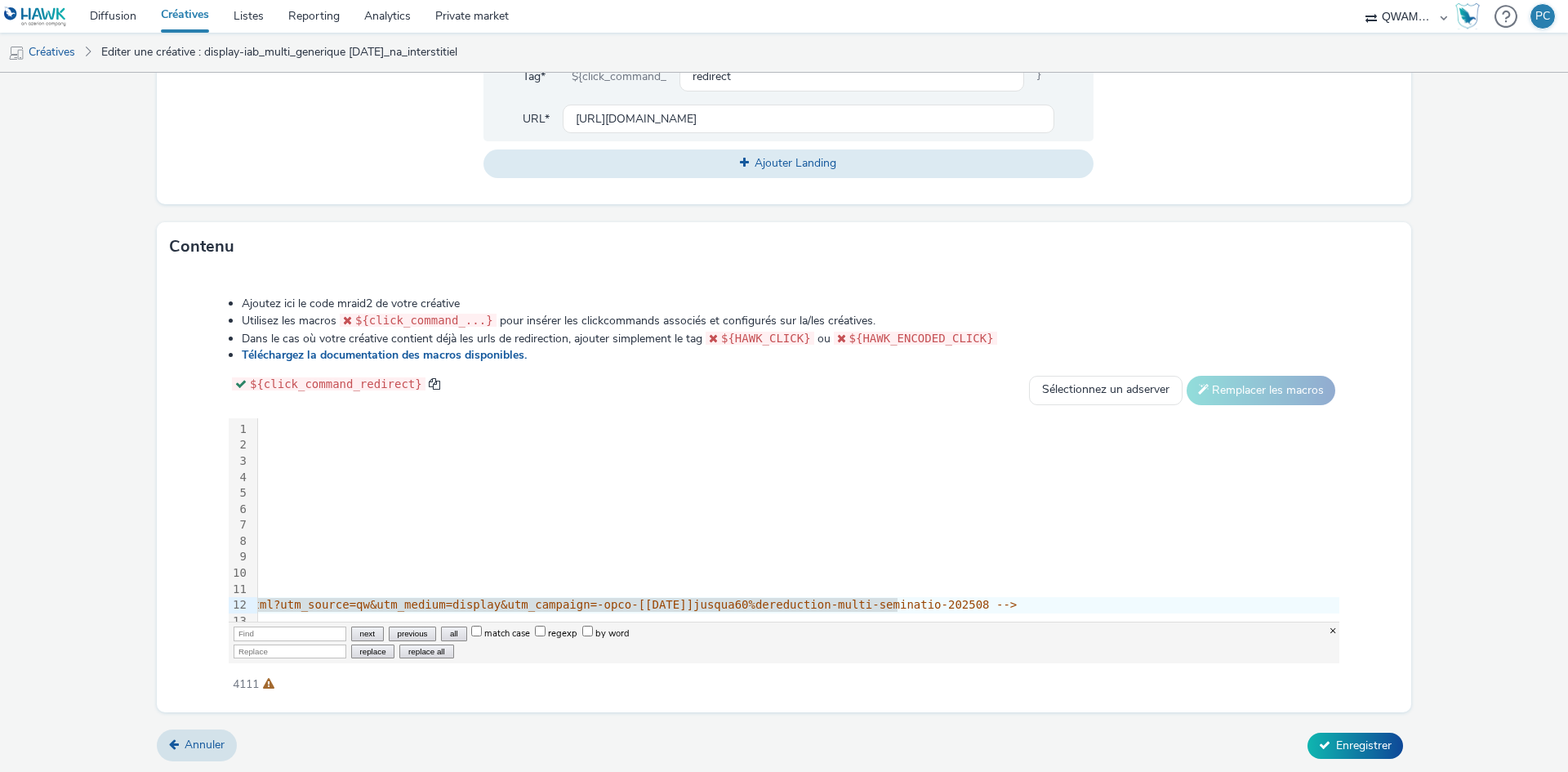
click at [269, 653] on input "Replace" at bounding box center [290, 652] width 112 height 14
paste input "[URL][DOMAIN_NAME]"
type input "[URL][DOMAIN_NAME]"
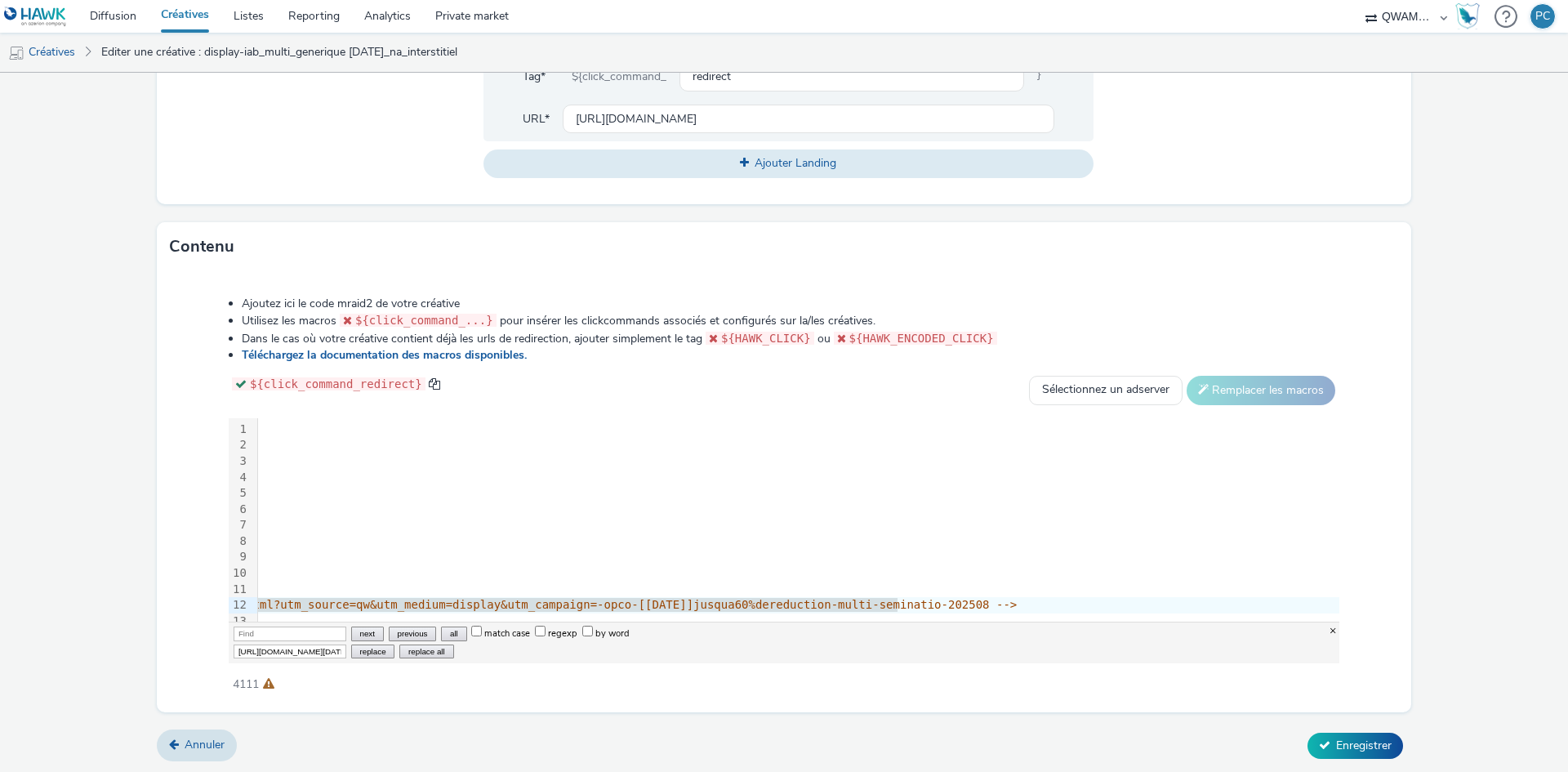
click at [267, 629] on input "Find" at bounding box center [290, 633] width 112 height 14
paste input "[URL][DOMAIN_NAME]"
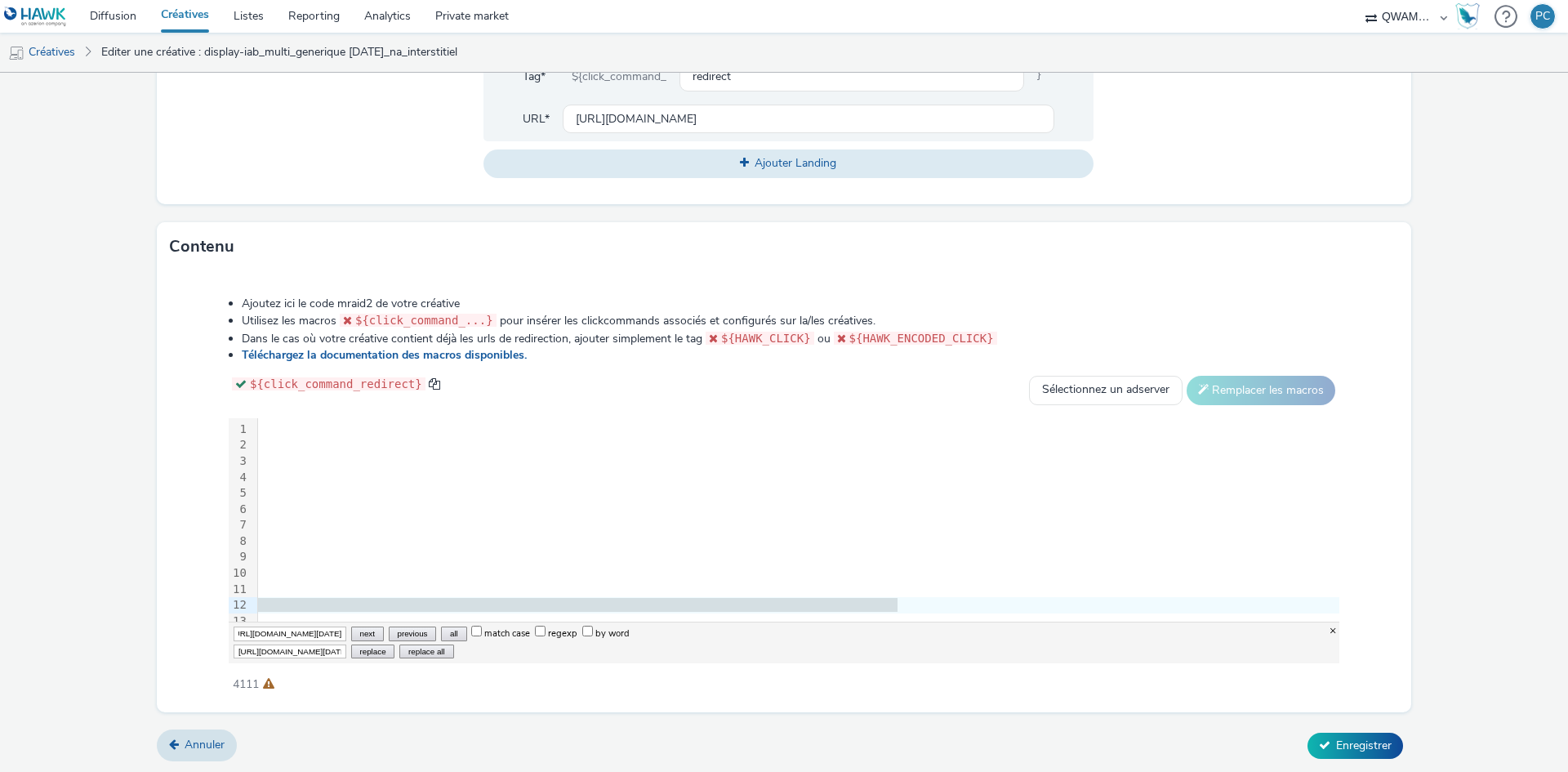
type input "[URL][DOMAIN_NAME]"
click at [423, 651] on button "replace all" at bounding box center [427, 652] width 54 height 14
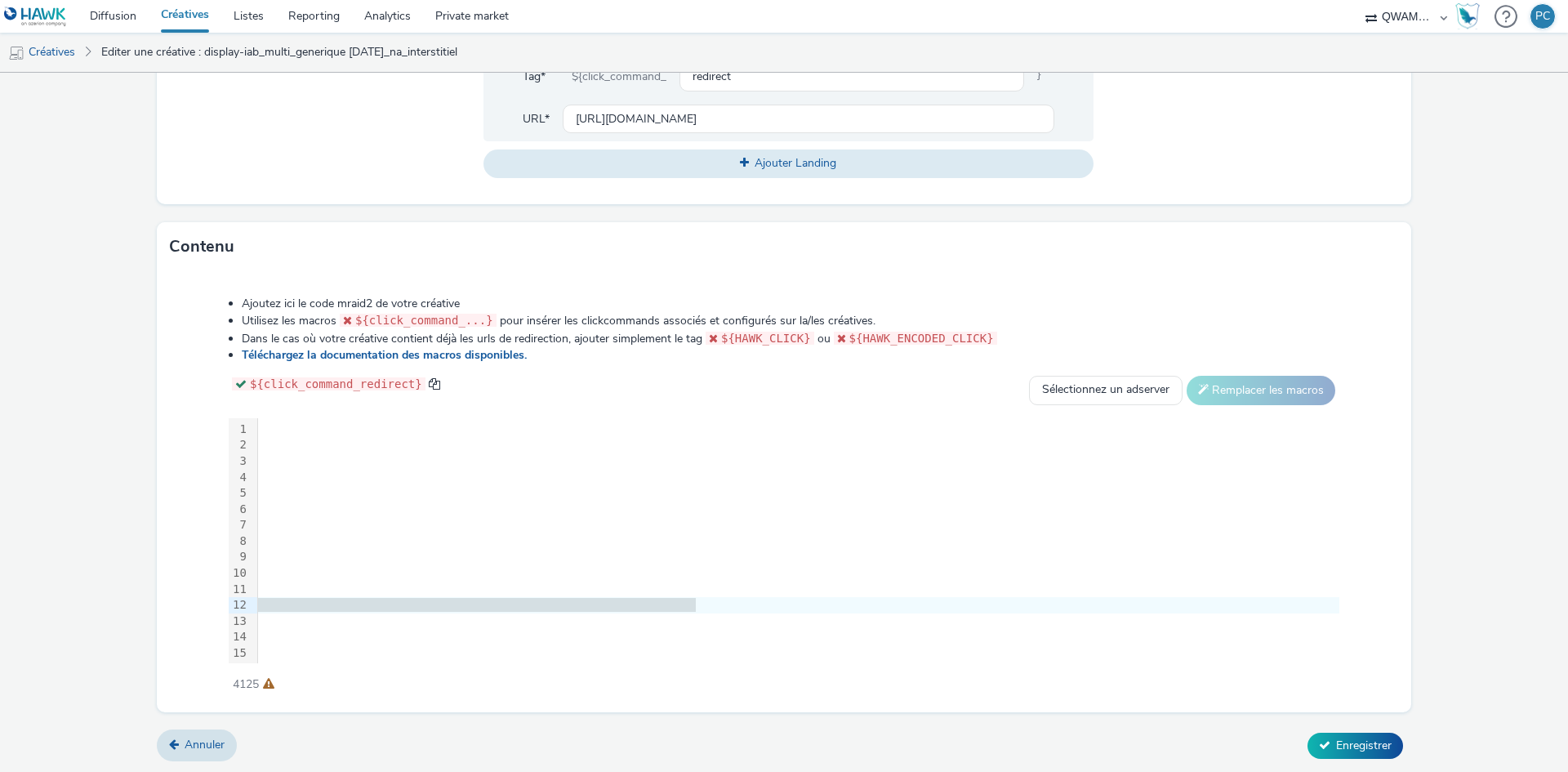
scroll to position [0, 2021]
click at [1336, 756] on button "Enregistrer" at bounding box center [1356, 746] width 96 height 26
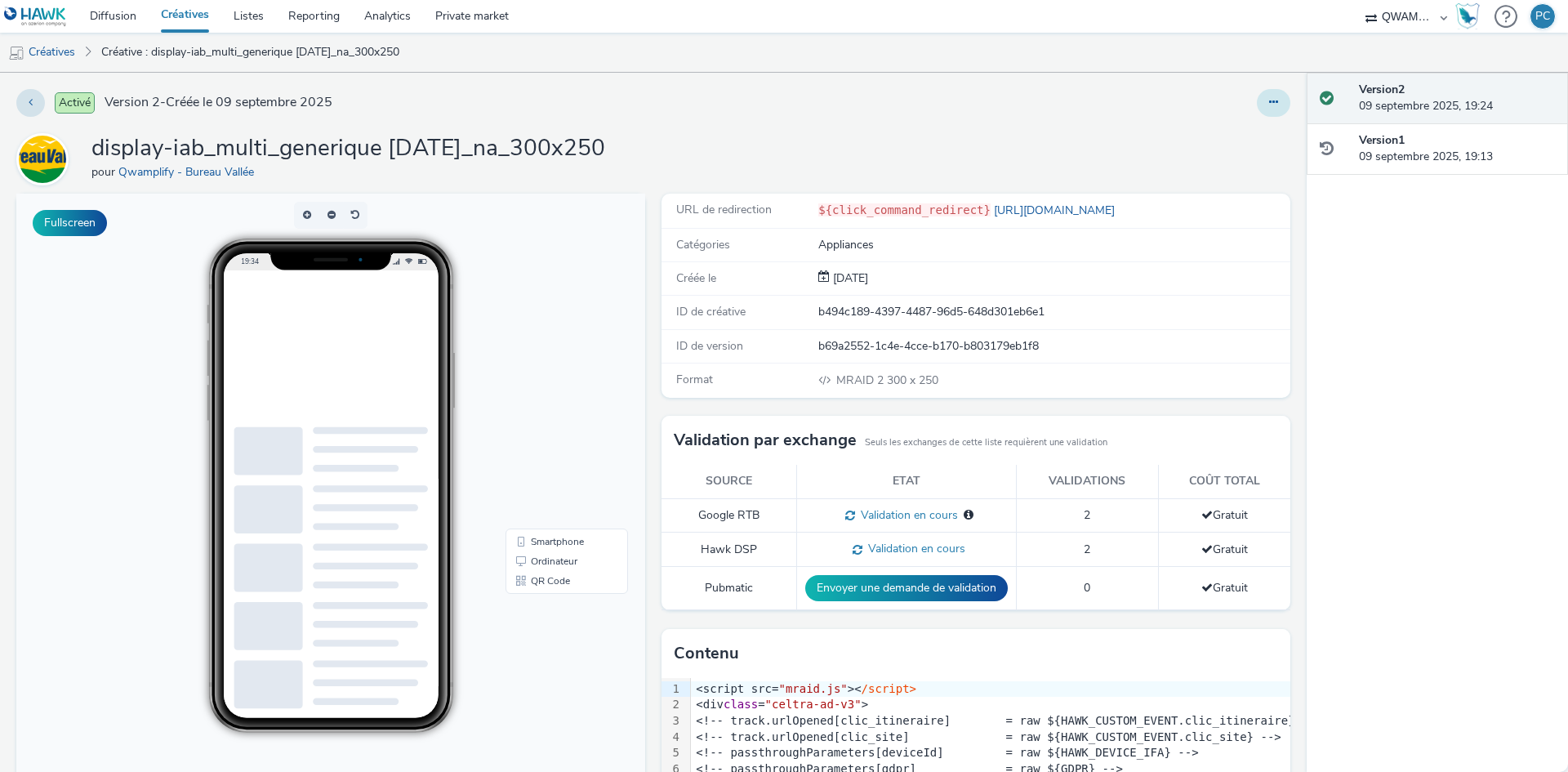
click at [1260, 112] on button at bounding box center [1273, 103] width 34 height 28
click at [1193, 130] on link "Modifier" at bounding box center [1230, 136] width 122 height 33
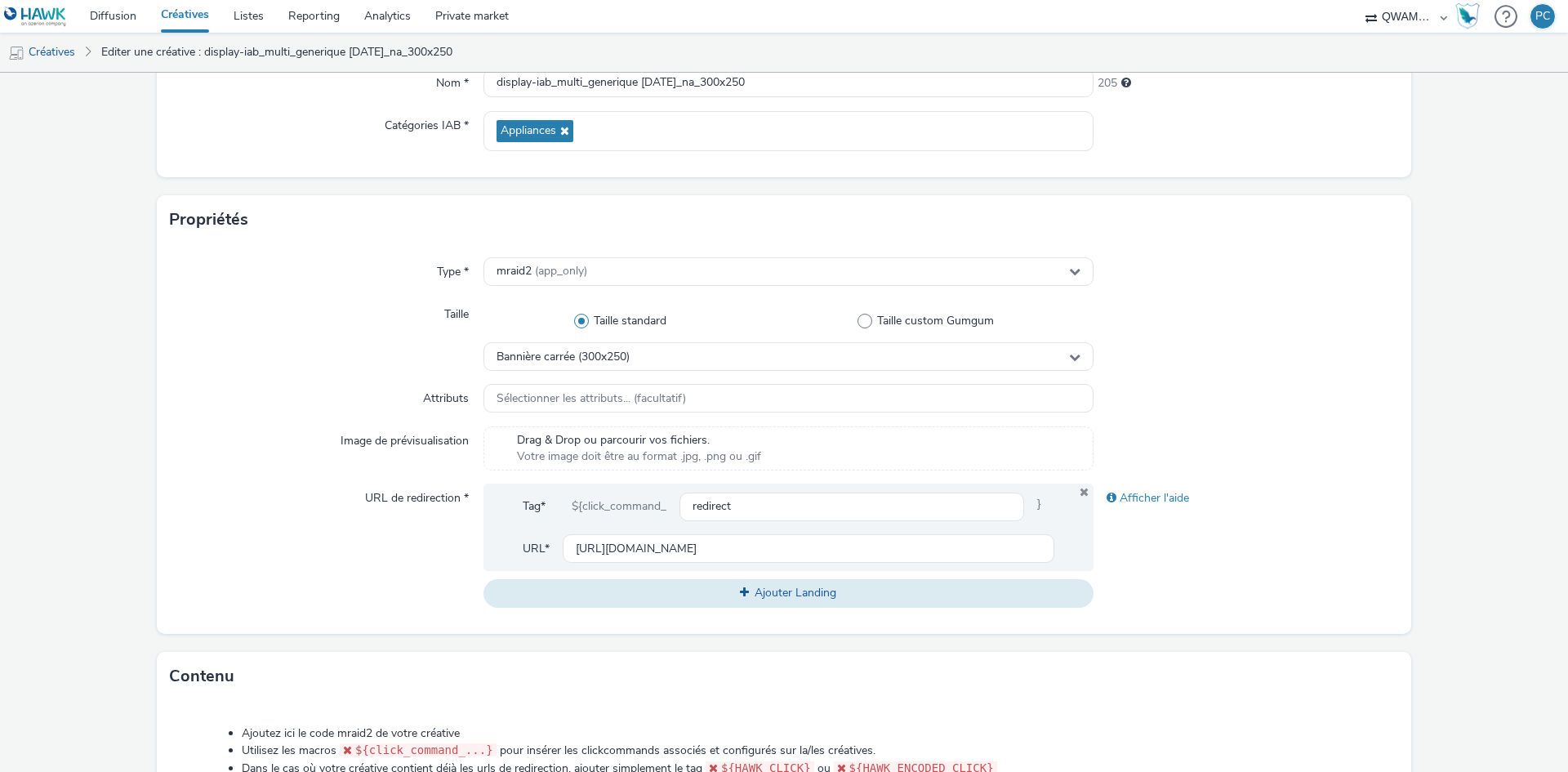
scroll to position [640, 0]
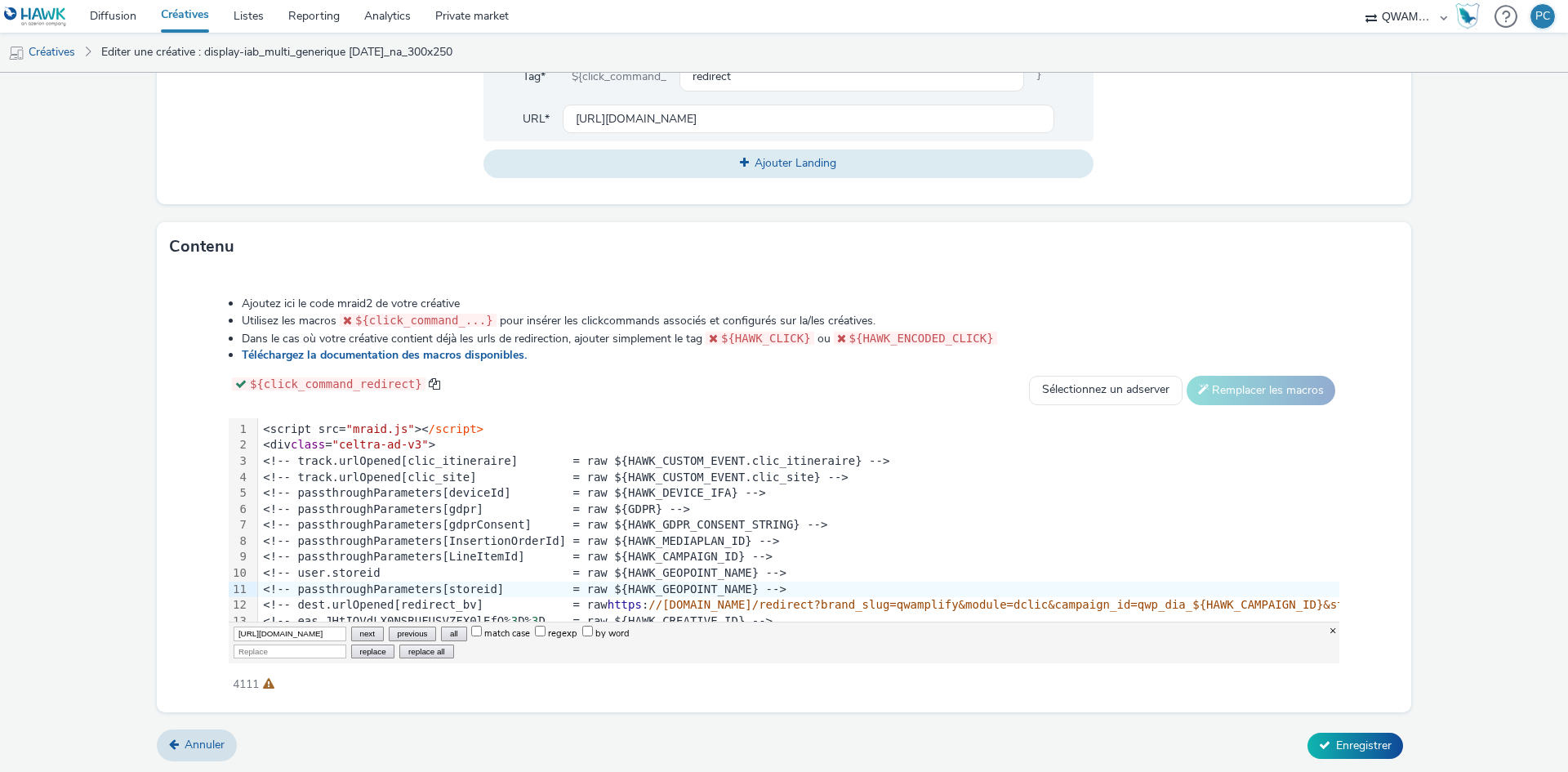
scroll to position [0, 479]
type input "[URL][DOMAIN_NAME]"
click at [269, 653] on input "Replace" at bounding box center [290, 652] width 112 height 14
paste input "[URL][DOMAIN_NAME]"
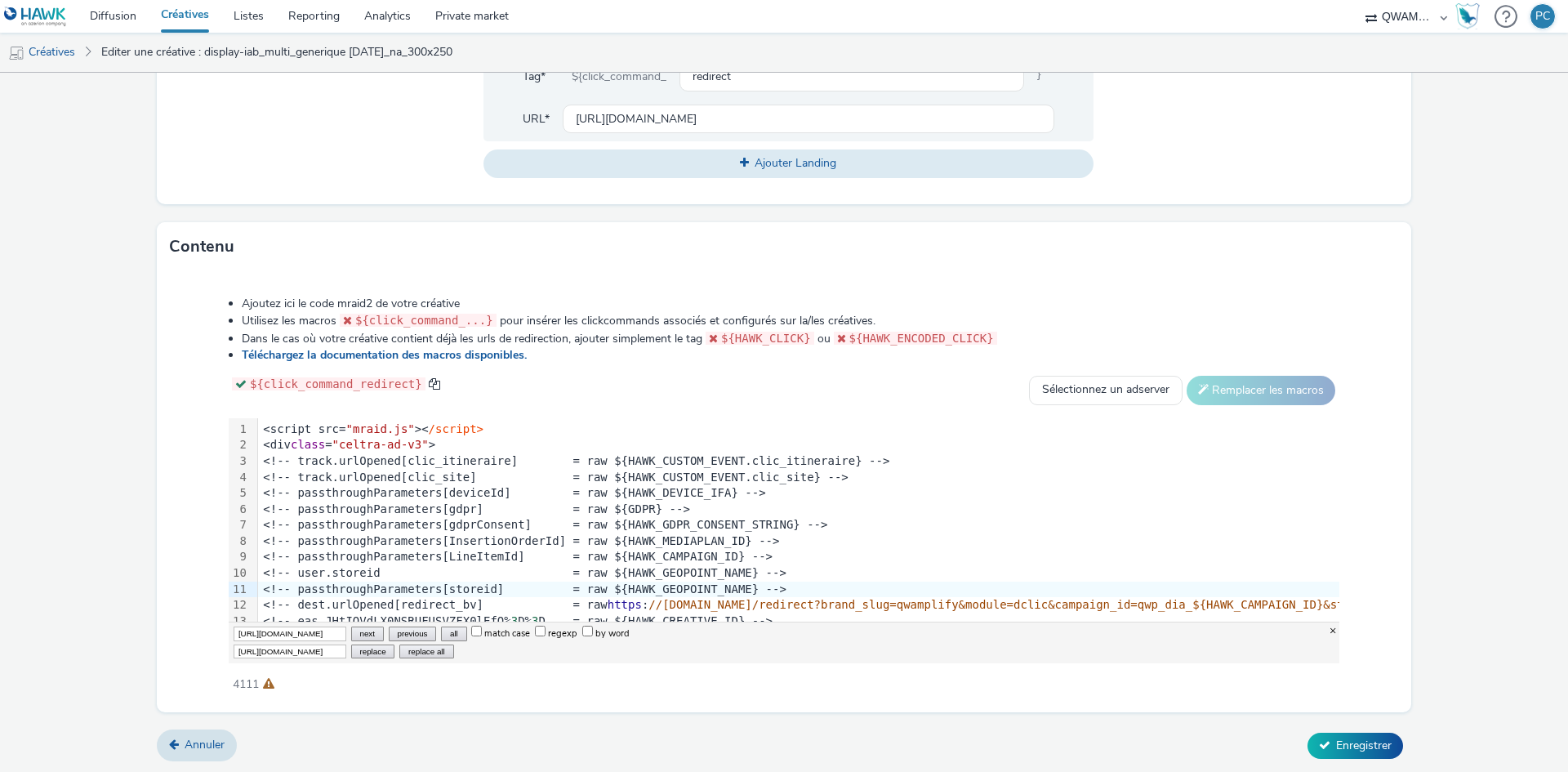
scroll to position [0, 414]
type input "[URL][DOMAIN_NAME]"
click at [423, 651] on button "replace all" at bounding box center [427, 652] width 54 height 14
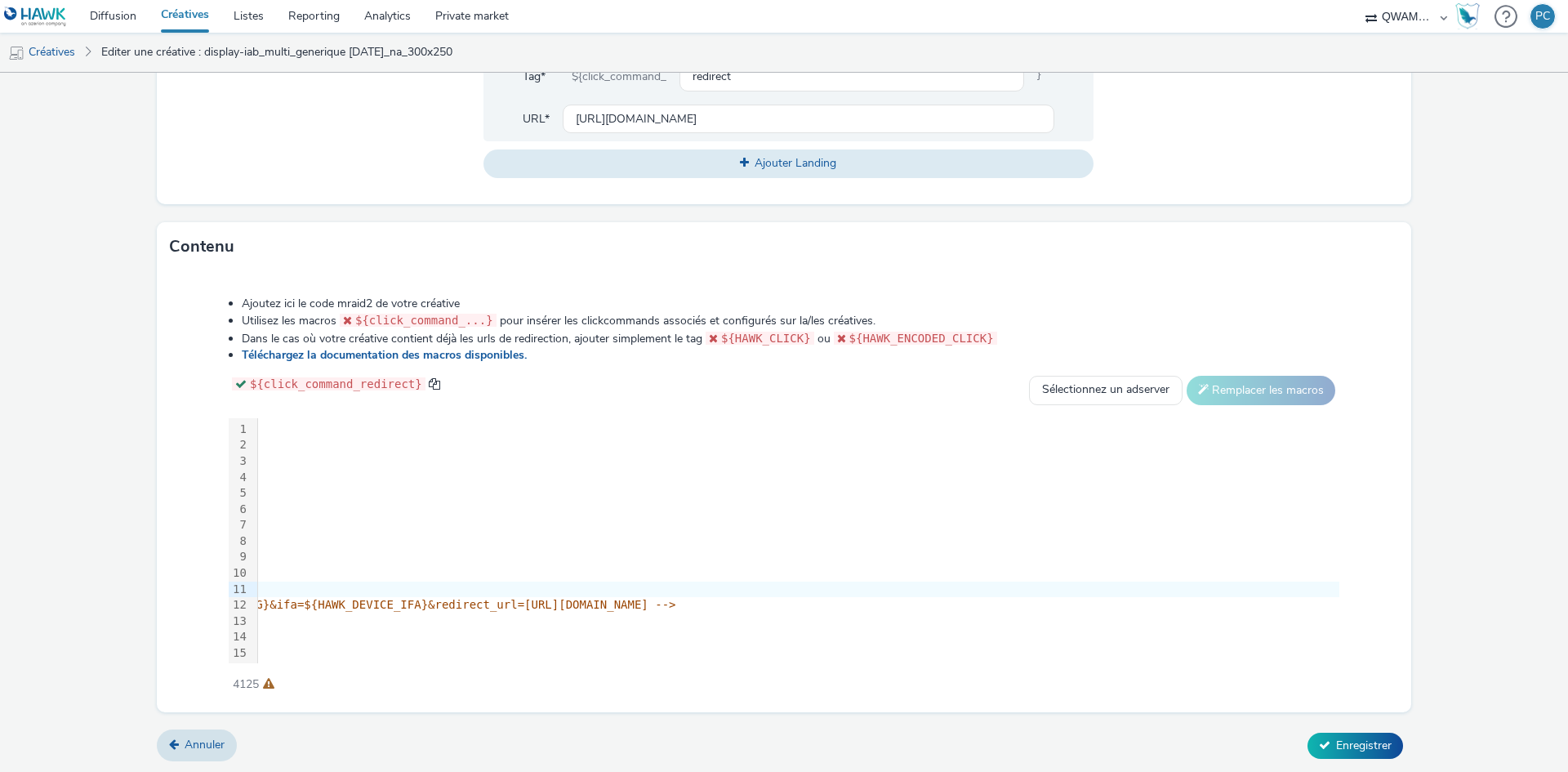
scroll to position [0, 1715]
click at [1336, 756] on button "Enregistrer" at bounding box center [1356, 746] width 96 height 26
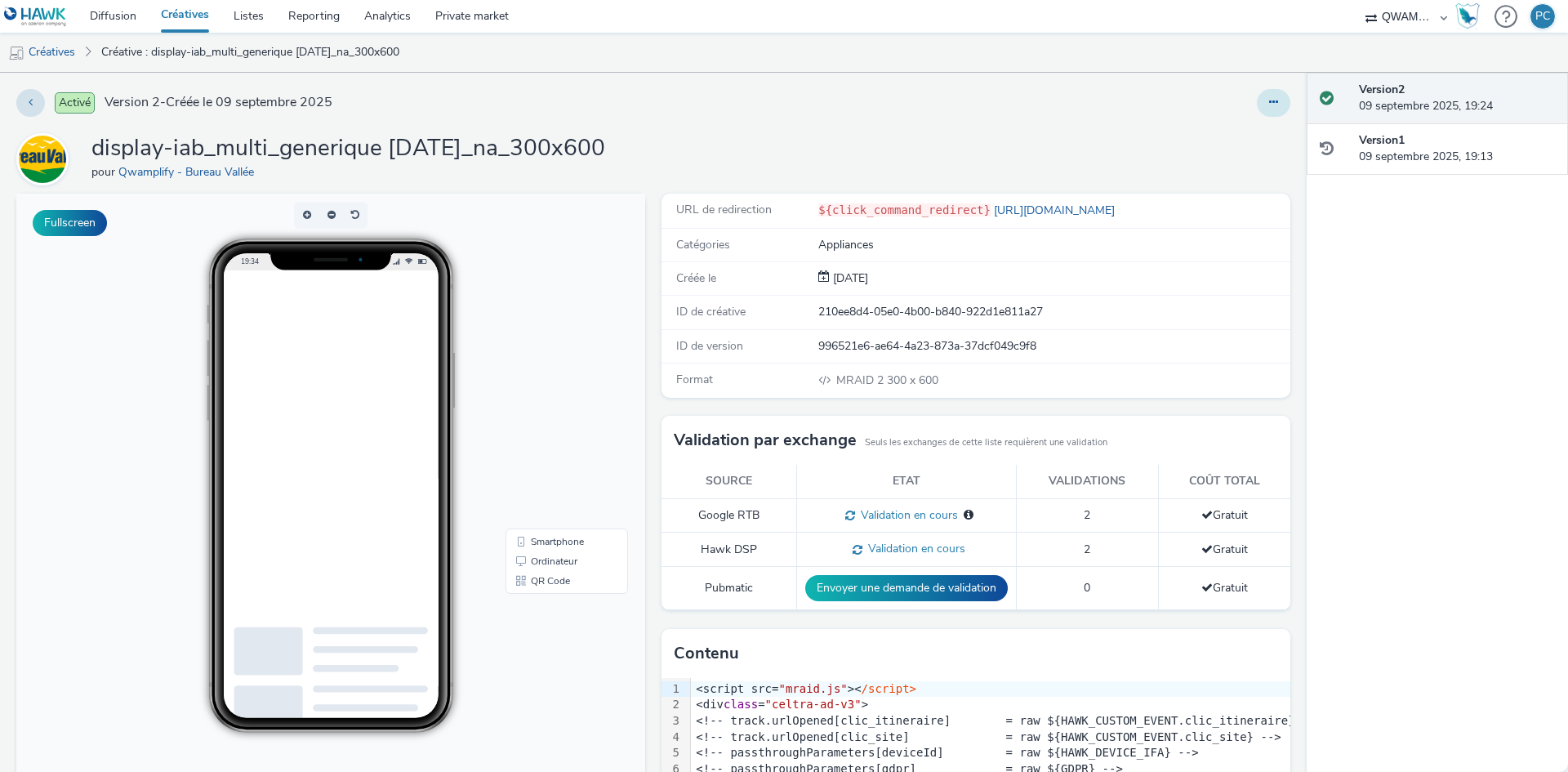
click at [1260, 112] on button at bounding box center [1273, 103] width 34 height 28
click at [1193, 130] on link "Modifier" at bounding box center [1230, 136] width 122 height 33
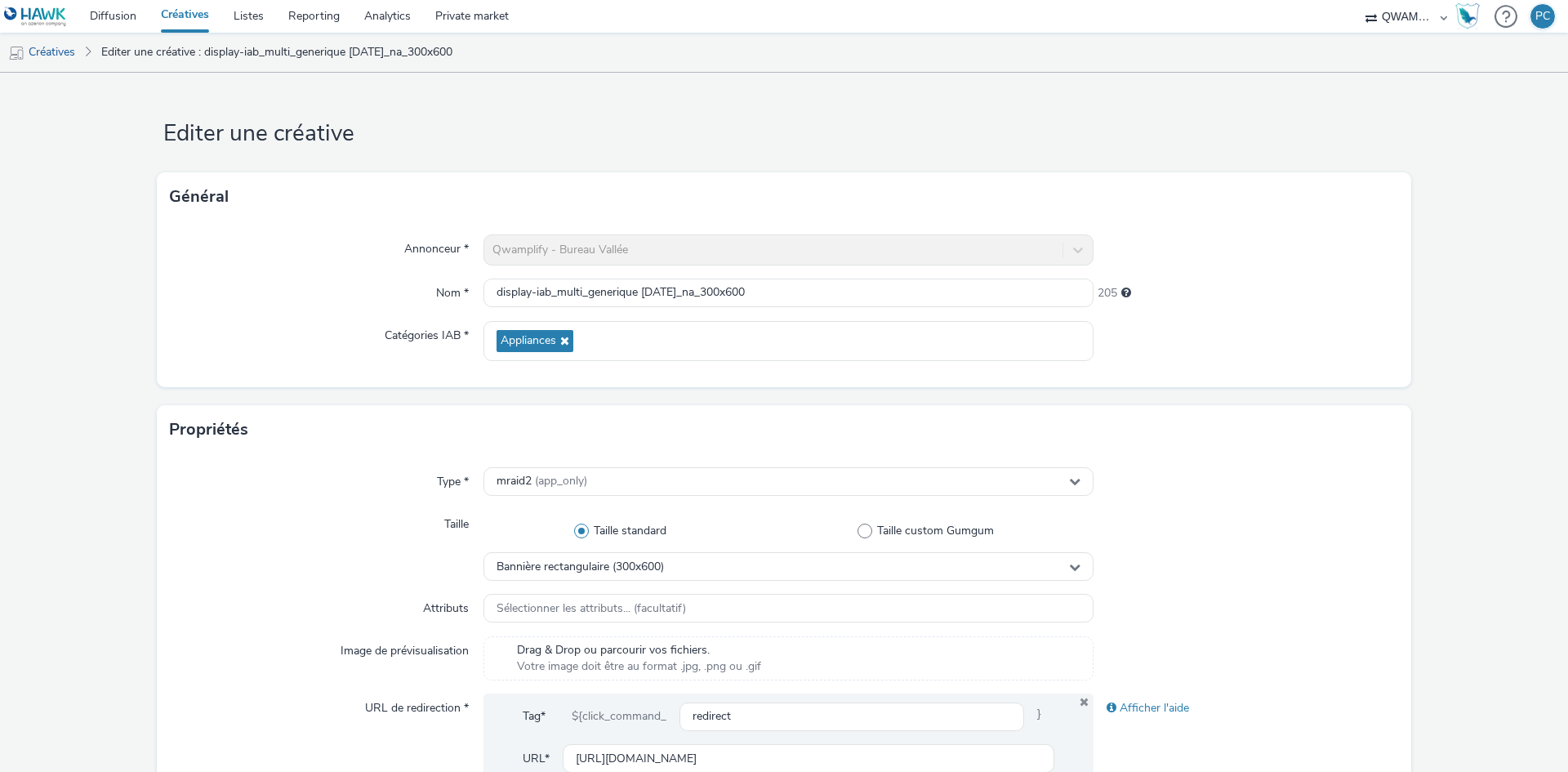
scroll to position [640, 0]
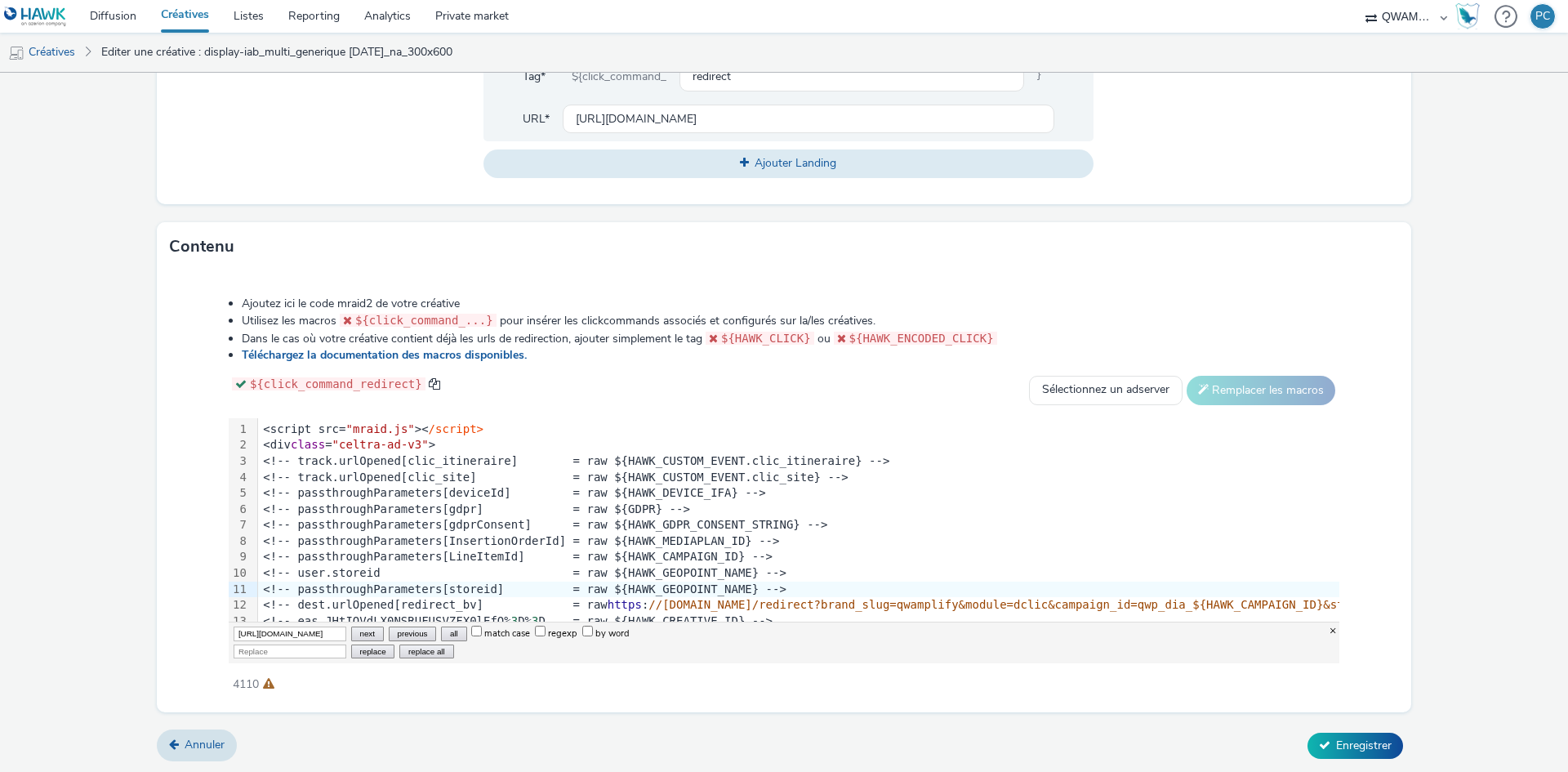
scroll to position [0, 479]
type input "[URL][DOMAIN_NAME]"
click at [269, 653] on input "Replace" at bounding box center [290, 652] width 112 height 14
paste input "[URL][DOMAIN_NAME]"
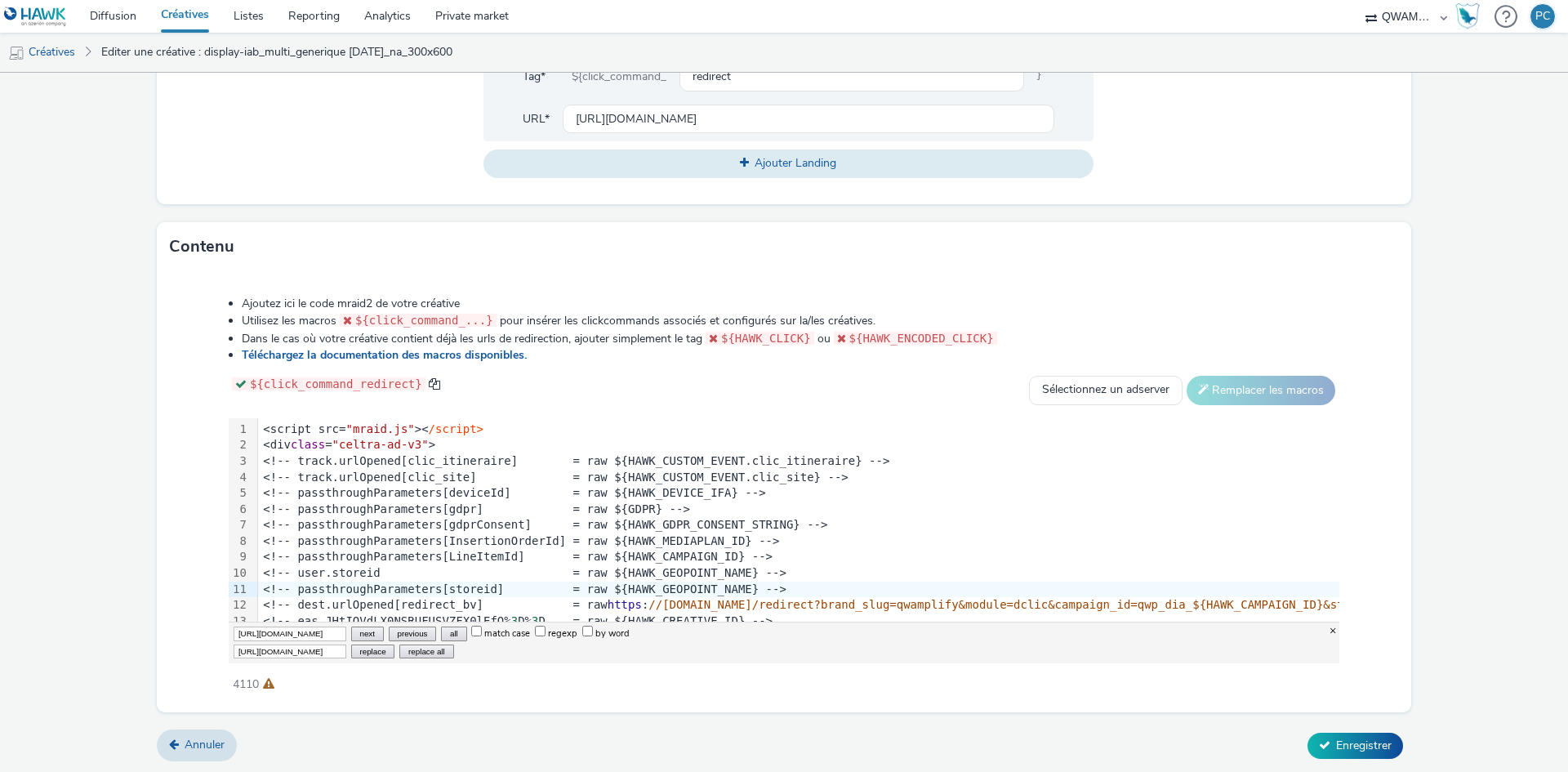
scroll to position [0, 414]
type input "[URL][DOMAIN_NAME]"
click at [423, 651] on button "replace all" at bounding box center [427, 652] width 54 height 14
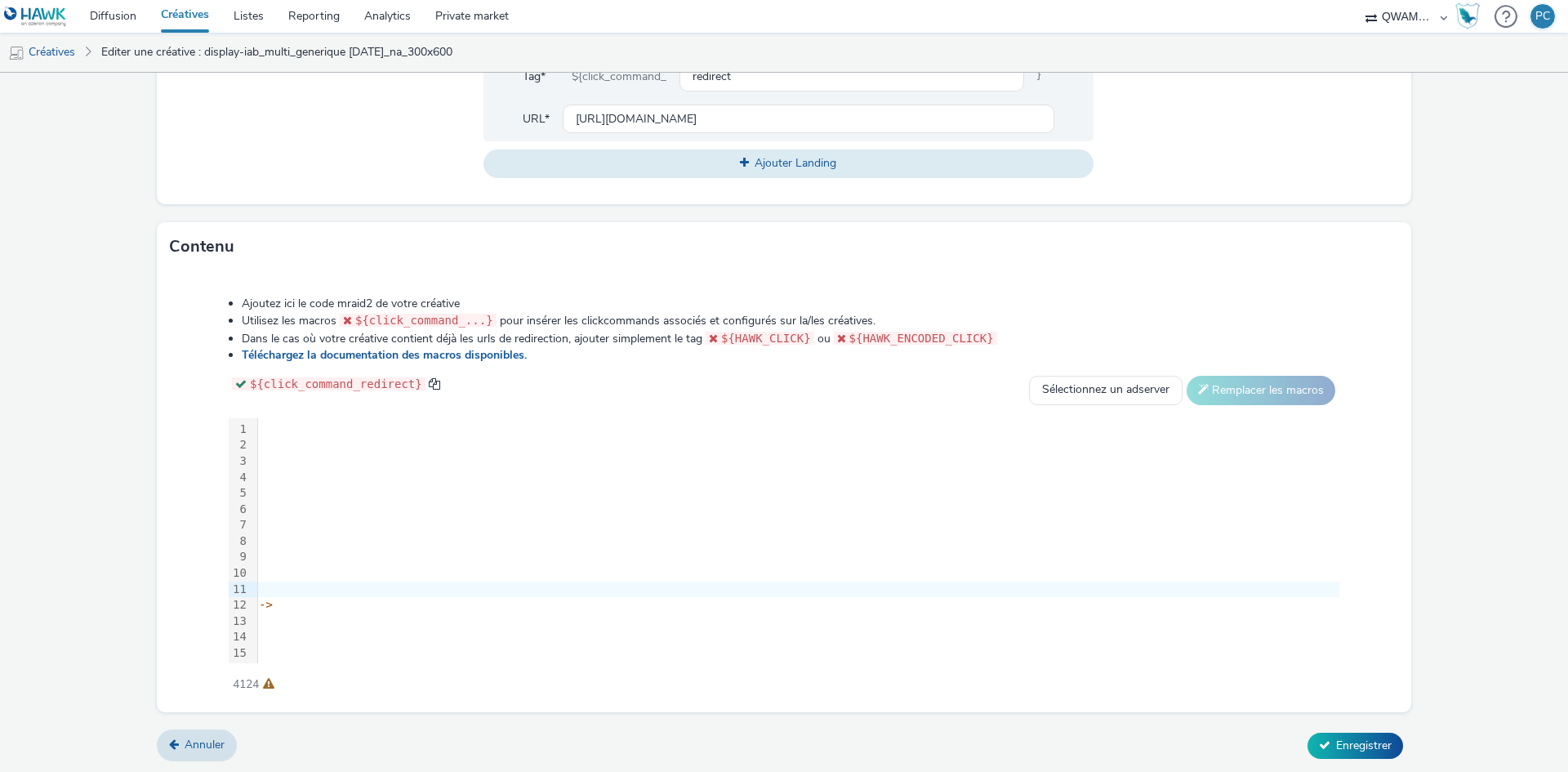
scroll to position [0, 2124]
click at [1336, 756] on button "Enregistrer" at bounding box center [1356, 746] width 96 height 26
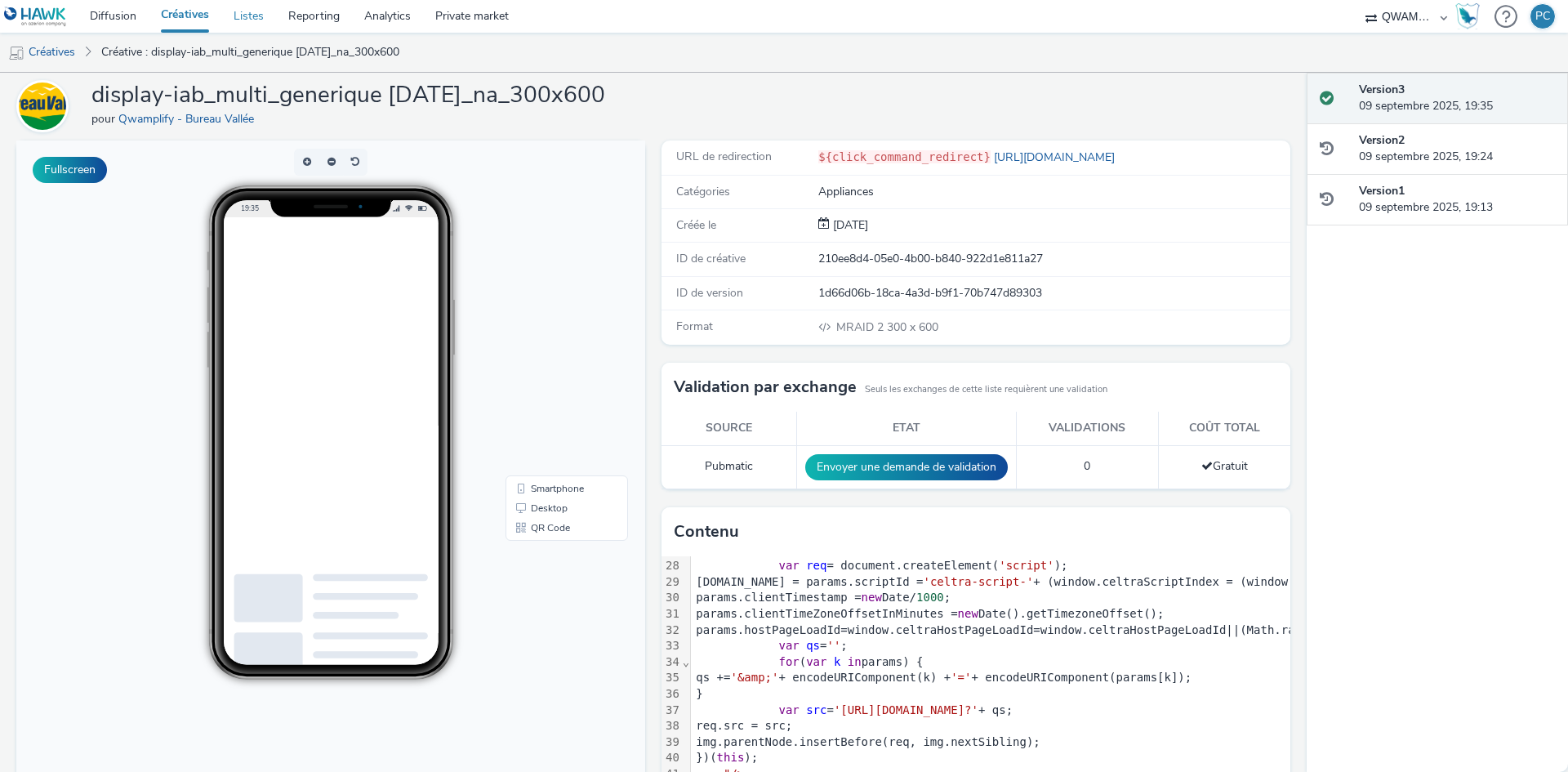
scroll to position [28, 0]
